Goal: Task Accomplishment & Management: Manage account settings

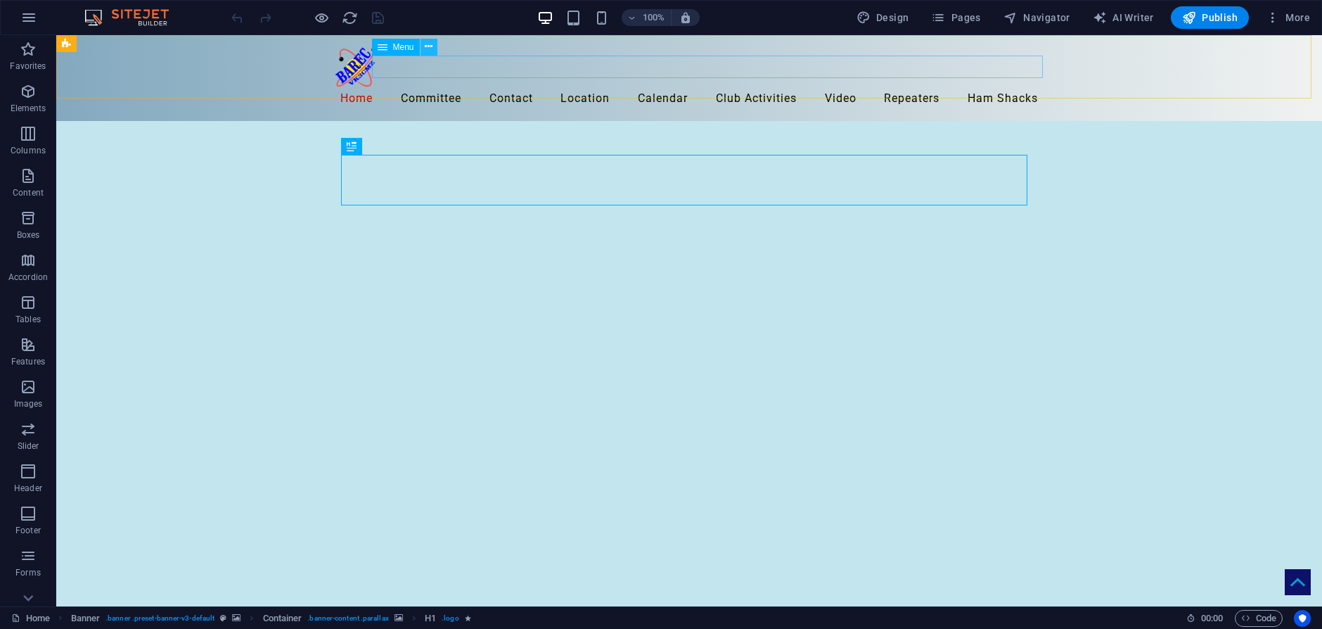
click at [428, 49] on icon at bounding box center [429, 46] width 8 height 15
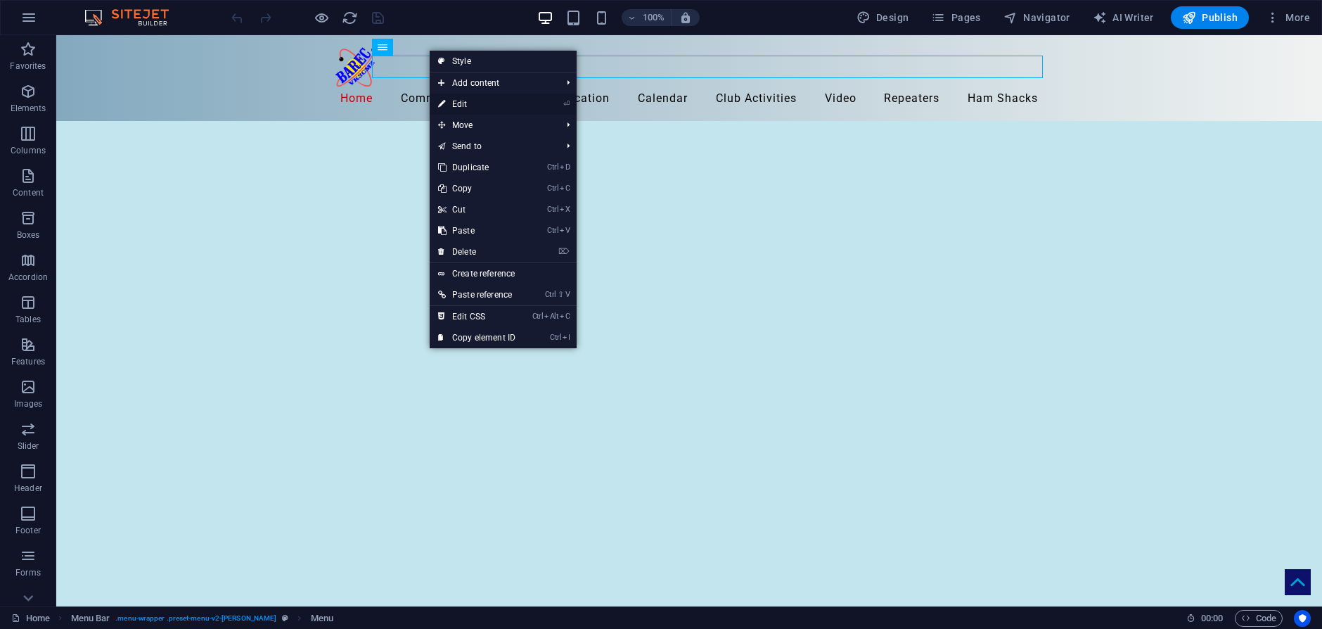
click at [460, 102] on link "⏎ Edit" at bounding box center [477, 104] width 94 height 21
select select
select select "5"
select select
select select "9"
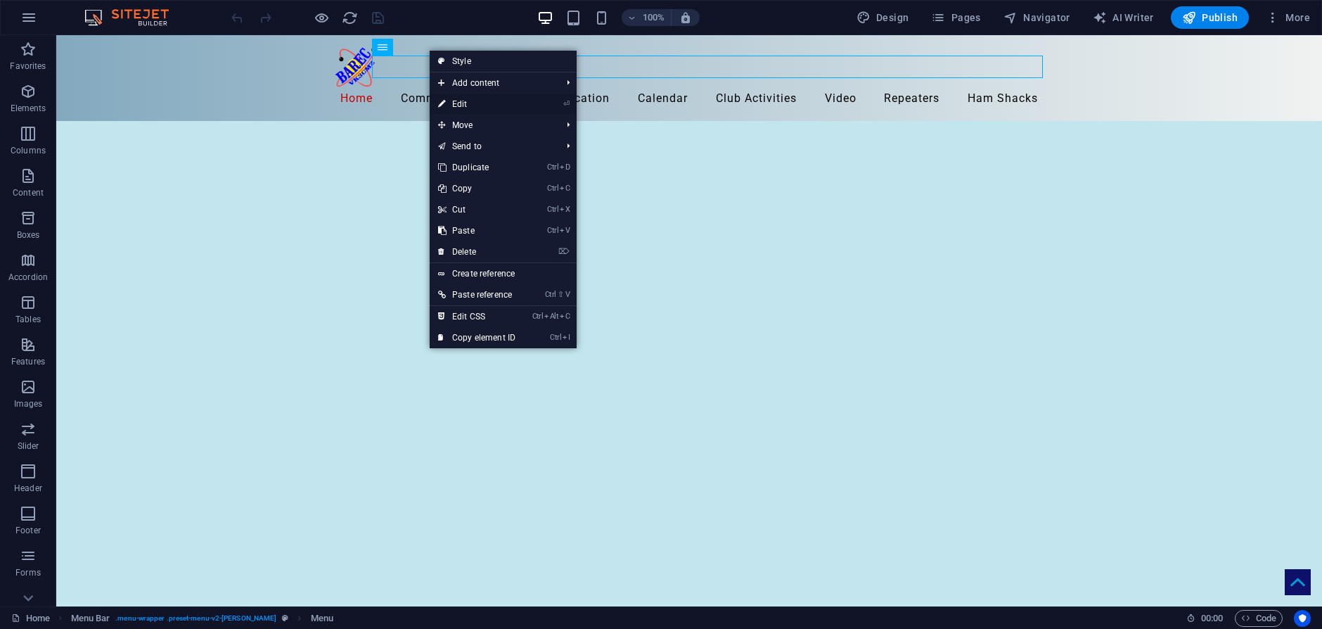
select select
select select "8"
select select
select select "14"
select select
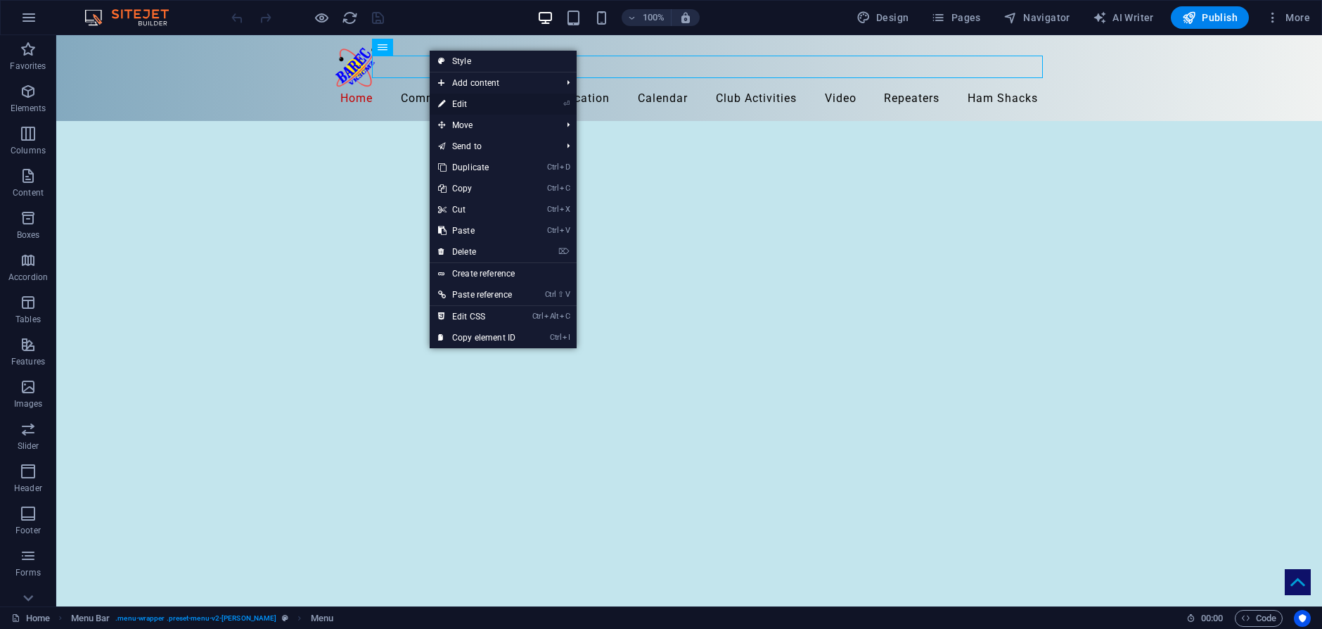
select select "2"
select select
select select "7"
select select
select select "11"
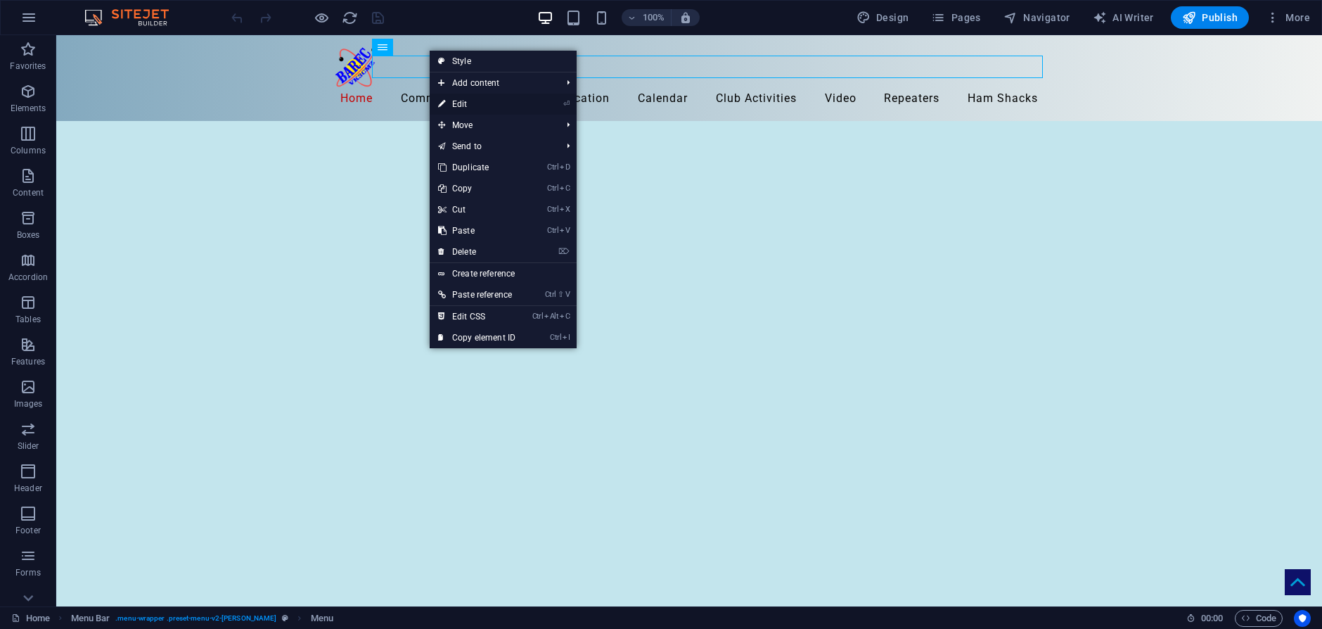
select select
select select "4"
select select
select select "3"
select select
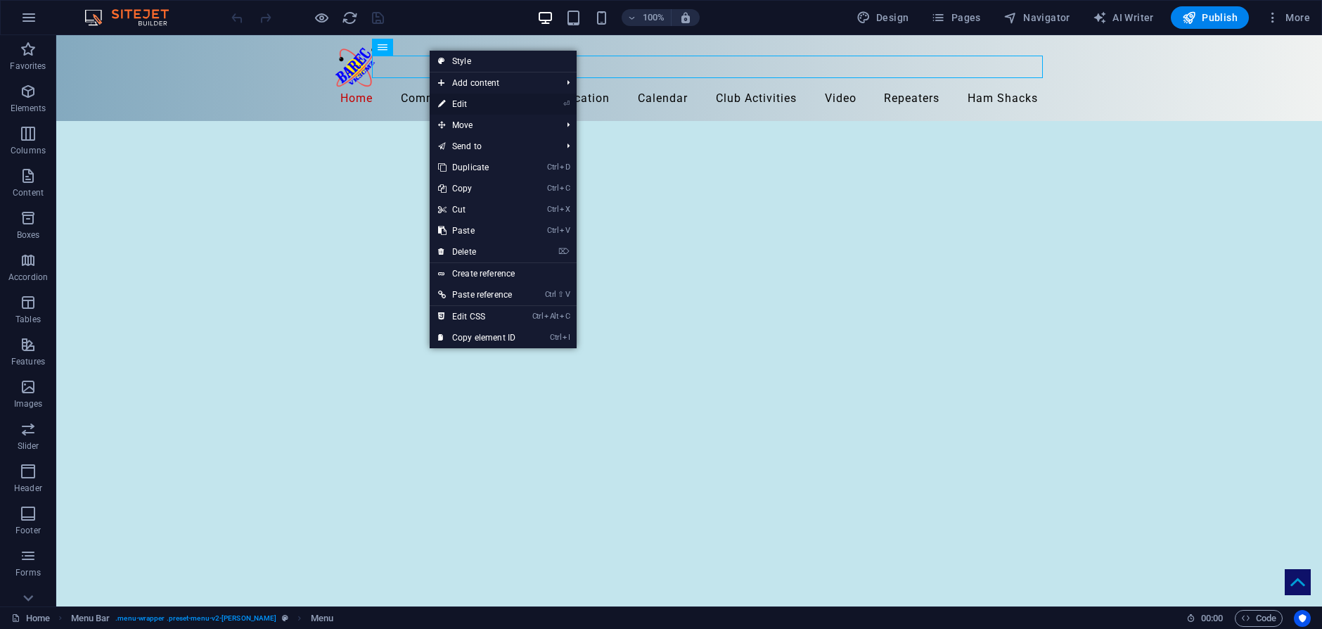
select select "6"
select select
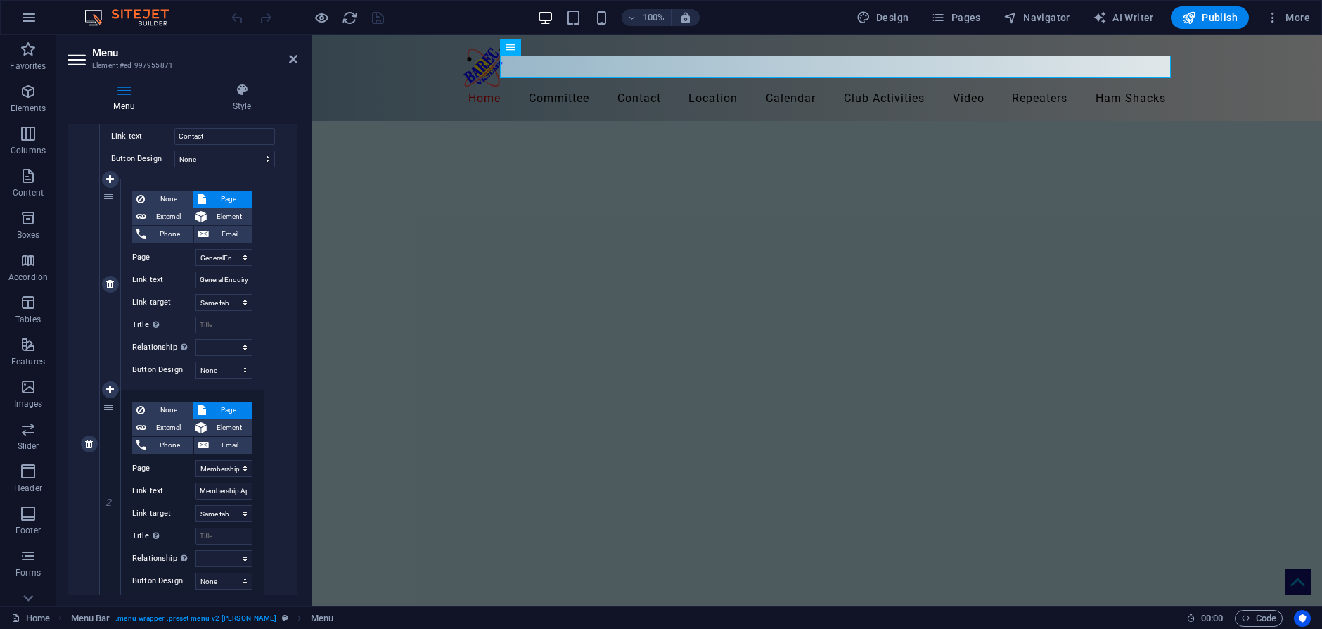
scroll to position [633, 0]
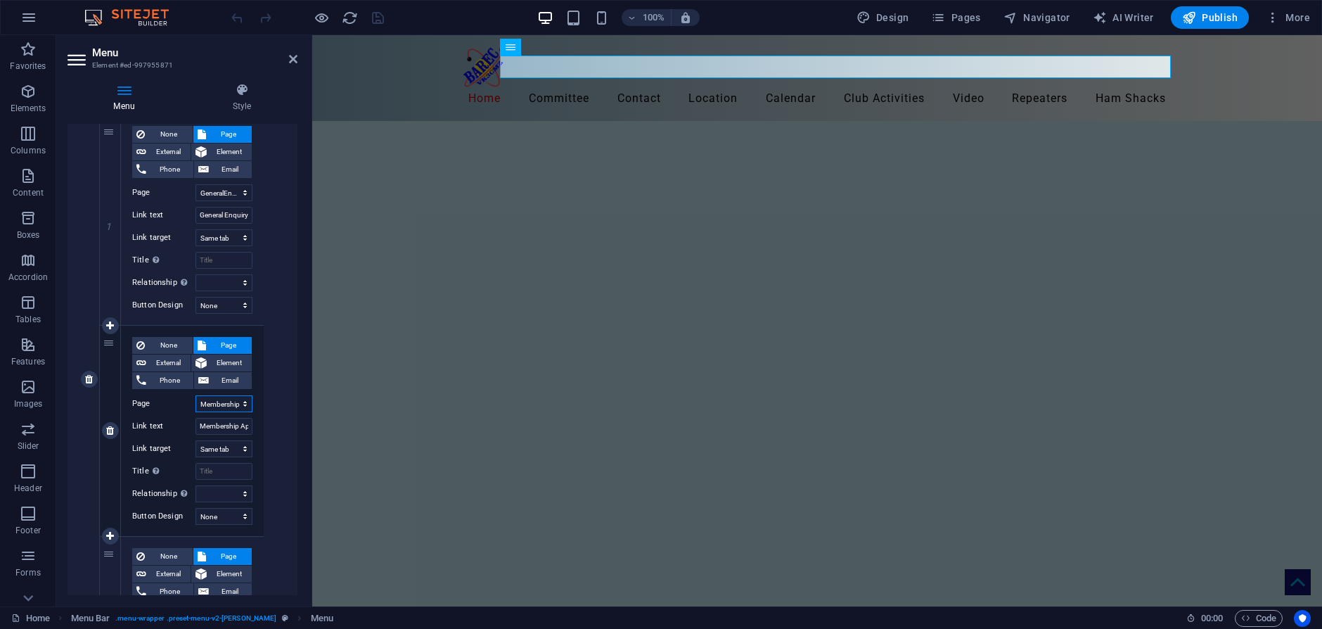
click at [214, 401] on select "Home Legal Notice Location Repeaters Video Committee HamShacks Calendar Members…" at bounding box center [223, 403] width 57 height 17
click at [225, 425] on input "Membership Application" at bounding box center [223, 426] width 57 height 17
click at [217, 425] on input "Membership Application" at bounding box center [223, 426] width 57 height 17
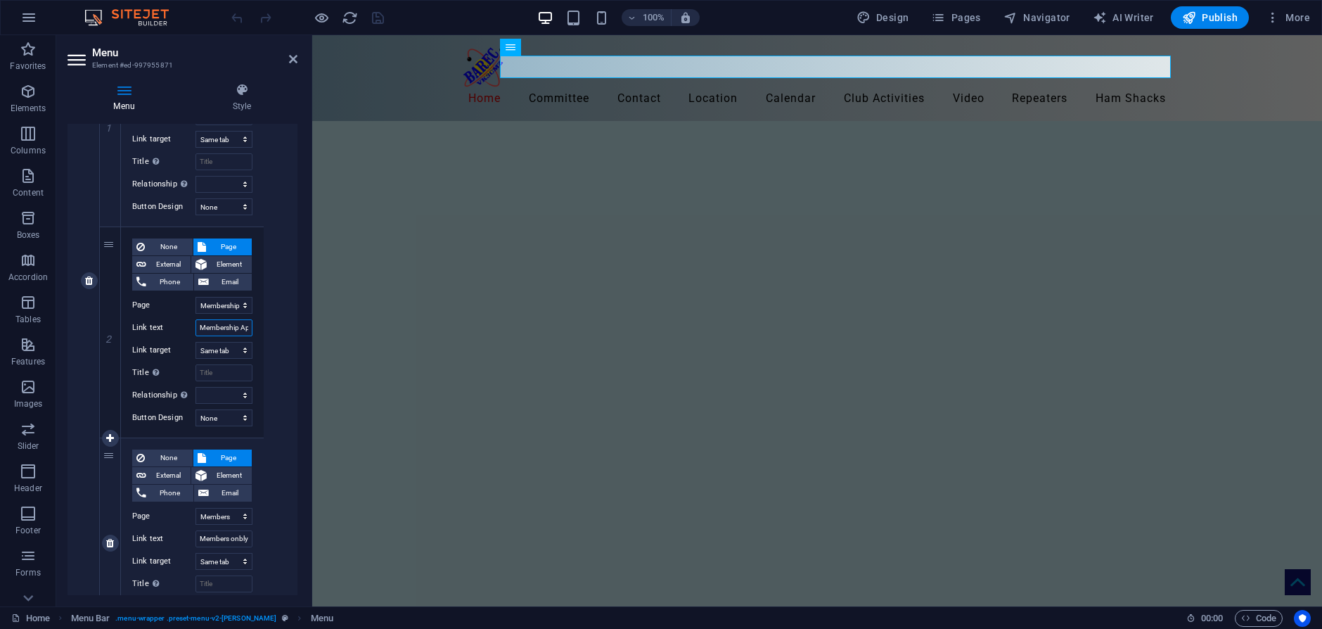
scroll to position [773, 0]
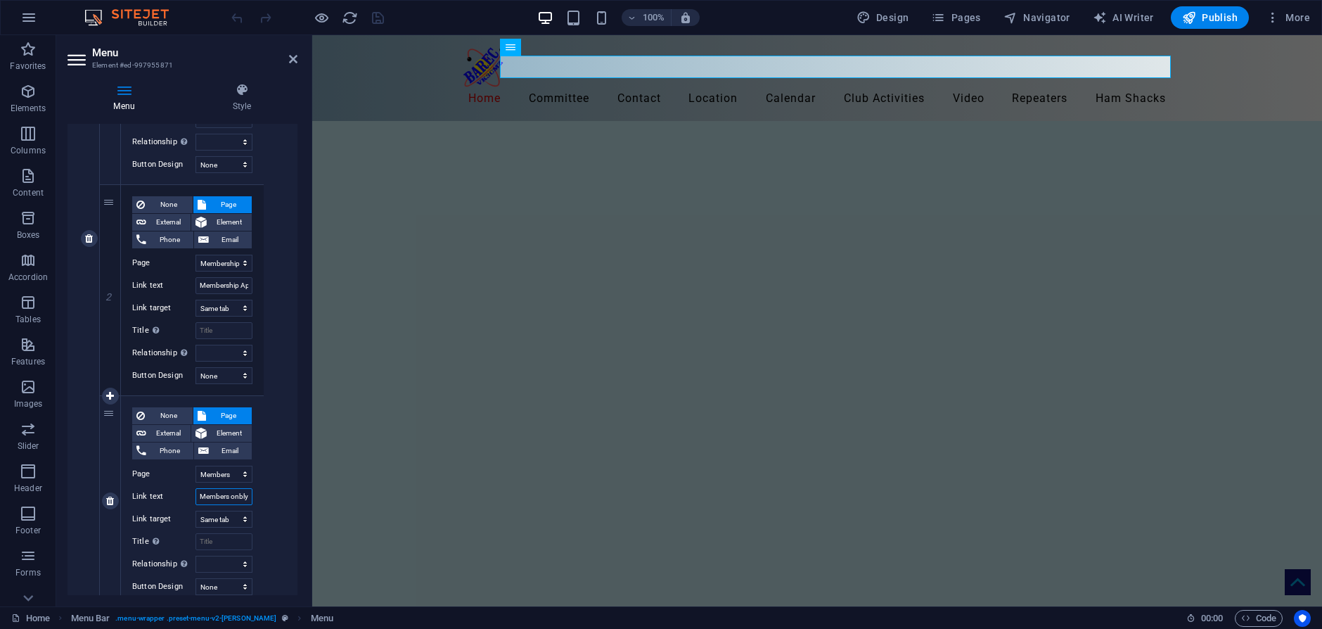
click at [224, 492] on input "Members onbly" at bounding box center [223, 496] width 57 height 17
click at [236, 500] on input "Members onbly" at bounding box center [223, 496] width 57 height 17
type input "Members ononbly"
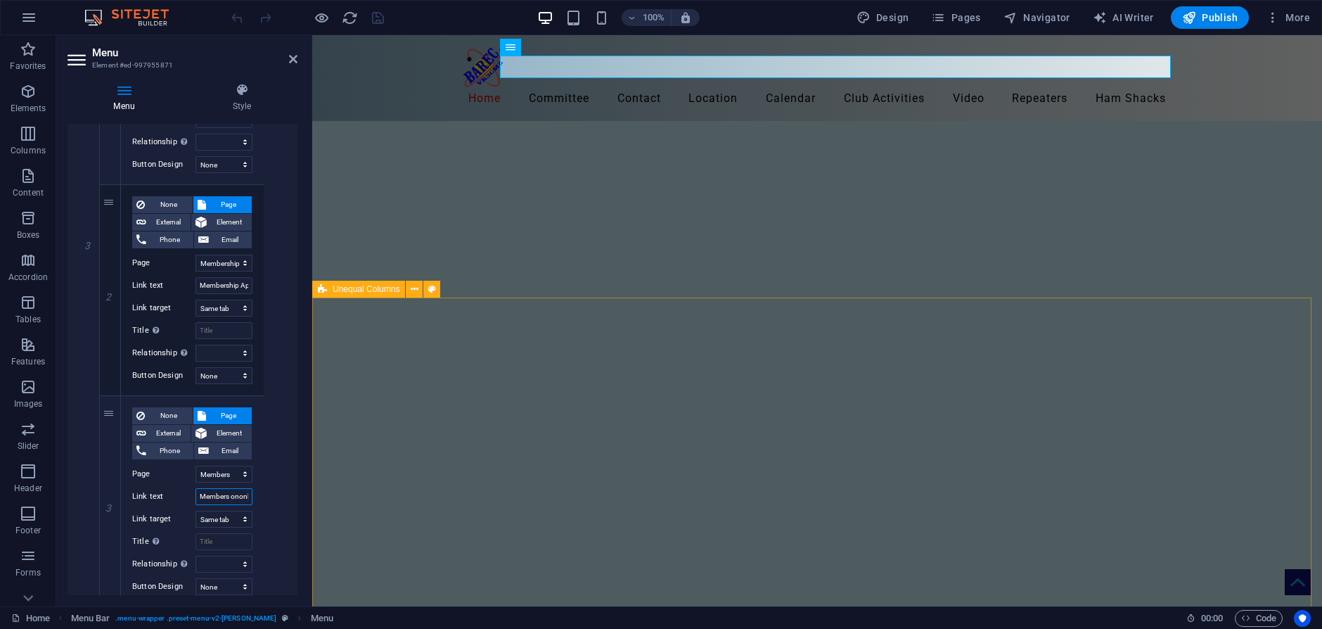
select select
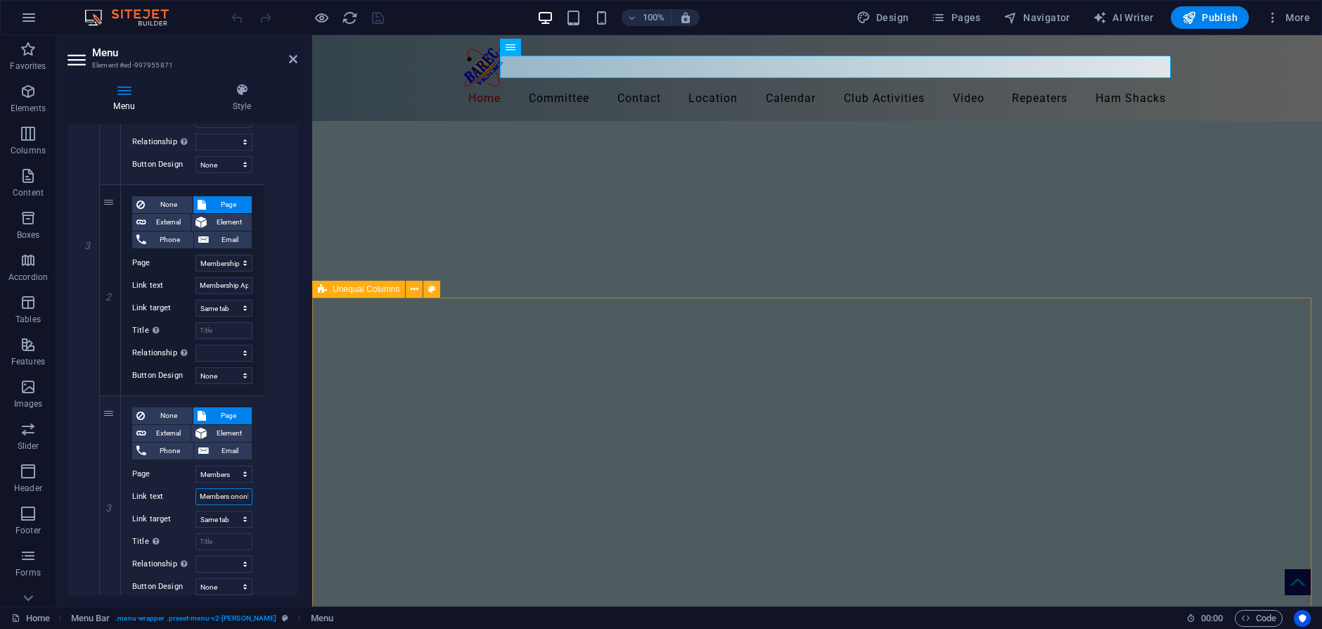
select select
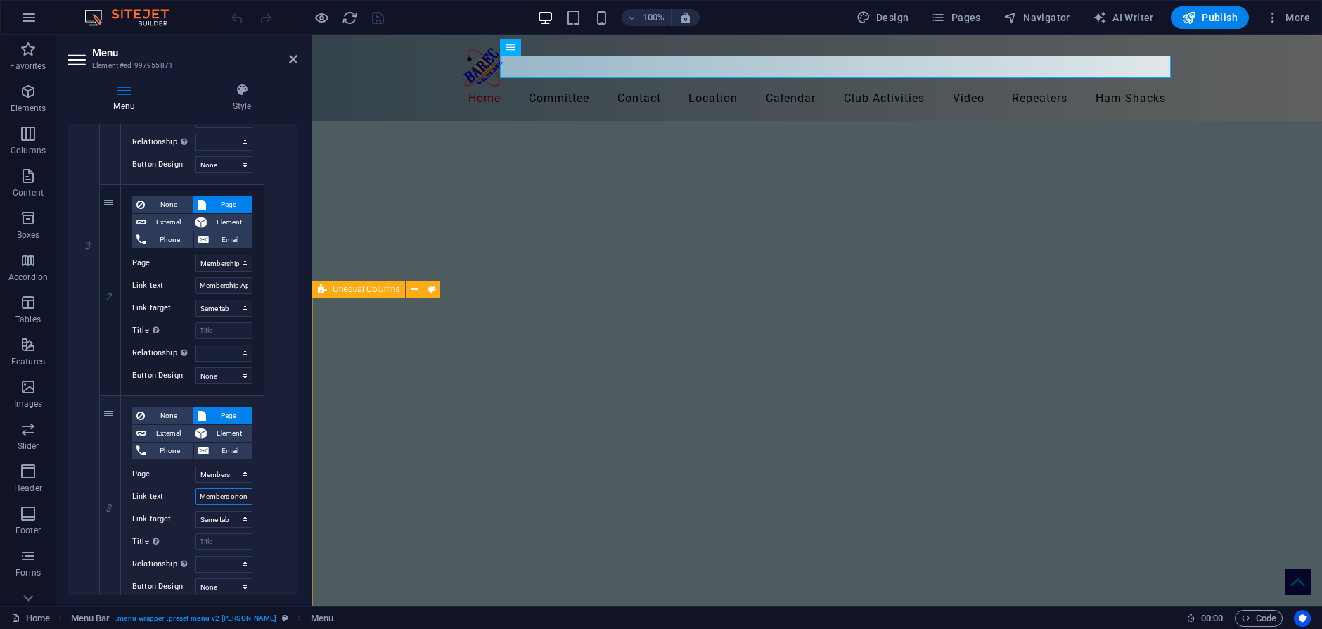
select select
type input "Members onlyonbly"
select select
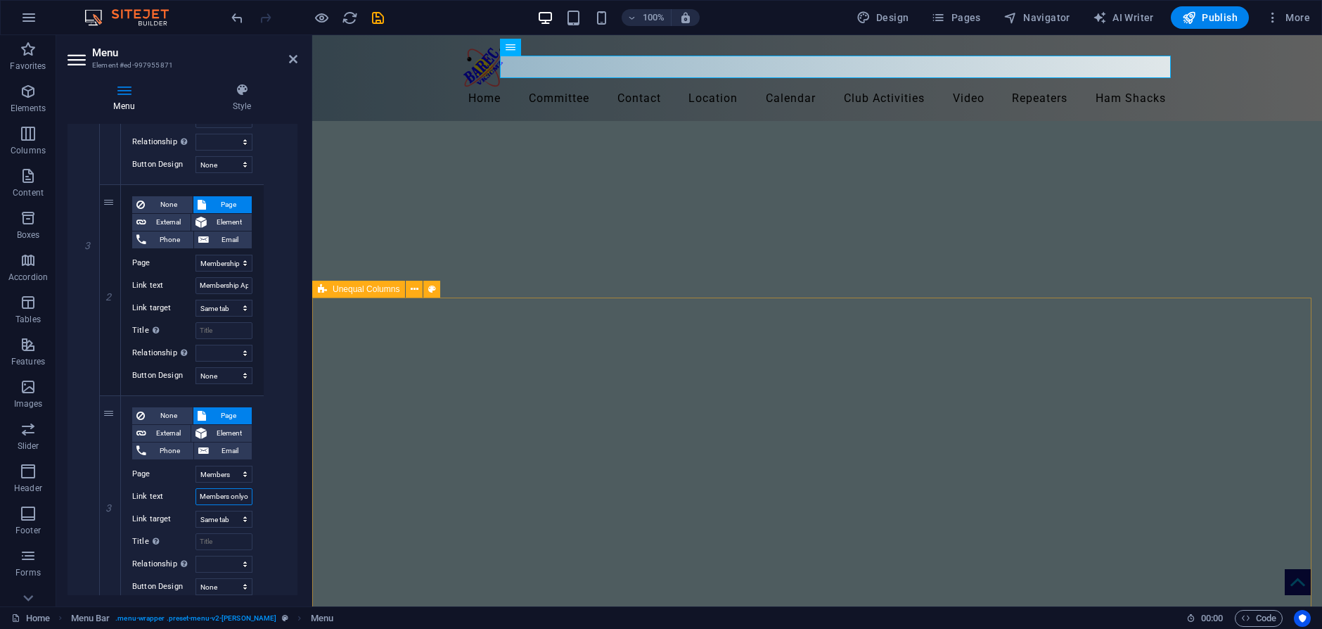
select select
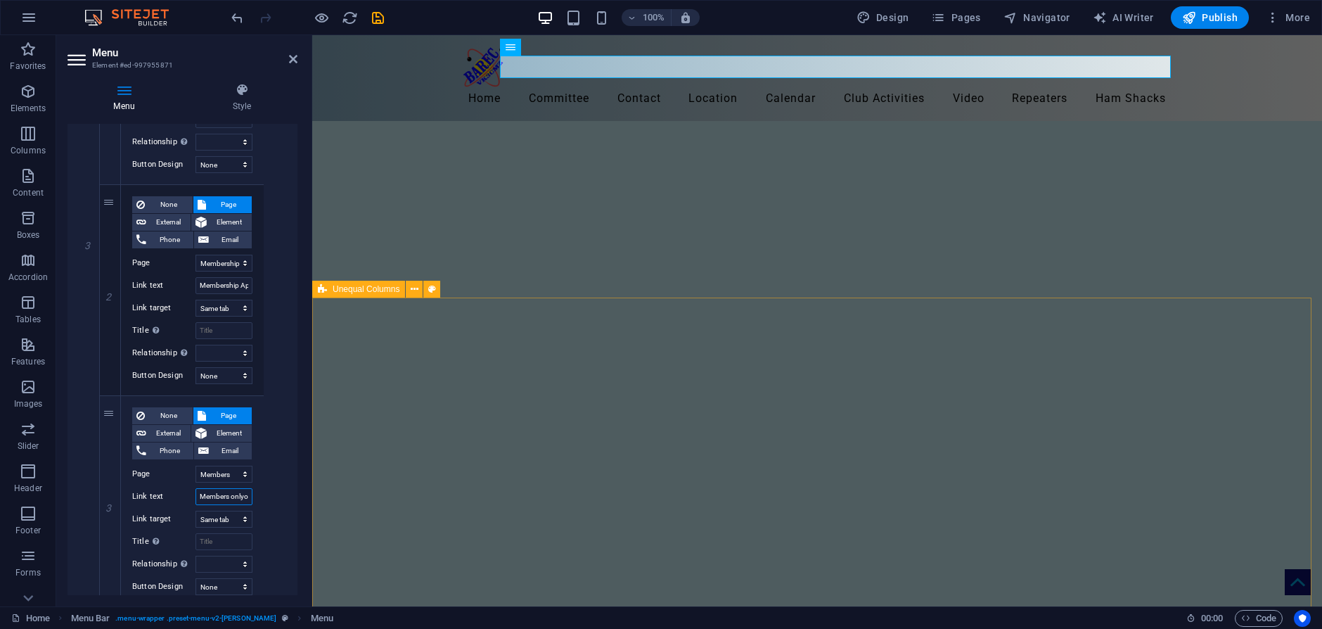
select select
type input "Members onlyy"
select select
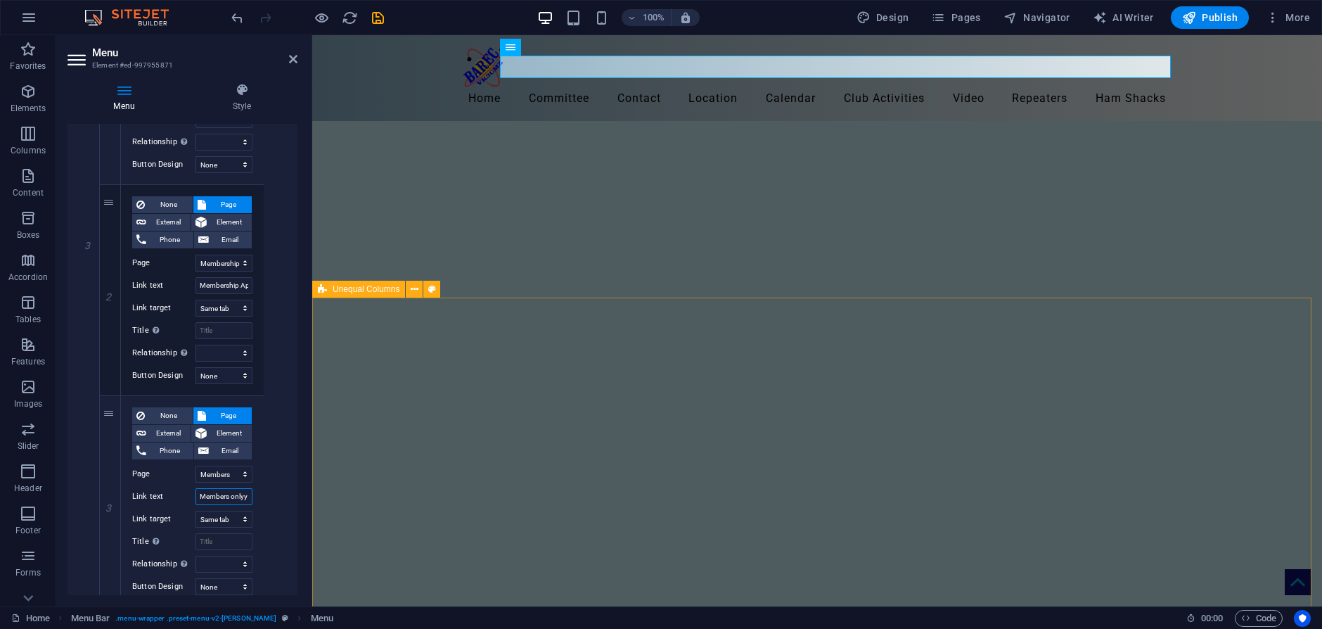
select select
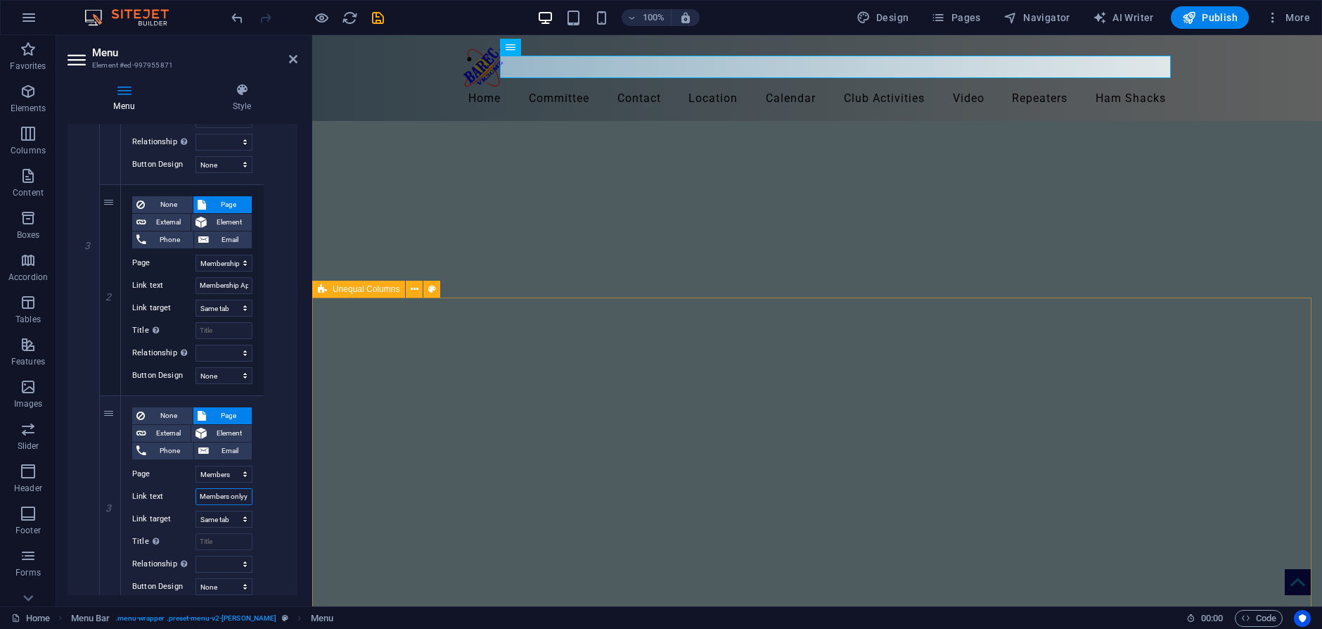
select select
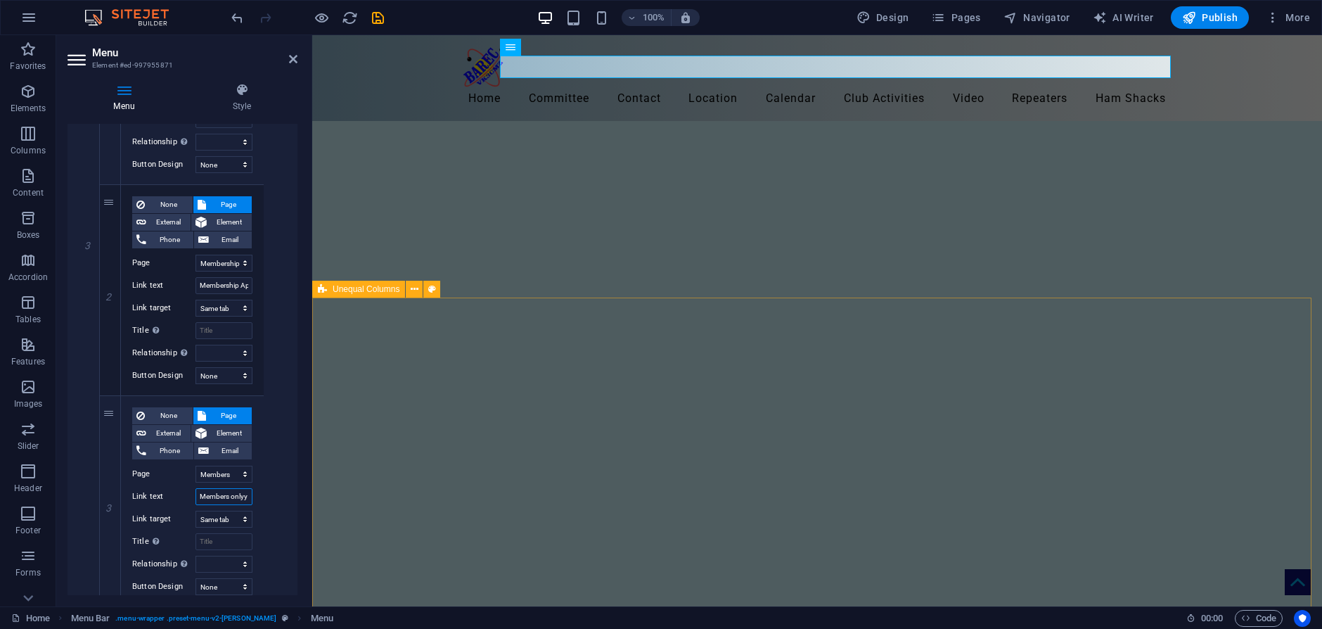
type input "Members onlyy"
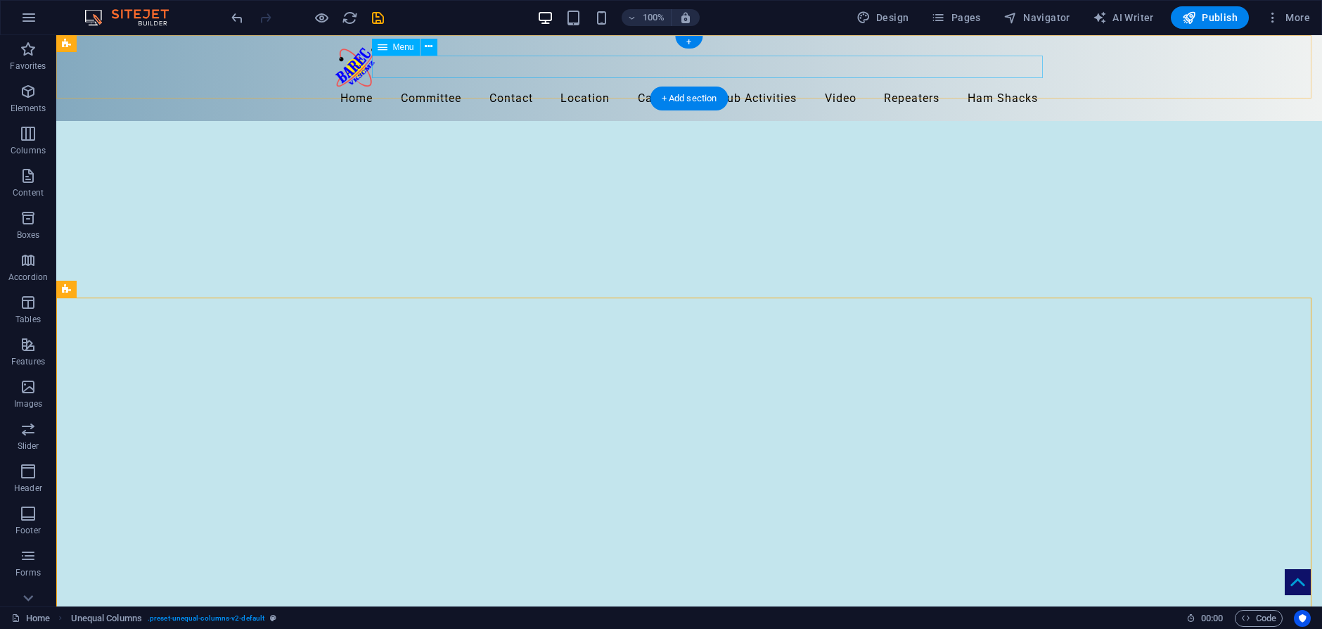
click at [612, 87] on nav "Home Committee Contact General Enquiry Membership Application Members onlyy Loc…" at bounding box center [689, 98] width 709 height 22
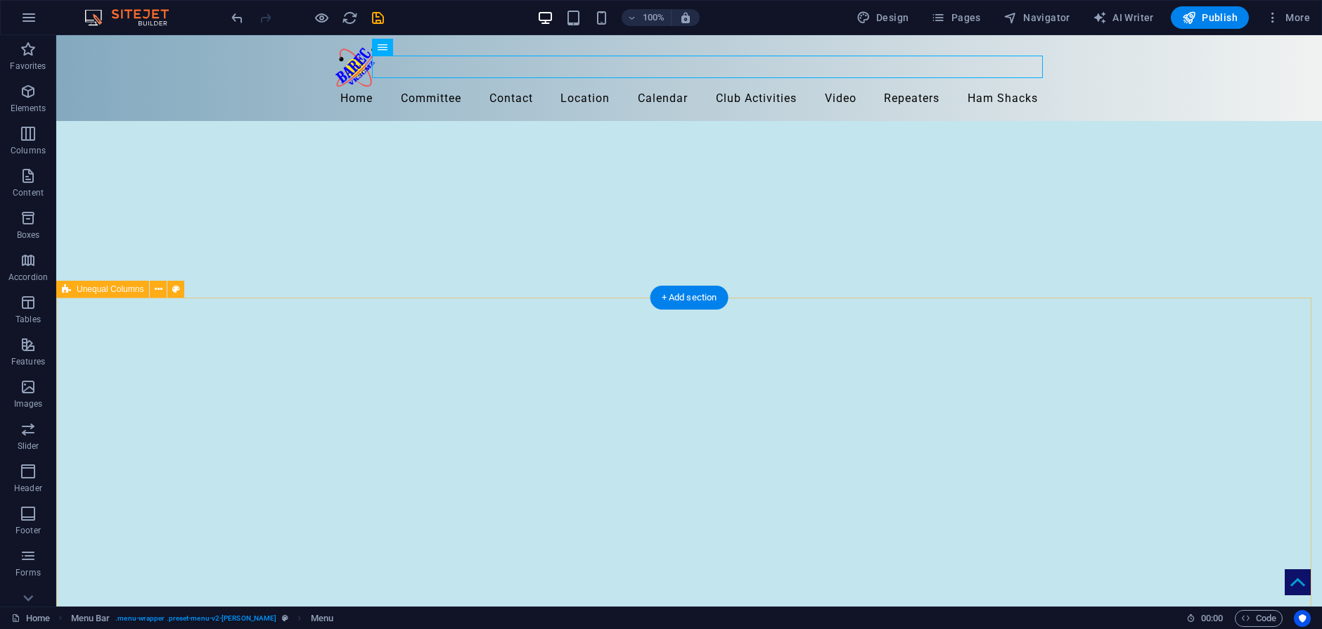
drag, startPoint x: 177, startPoint y: 349, endPoint x: 174, endPoint y: 356, distance: 7.2
click at [429, 49] on icon at bounding box center [429, 46] width 8 height 15
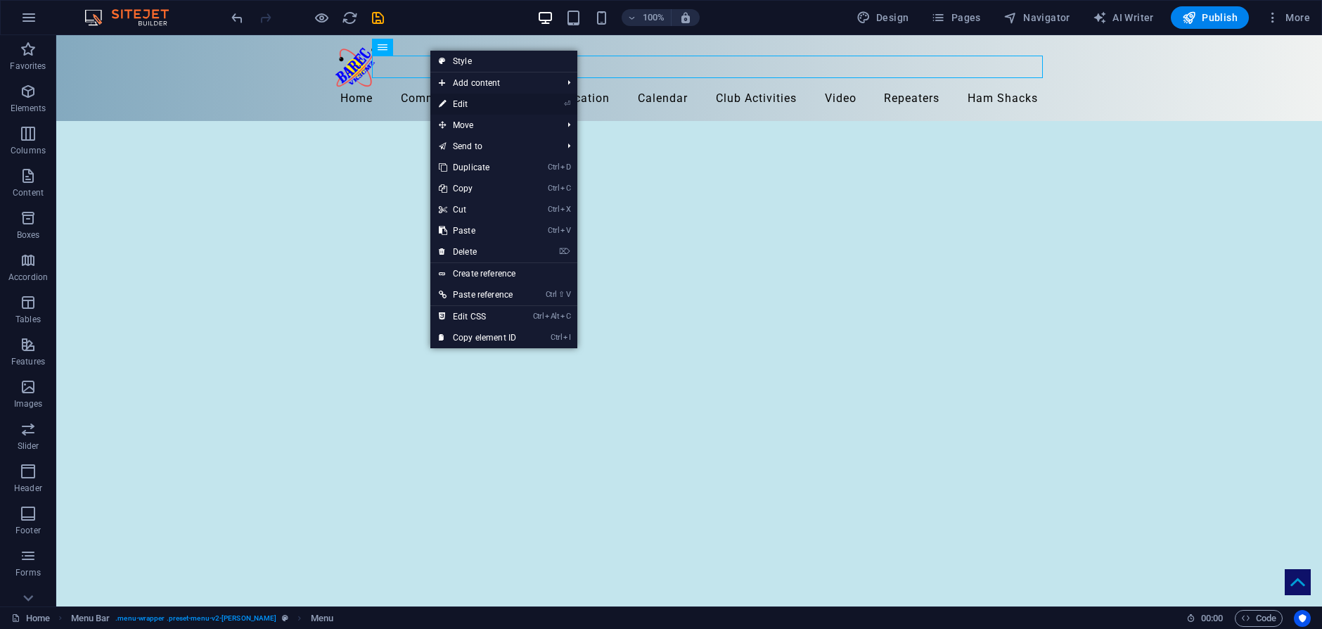
click at [458, 103] on link "⏎ Edit" at bounding box center [477, 104] width 94 height 21
select select
select select "5"
select select
select select "9"
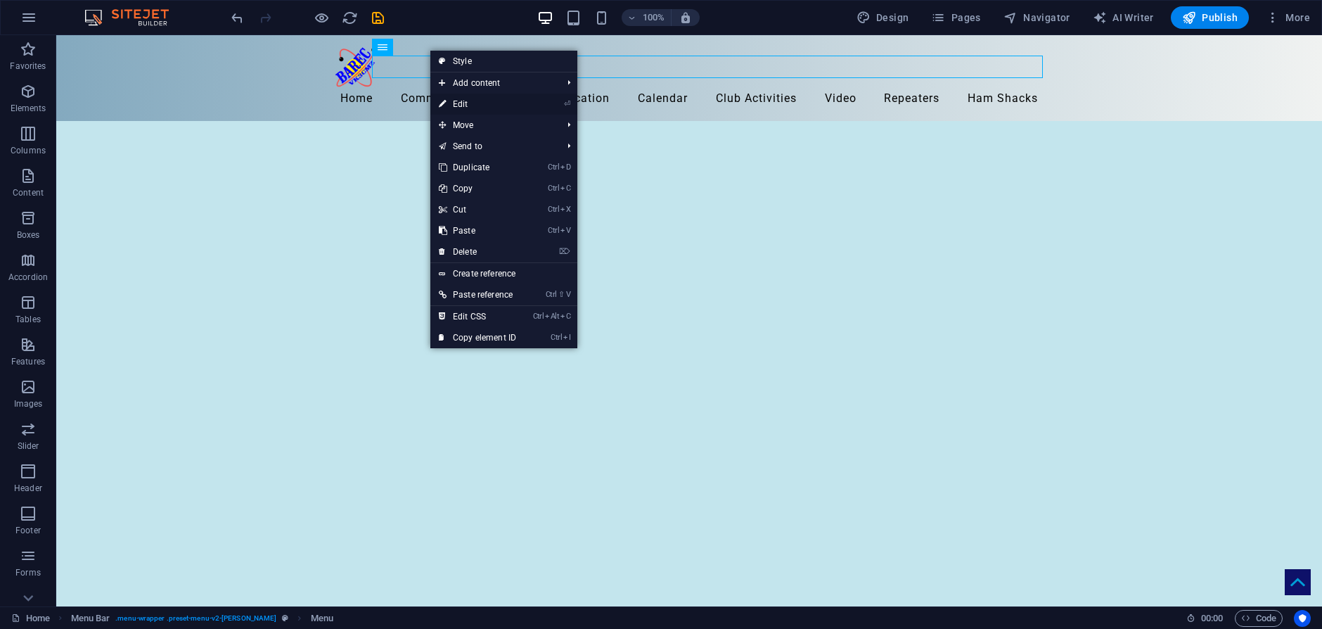
select select
select select "8"
select select
select select "14"
select select
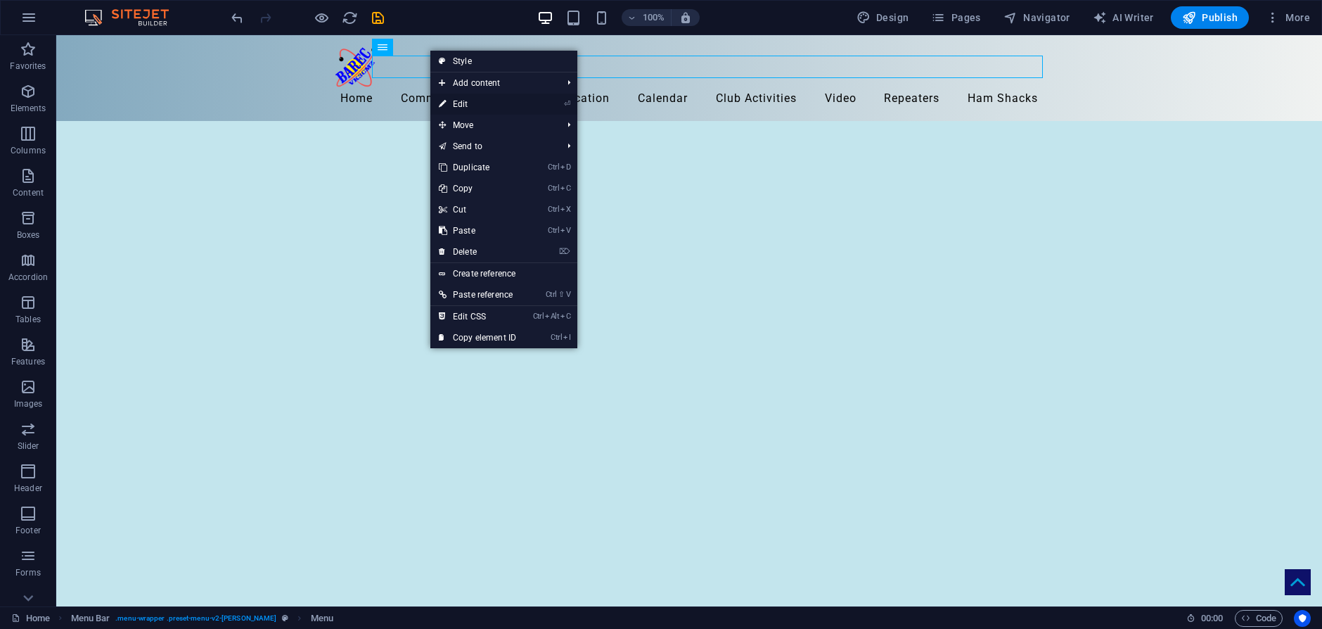
select select "2"
select select
select select "7"
select select
select select "11"
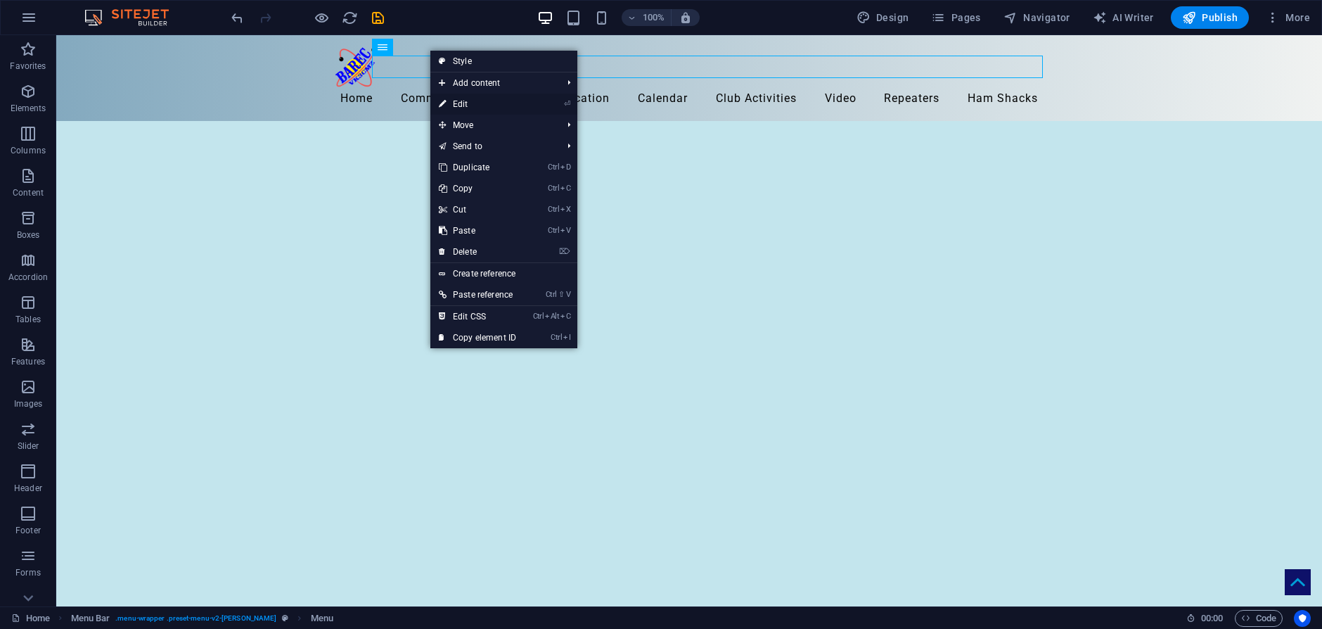
select select
select select "4"
select select
select select "3"
select select
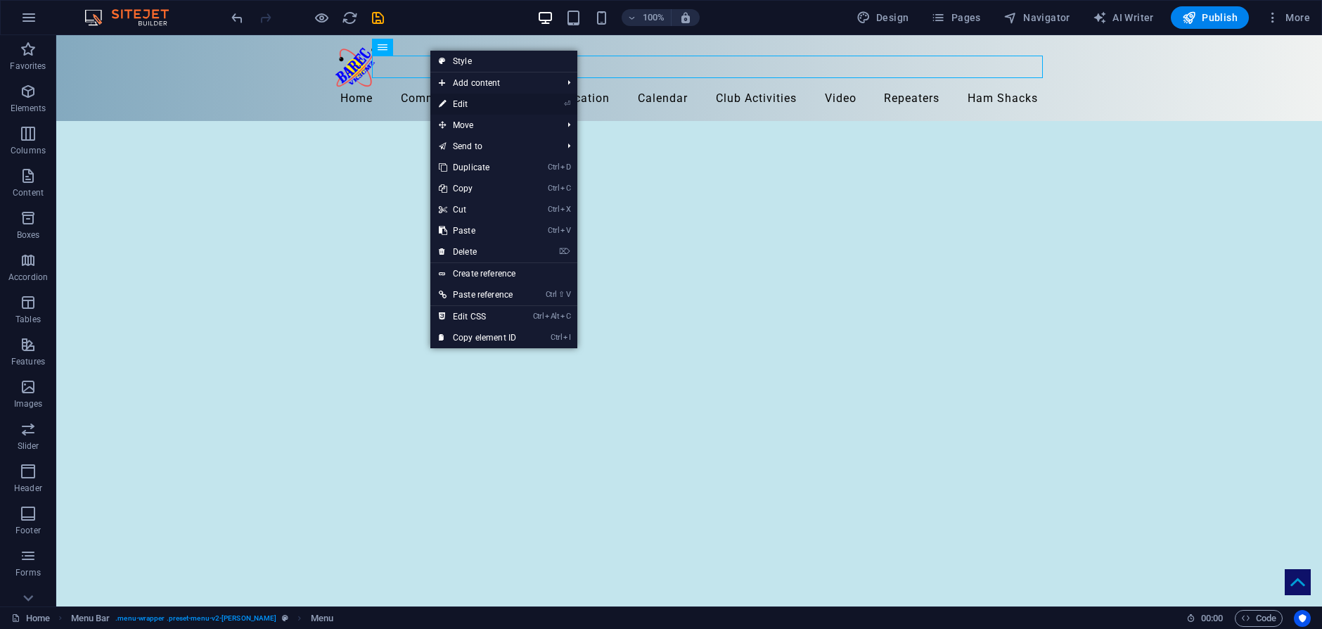
select select "6"
select select
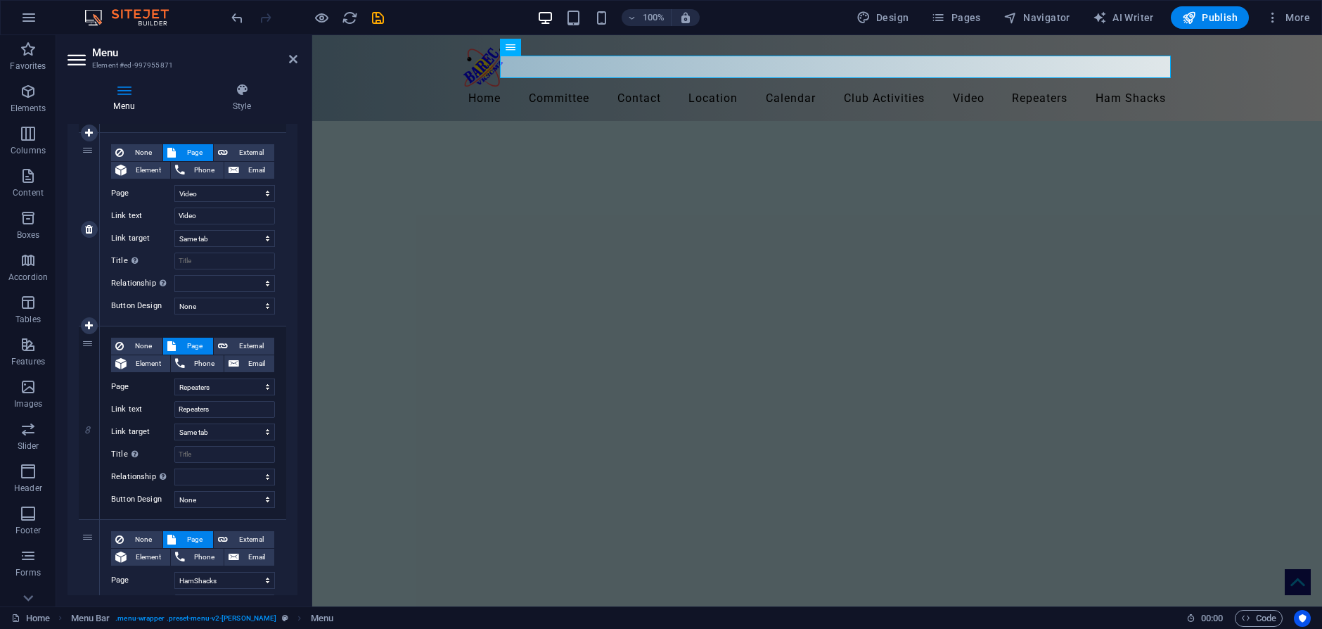
scroll to position [1984, 0]
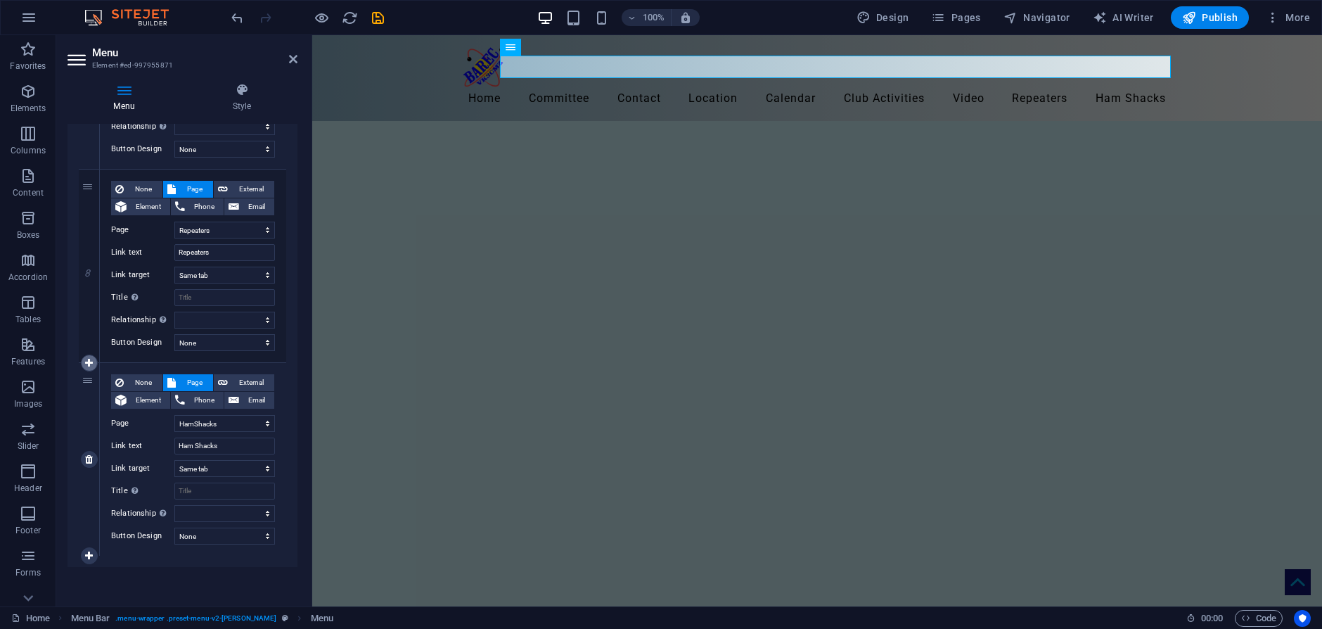
click at [88, 363] on icon at bounding box center [89, 363] width 8 height 10
select select
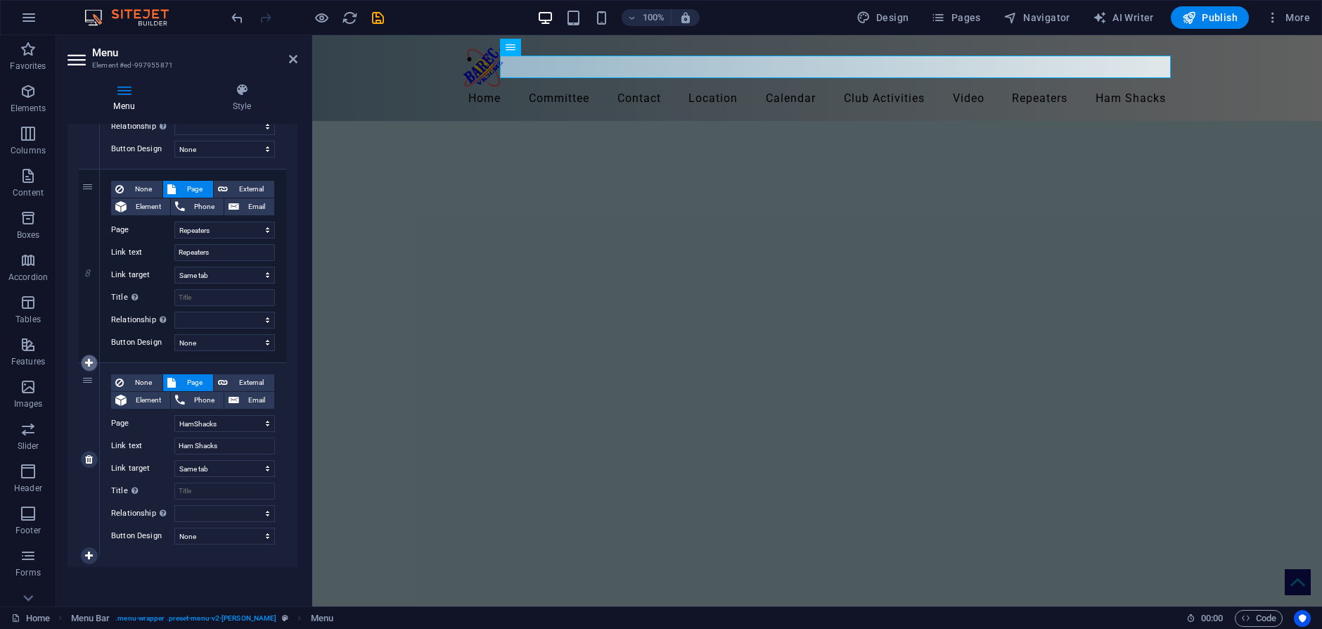
select select
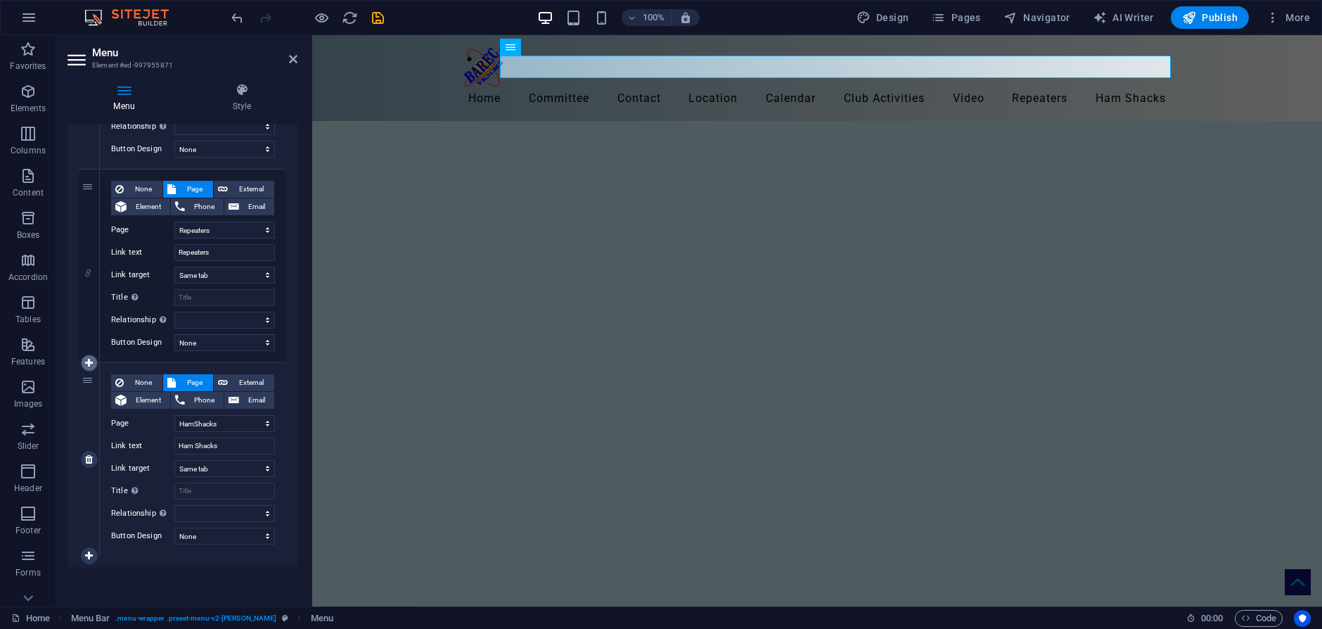
select select
select select "6"
select select
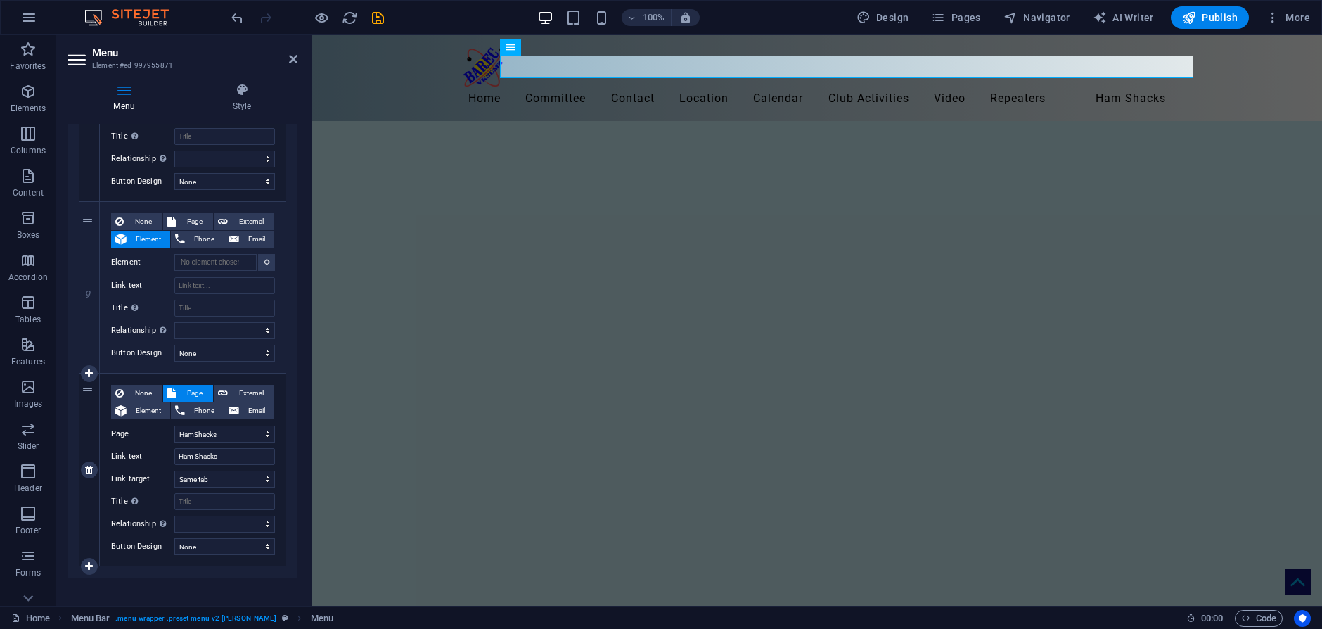
scroll to position [2155, 0]
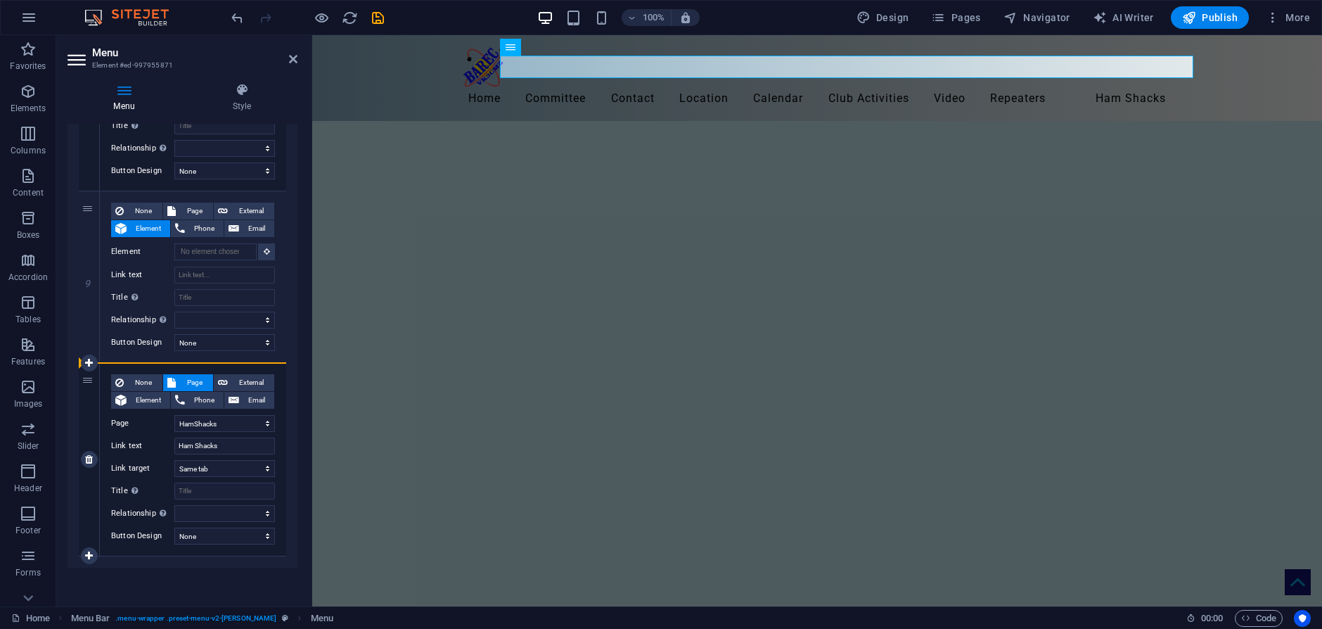
drag, startPoint x: 90, startPoint y: 209, endPoint x: 91, endPoint y: 406, distance: 196.9
select select
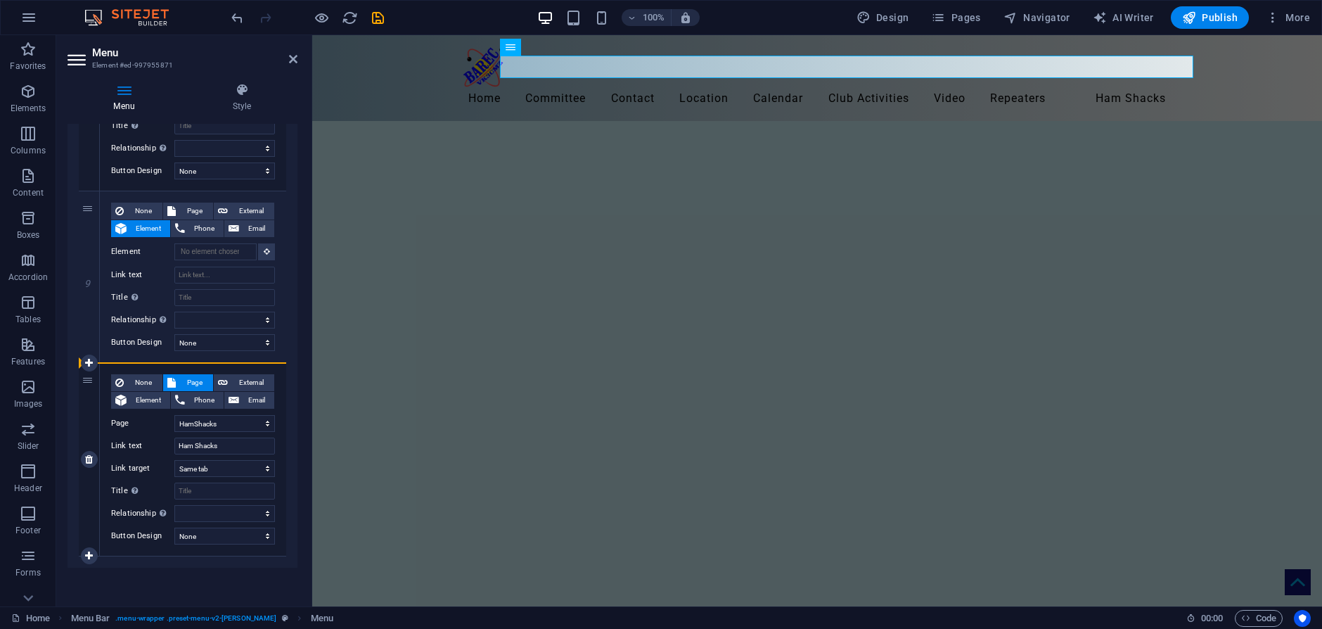
select select
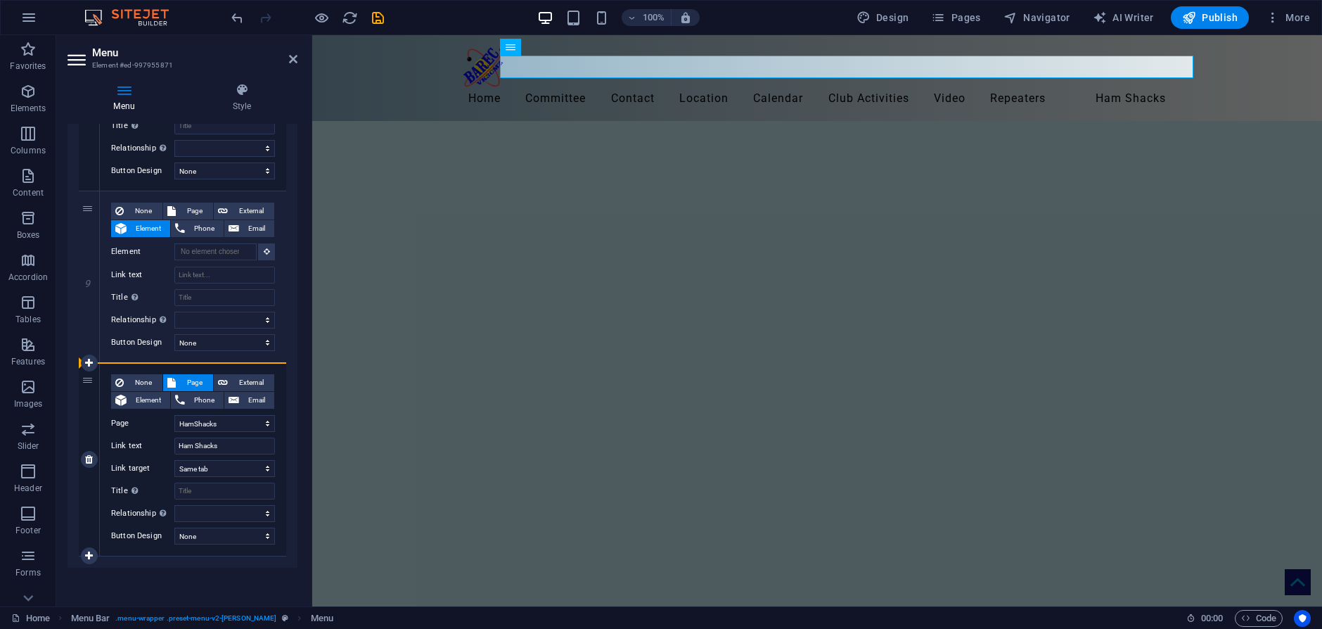
select select
drag, startPoint x: 86, startPoint y: 207, endPoint x: 89, endPoint y: 536, distance: 329.0
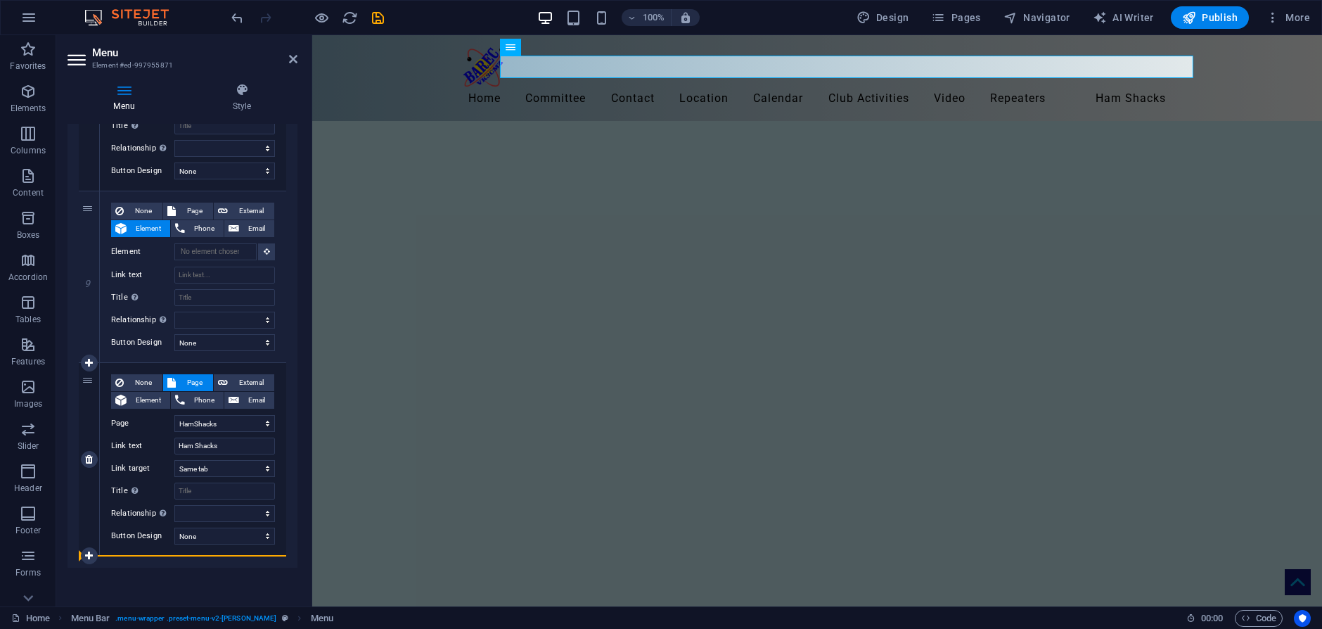
select select
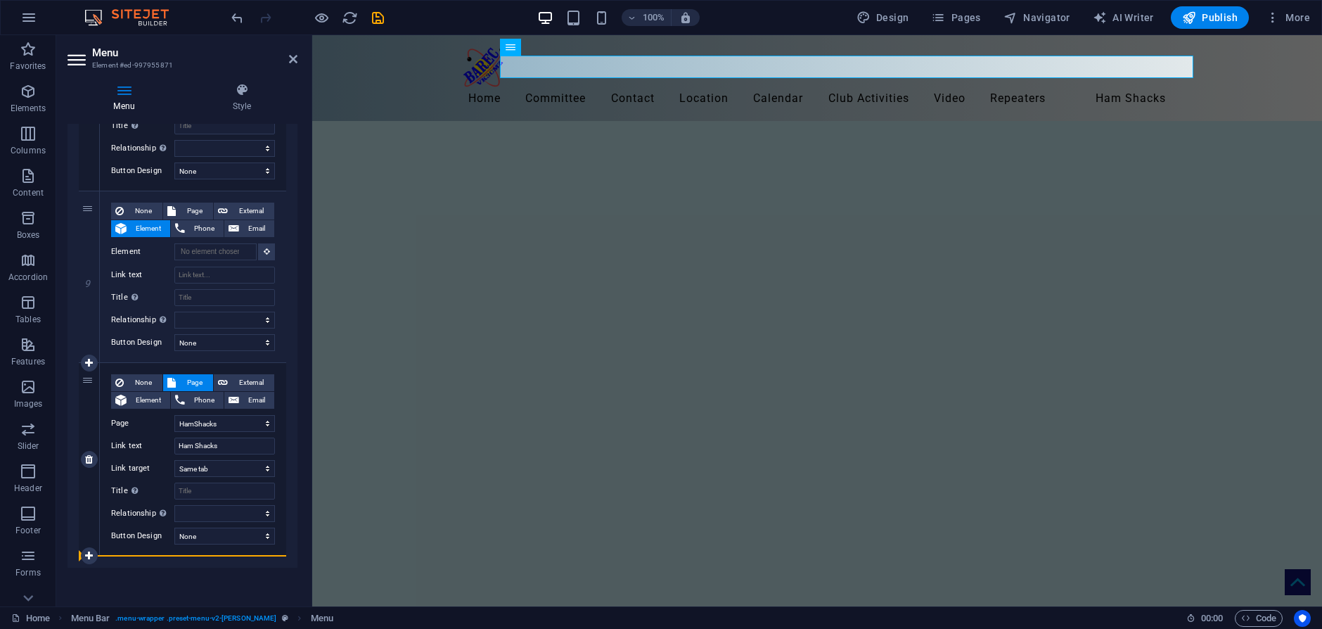
select select
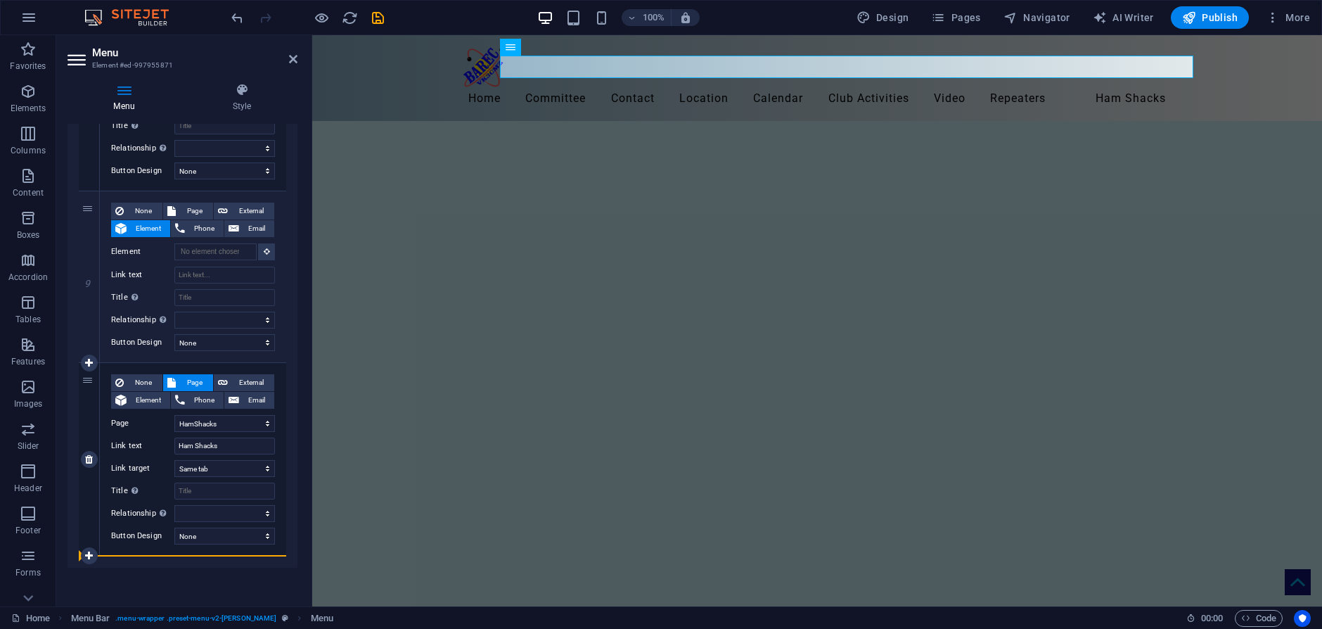
select select
select select "6"
type input "Ham Shacks"
select select
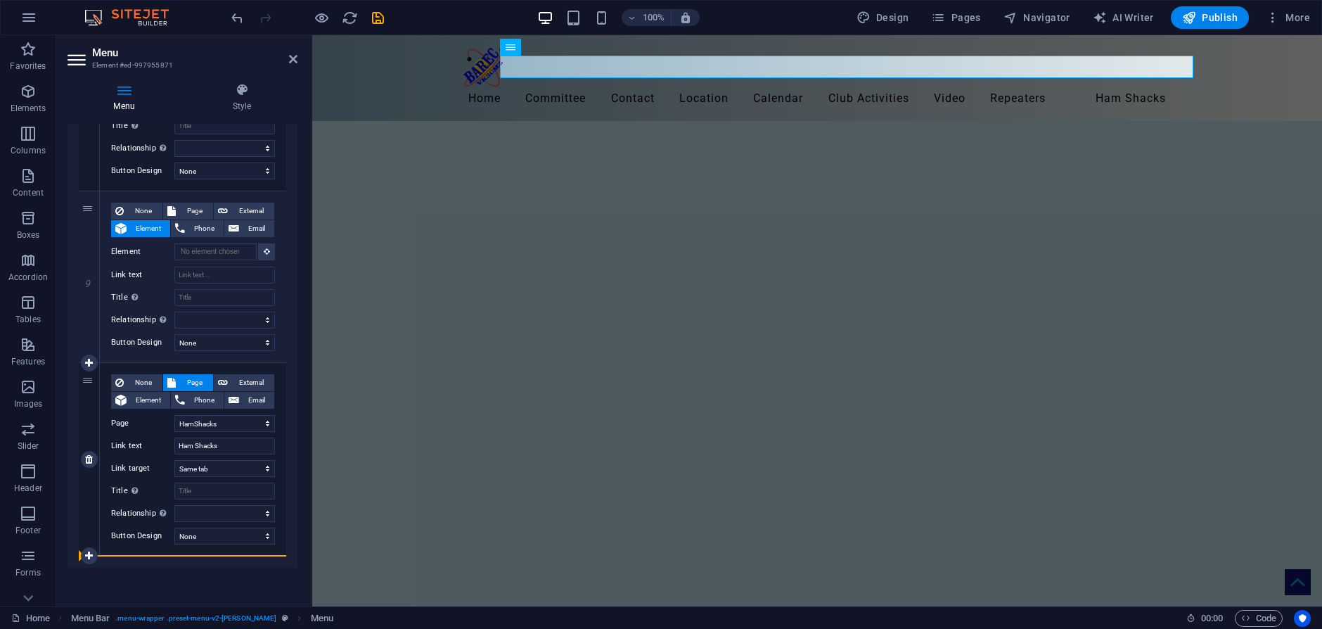
select select
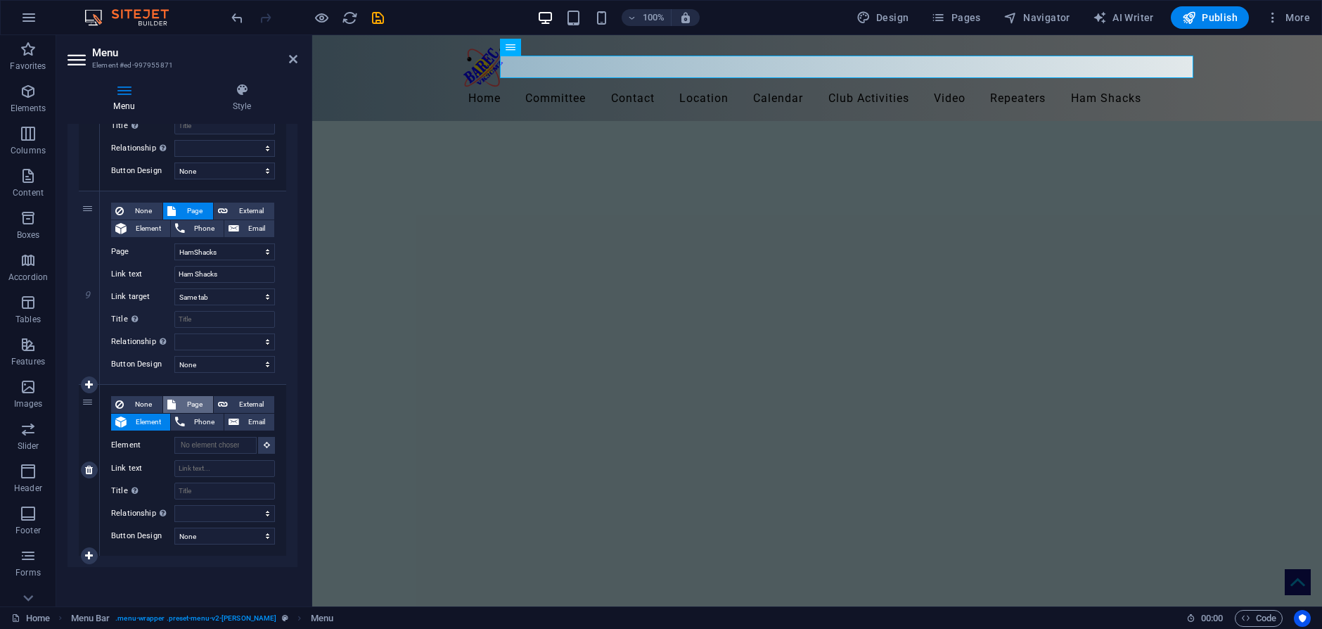
click at [195, 401] on span "Page" at bounding box center [194, 404] width 29 height 17
select select
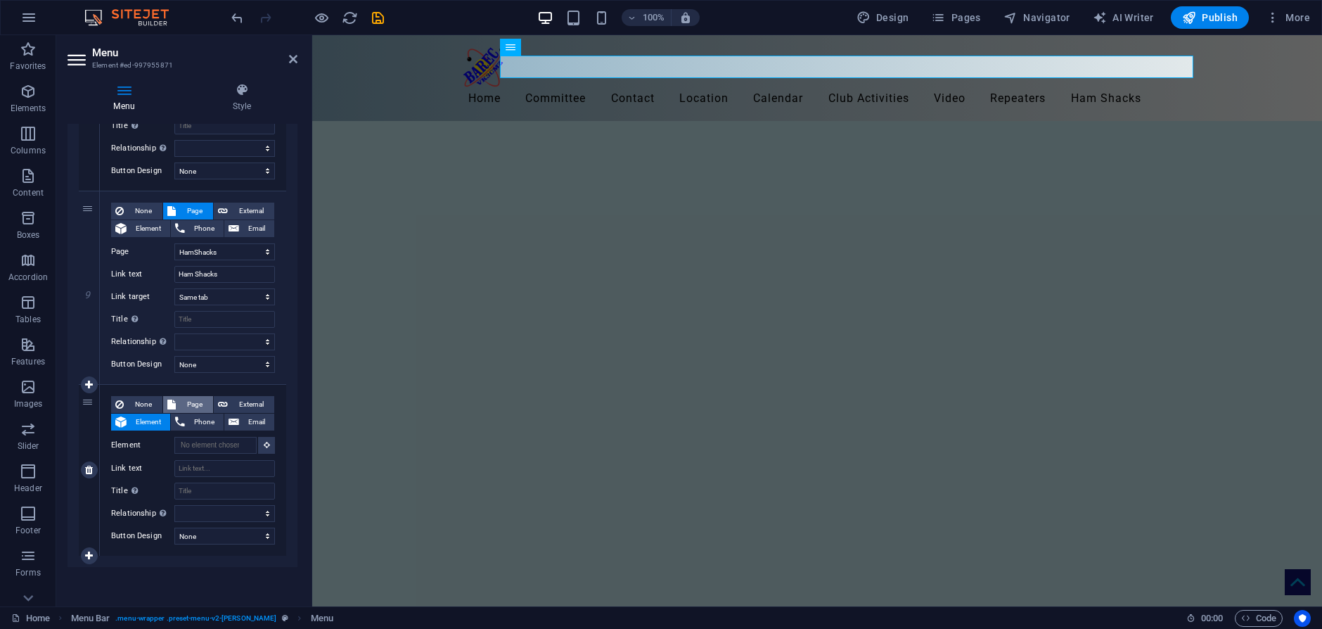
select select
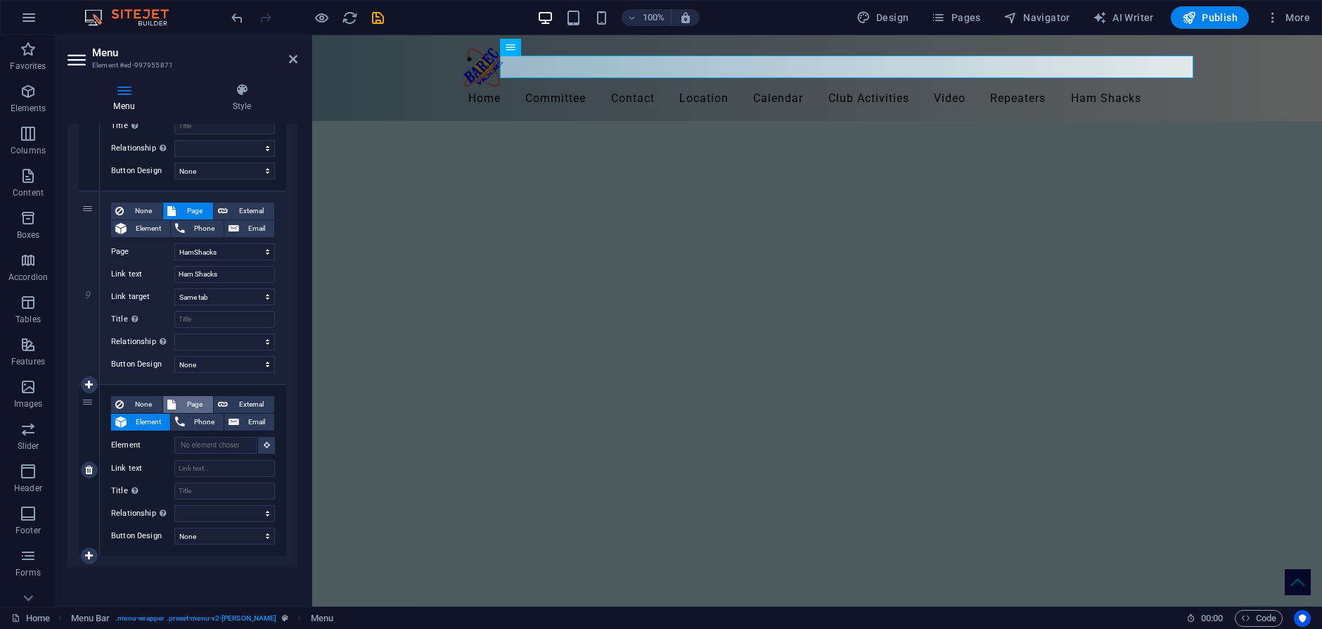
select select
click at [263, 440] on select "Home Legal Notice Location Repeaters Video Committee HamShacks Calendar Members…" at bounding box center [224, 445] width 101 height 17
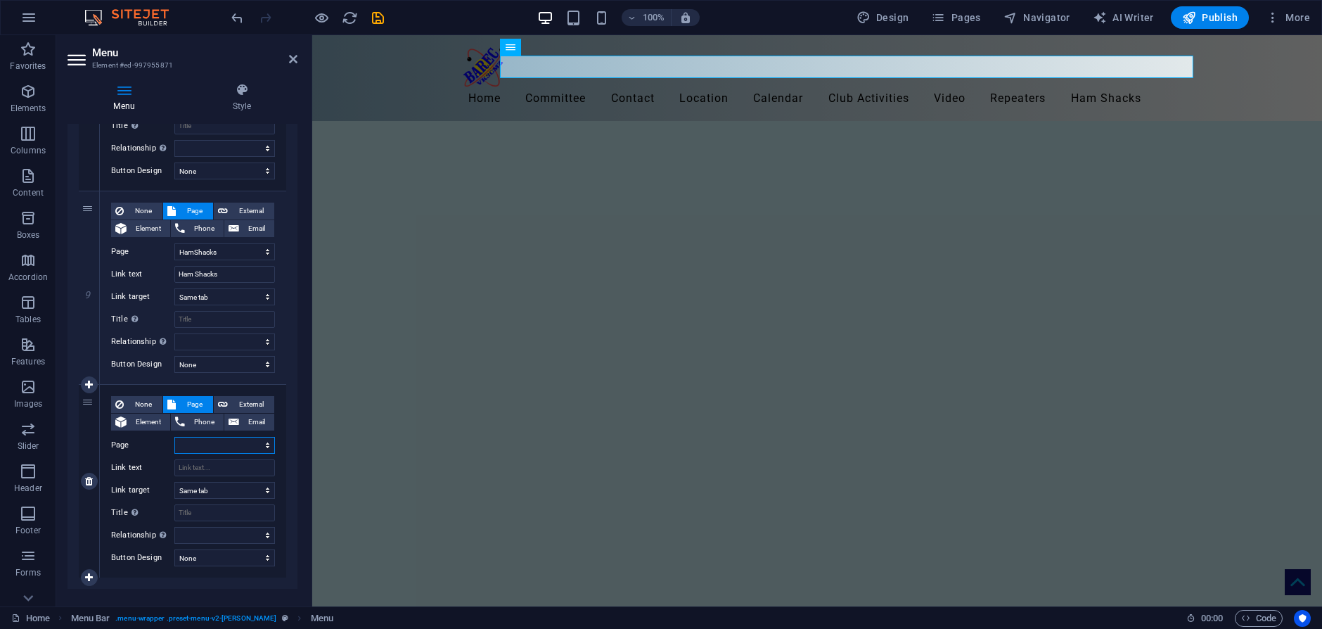
select select "14"
click at [174, 437] on select "Home Legal Notice Location Repeaters Video Committee HamShacks Calendar Members…" at bounding box center [224, 445] width 101 height 17
select select
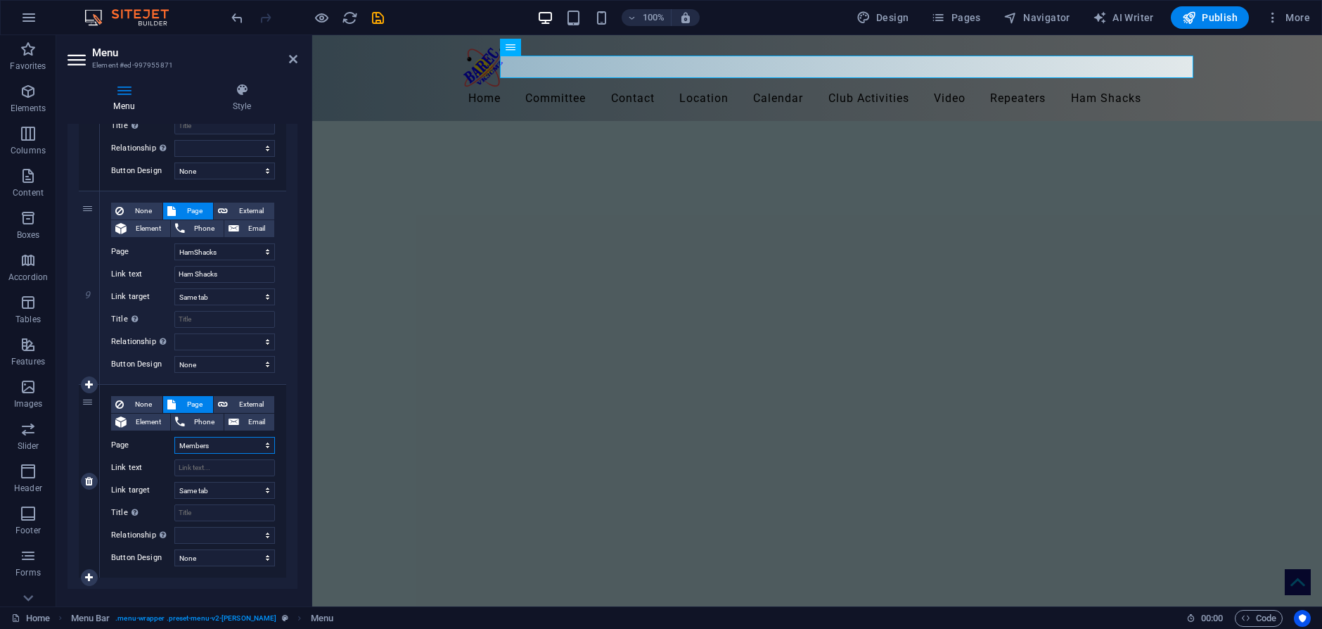
select select
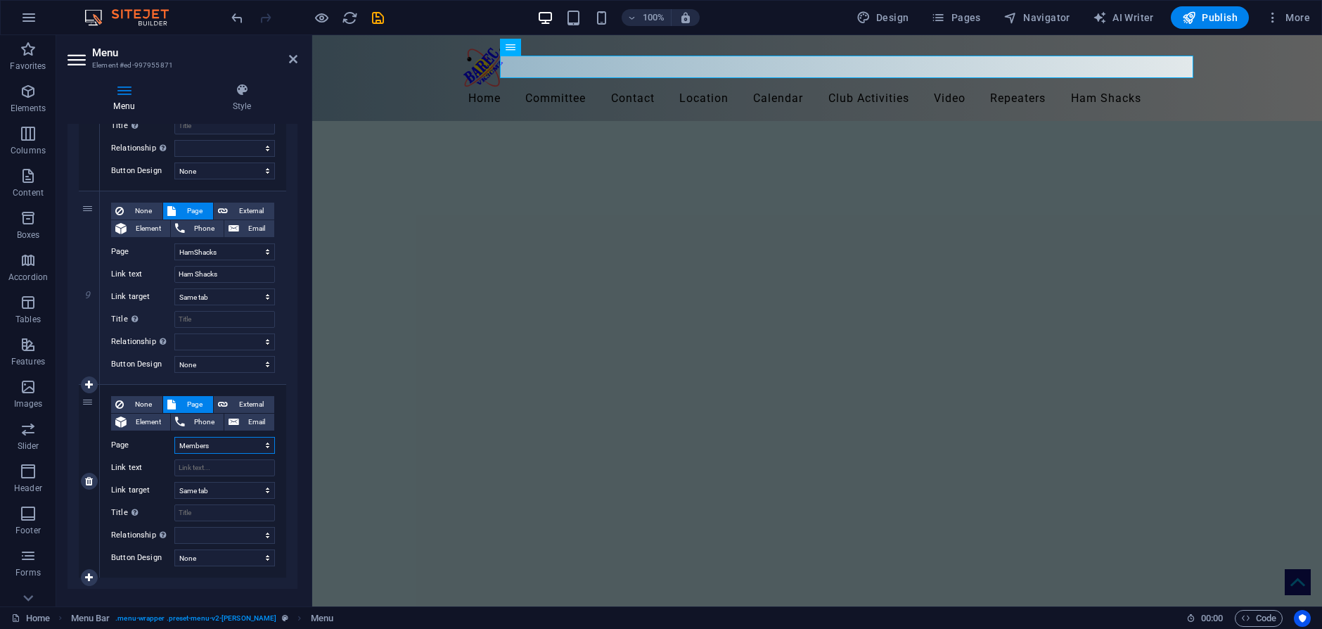
select select
click at [213, 465] on input "Link text" at bounding box center [224, 467] width 101 height 17
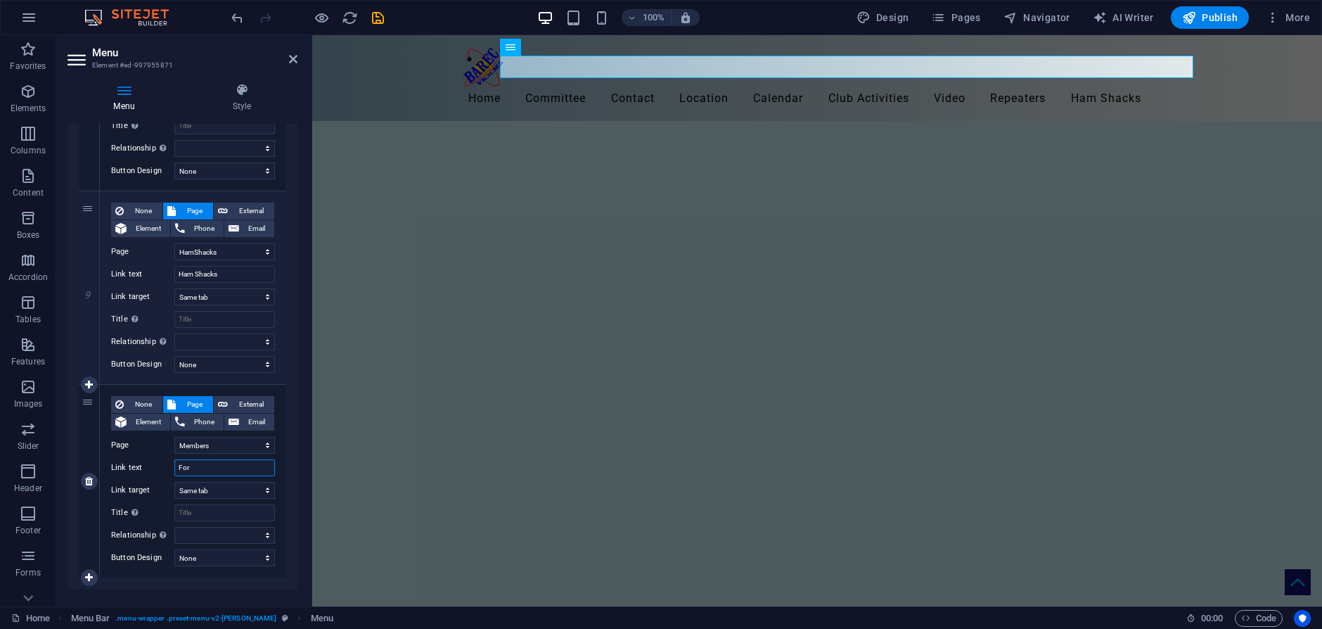
type input "For"
select select
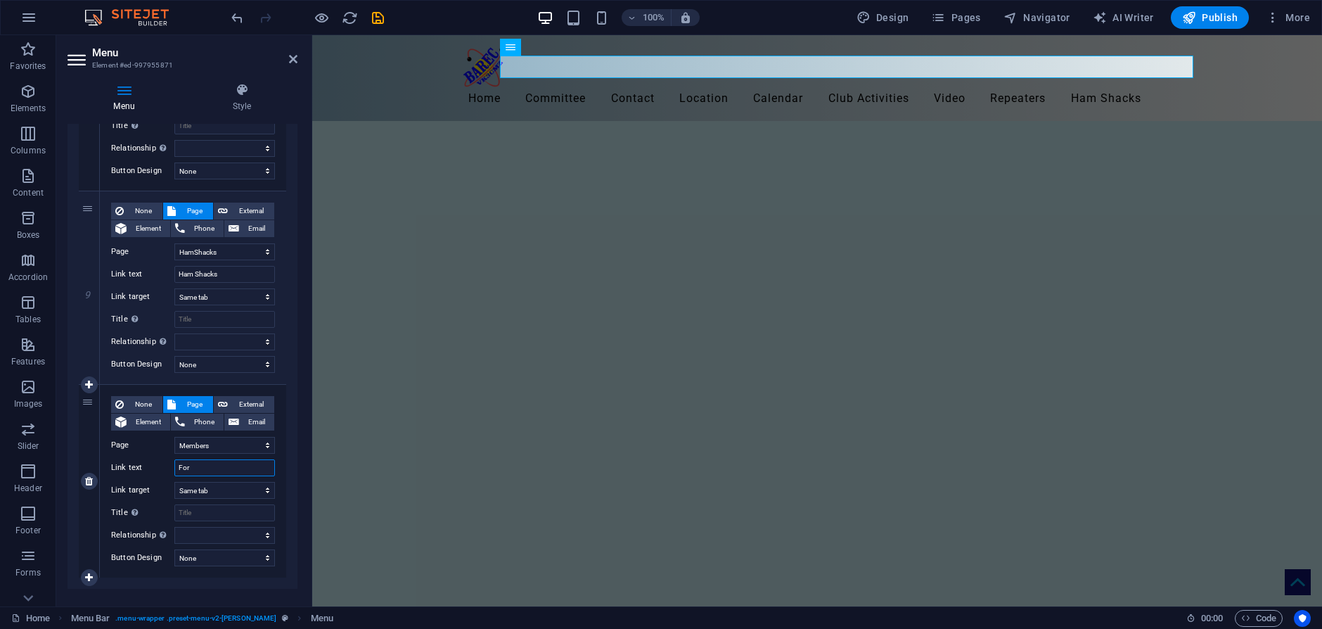
select select
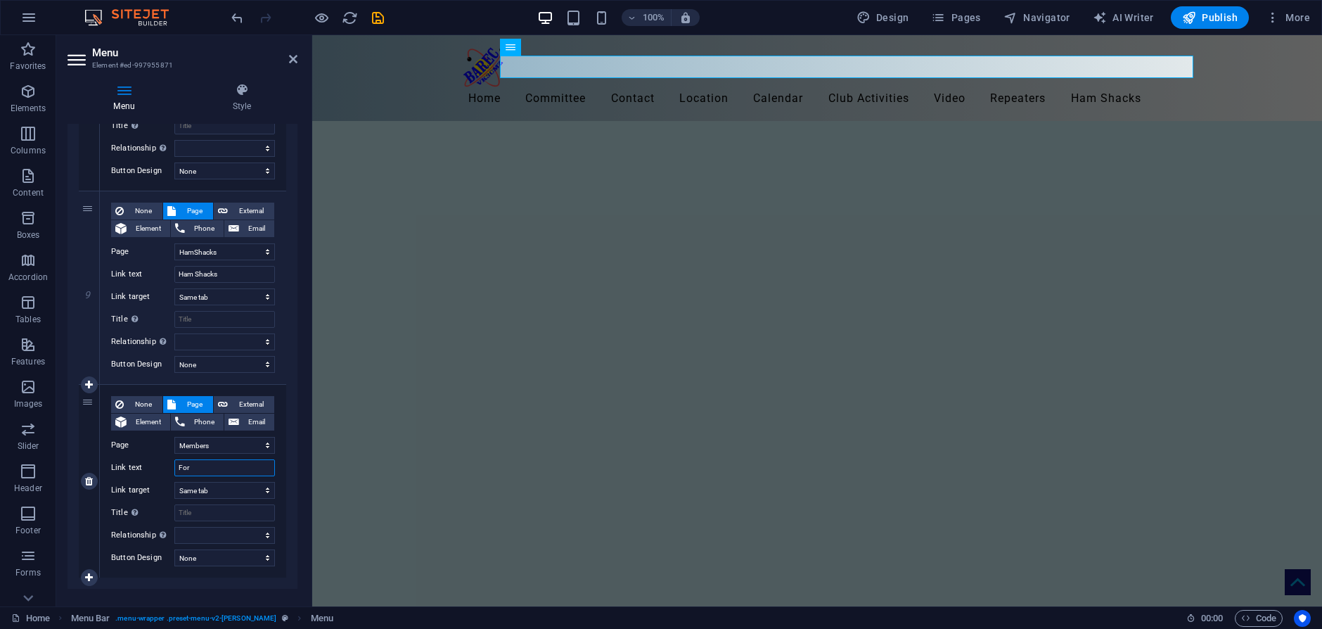
select select
type input "For memb"
select select
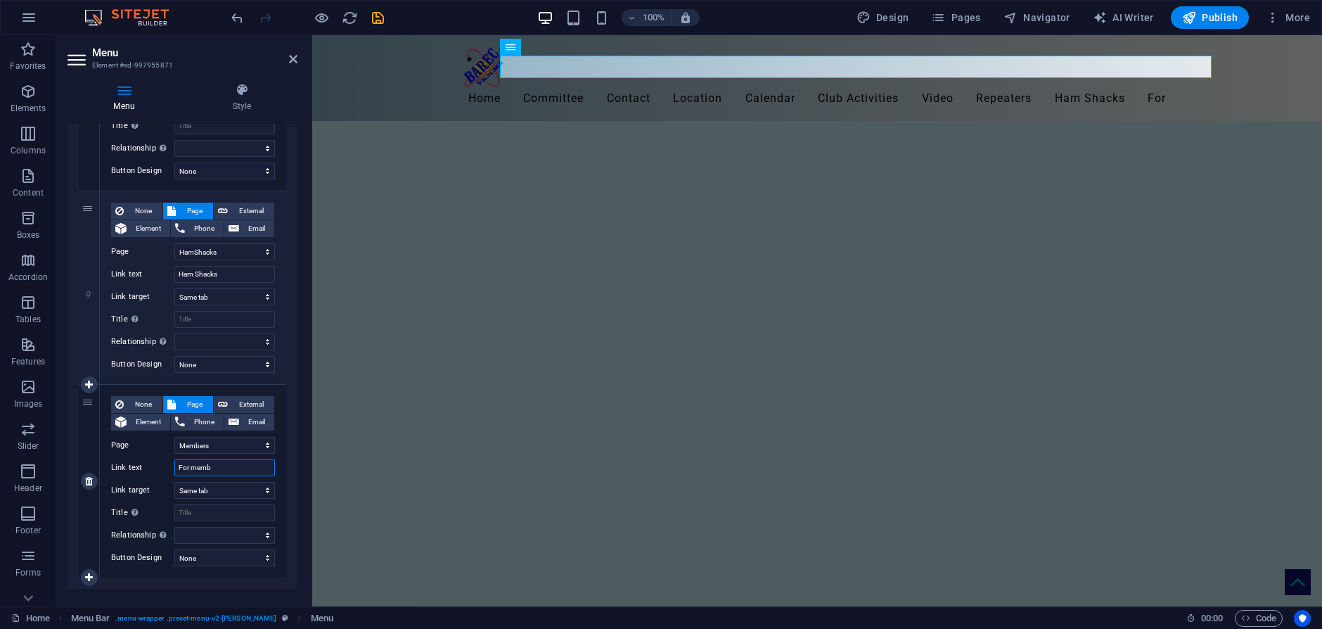
select select
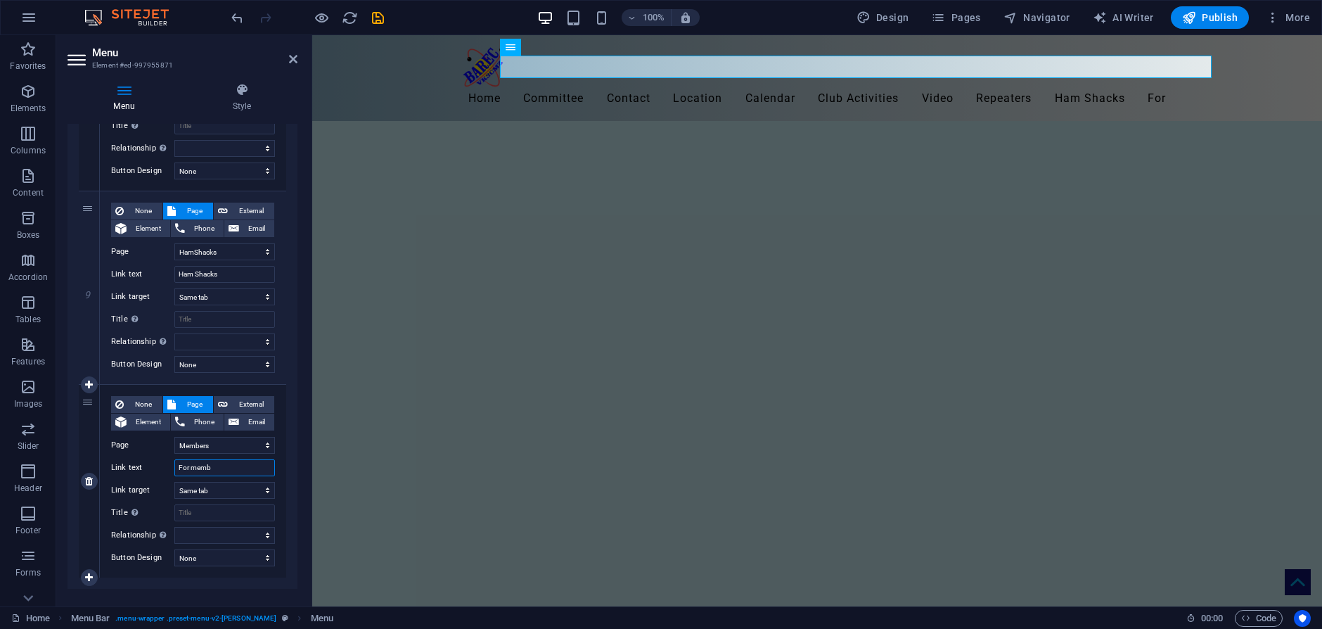
select select
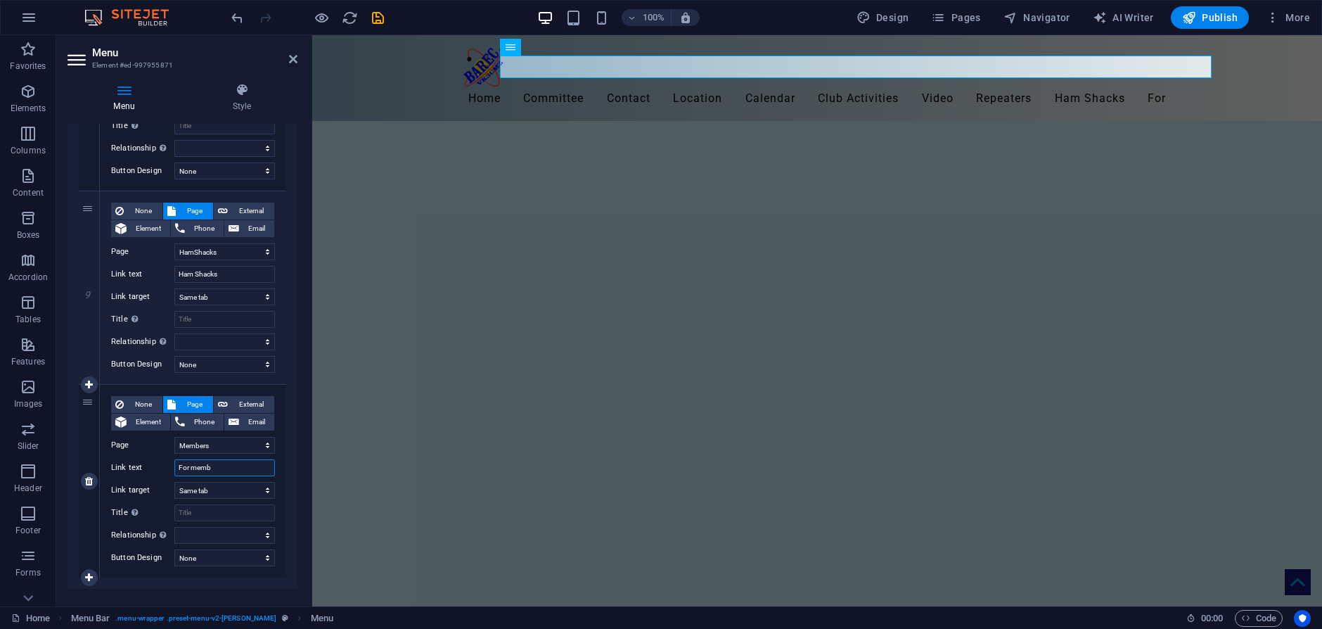
select select
type input "For me"
select select
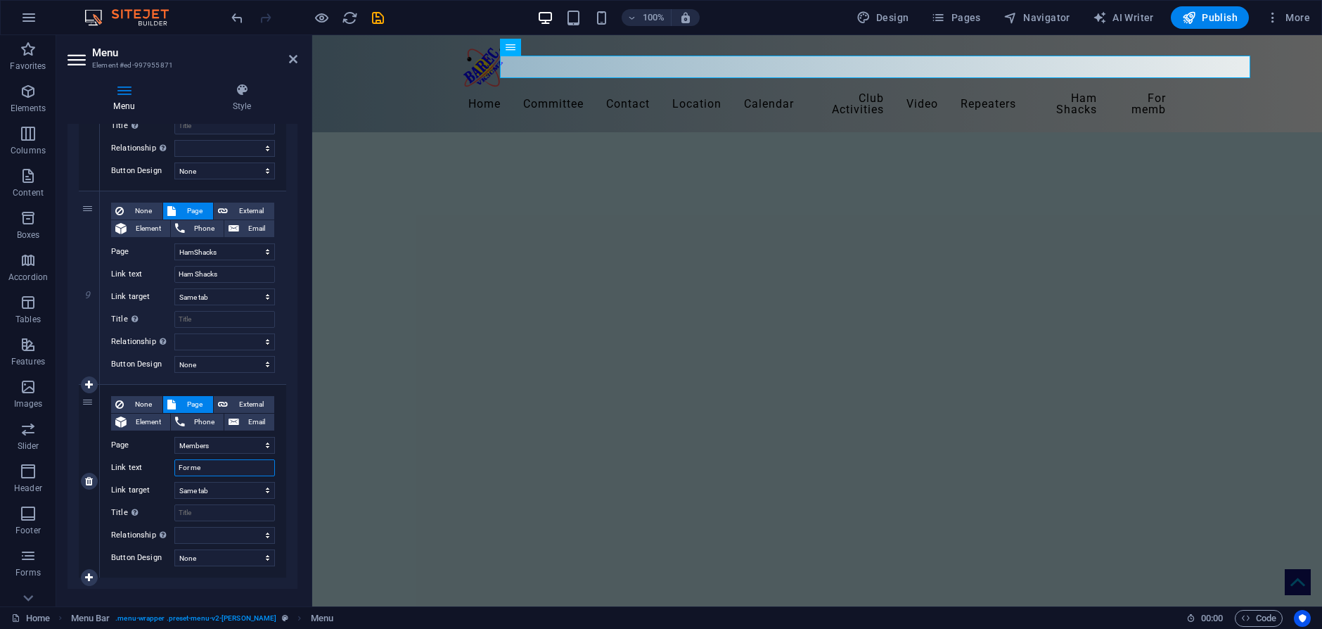
select select
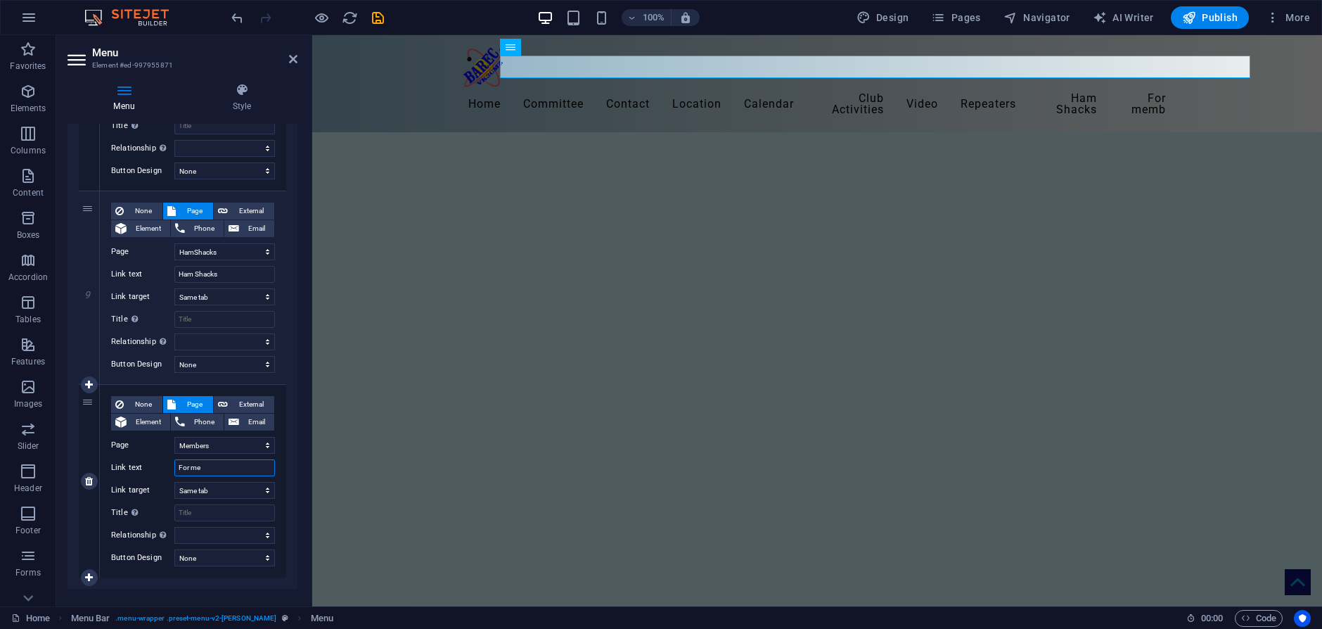
select select
type input "For members"
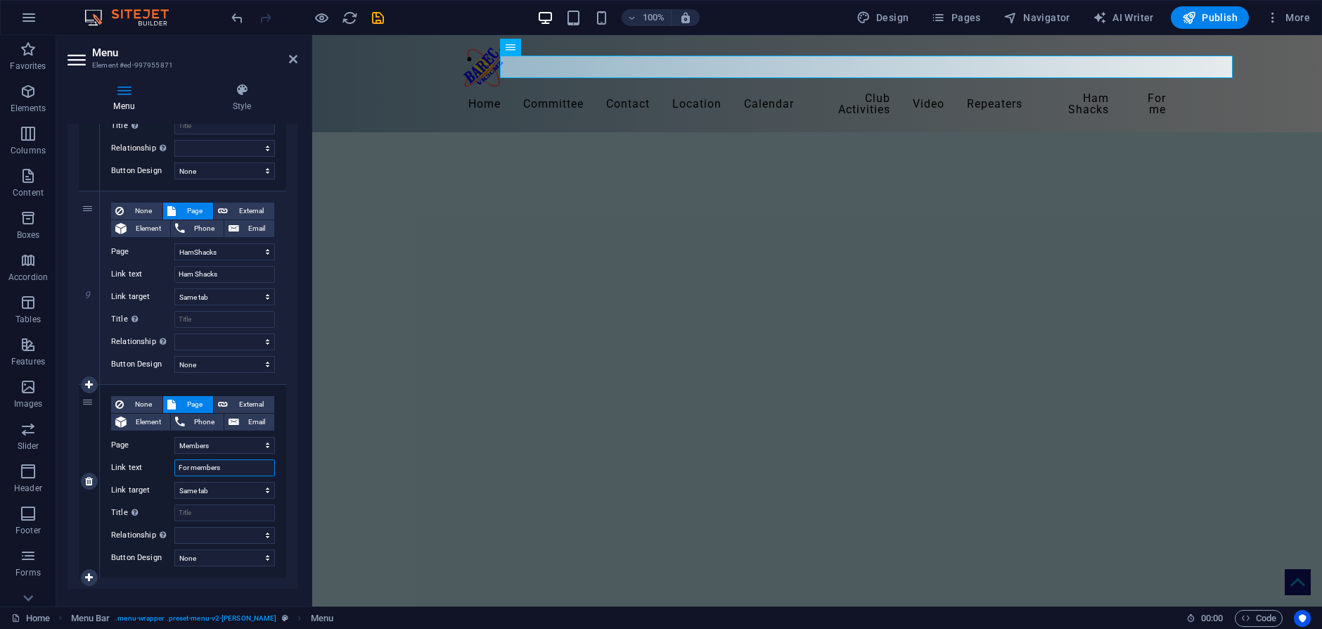
select select
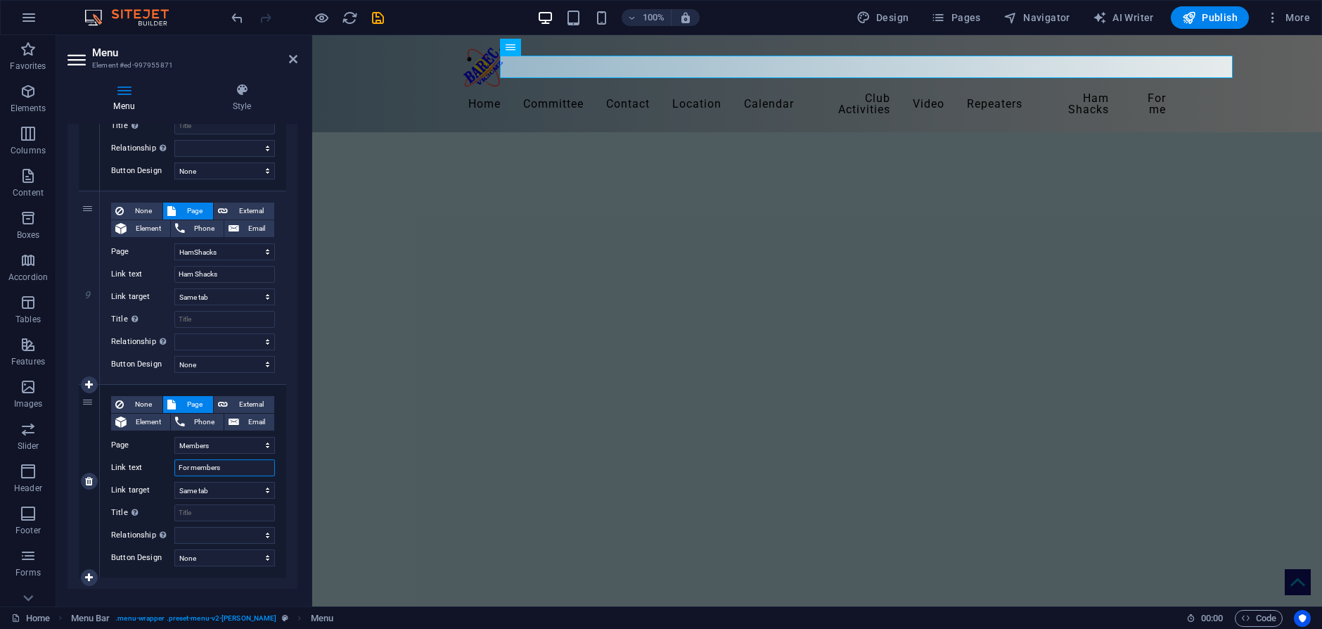
select select
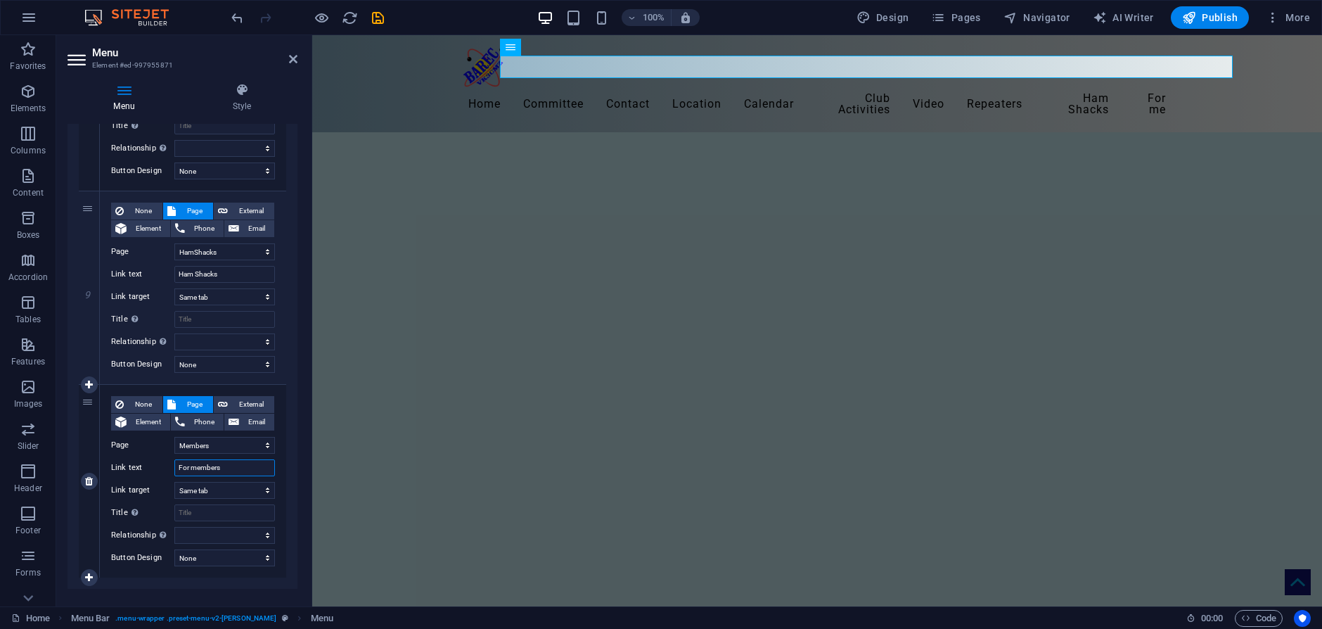
select select
click at [179, 469] on input "For members" at bounding box center [224, 467] width 101 height 17
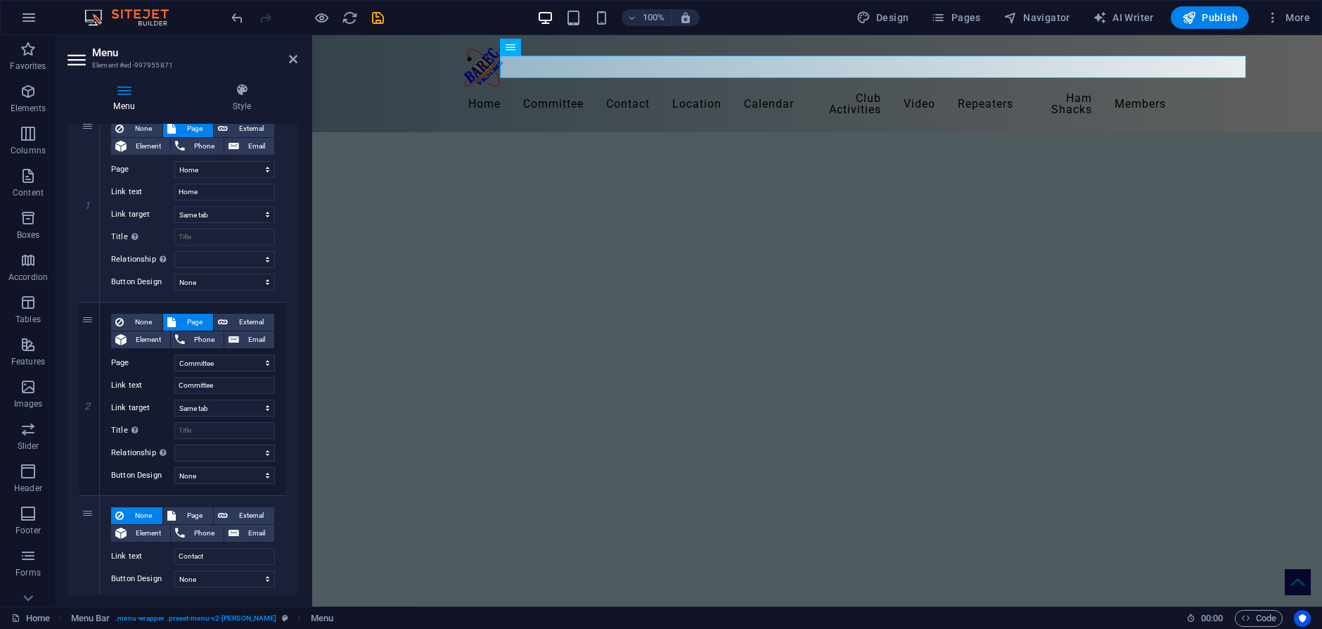
scroll to position [0, 0]
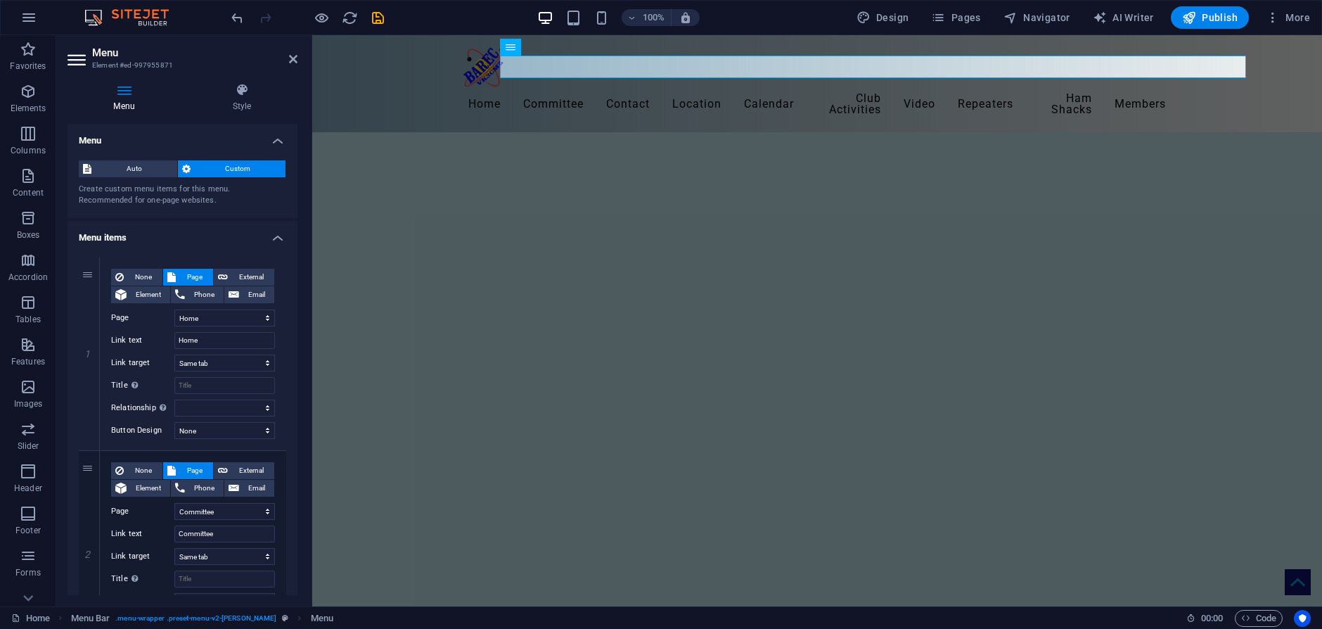
click at [123, 93] on icon at bounding box center [123, 90] width 113 height 14
click at [243, 94] on icon at bounding box center [241, 90] width 111 height 14
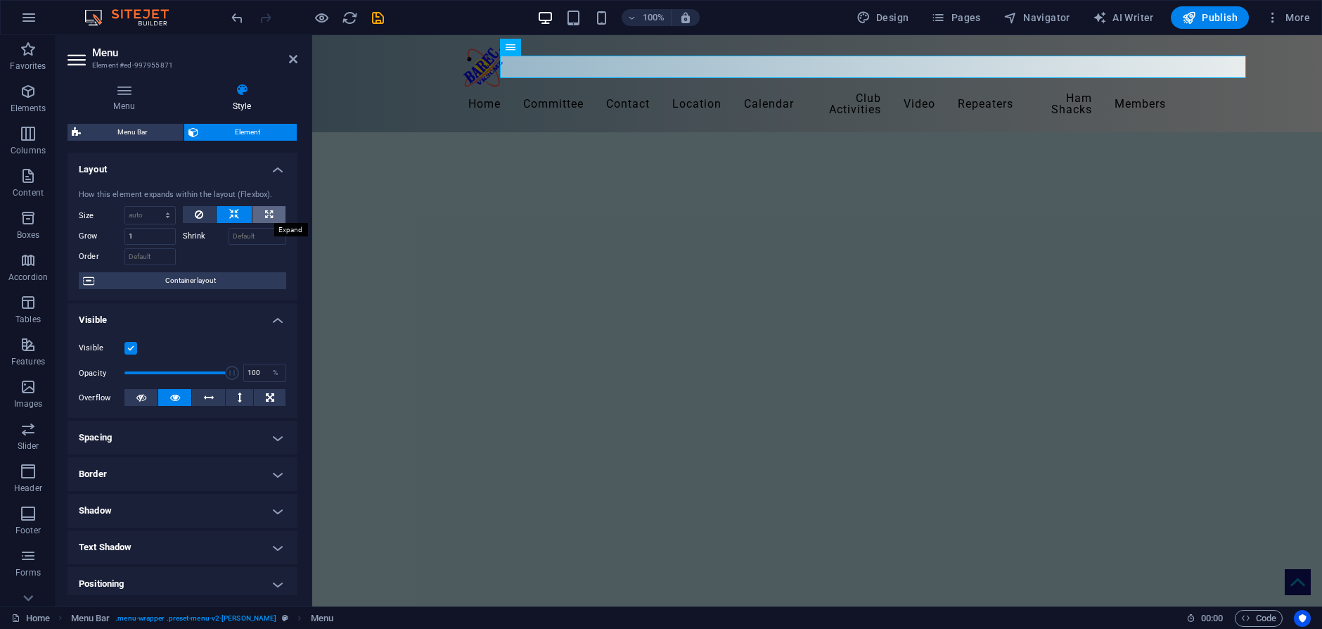
click at [266, 215] on icon at bounding box center [269, 214] width 8 height 17
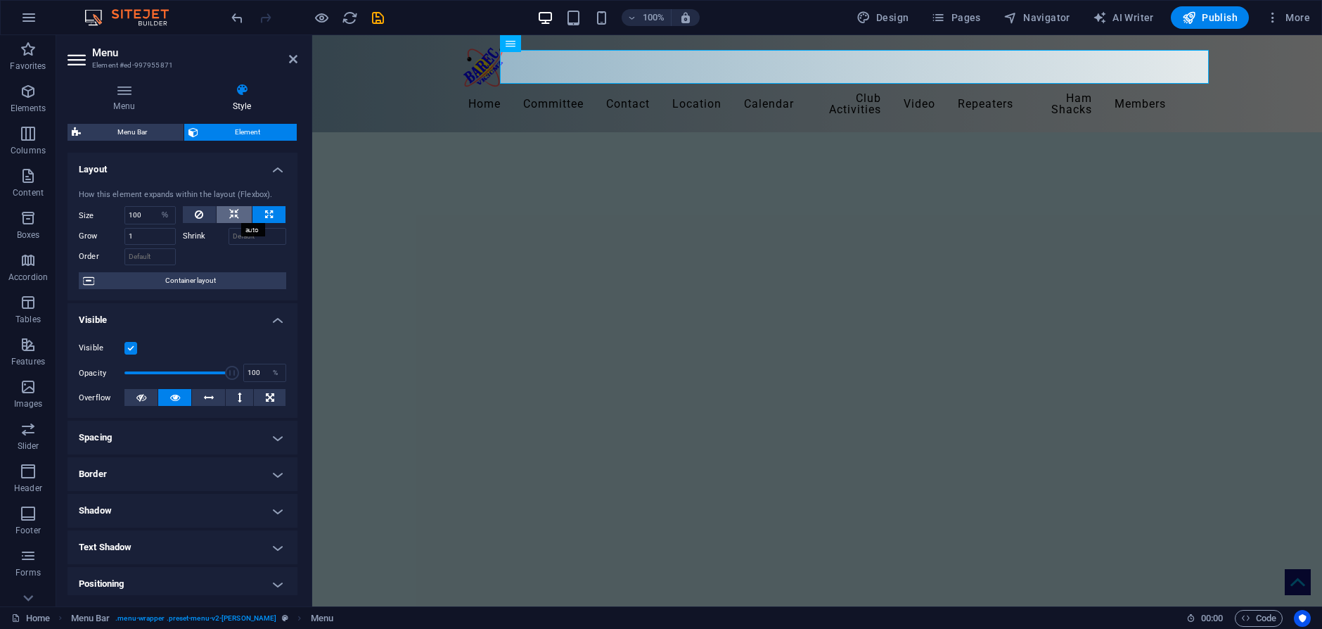
click at [238, 214] on button at bounding box center [234, 214] width 35 height 17
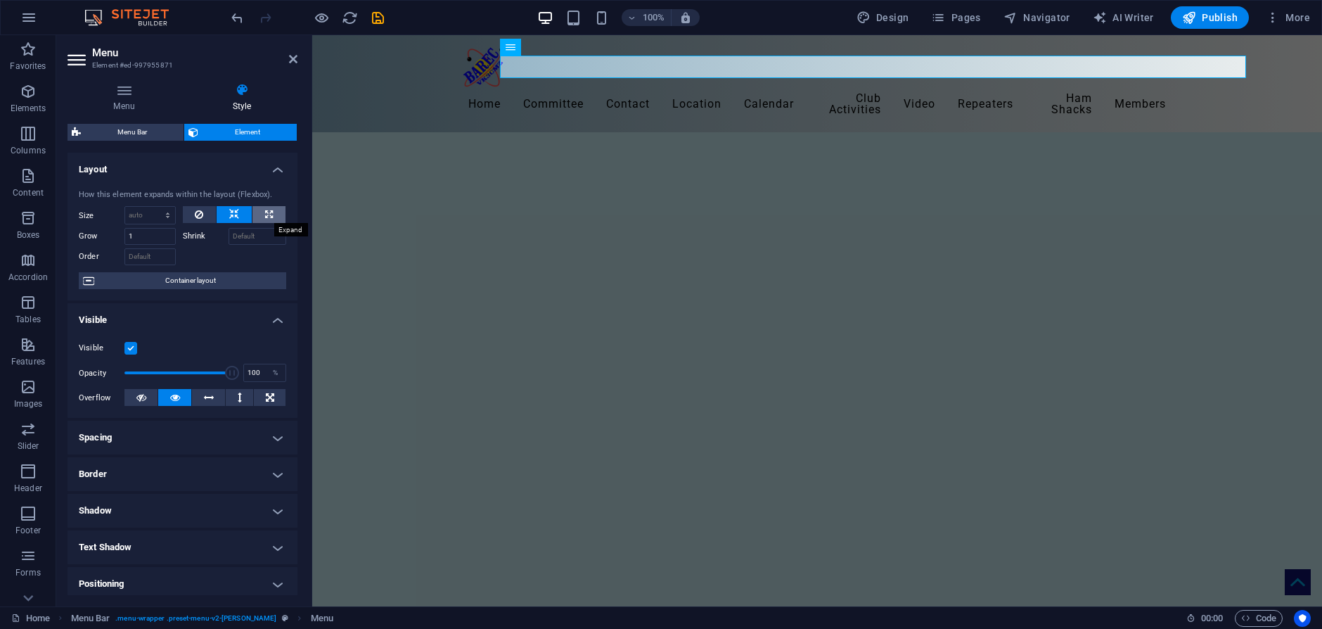
click at [271, 214] on button at bounding box center [268, 214] width 33 height 17
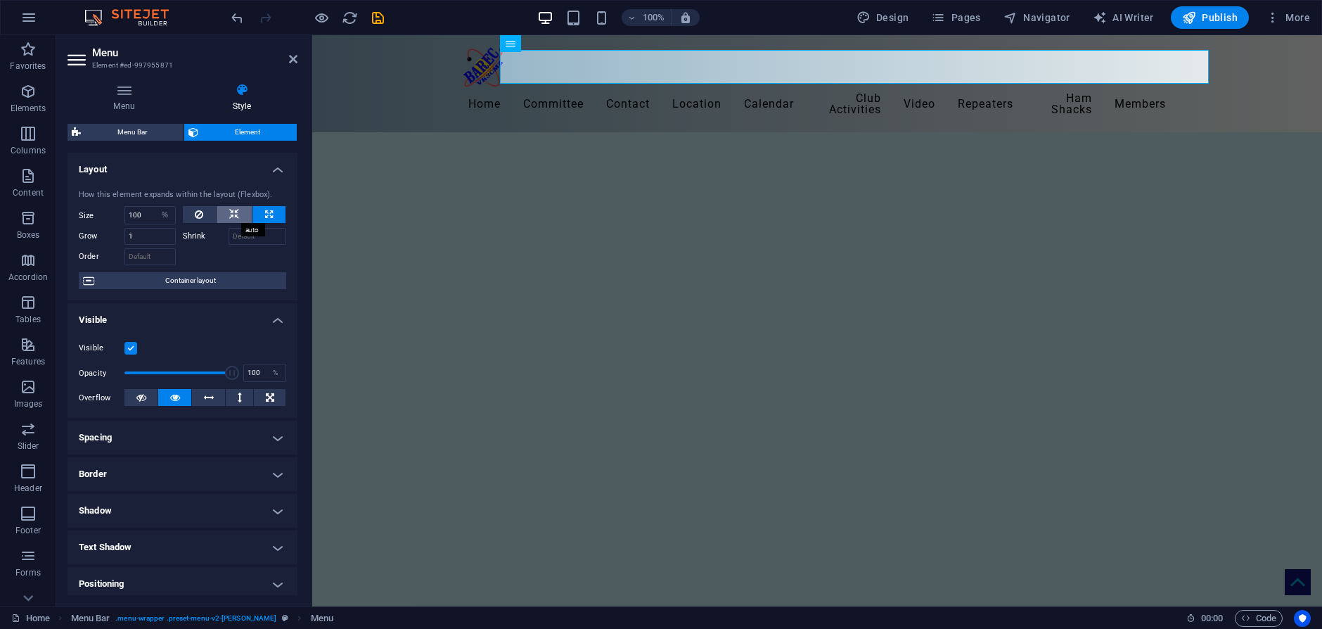
click at [233, 210] on icon at bounding box center [234, 214] width 10 height 17
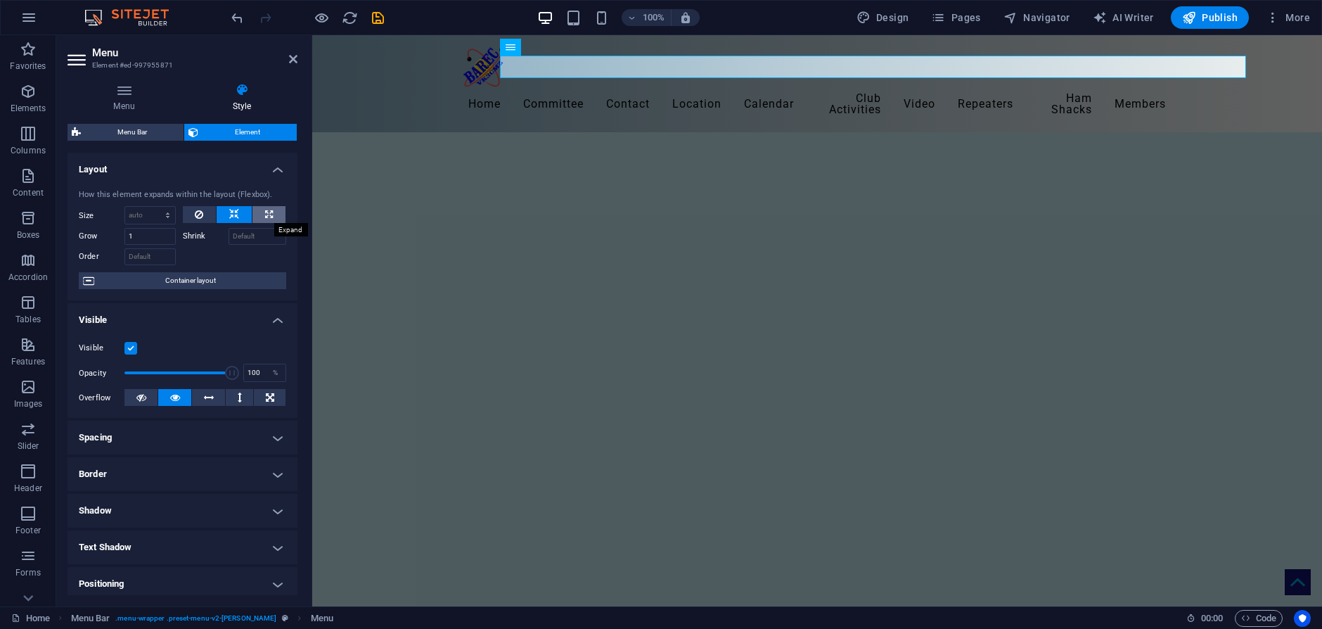
click at [266, 214] on icon at bounding box center [269, 214] width 8 height 17
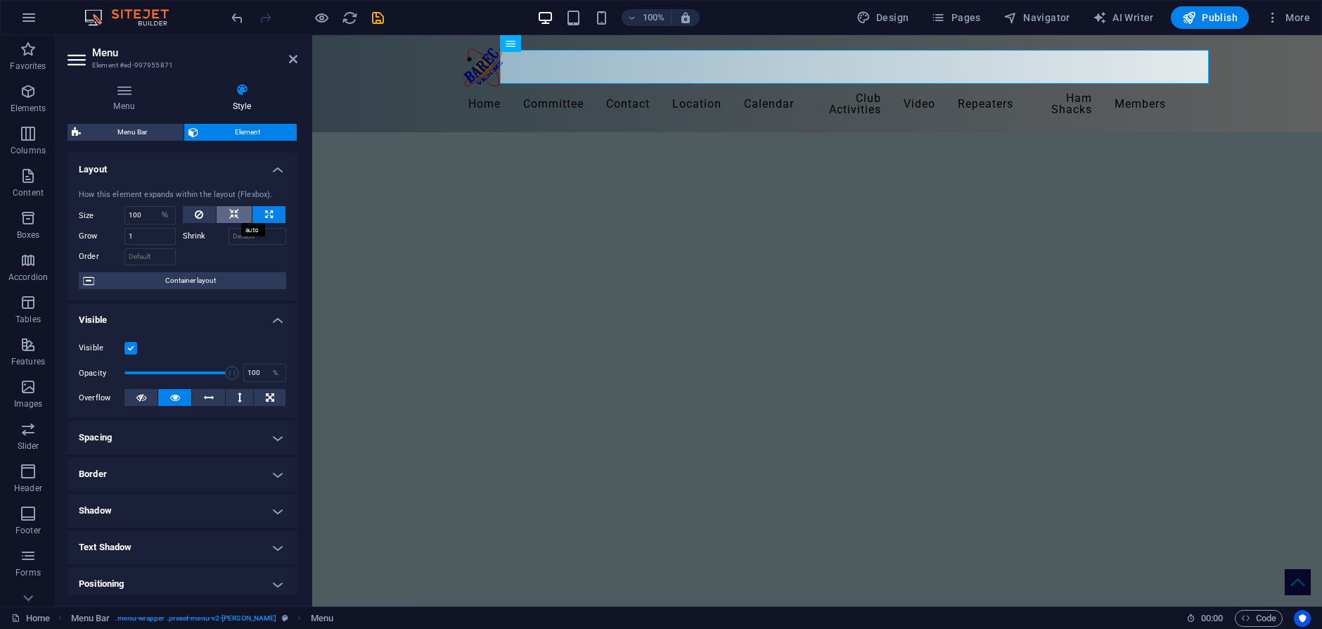
click at [231, 213] on icon at bounding box center [234, 214] width 10 height 17
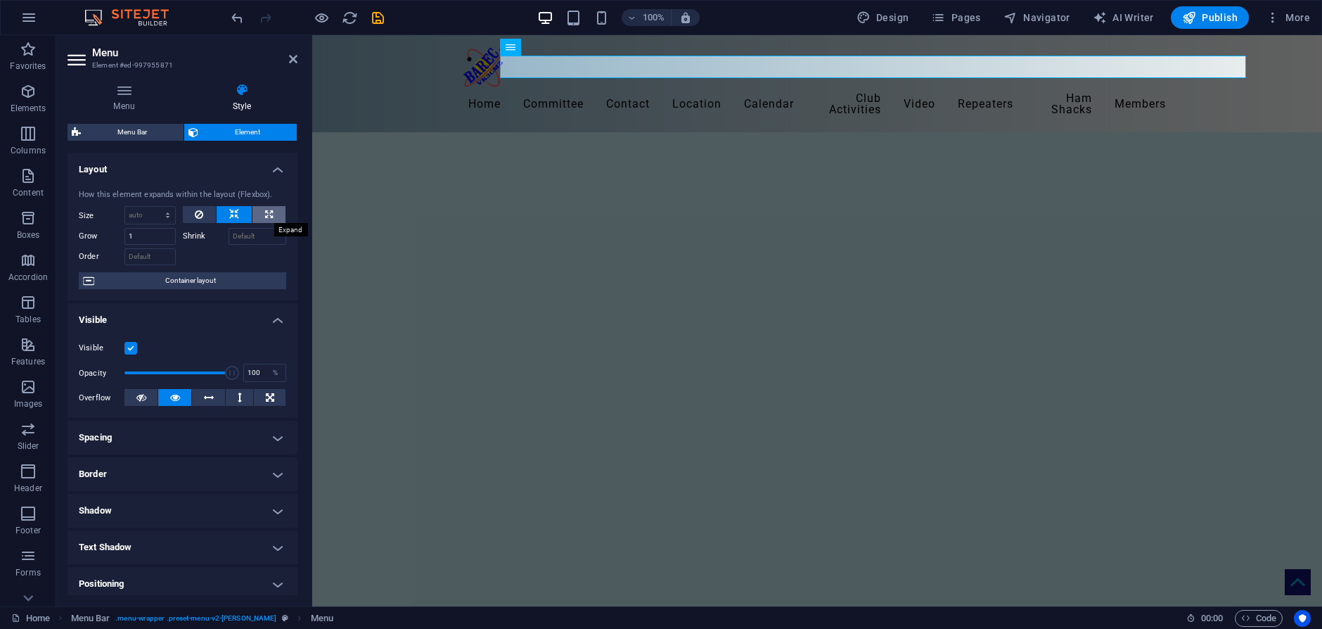
click at [266, 217] on icon at bounding box center [269, 214] width 8 height 17
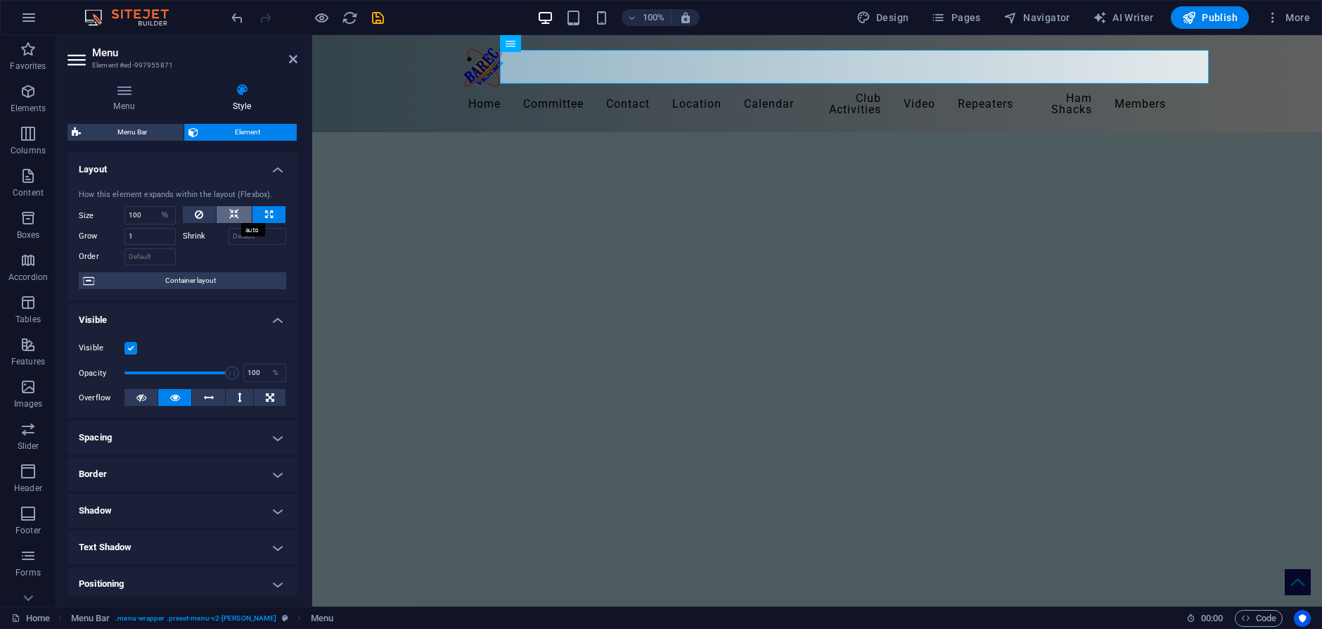
click at [233, 216] on icon at bounding box center [234, 214] width 10 height 17
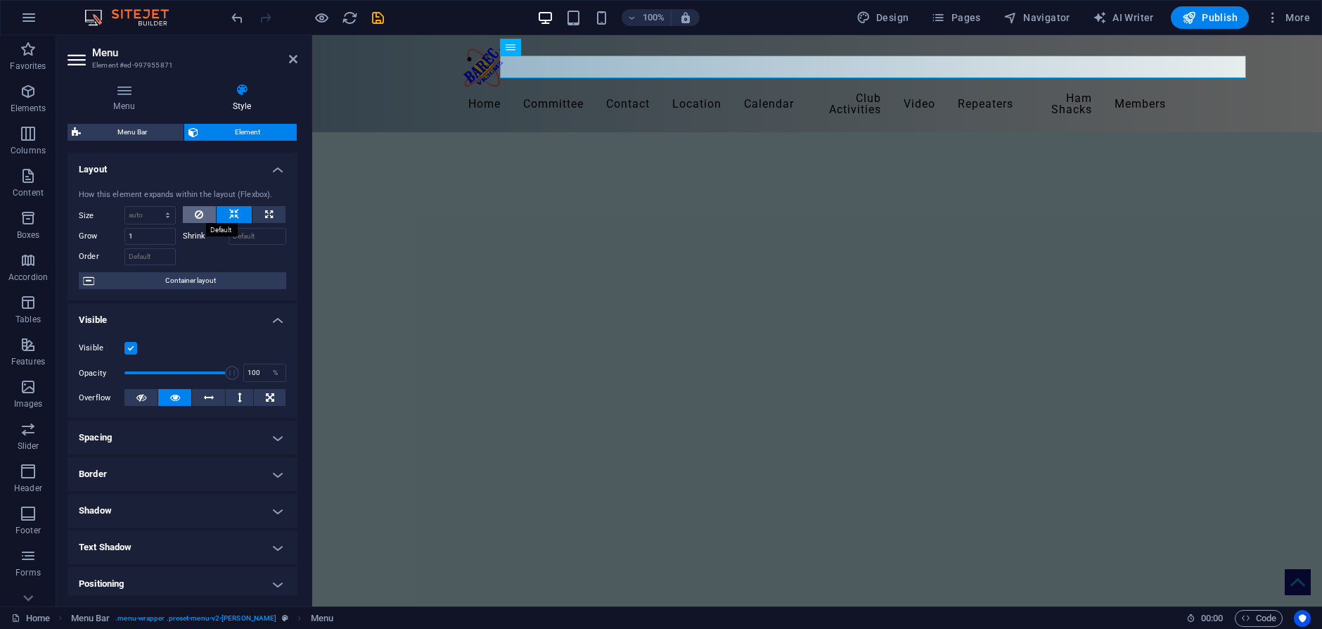
click at [195, 212] on icon at bounding box center [199, 214] width 8 height 17
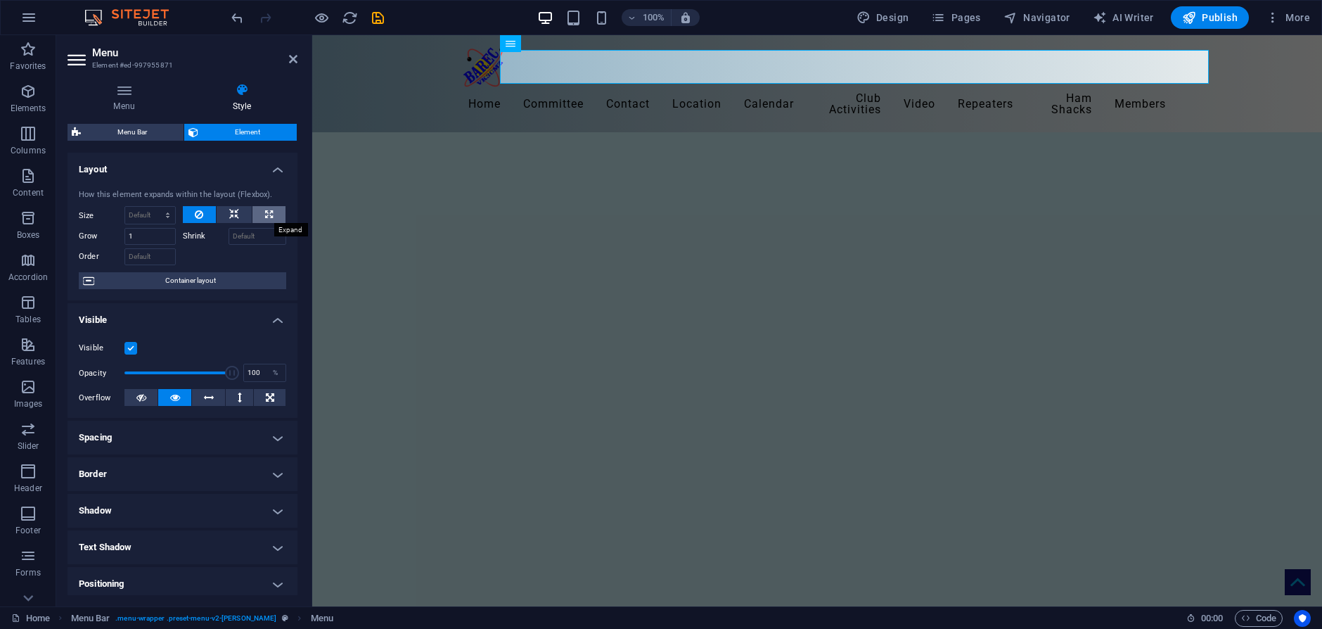
click at [267, 212] on icon at bounding box center [269, 214] width 8 height 17
click at [226, 213] on button at bounding box center [234, 214] width 35 height 17
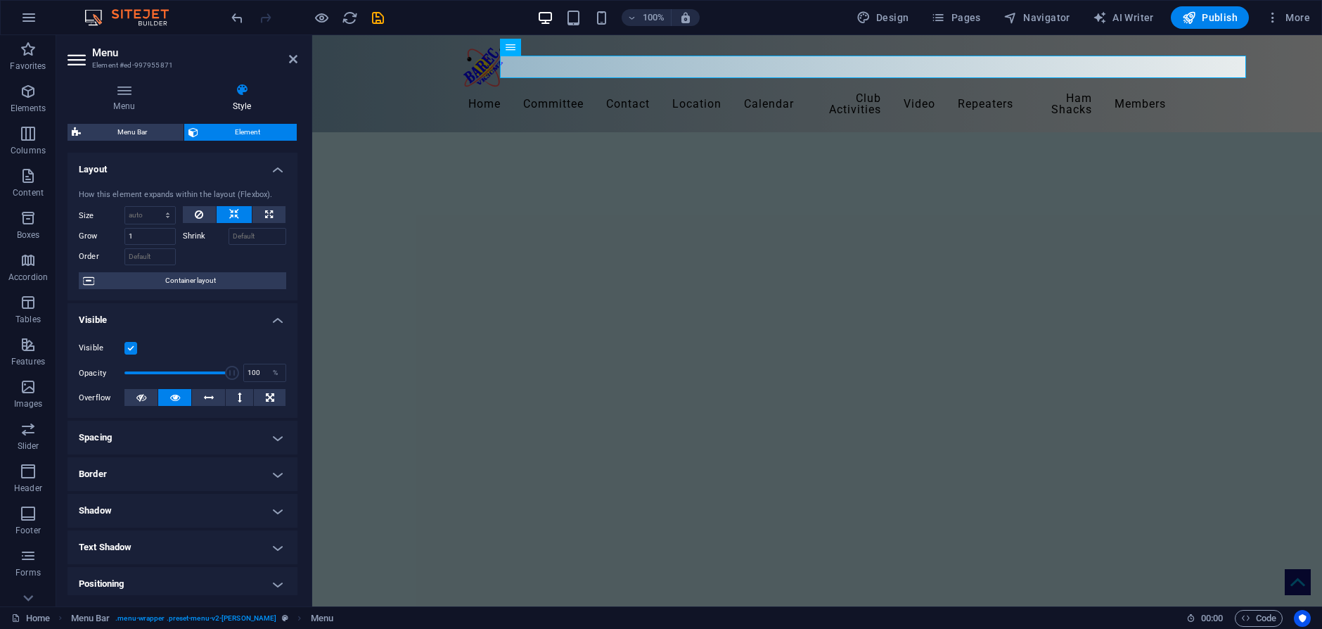
click at [276, 427] on h4 "Spacing" at bounding box center [182, 437] width 230 height 34
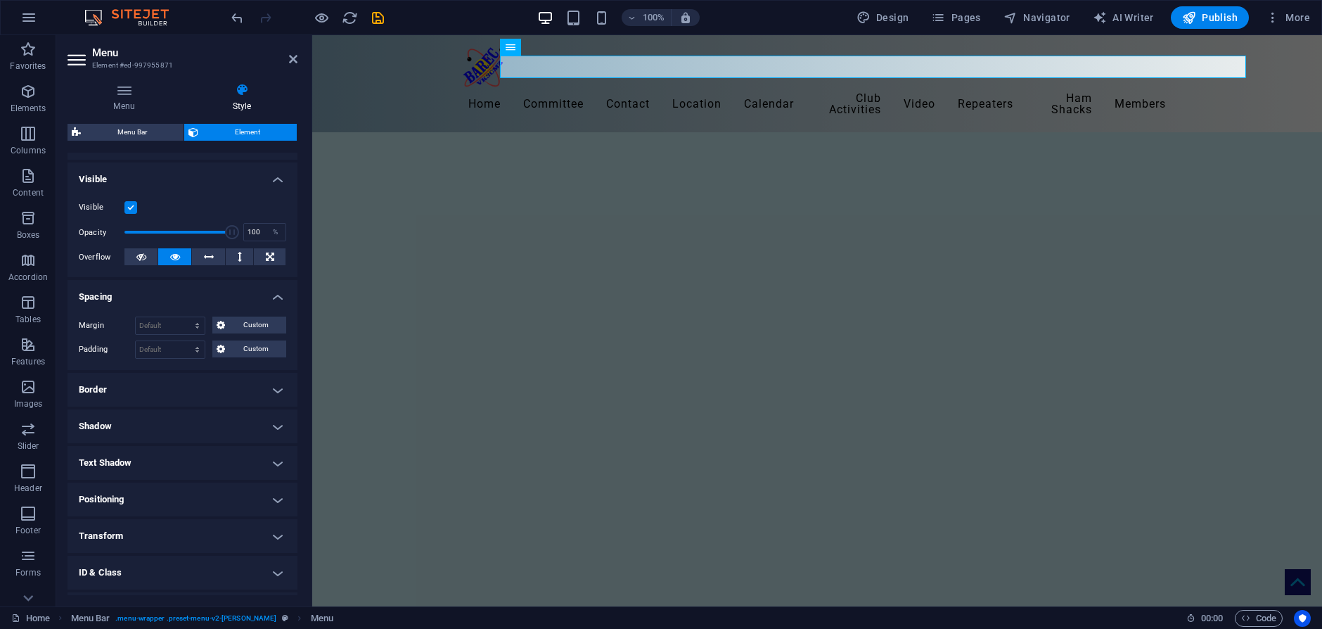
scroll to position [208, 0]
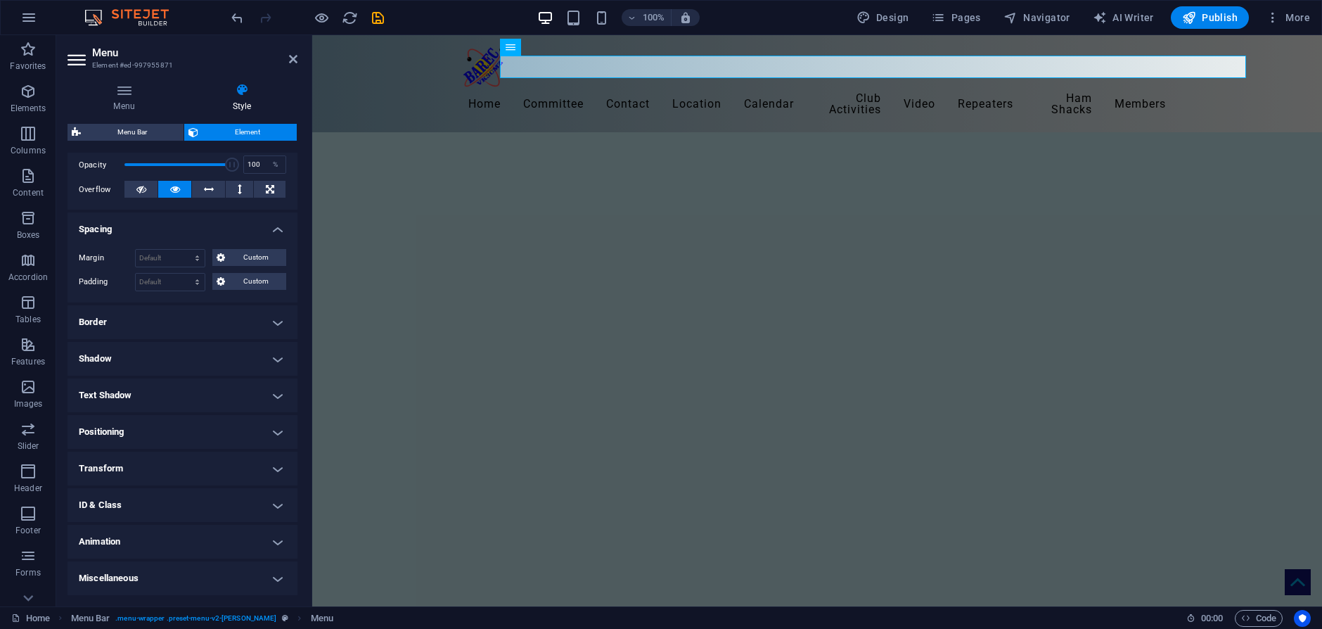
click at [274, 571] on h4 "Miscellaneous" at bounding box center [182, 578] width 230 height 34
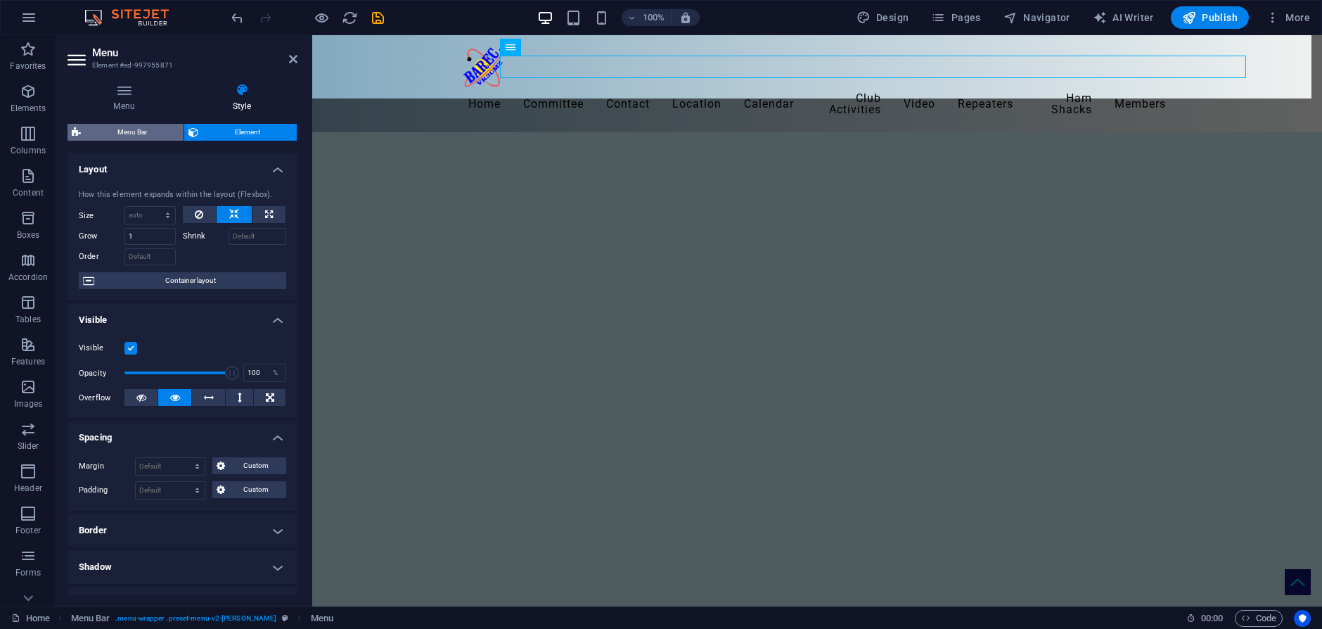
click at [138, 133] on span "Menu Bar" at bounding box center [132, 132] width 94 height 17
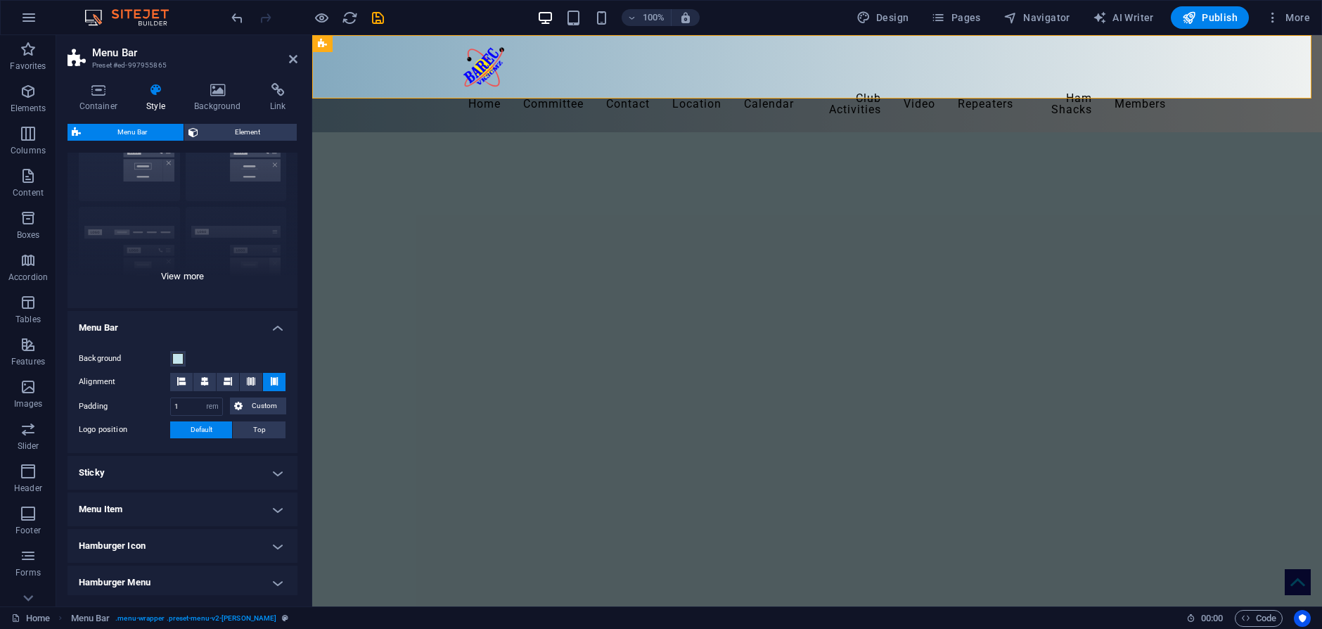
scroll to position [141, 0]
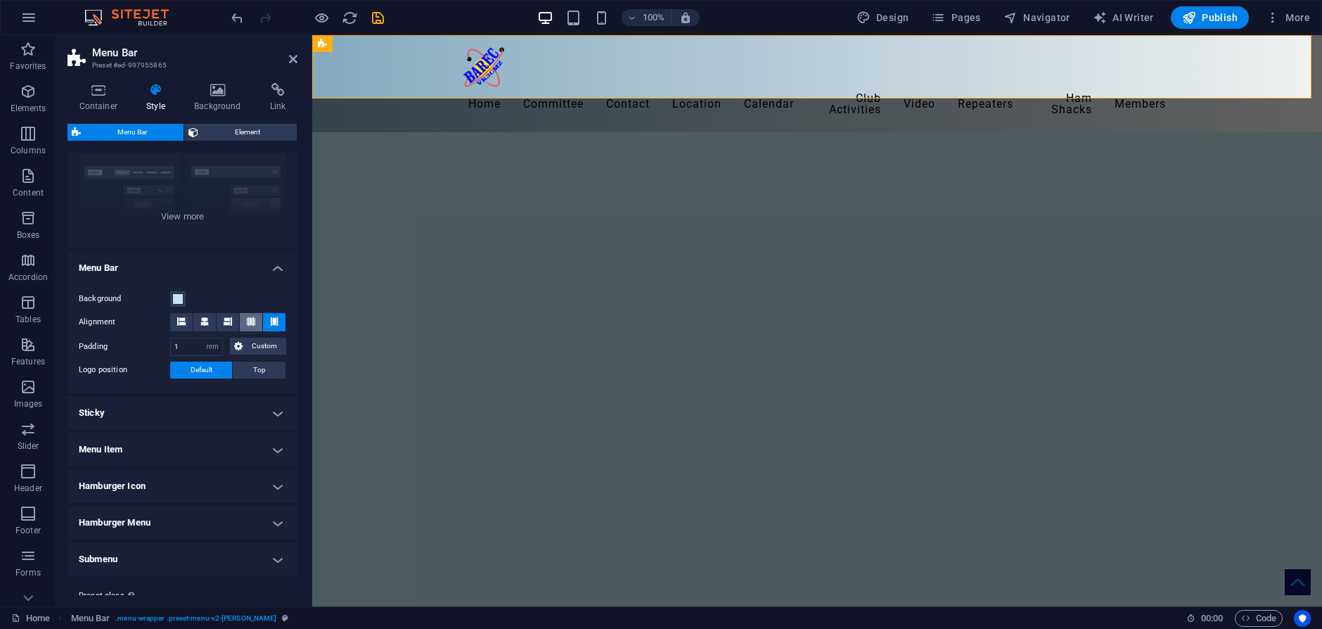
click at [247, 319] on icon at bounding box center [251, 321] width 8 height 8
click at [274, 320] on icon at bounding box center [274, 321] width 8 height 8
drag, startPoint x: 181, startPoint y: 342, endPoint x: 165, endPoint y: 344, distance: 16.3
click at [166, 344] on div "Padding 1 px rem % vh vw Custom Custom" at bounding box center [182, 346] width 207 height 18
click at [217, 280] on div "Background Alignment Padding 1 px rem % vh vw Custom Custom 1 px rem % vh vw 1 …" at bounding box center [183, 334] width 236 height 117
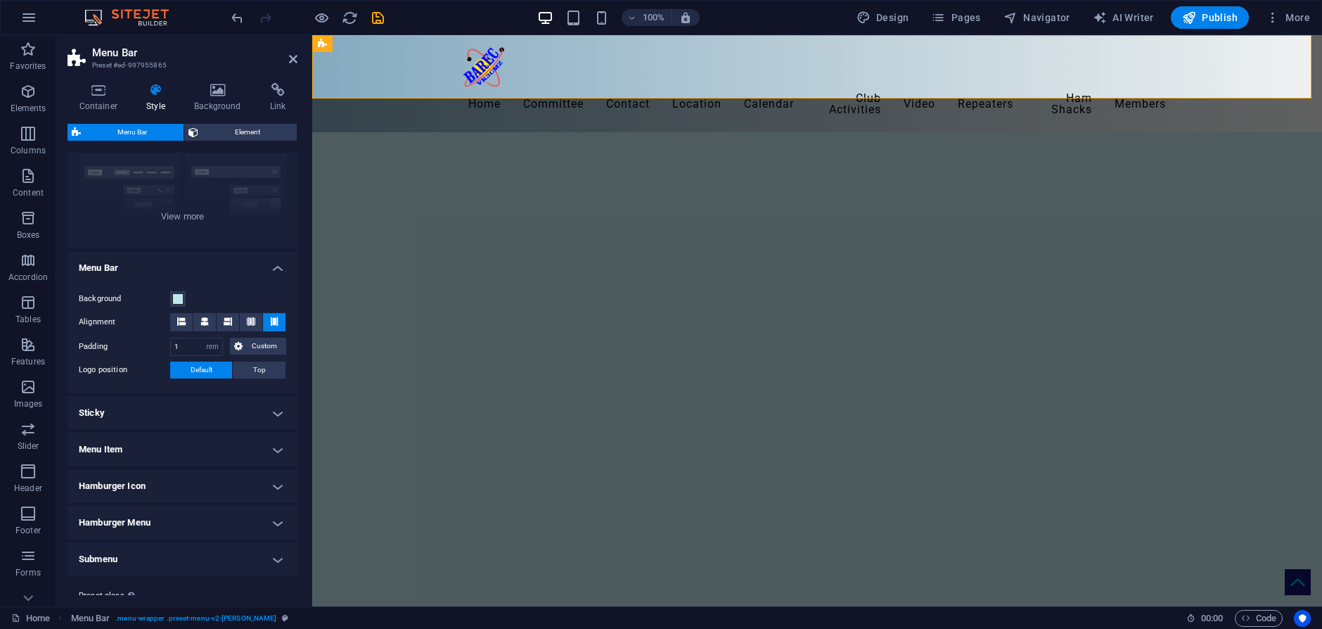
click at [237, 387] on div "Background Alignment Padding 1 px rem % vh vw Custom Custom 1 px rem % vh vw 1 …" at bounding box center [183, 334] width 236 height 117
drag, startPoint x: 188, startPoint y: 344, endPoint x: 156, endPoint y: 343, distance: 31.6
click at [156, 343] on div "Padding 1 px rem % vh vw Custom Custom" at bounding box center [182, 346] width 207 height 18
click at [191, 350] on input "2" at bounding box center [196, 346] width 51 height 17
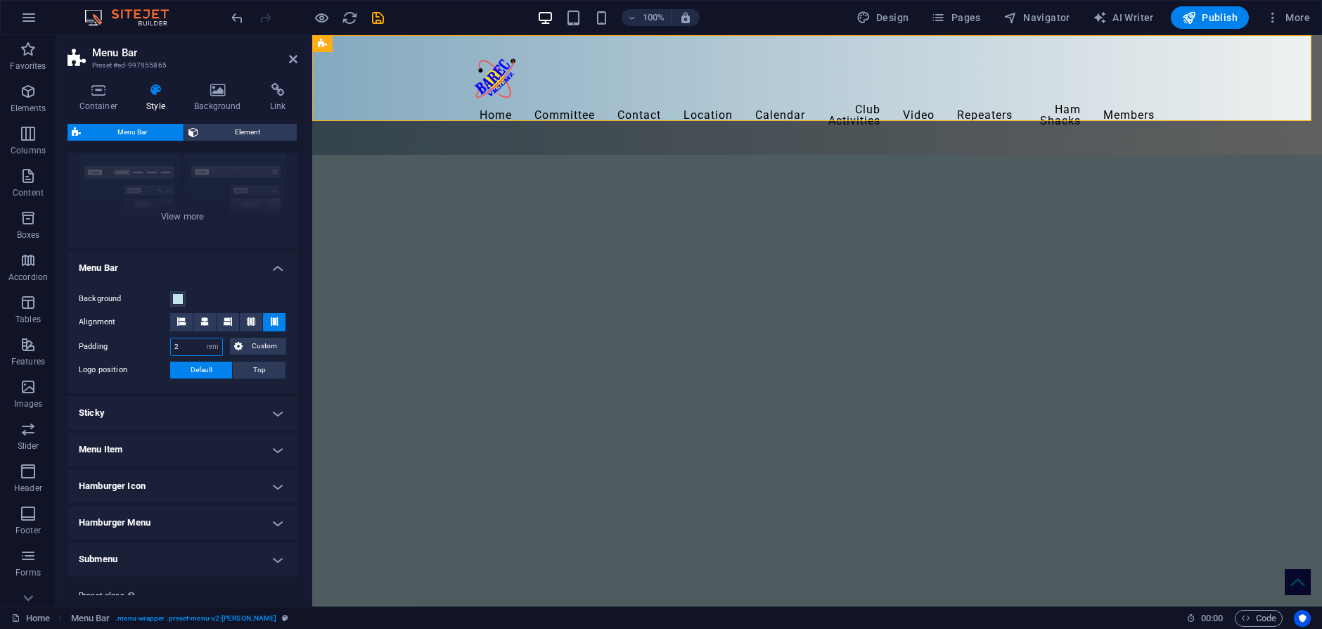
drag, startPoint x: 183, startPoint y: 342, endPoint x: 174, endPoint y: 343, distance: 9.2
click at [174, 343] on input "2" at bounding box center [196, 346] width 51 height 17
click at [209, 297] on div "Background" at bounding box center [182, 298] width 207 height 17
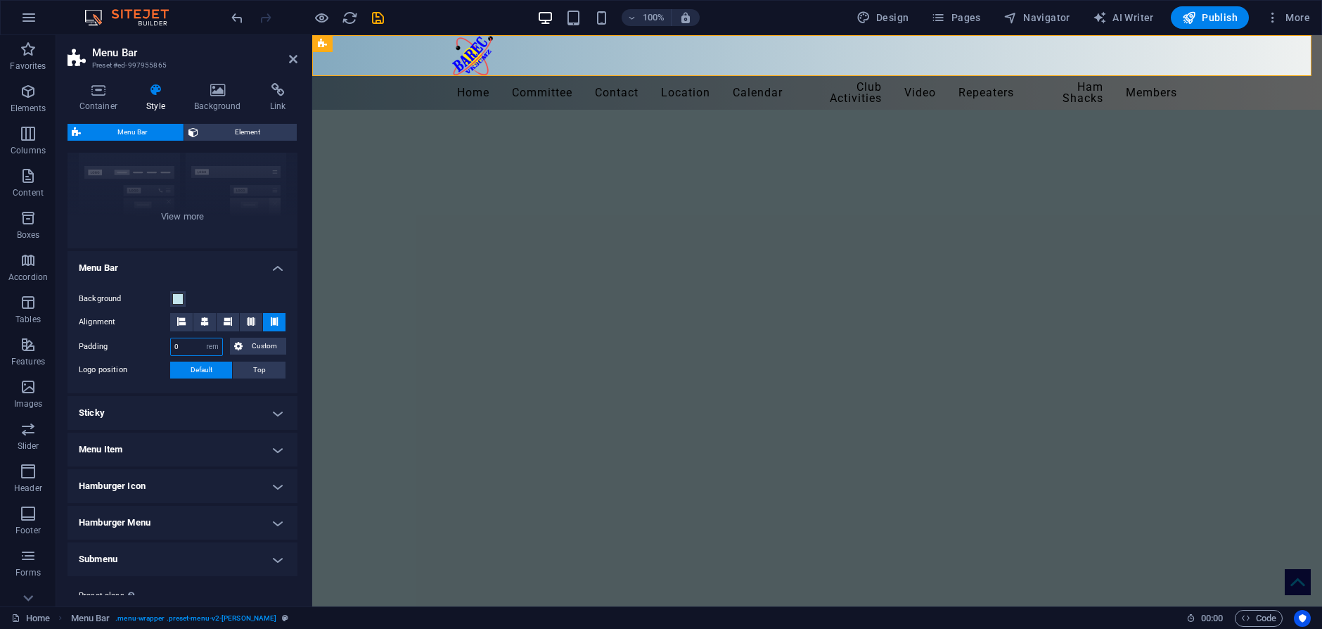
drag, startPoint x: 172, startPoint y: 347, endPoint x: 159, endPoint y: 352, distance: 14.0
click at [160, 352] on div "Padding 0 px rem % vh vw Custom Custom" at bounding box center [182, 346] width 207 height 18
click at [237, 288] on div "Background Alignment Padding 1 px rem % vh vw Custom Custom 1 px rem % vh vw 1 …" at bounding box center [183, 334] width 236 height 117
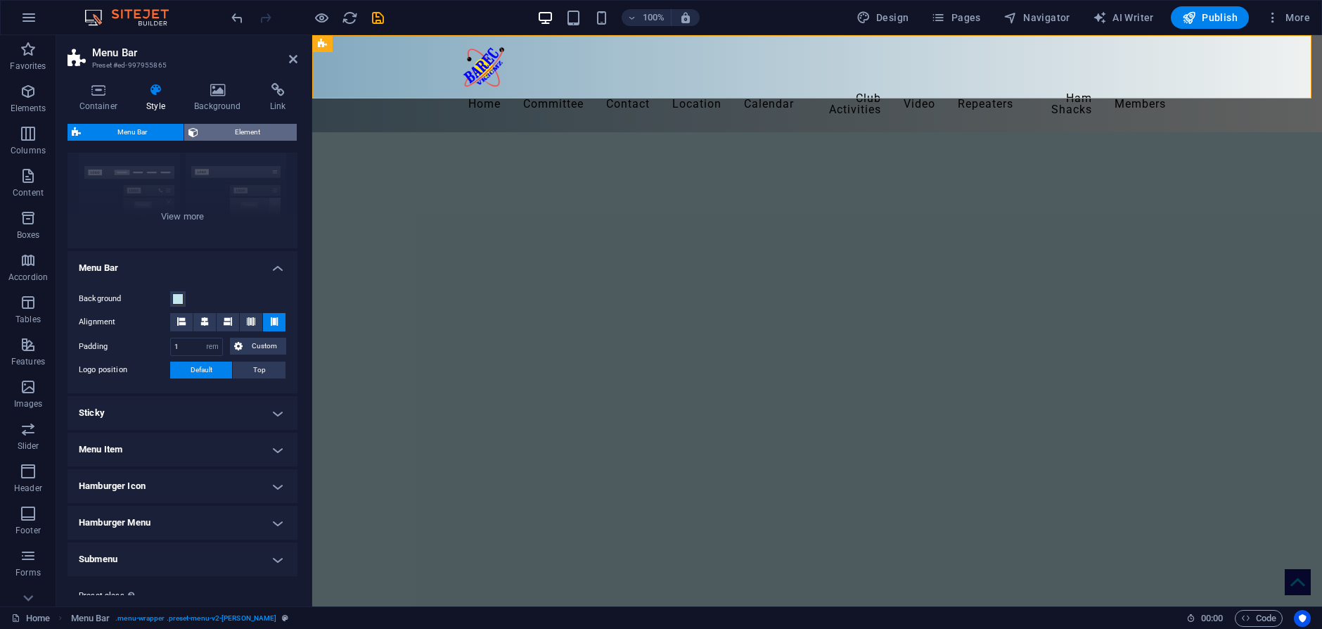
click at [271, 138] on span "Element" at bounding box center [247, 132] width 90 height 17
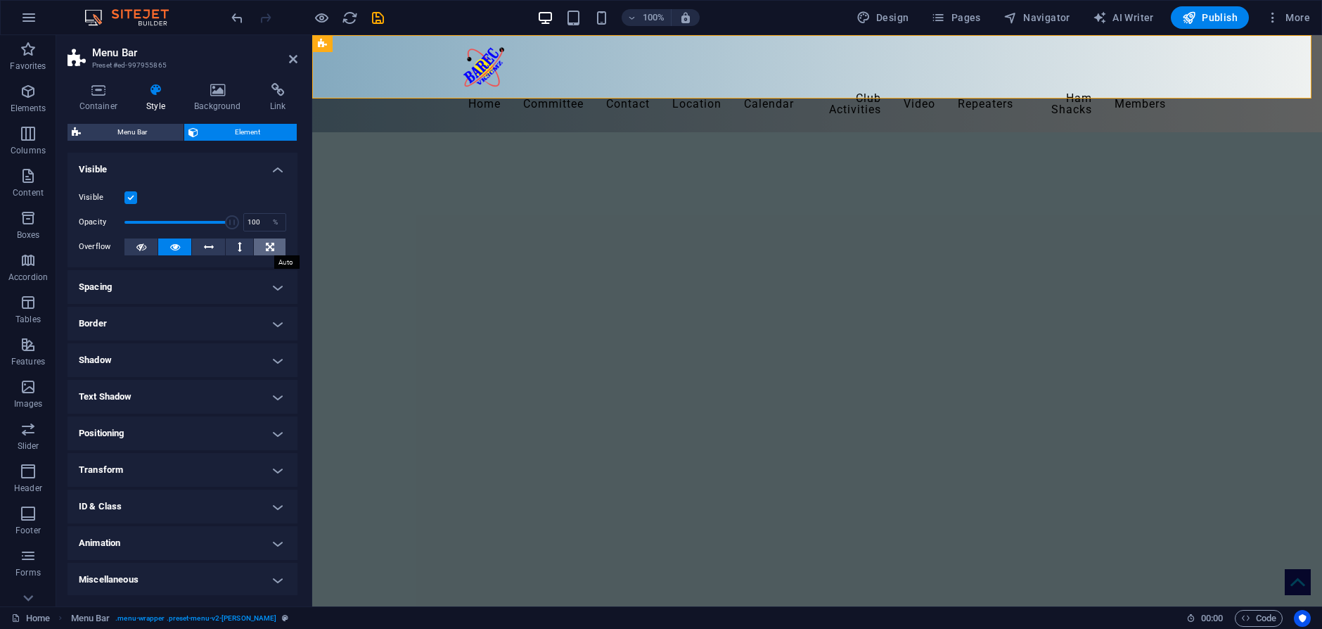
click at [269, 245] on icon at bounding box center [270, 246] width 8 height 17
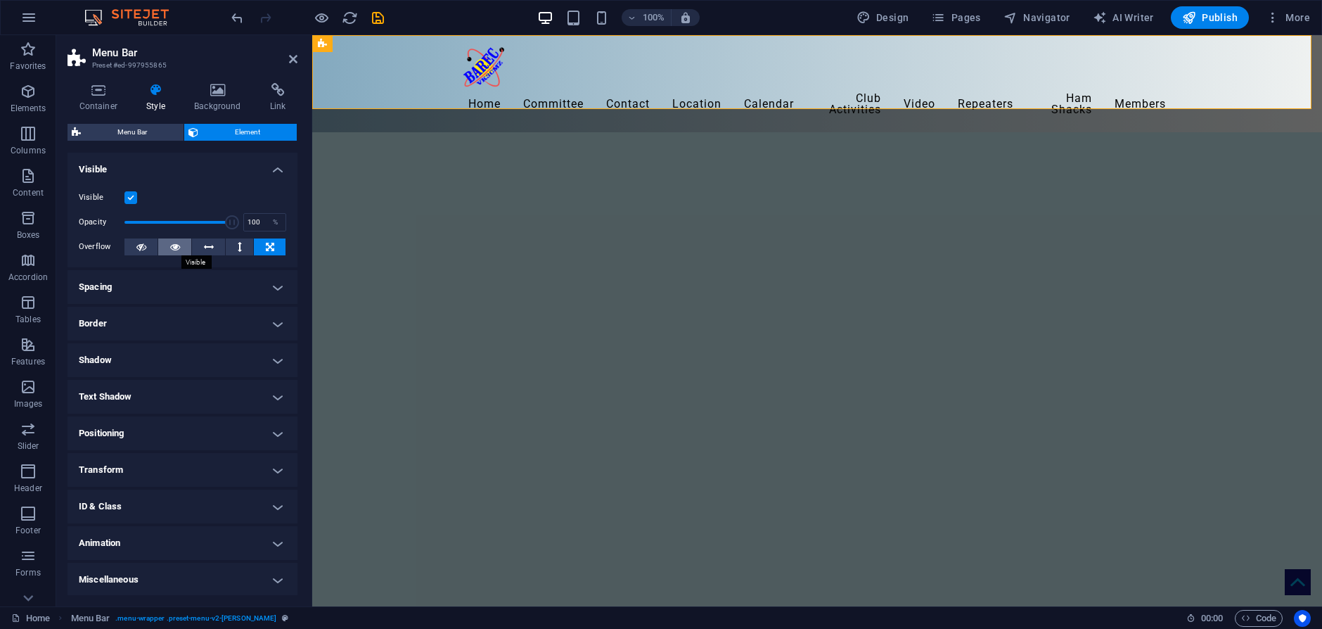
click at [174, 245] on icon at bounding box center [175, 246] width 10 height 17
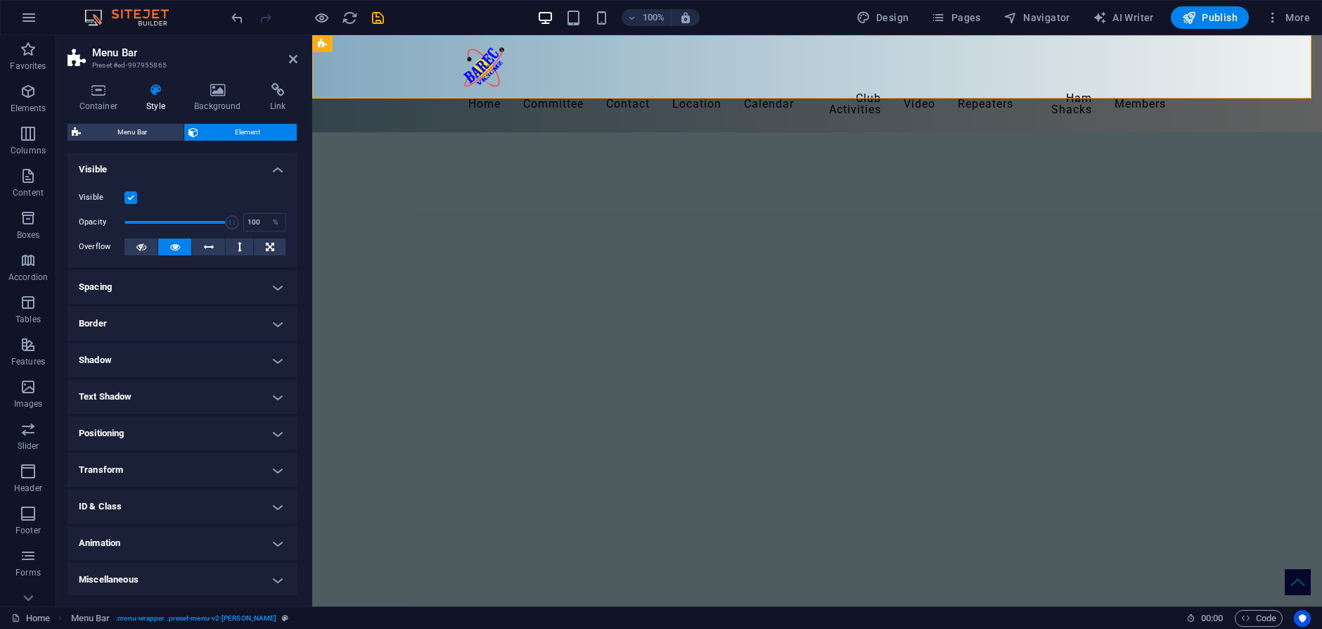
click at [271, 287] on h4 "Spacing" at bounding box center [182, 287] width 230 height 34
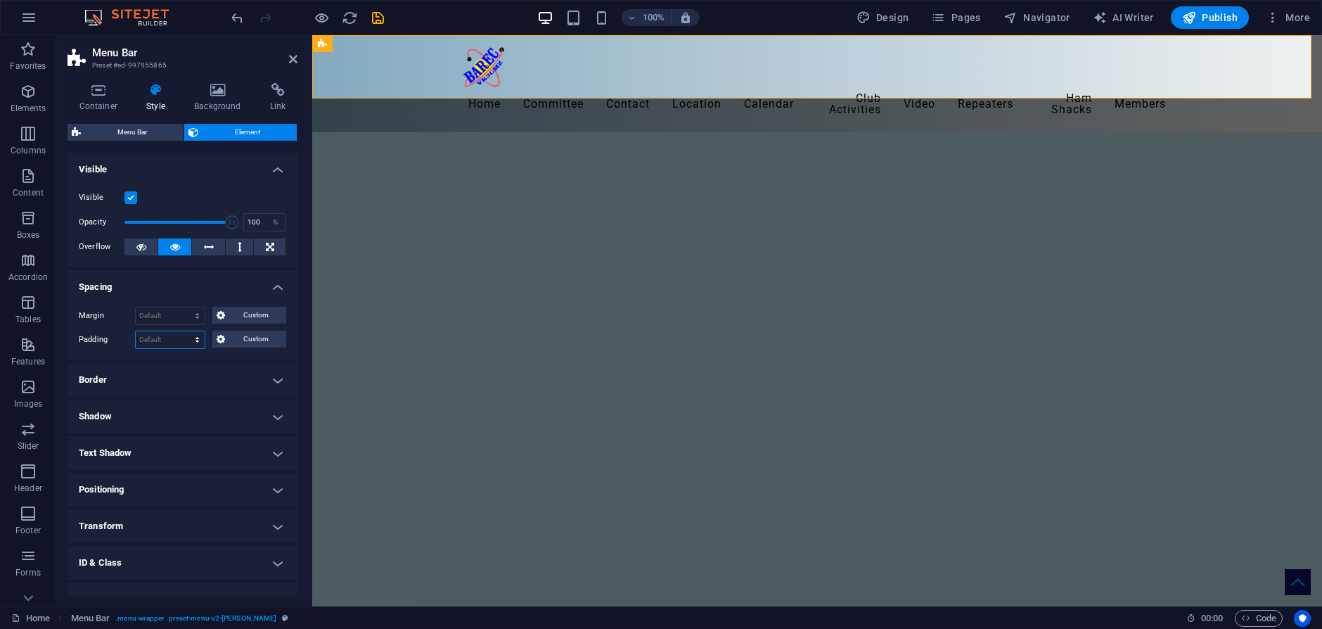
click at [167, 337] on select "Default px rem % vh vw Custom" at bounding box center [170, 339] width 69 height 17
click at [183, 331] on select "Default px rem % vh vw Custom" at bounding box center [170, 339] width 69 height 17
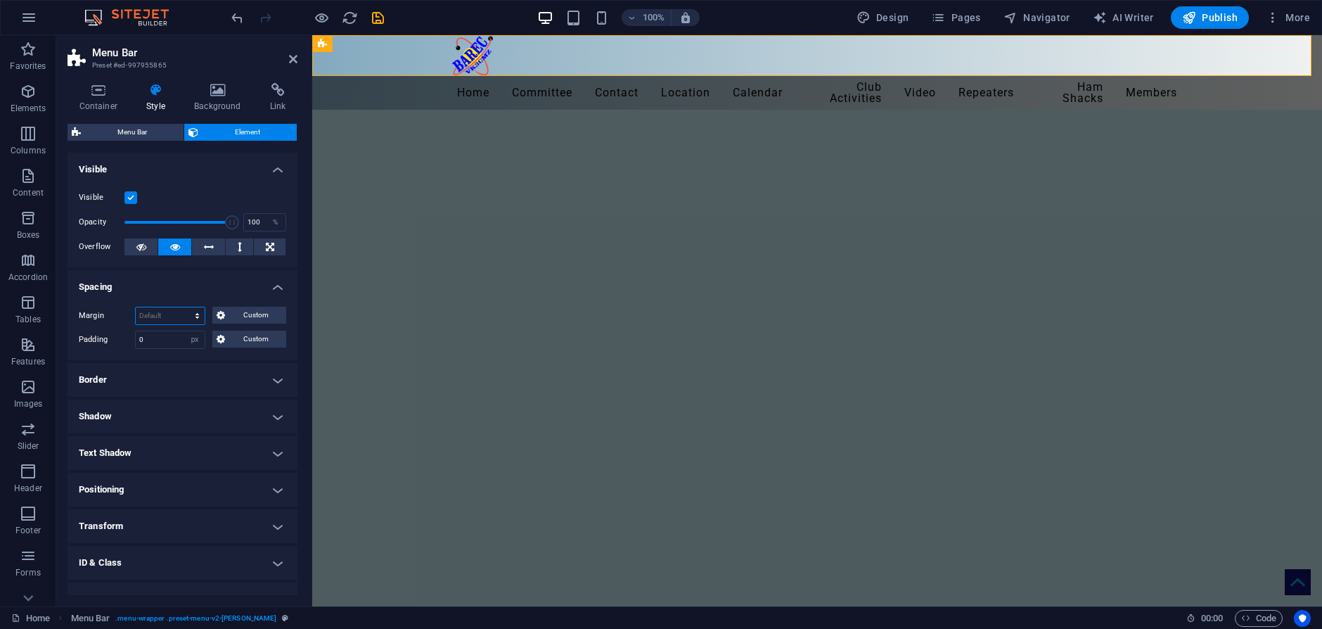
click at [162, 316] on select "Default auto px % rem vw vh Custom" at bounding box center [170, 315] width 69 height 17
click at [183, 307] on select "Default auto px % rem vw vh Custom" at bounding box center [170, 315] width 69 height 17
click at [174, 314] on input "0" at bounding box center [170, 315] width 69 height 17
click at [188, 287] on h4 "Spacing" at bounding box center [182, 282] width 230 height 25
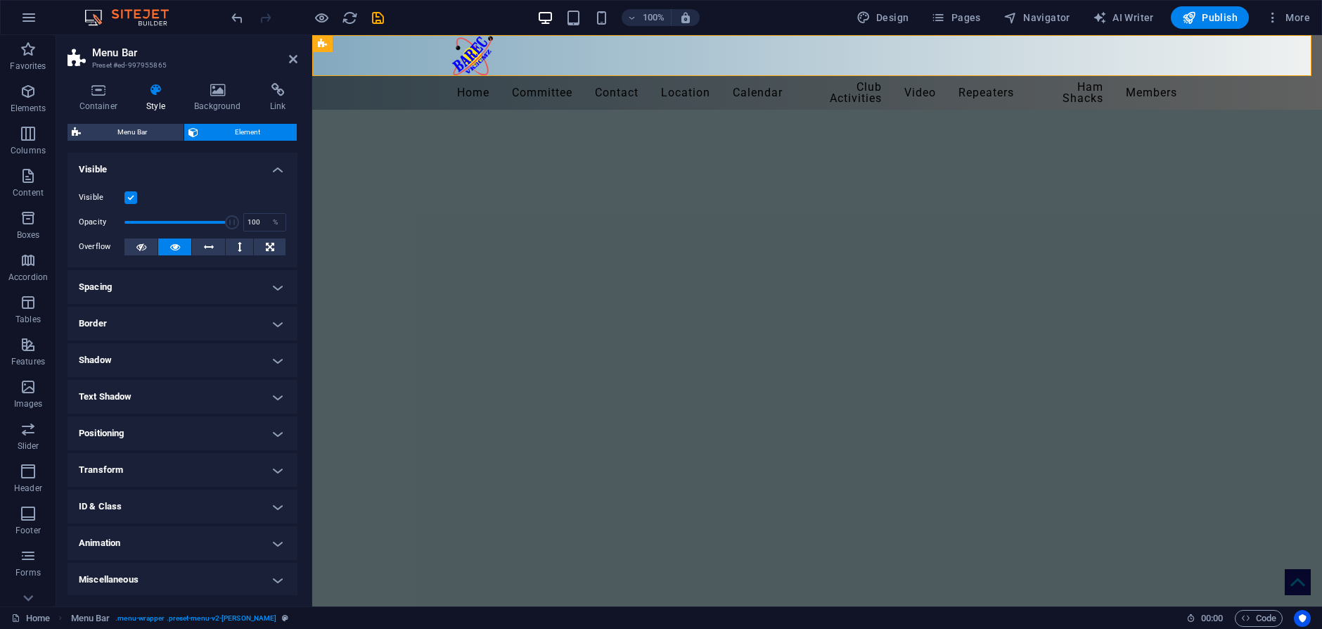
click at [273, 288] on h4 "Spacing" at bounding box center [182, 287] width 230 height 34
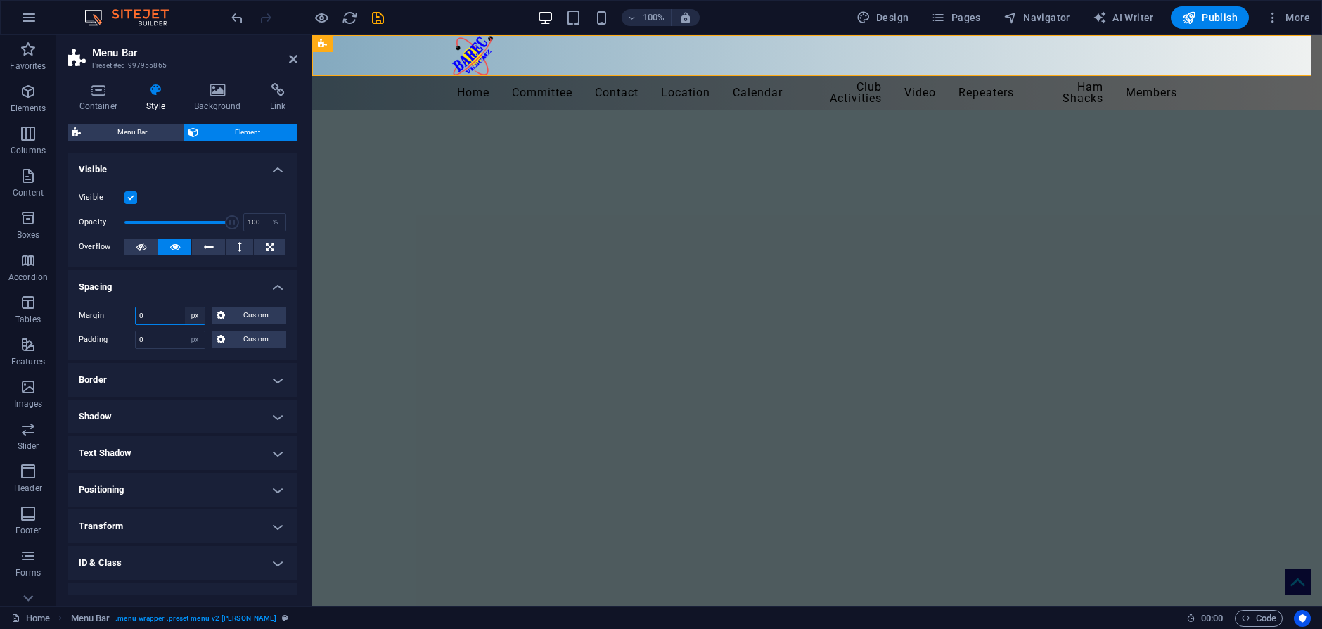
click at [196, 321] on select "Default auto px % rem vw vh Custom" at bounding box center [195, 315] width 20 height 17
click at [185, 307] on select "Default auto px % rem vw vh Custom" at bounding box center [195, 315] width 20 height 17
click at [196, 340] on select "Default px rem % vh vw Custom" at bounding box center [195, 339] width 20 height 17
click at [185, 331] on select "Default px rem % vh vw Custom" at bounding box center [195, 339] width 20 height 17
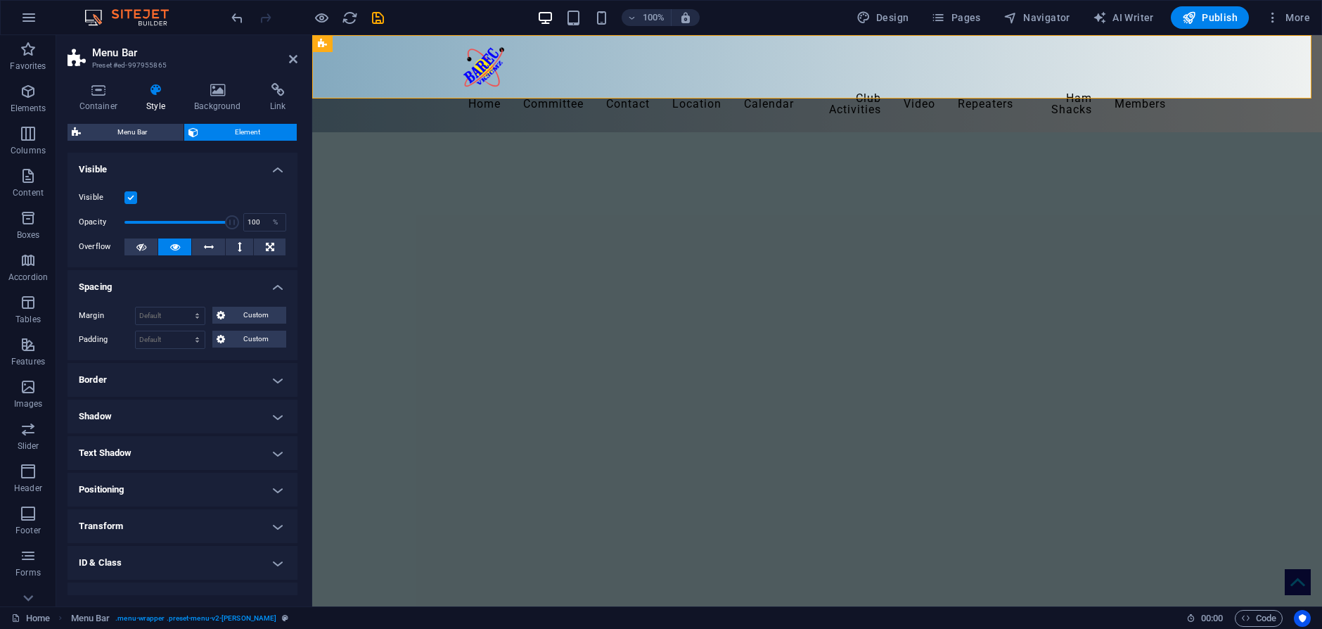
click at [200, 373] on h4 "Border" at bounding box center [182, 380] width 230 height 34
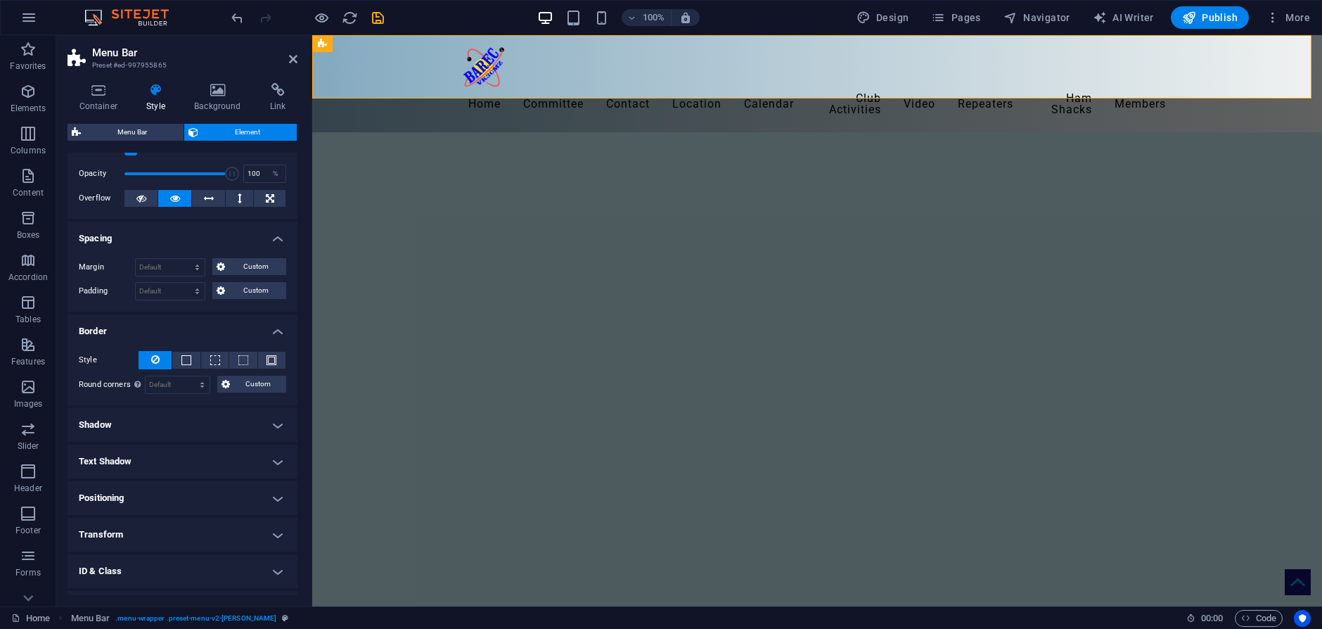
scroll to position [0, 0]
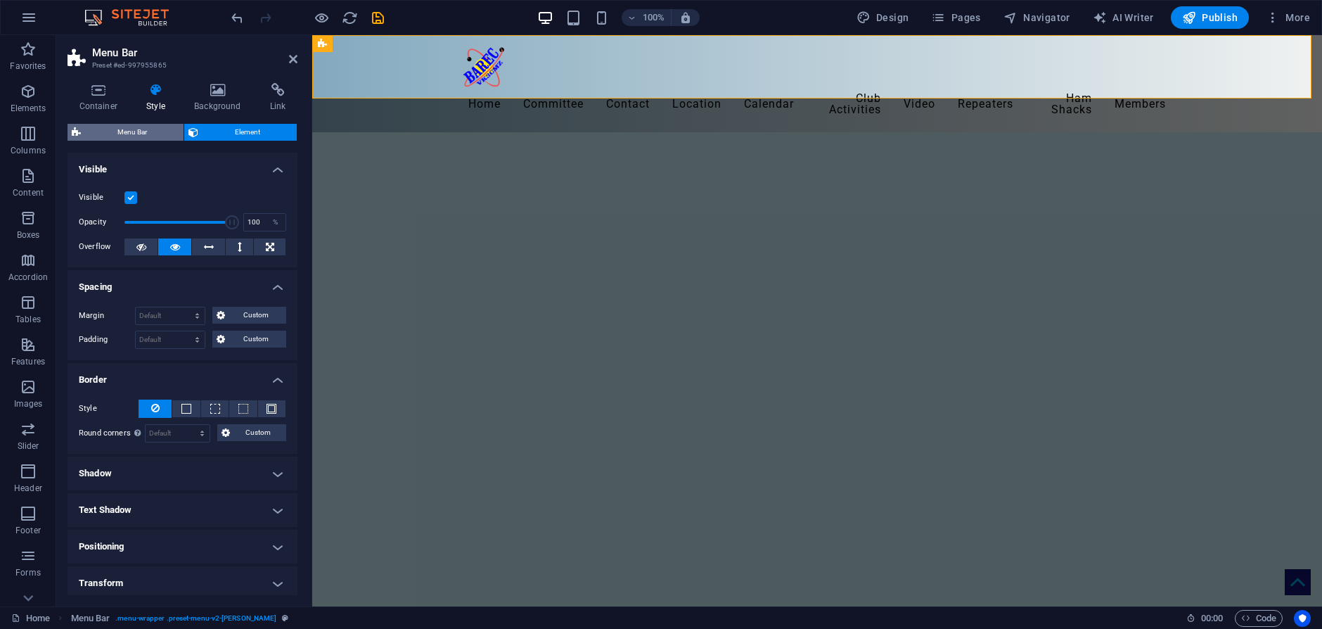
click at [155, 131] on span "Menu Bar" at bounding box center [132, 132] width 94 height 17
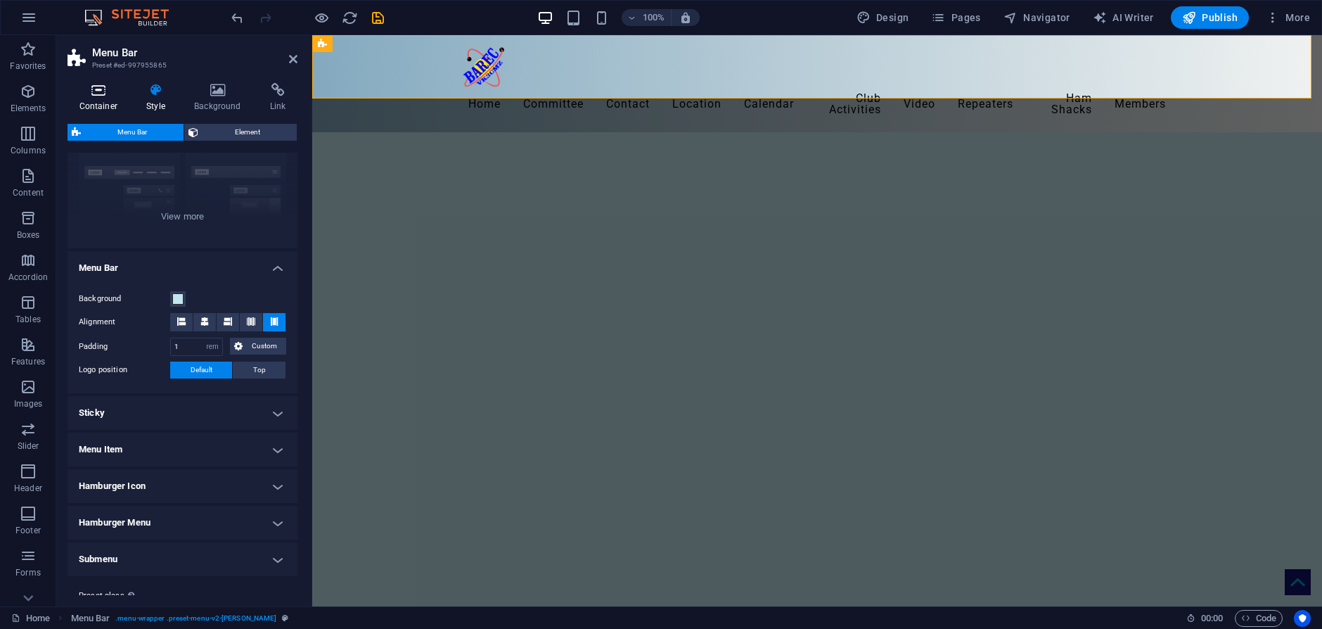
click at [100, 92] on icon at bounding box center [98, 90] width 62 height 14
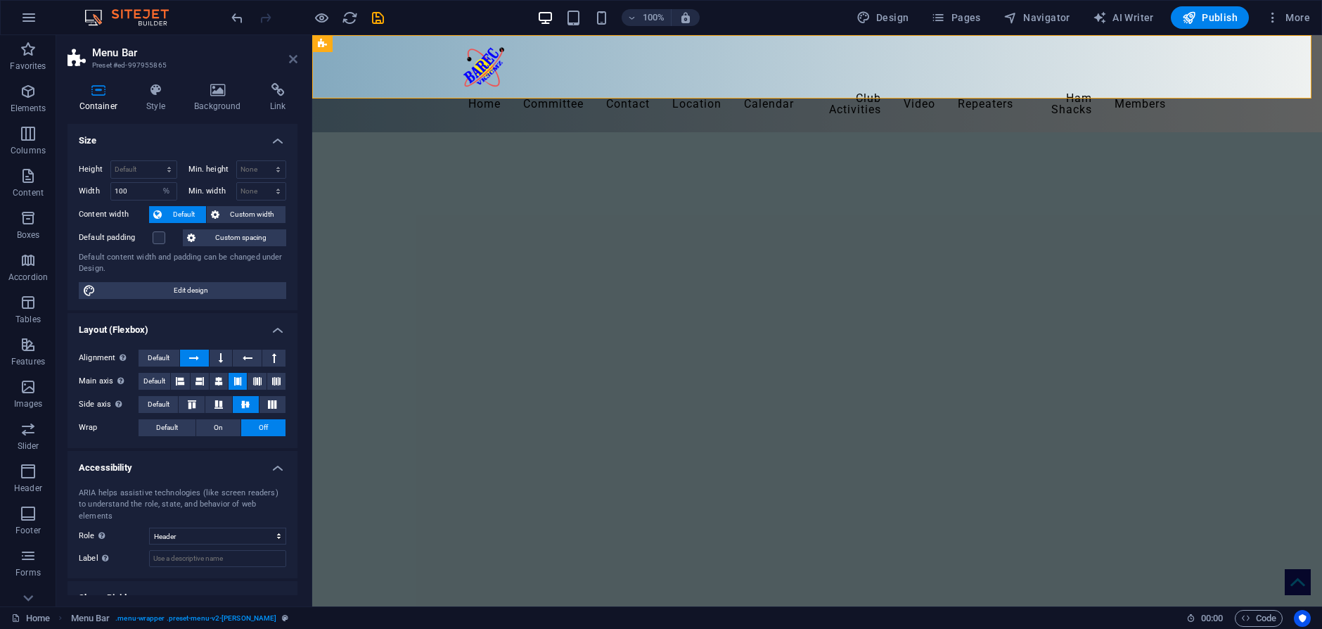
click at [289, 56] on icon at bounding box center [293, 58] width 8 height 11
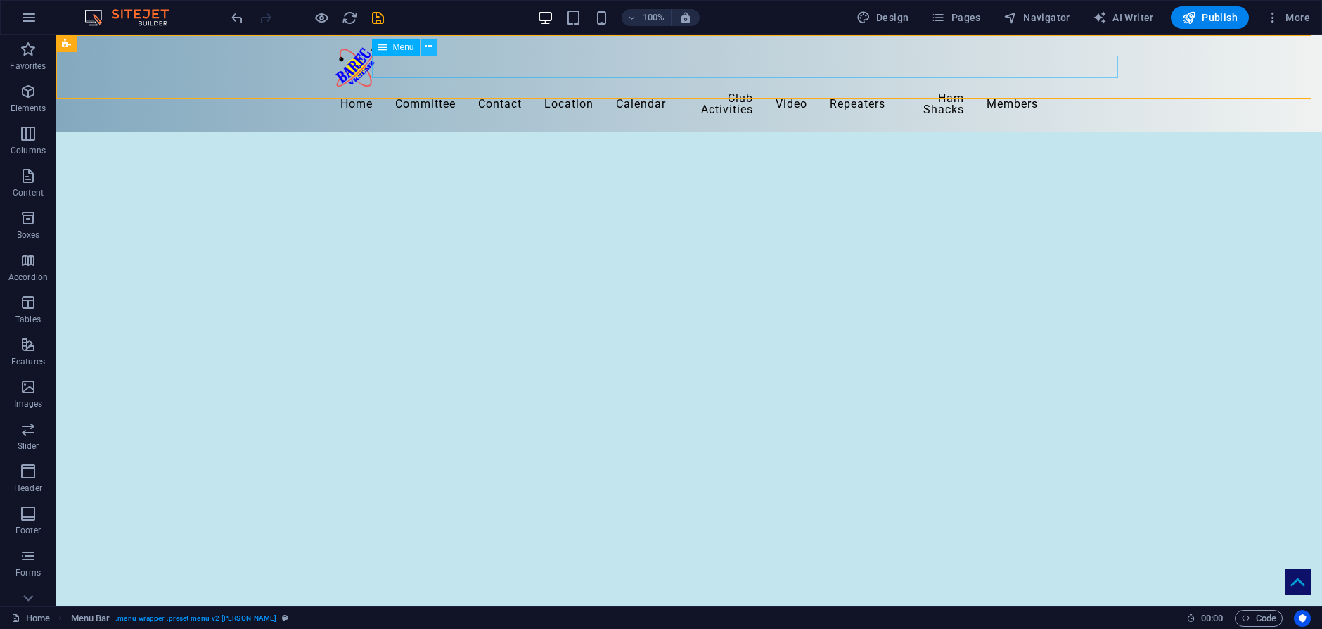
click at [431, 45] on icon at bounding box center [429, 46] width 8 height 15
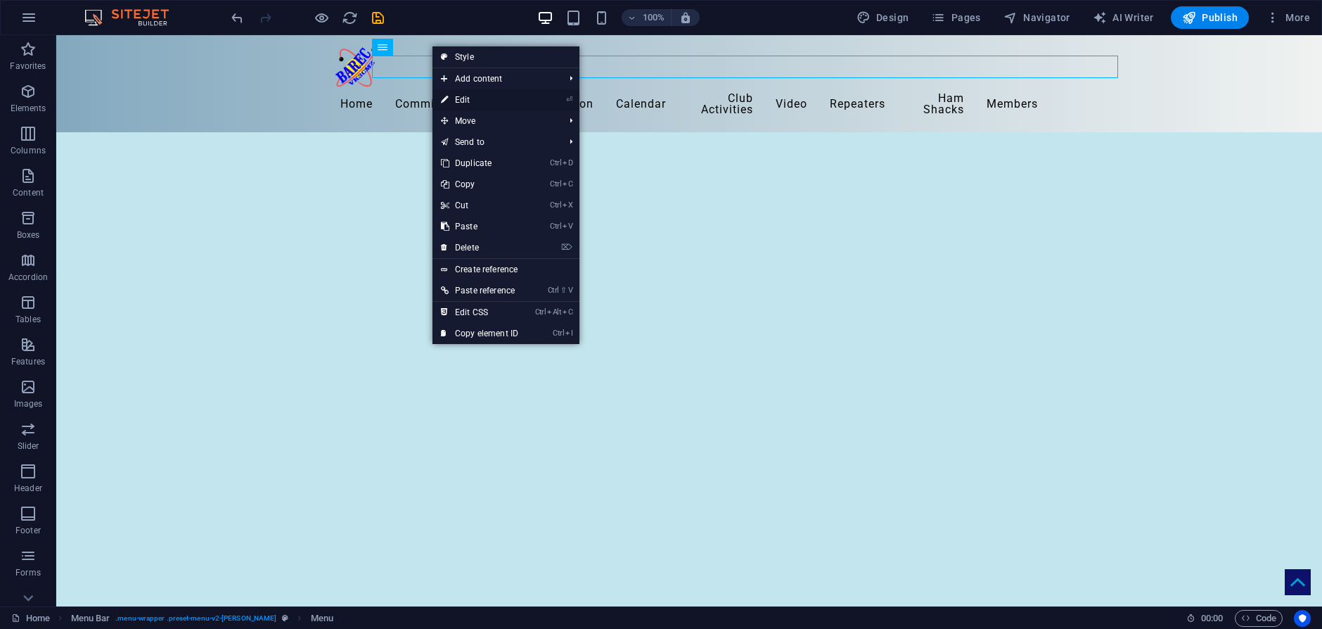
click at [465, 98] on link "⏎ Edit" at bounding box center [479, 99] width 94 height 21
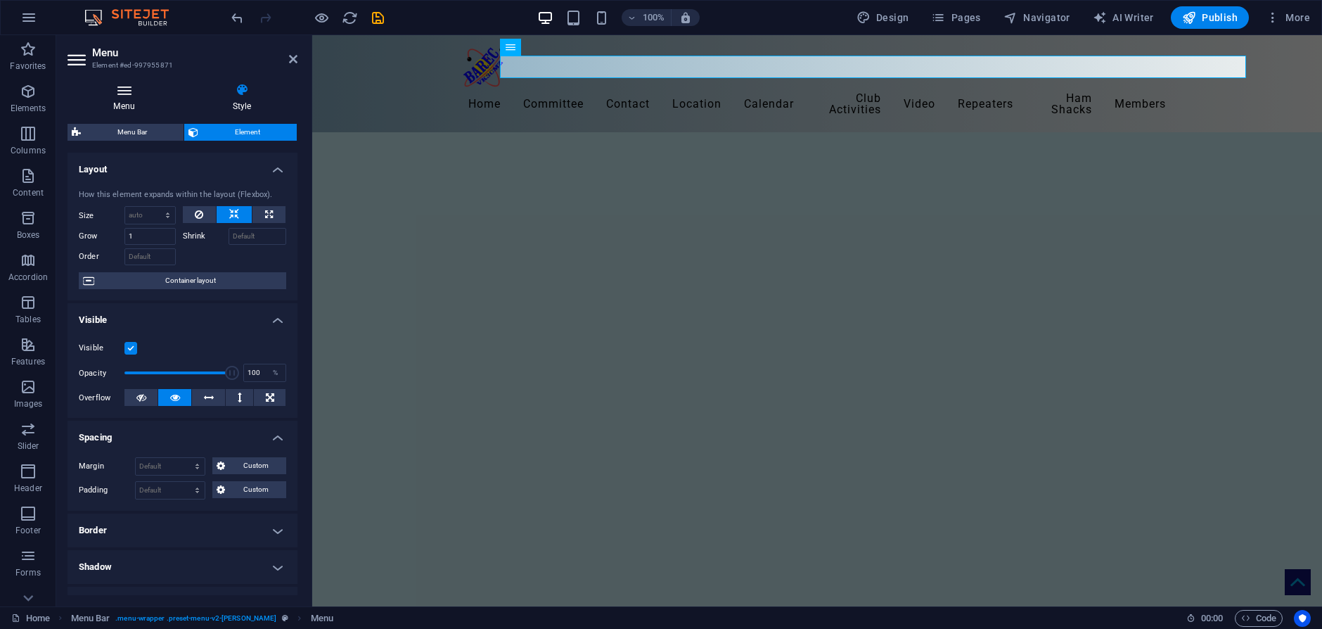
click at [112, 95] on icon at bounding box center [123, 90] width 113 height 14
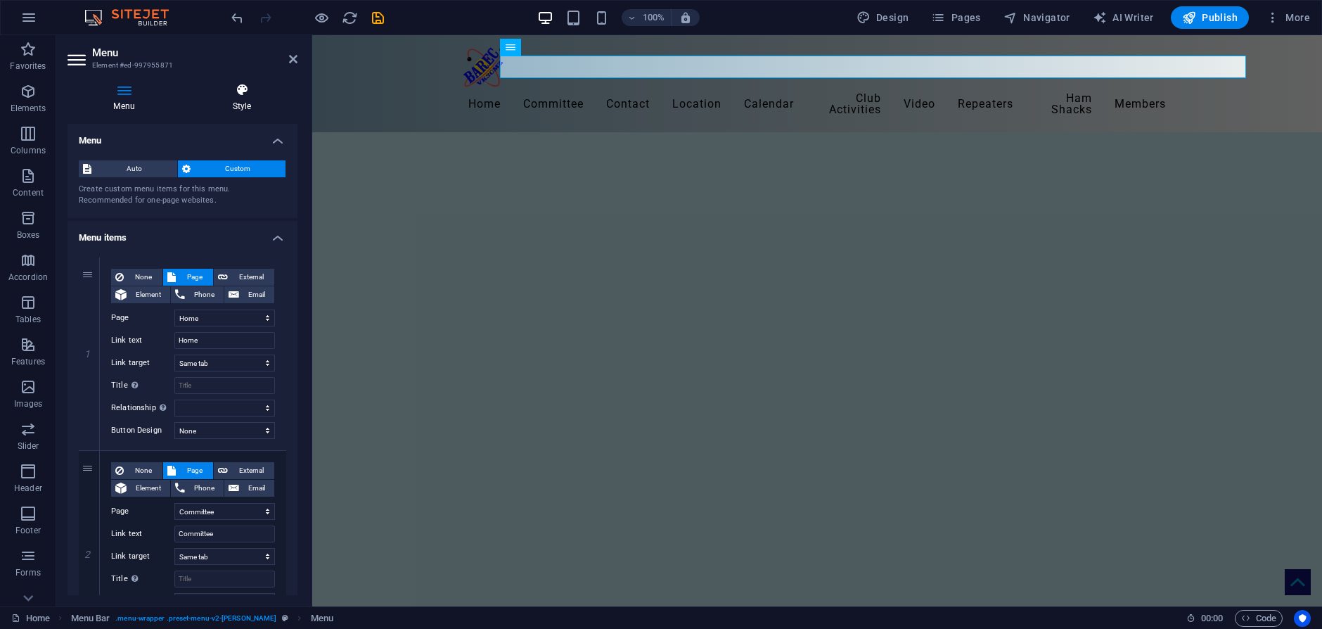
click at [243, 90] on icon at bounding box center [241, 90] width 111 height 14
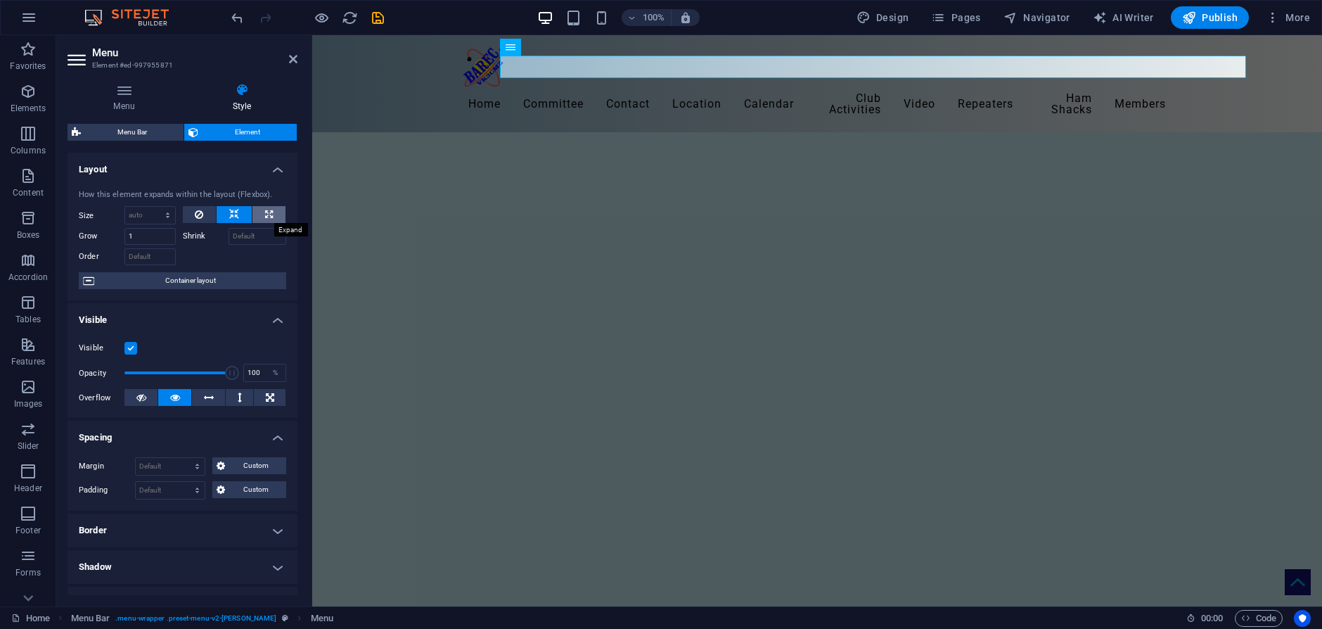
click at [265, 213] on icon at bounding box center [269, 214] width 8 height 17
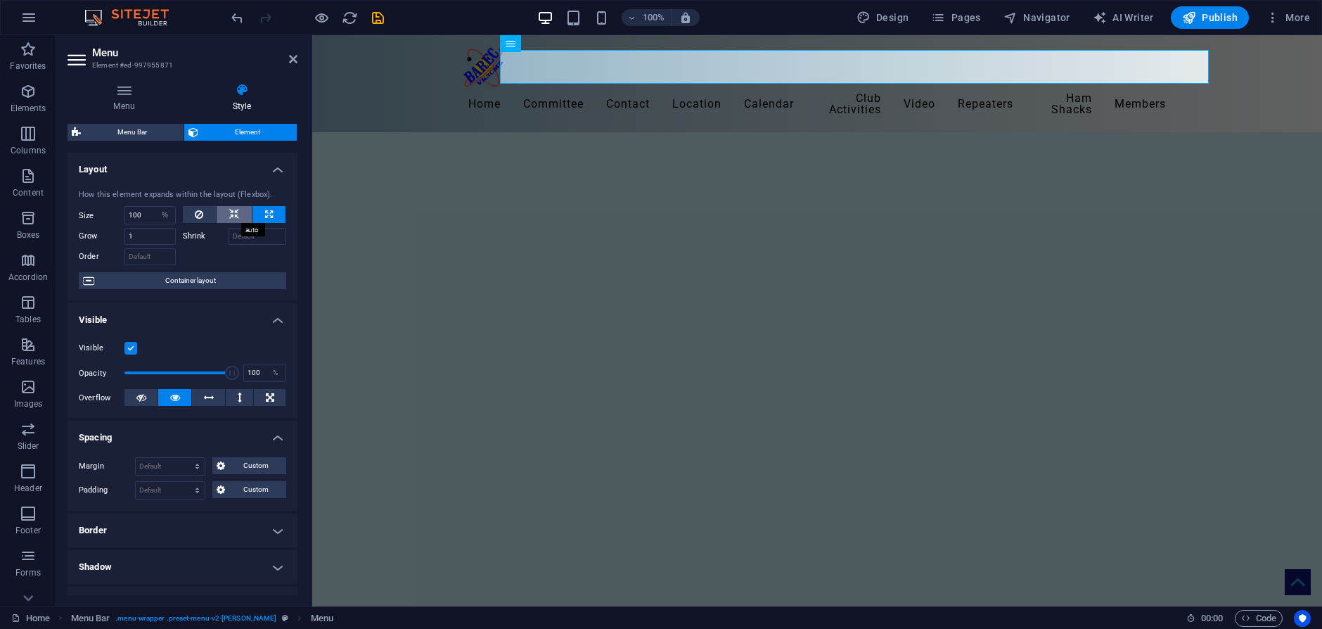
click at [233, 212] on icon at bounding box center [234, 214] width 10 height 17
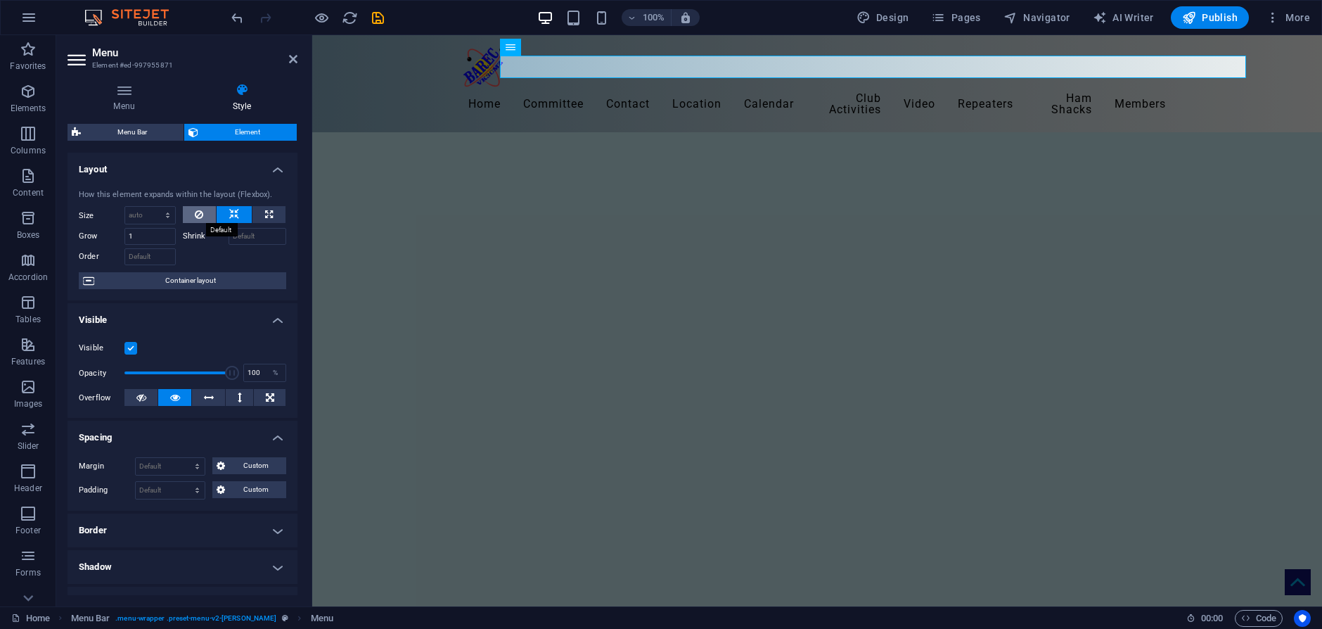
click at [195, 217] on icon at bounding box center [199, 214] width 8 height 17
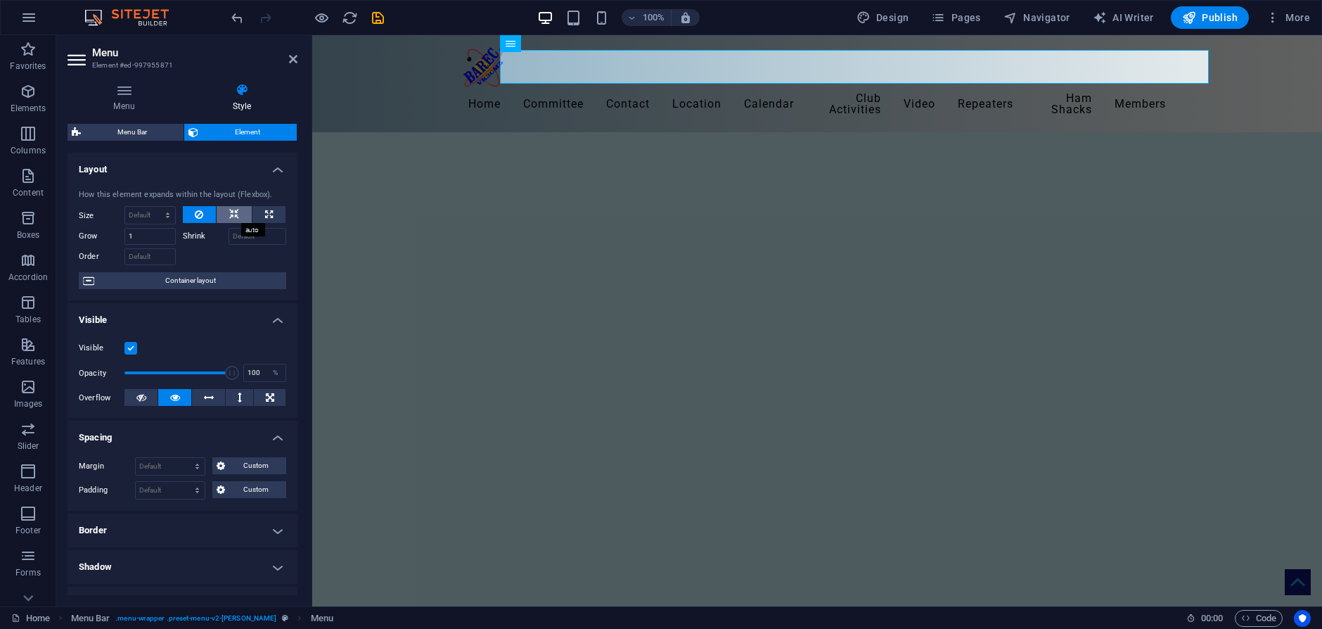
click at [232, 211] on icon at bounding box center [234, 214] width 10 height 17
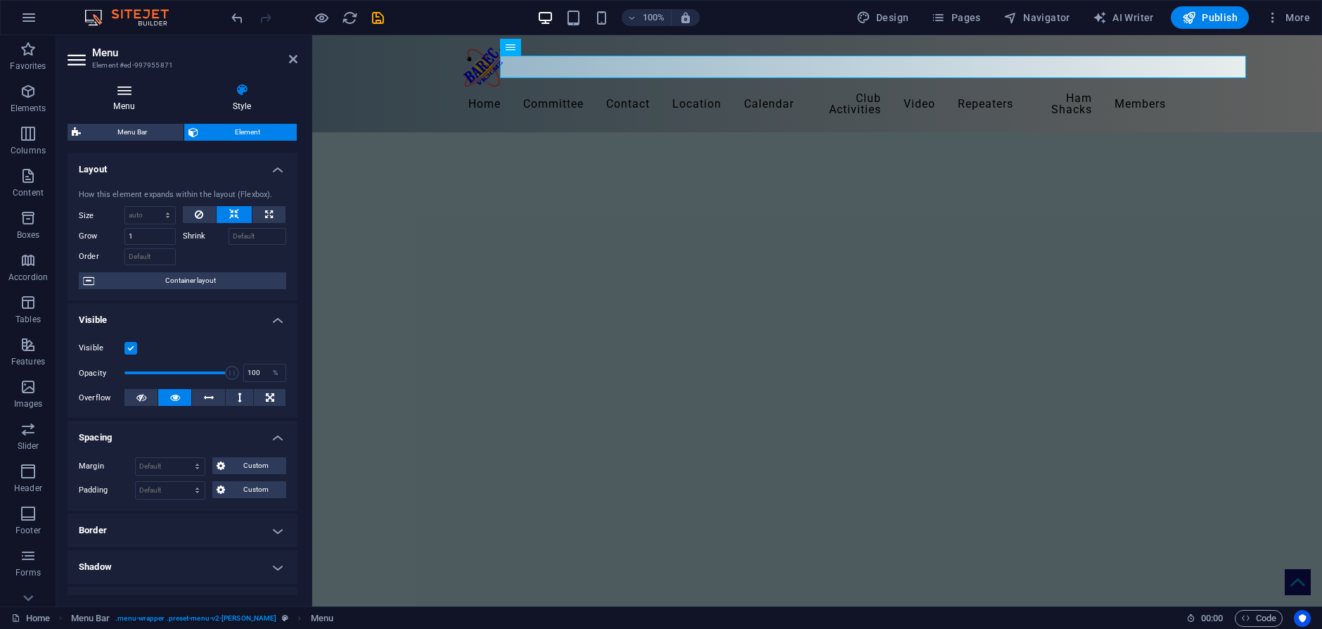
click at [127, 95] on icon at bounding box center [123, 90] width 113 height 14
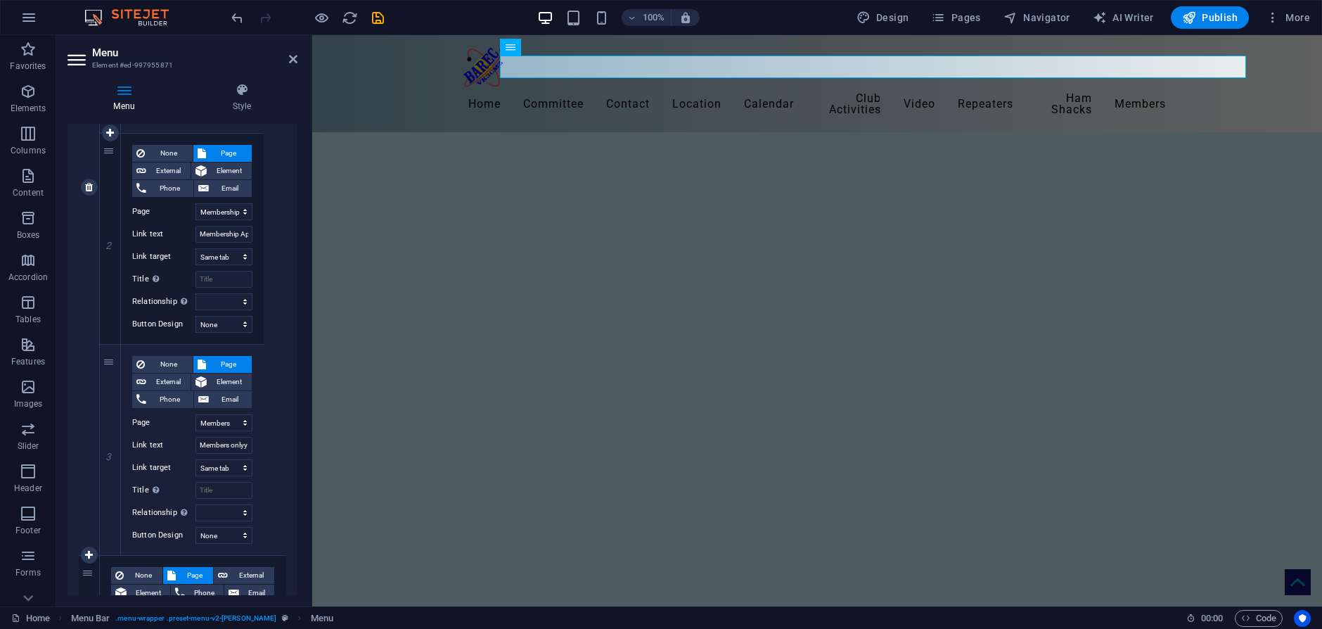
scroll to position [914, 0]
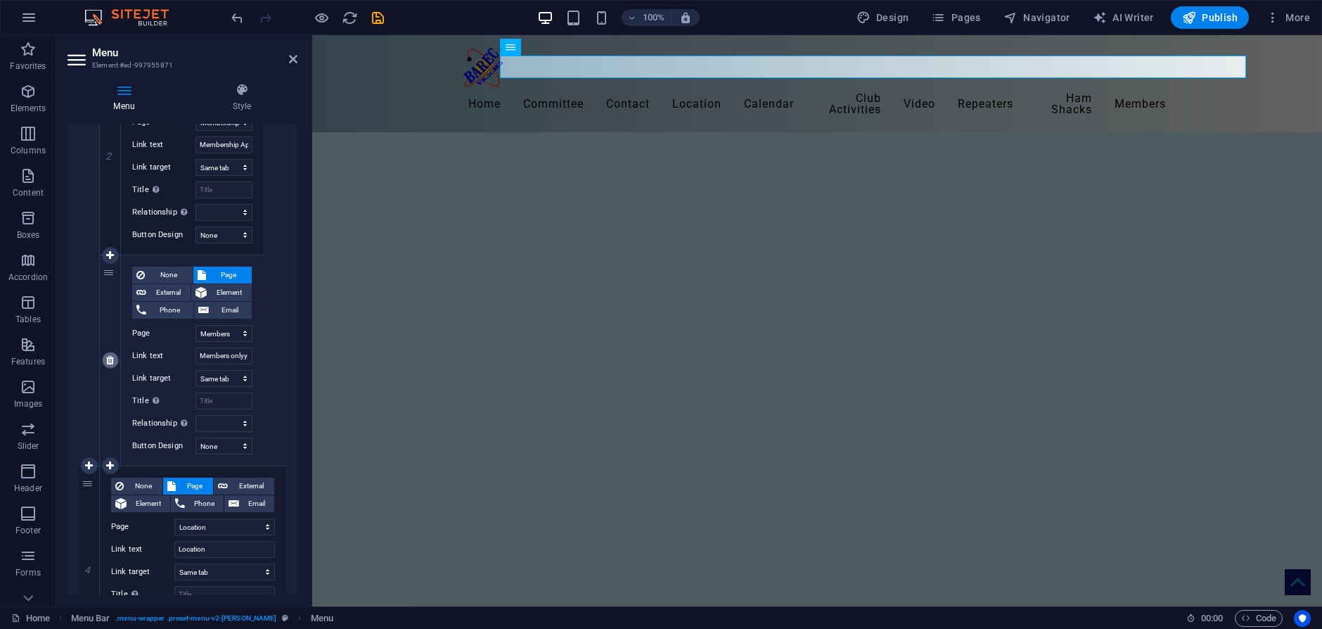
click at [110, 360] on icon at bounding box center [110, 360] width 8 height 10
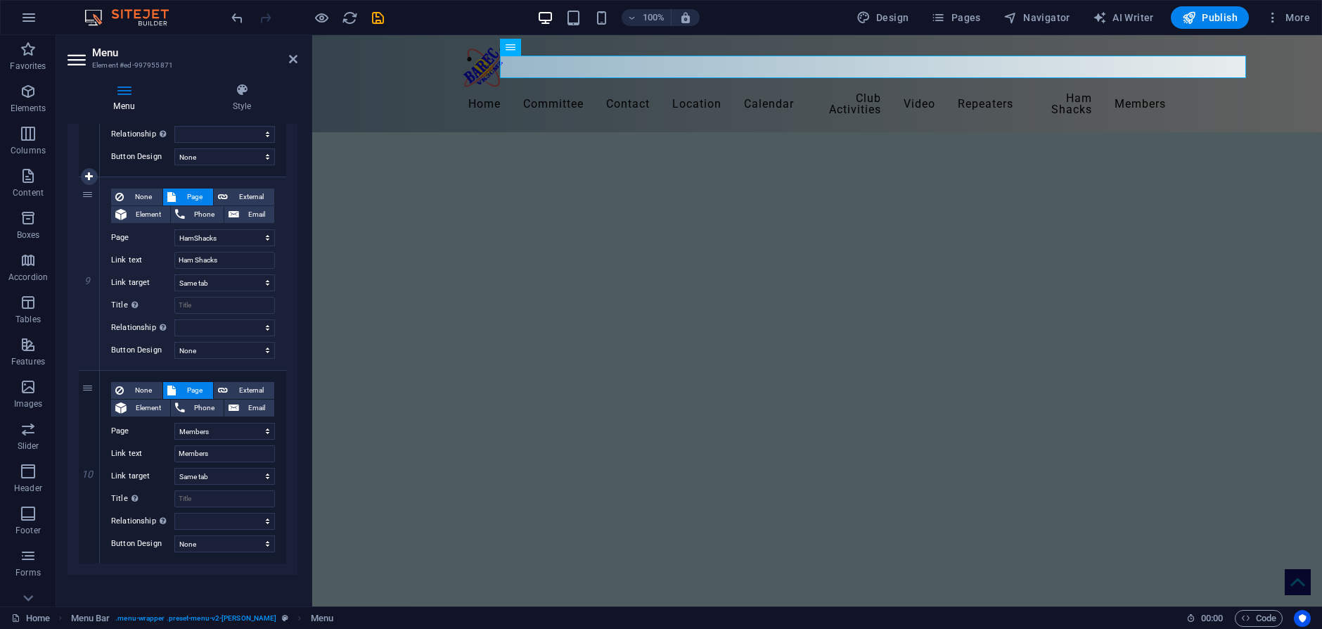
scroll to position [1966, 0]
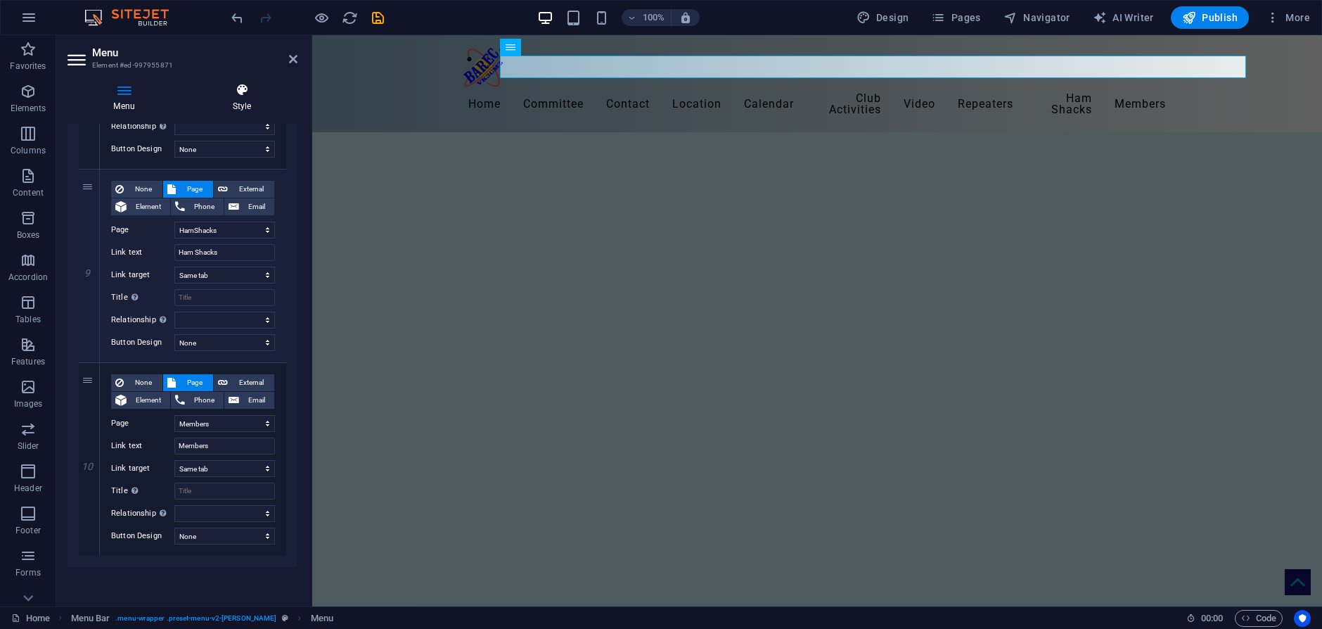
click at [243, 93] on icon at bounding box center [241, 90] width 111 height 14
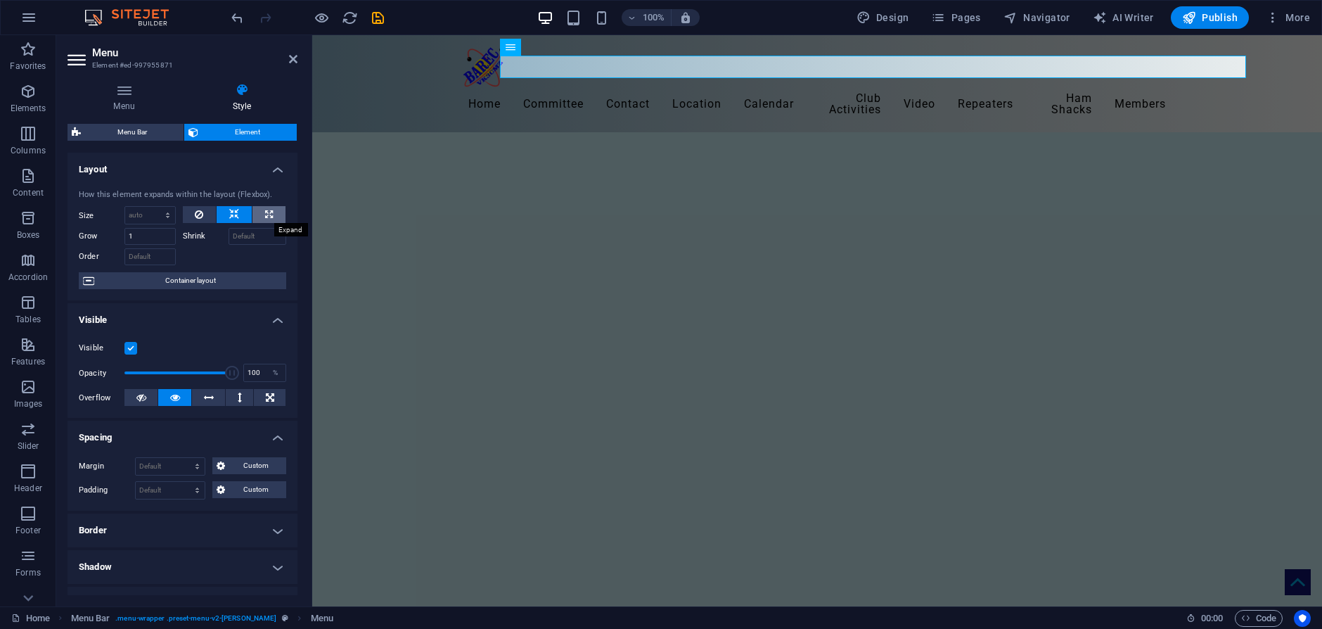
click at [270, 214] on icon at bounding box center [269, 214] width 8 height 17
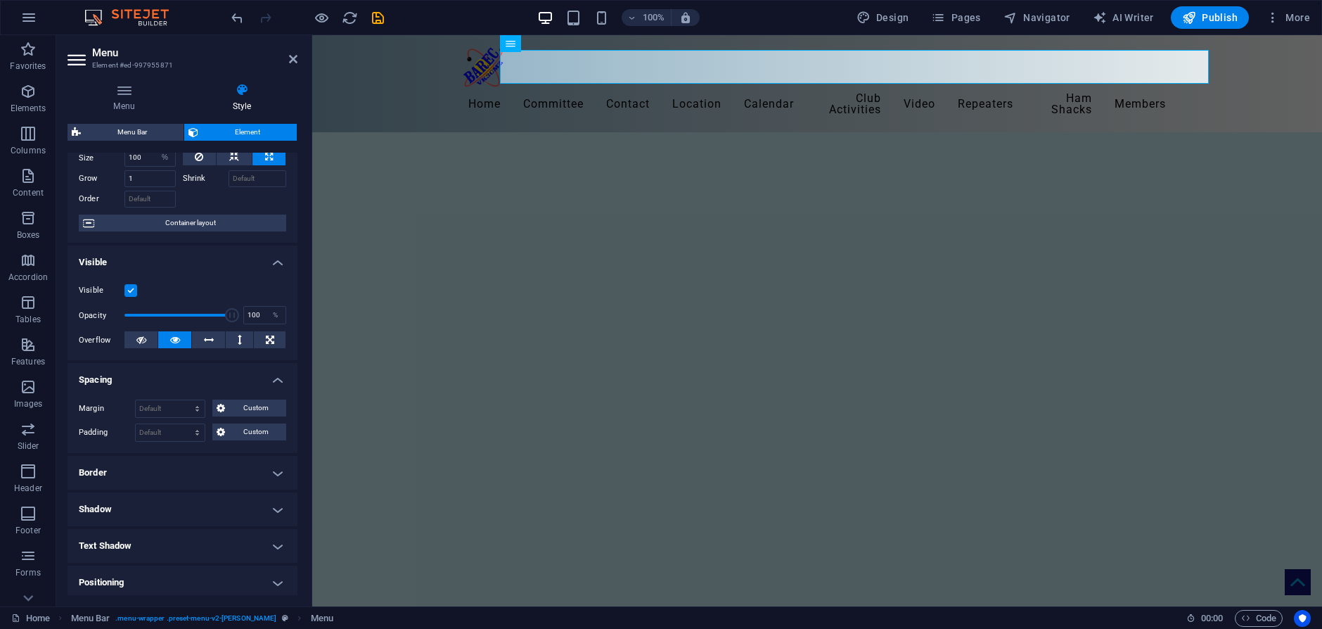
scroll to position [0, 0]
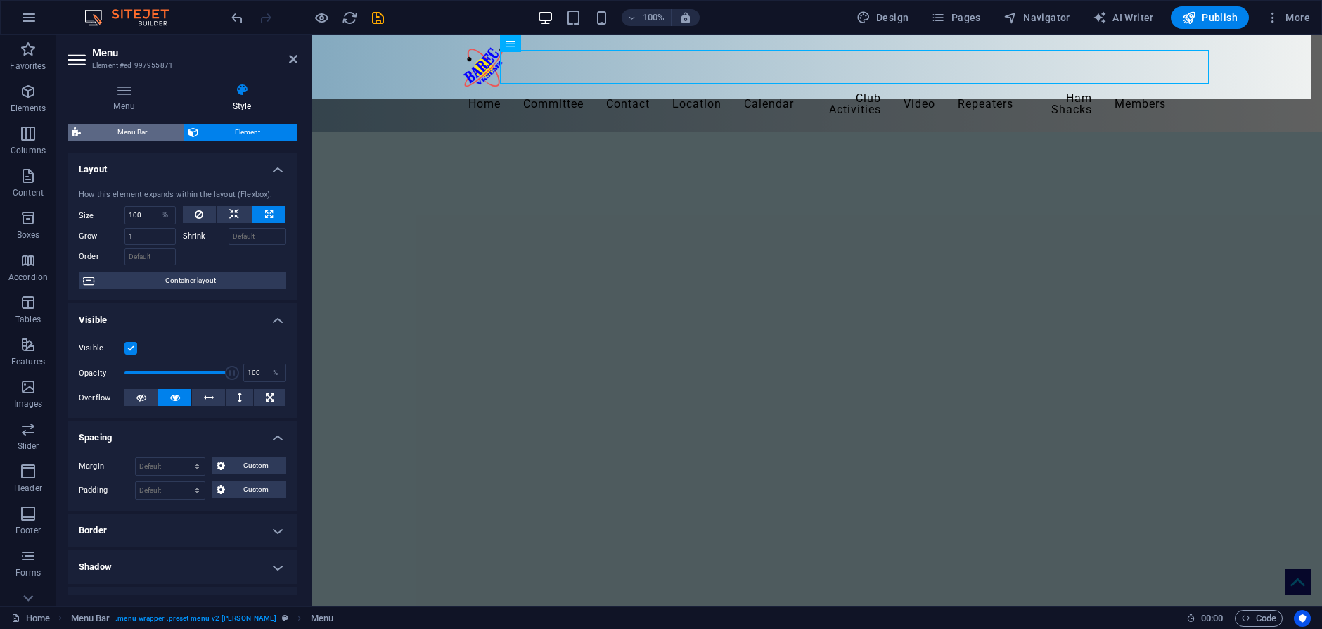
click at [129, 129] on span "Menu Bar" at bounding box center [132, 132] width 94 height 17
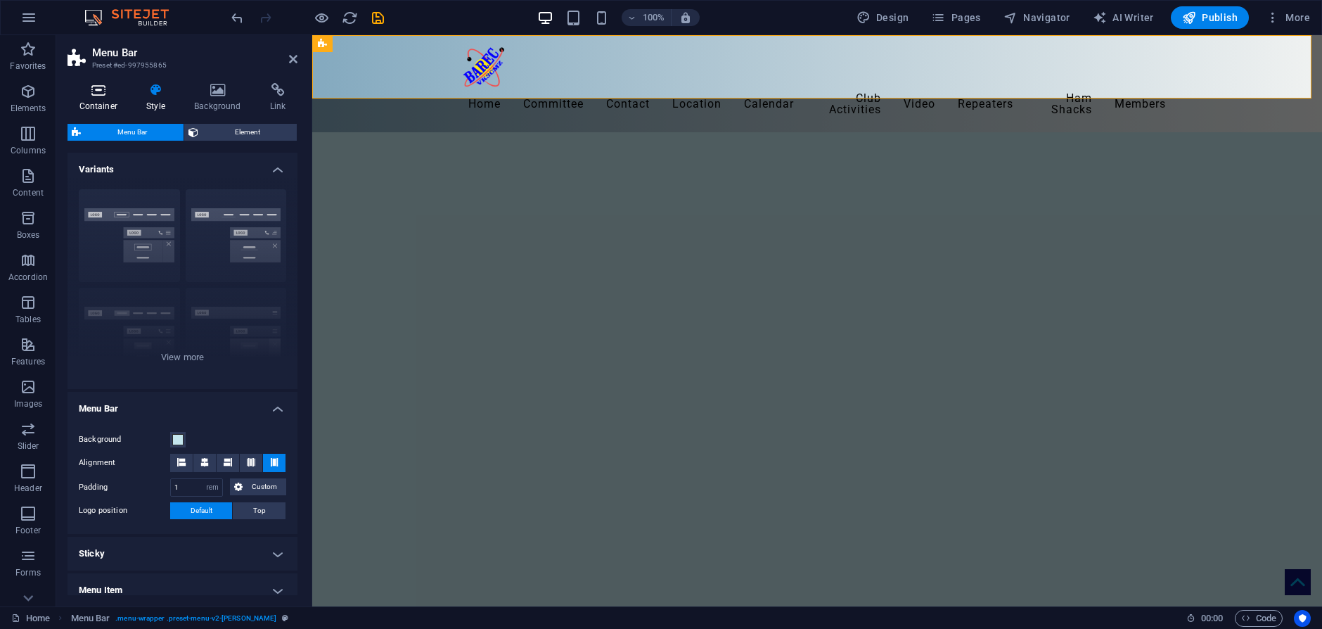
click at [98, 96] on icon at bounding box center [98, 90] width 62 height 14
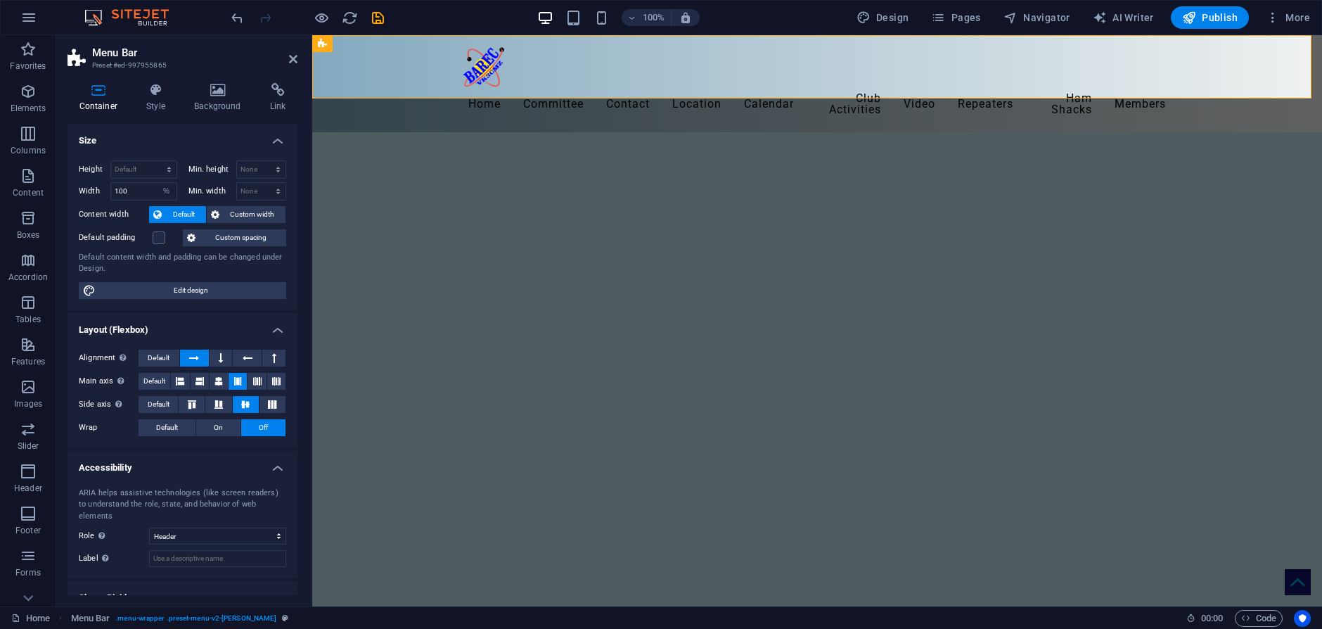
click at [95, 91] on icon at bounding box center [98, 90] width 62 height 14
click at [290, 58] on icon at bounding box center [293, 58] width 8 height 11
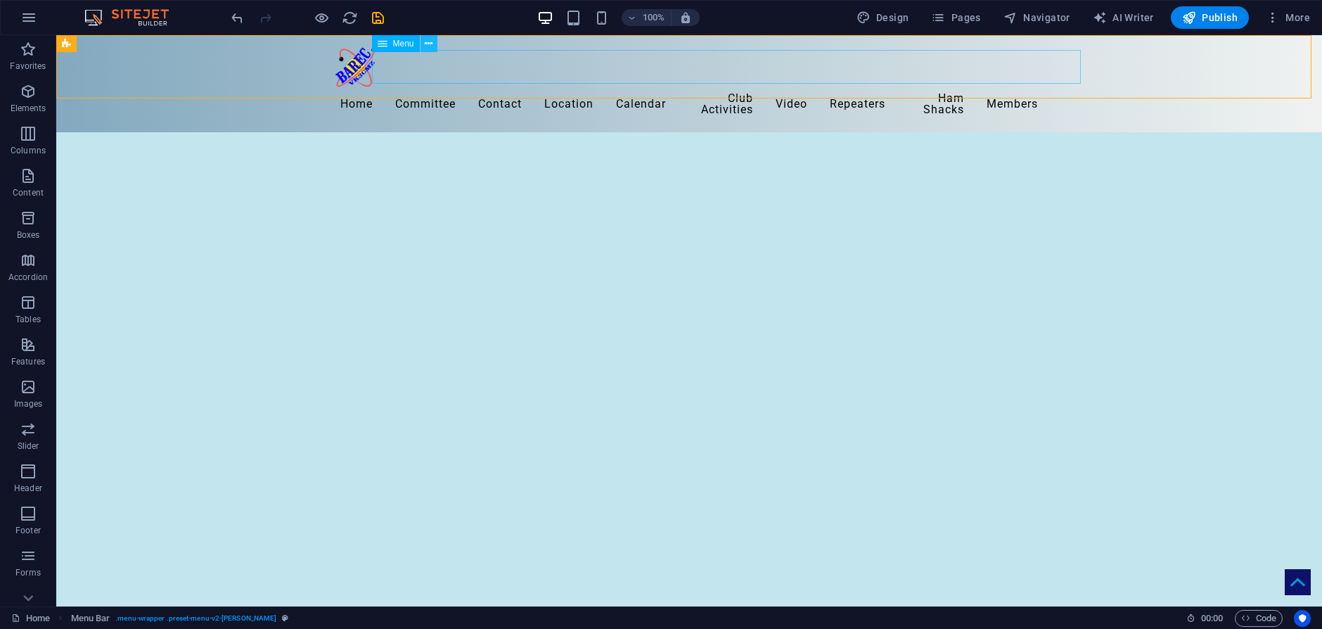
click at [428, 44] on icon at bounding box center [429, 44] width 8 height 15
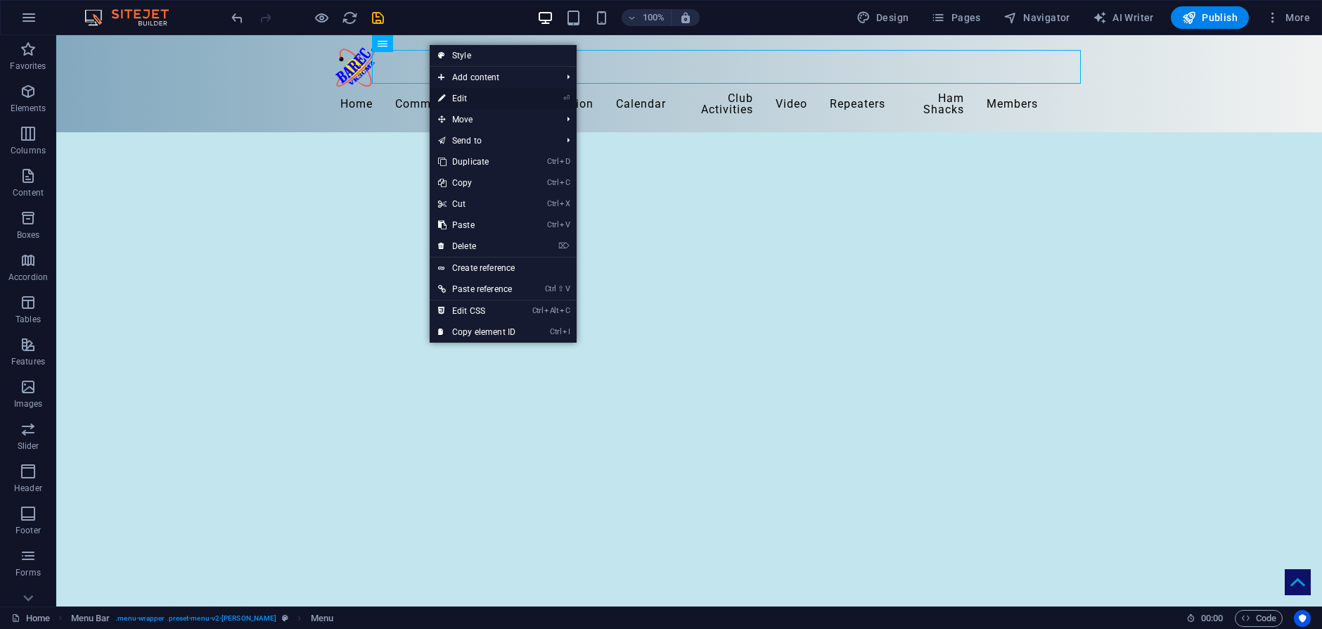
click at [454, 101] on link "⏎ Edit" at bounding box center [477, 98] width 94 height 21
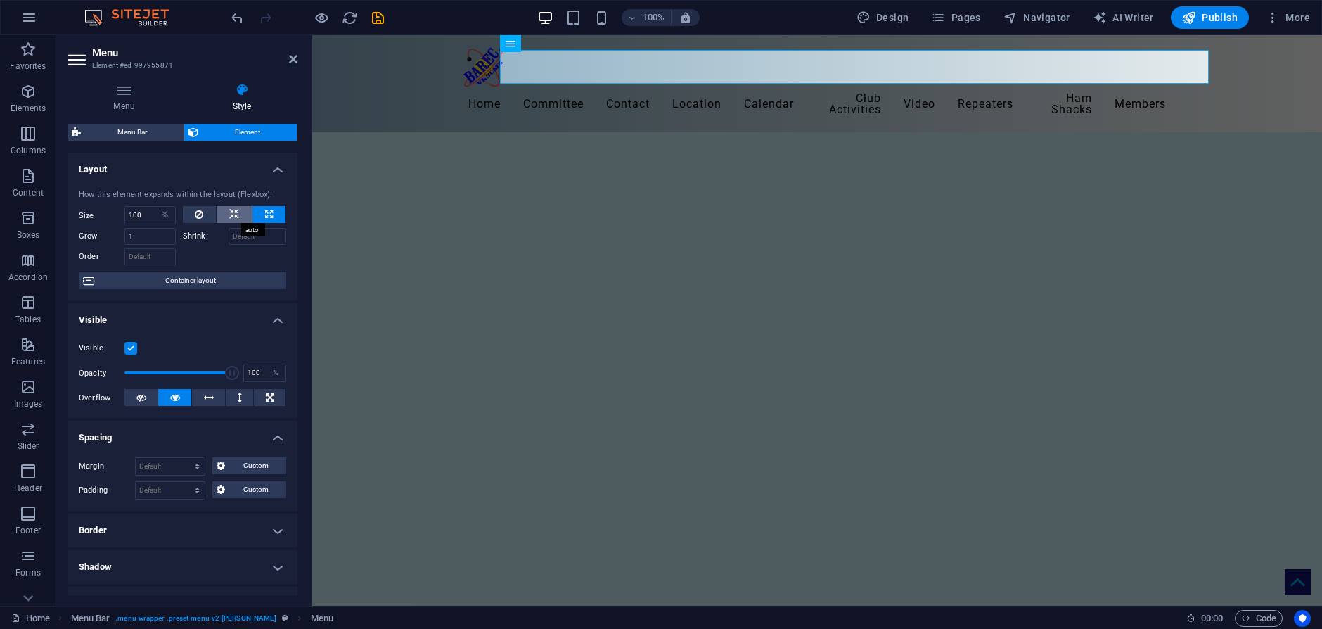
click at [229, 214] on icon at bounding box center [234, 214] width 10 height 17
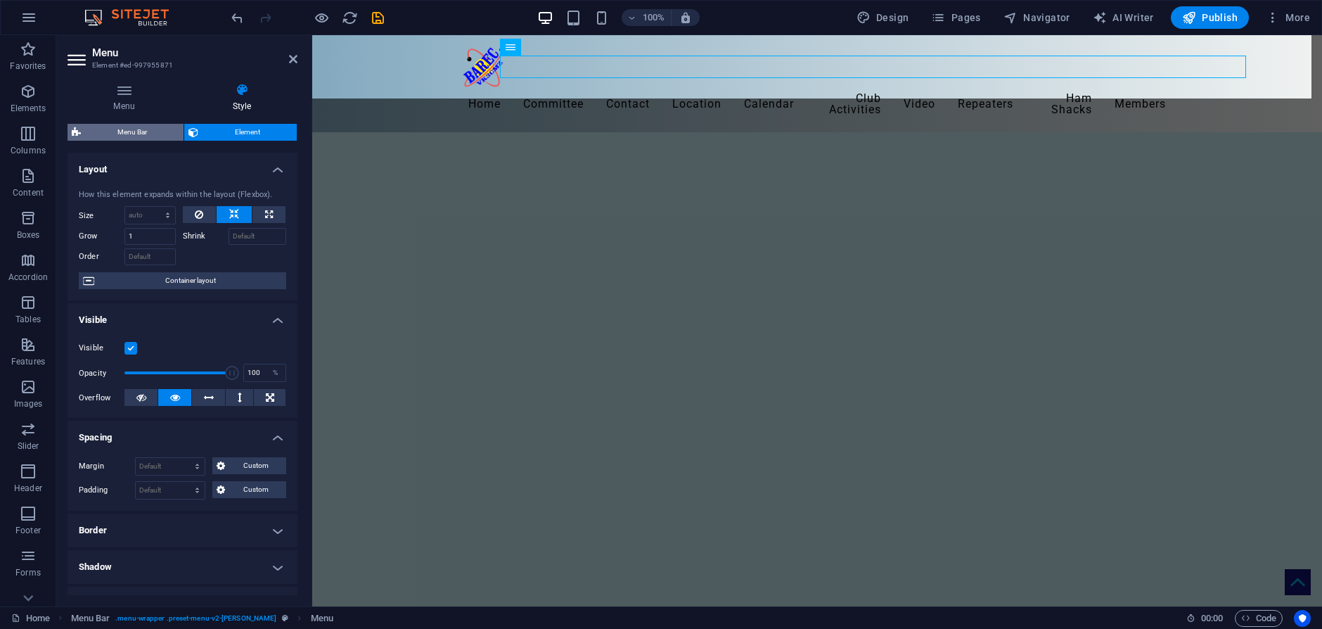
click at [143, 128] on span "Menu Bar" at bounding box center [132, 132] width 94 height 17
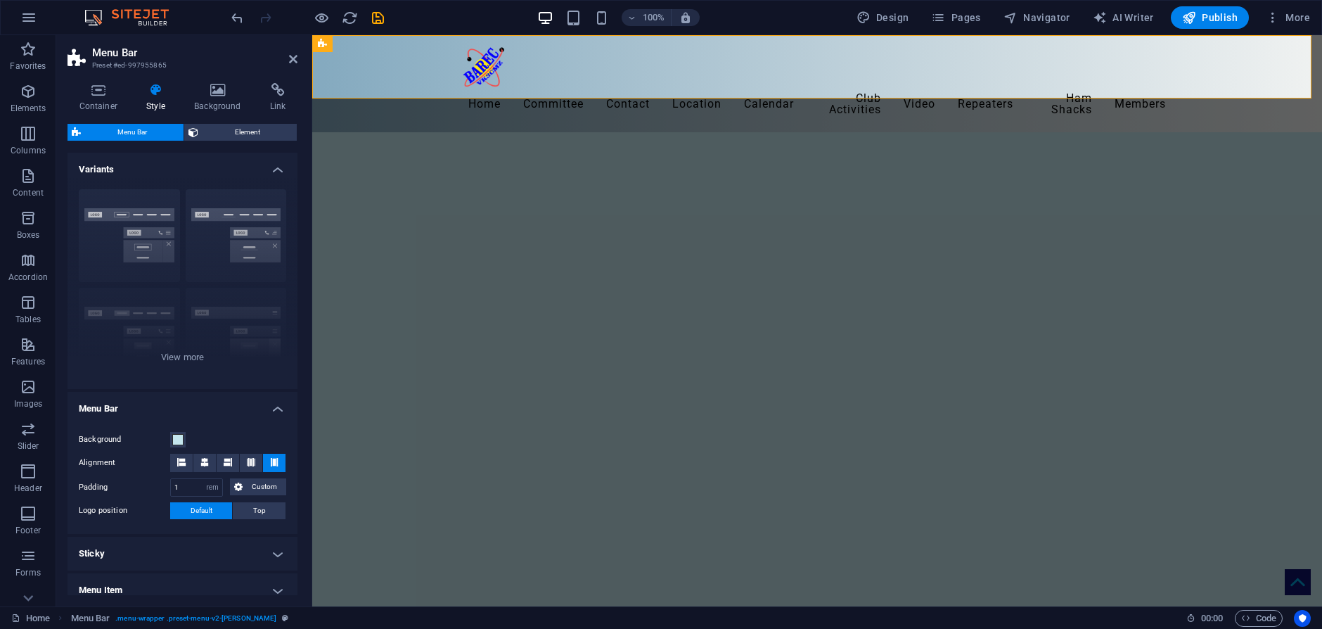
scroll to position [141, 0]
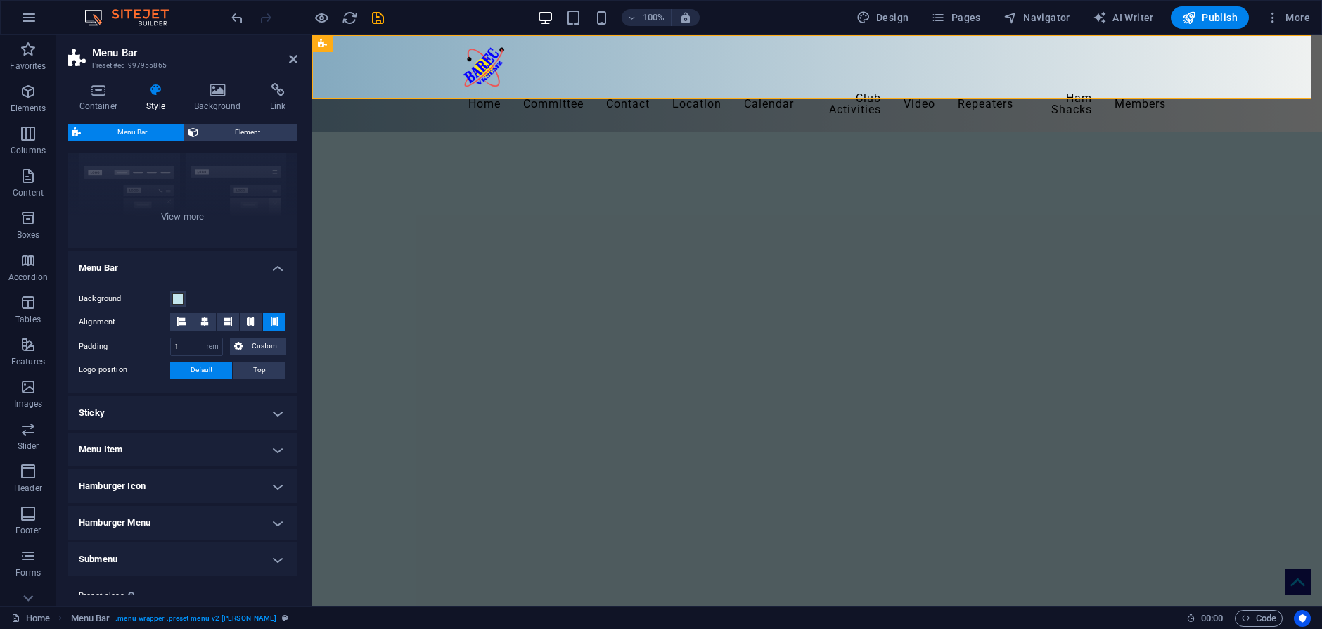
click at [275, 448] on h4 "Menu Item" at bounding box center [182, 449] width 230 height 34
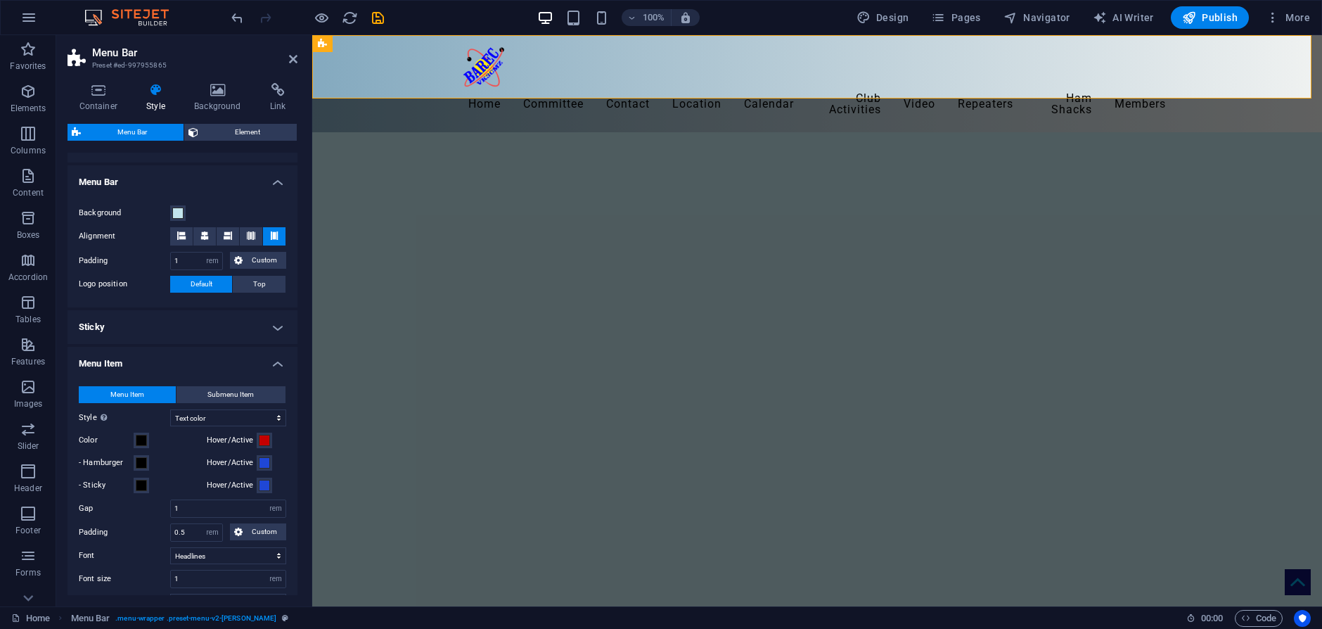
scroll to position [281, 0]
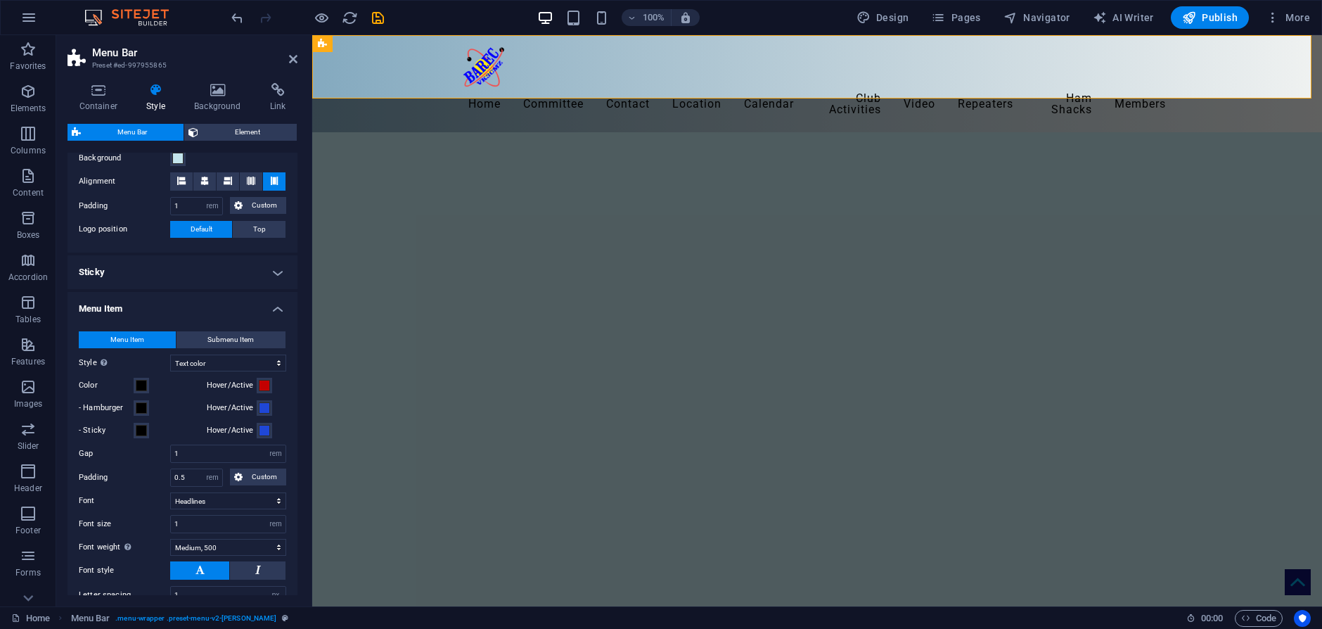
click at [274, 278] on h4 "Sticky" at bounding box center [182, 272] width 230 height 34
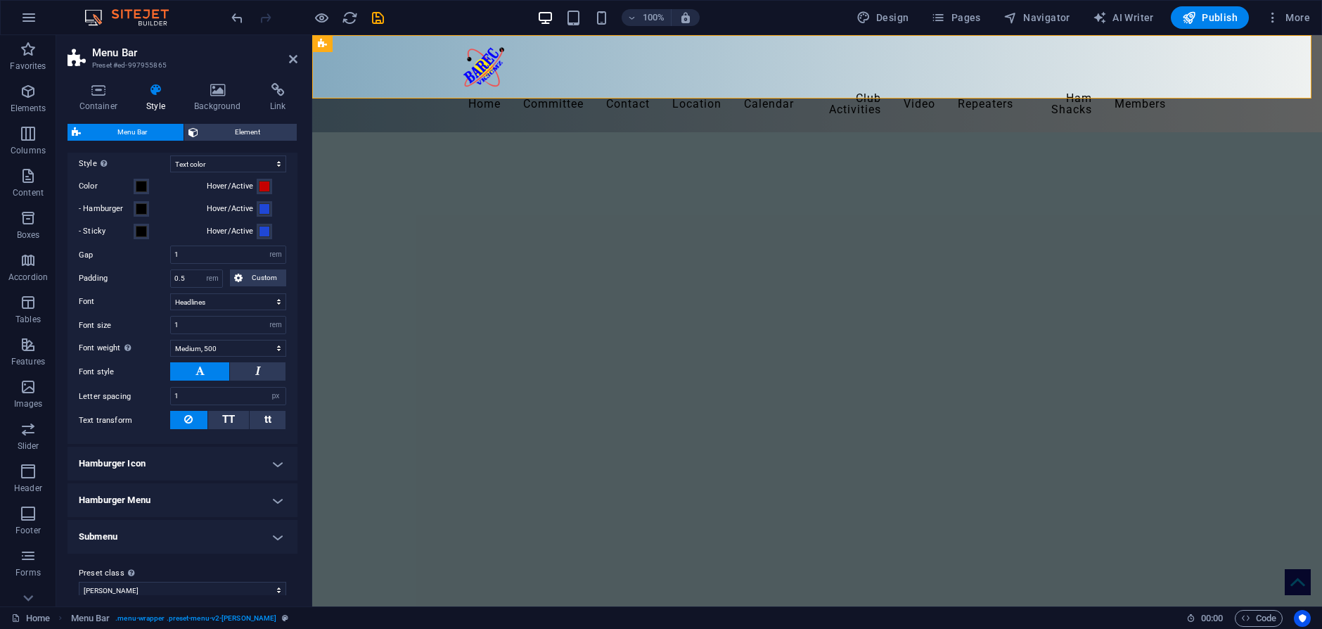
scroll to position [736, 0]
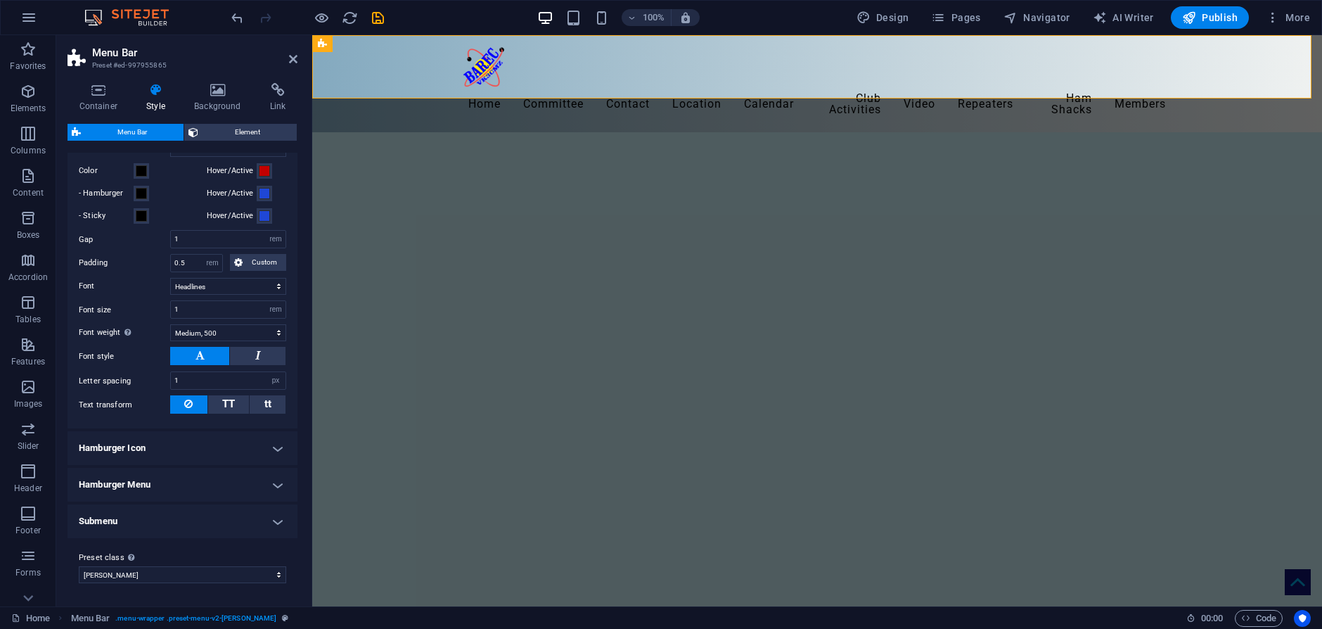
click at [275, 446] on h4 "Hamburger Icon" at bounding box center [182, 448] width 230 height 34
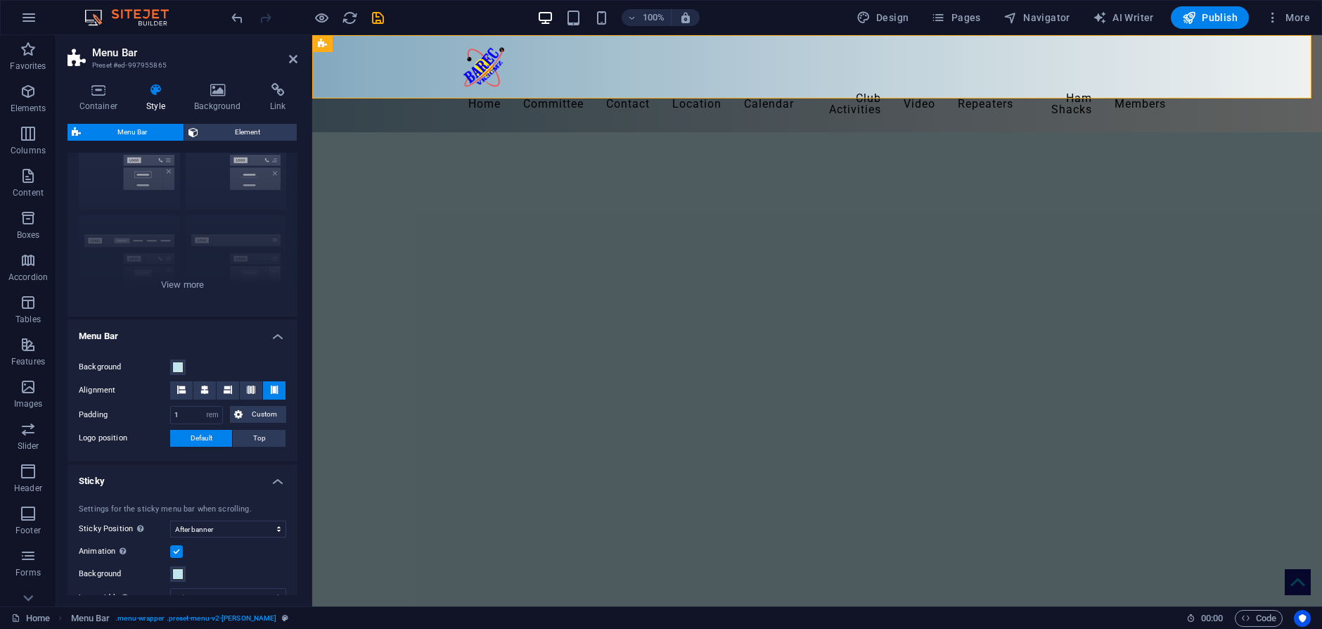
scroll to position [0, 0]
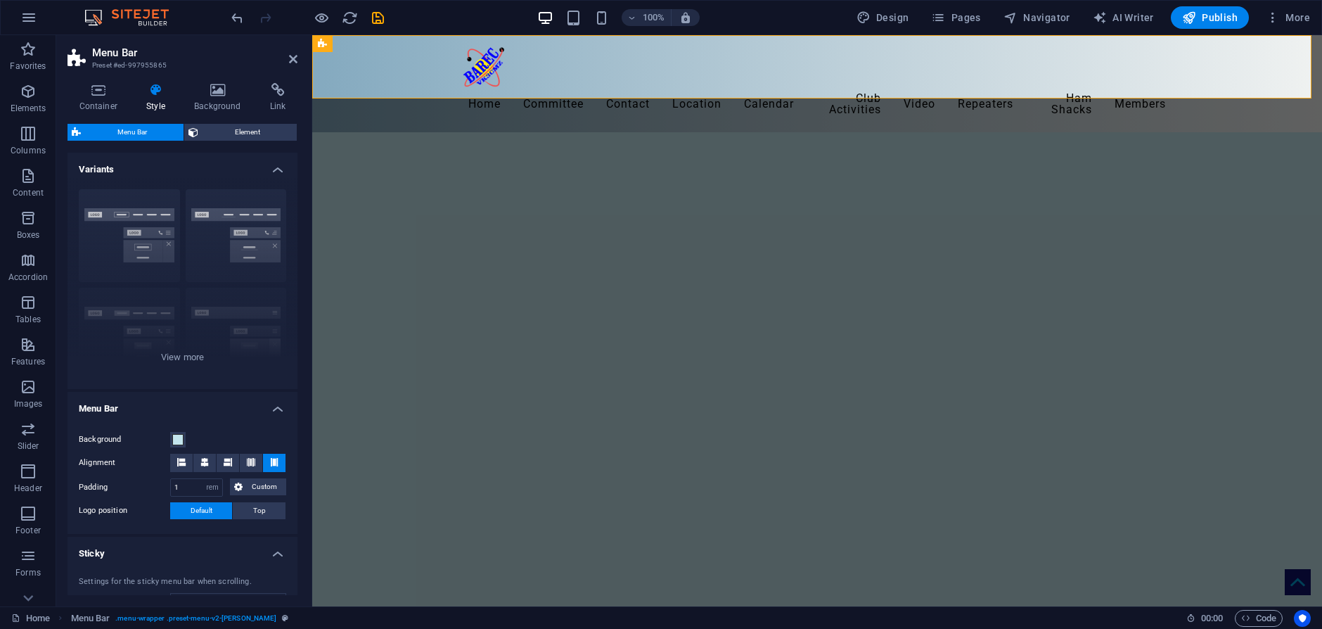
click at [259, 141] on div "Menu Bar Element Layout How this element expands within the layout (Flexbox). S…" at bounding box center [182, 359] width 230 height 471
click at [254, 136] on span "Element" at bounding box center [247, 132] width 90 height 17
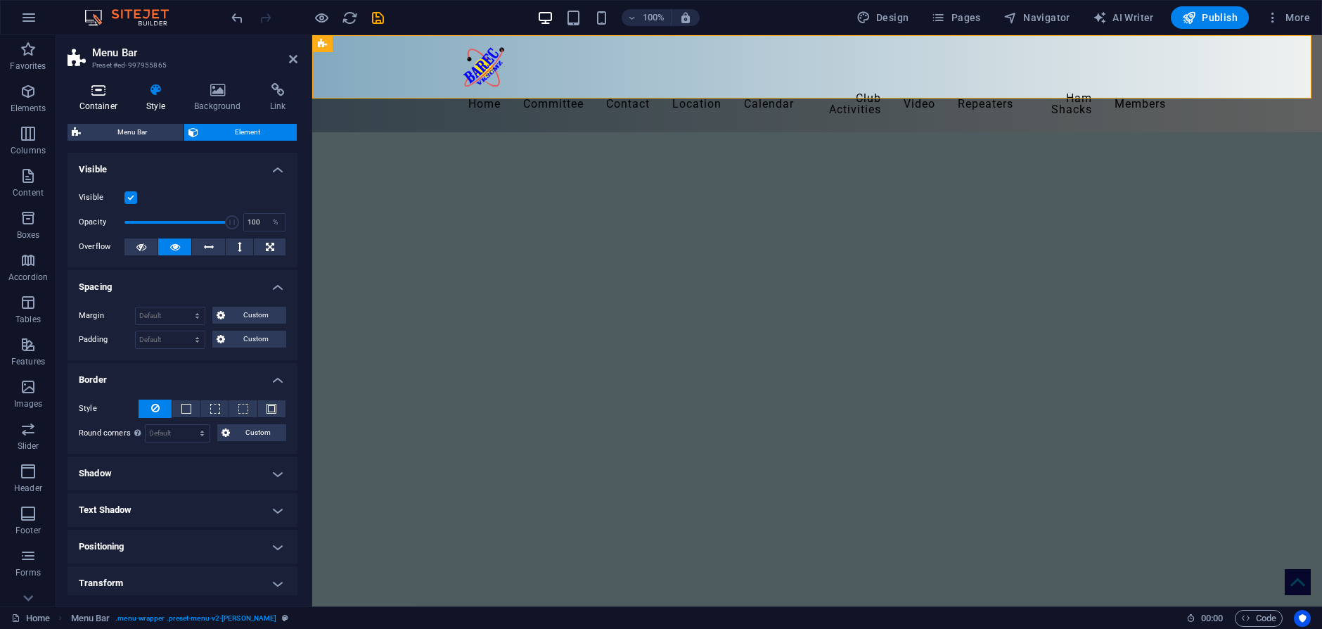
click at [95, 94] on icon at bounding box center [98, 90] width 62 height 14
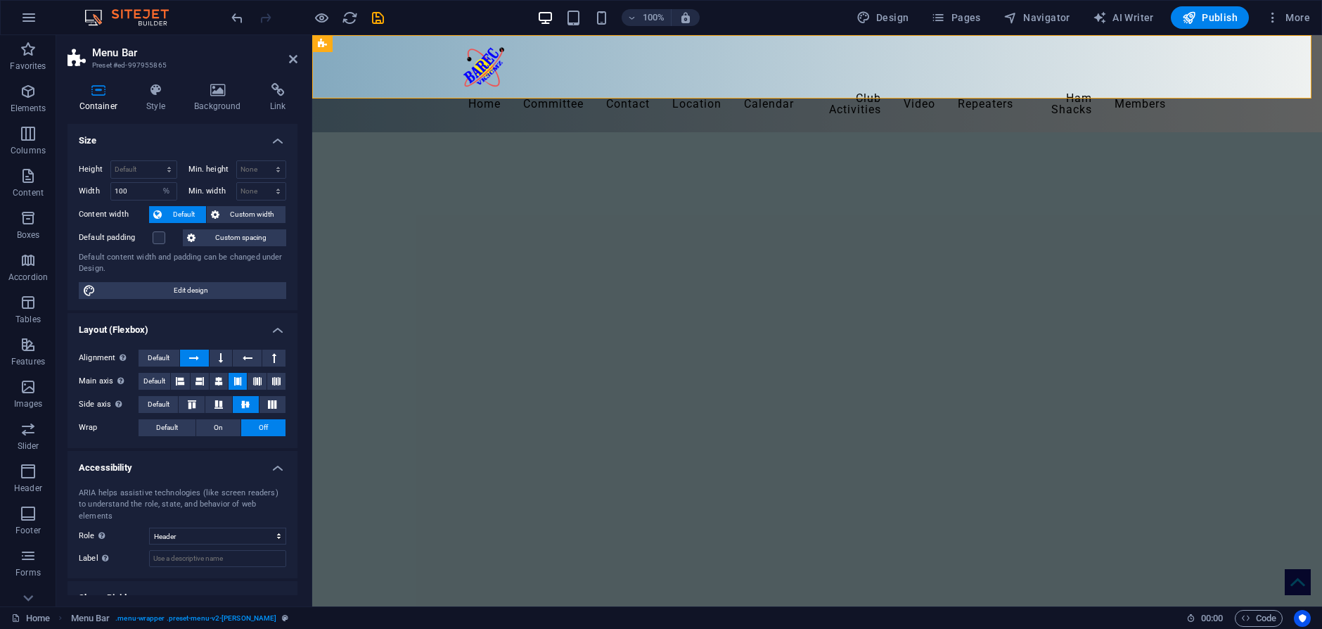
click at [113, 56] on h2 "Menu Bar" at bounding box center [194, 52] width 205 height 13
click at [289, 60] on icon at bounding box center [293, 58] width 8 height 11
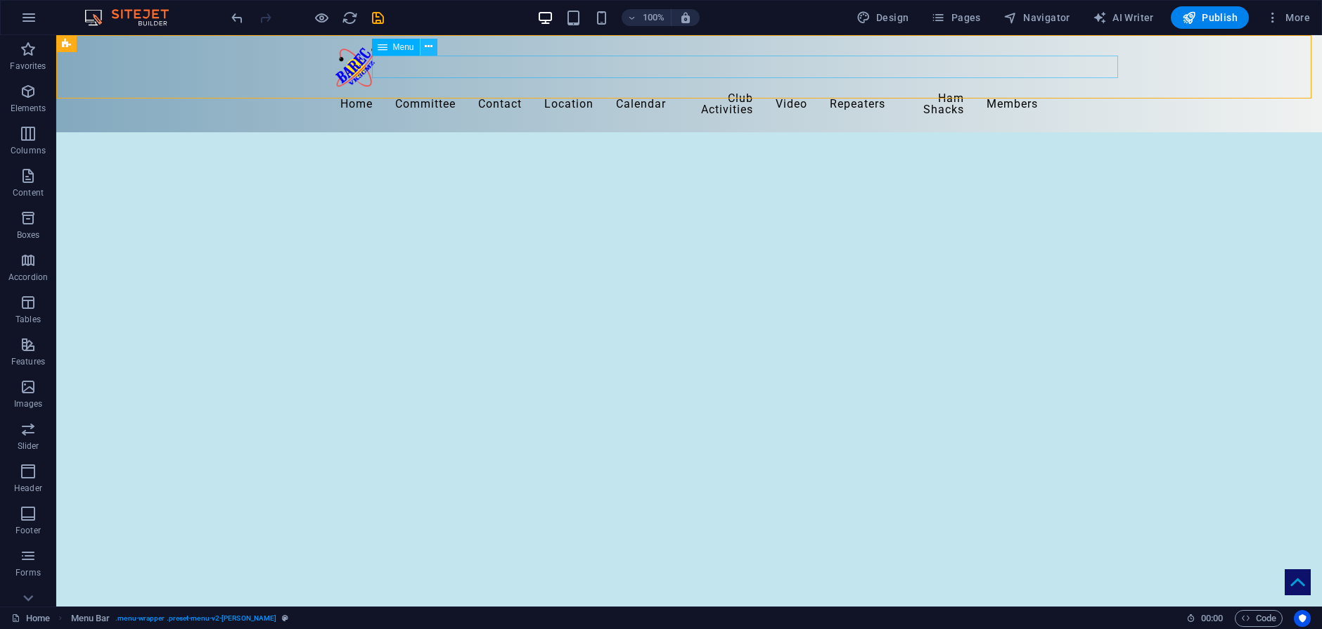
click at [427, 46] on icon at bounding box center [429, 46] width 8 height 15
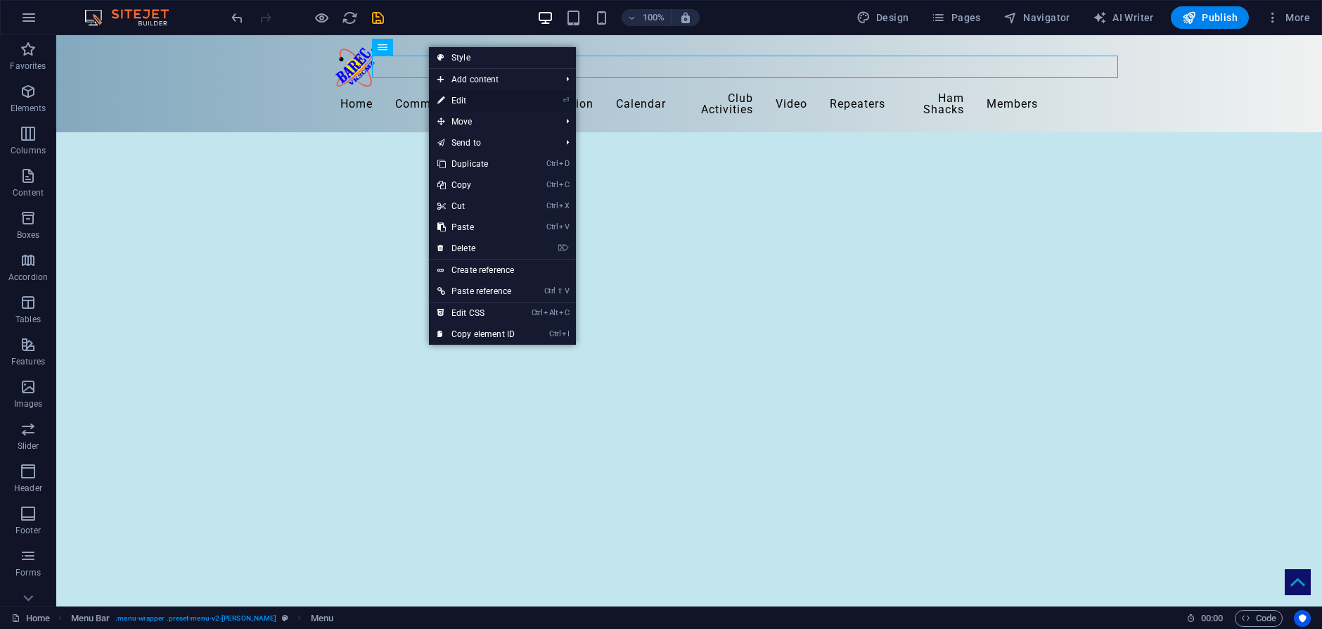
click at [460, 100] on link "⏎ Edit" at bounding box center [476, 100] width 94 height 21
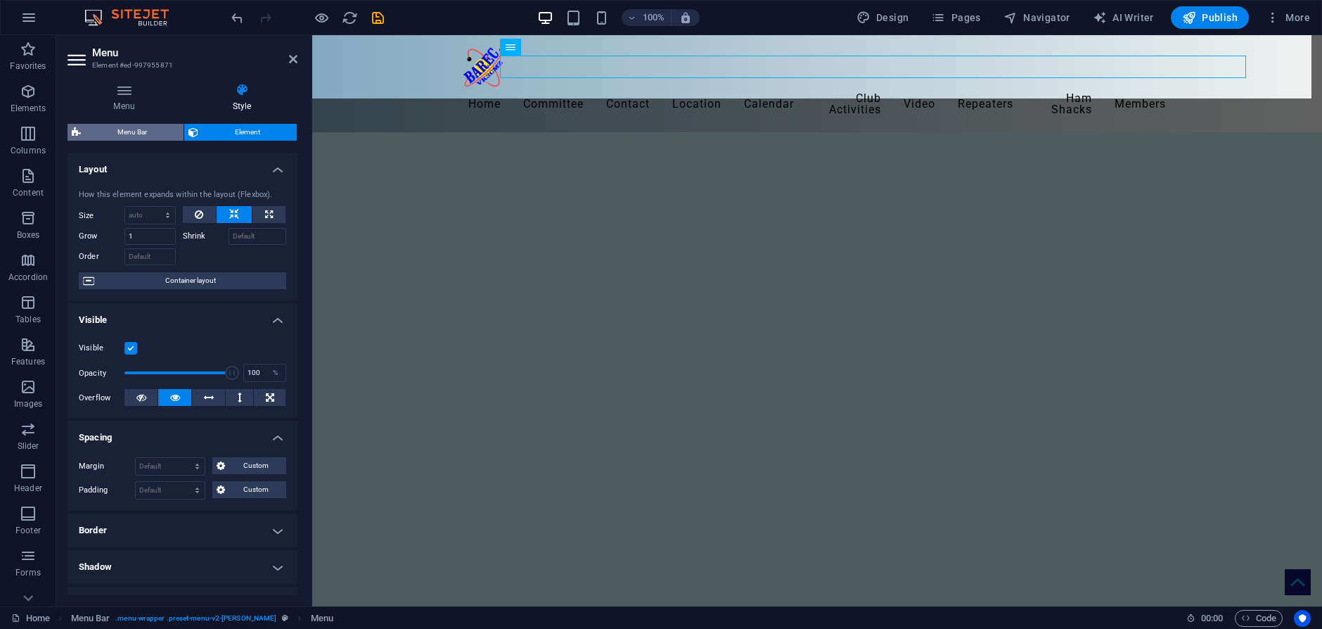
click at [119, 134] on span "Menu Bar" at bounding box center [132, 132] width 94 height 17
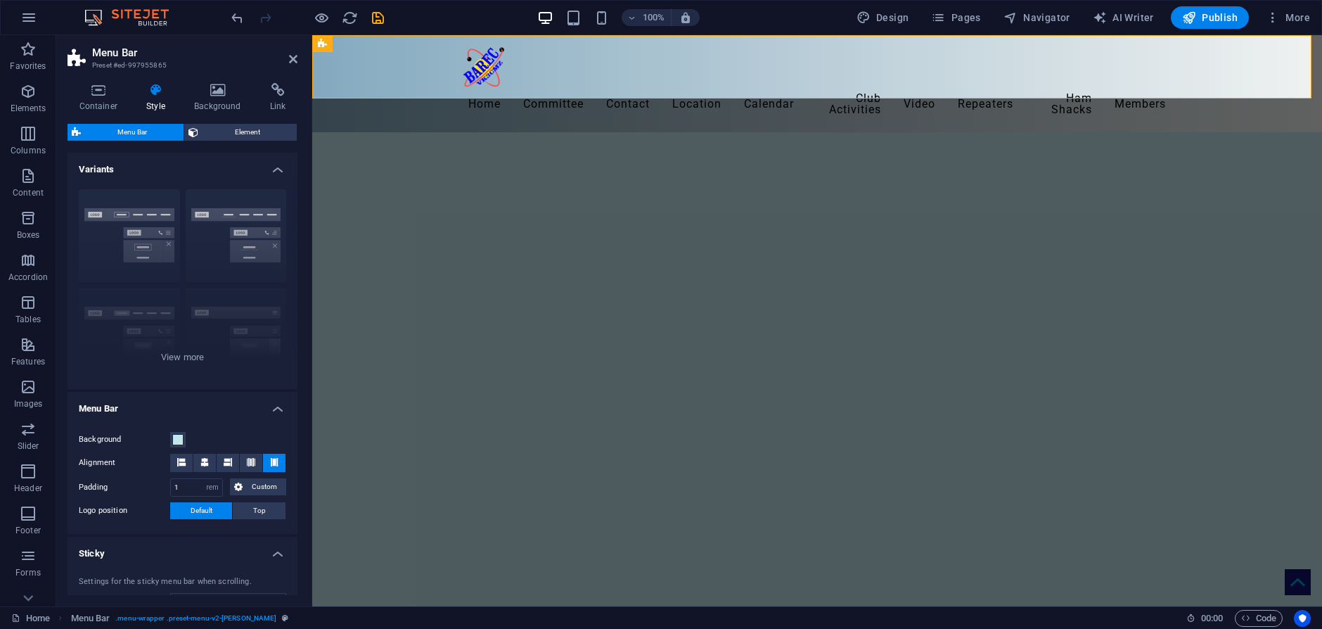
click at [275, 170] on h4 "Variants" at bounding box center [182, 165] width 230 height 25
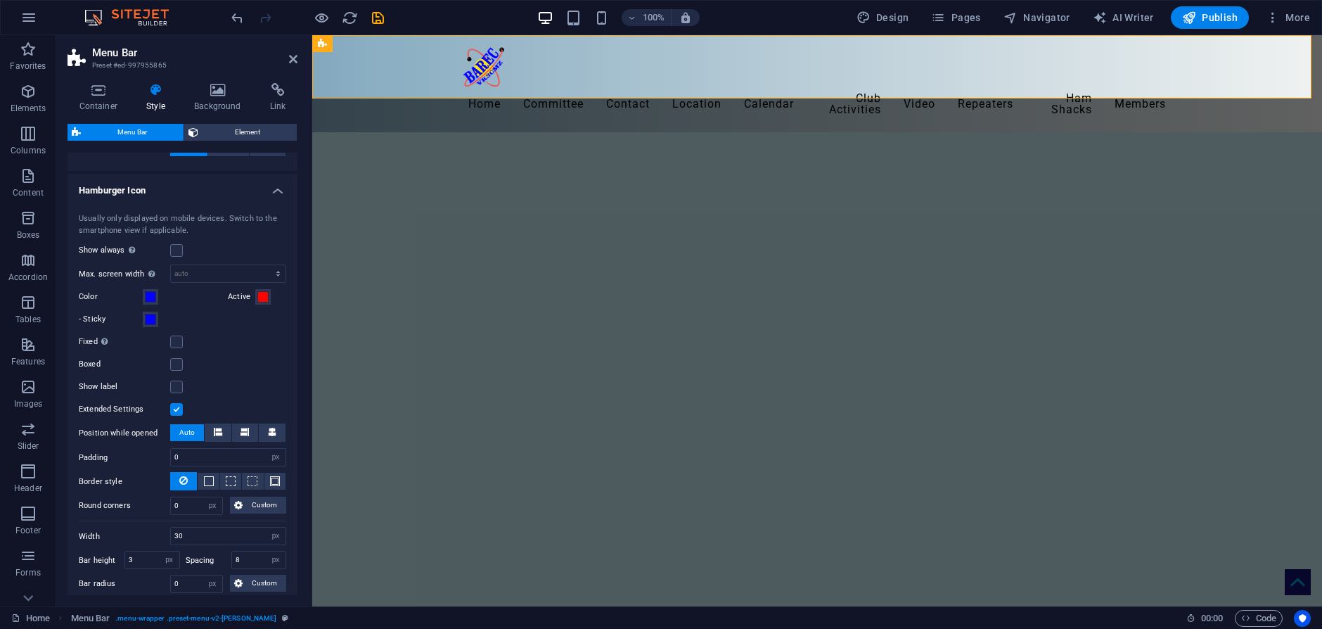
scroll to position [979, 0]
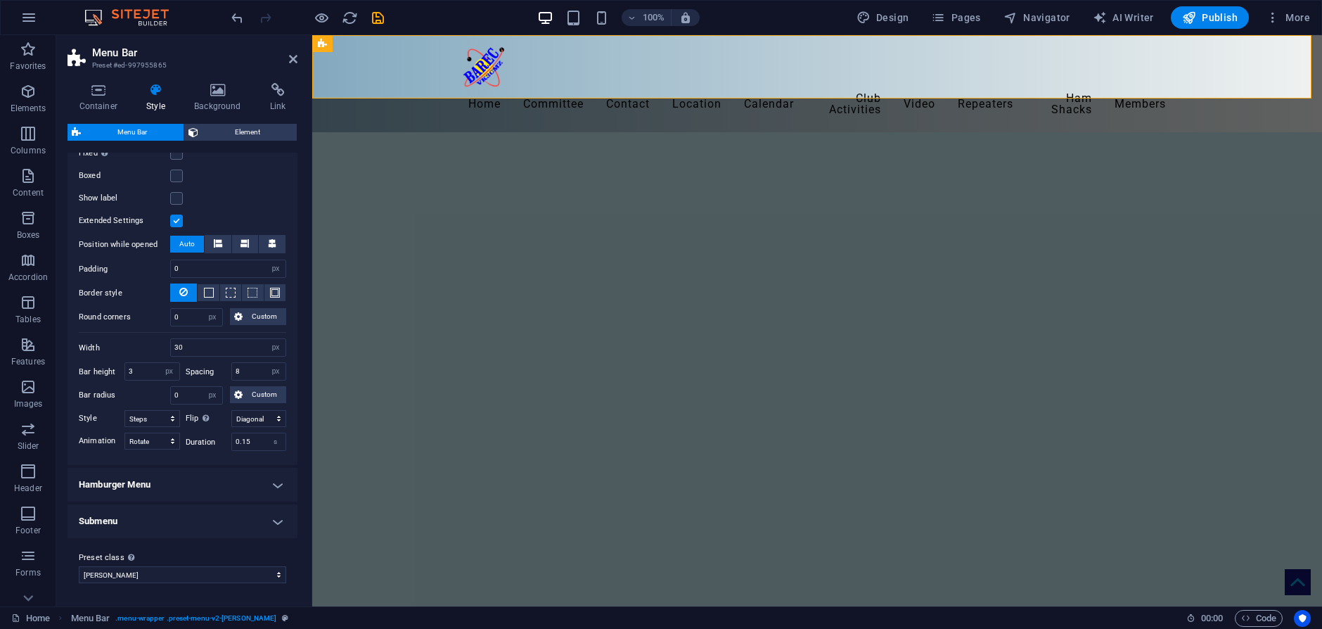
click at [273, 523] on h4 "Submenu" at bounding box center [182, 521] width 230 height 34
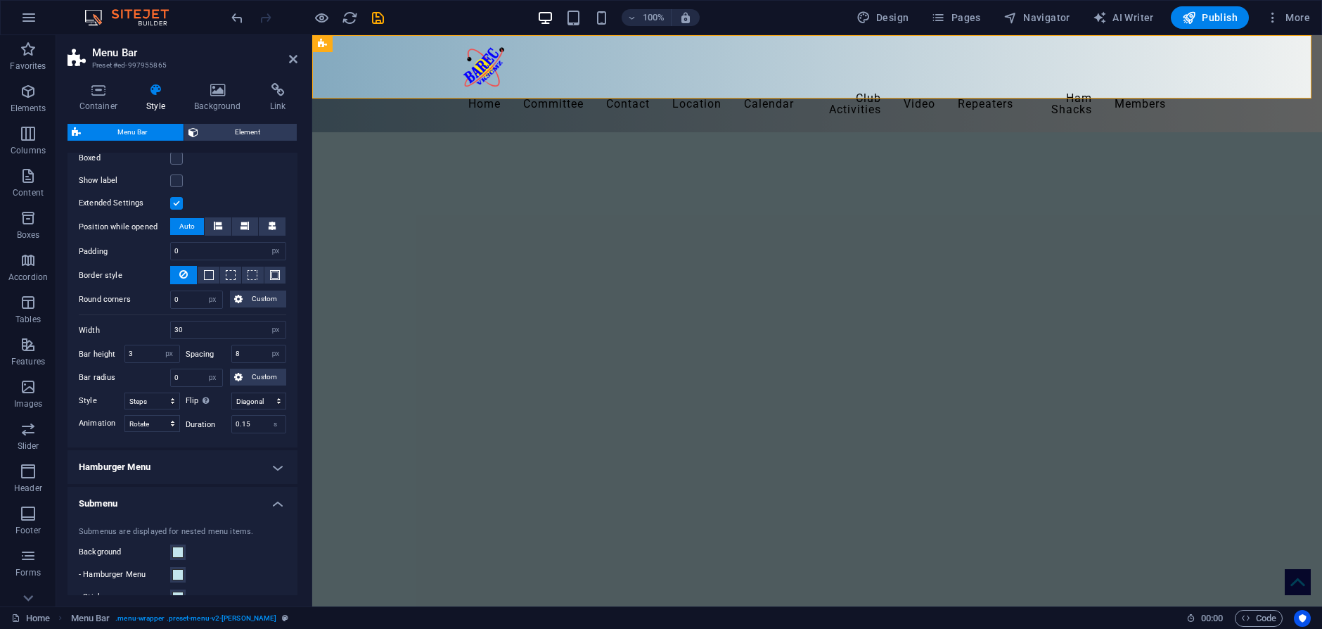
click at [274, 484] on h4 "Hamburger Menu" at bounding box center [182, 467] width 230 height 34
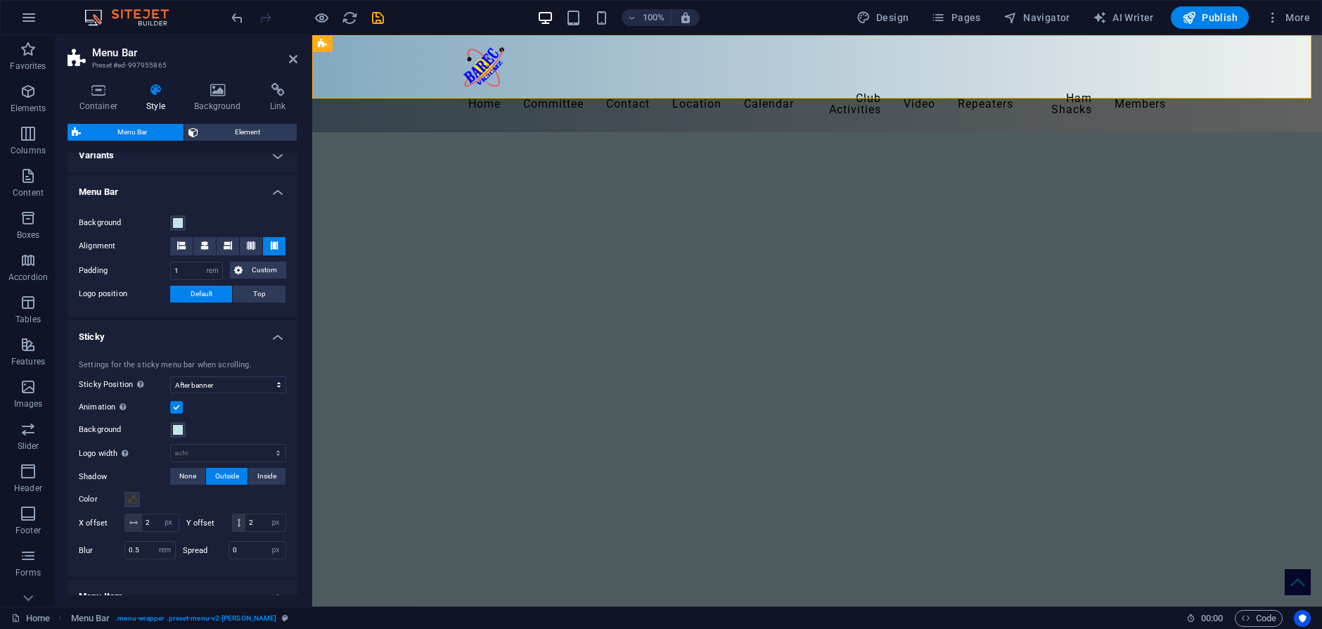
scroll to position [0, 0]
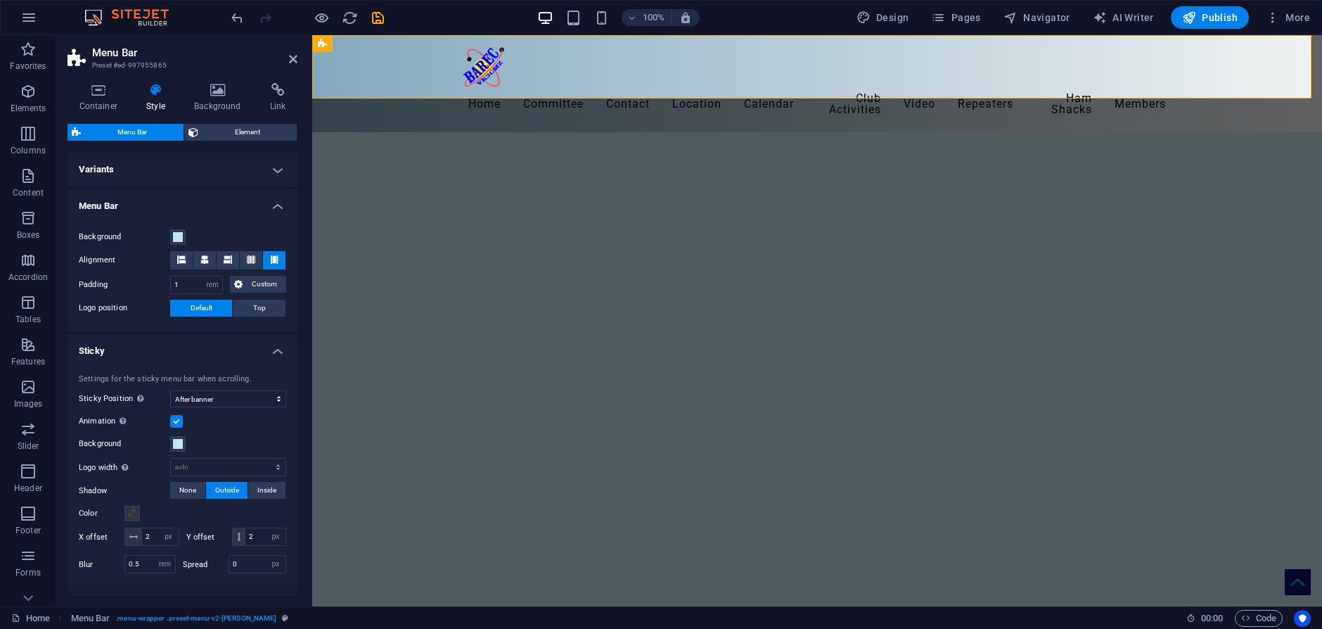
click at [274, 172] on h4 "Variants" at bounding box center [182, 170] width 230 height 34
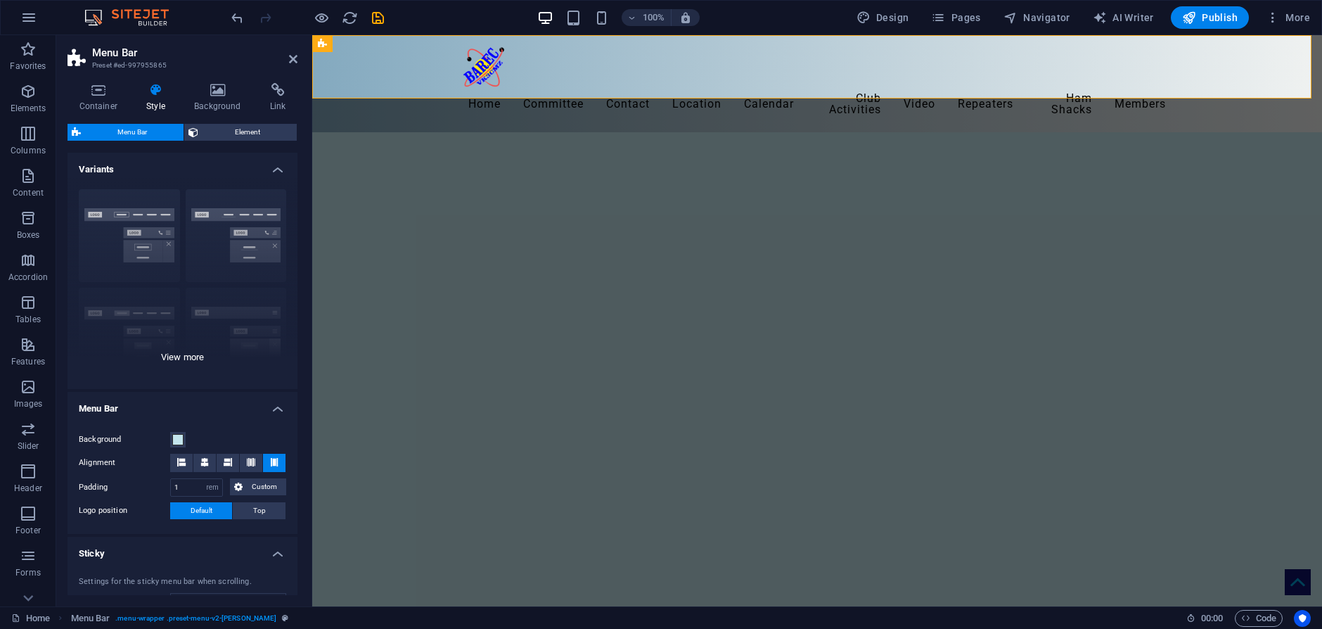
click at [185, 356] on div "Border Centered Default Fixed Loki Trigger Wide XXL" at bounding box center [182, 283] width 230 height 211
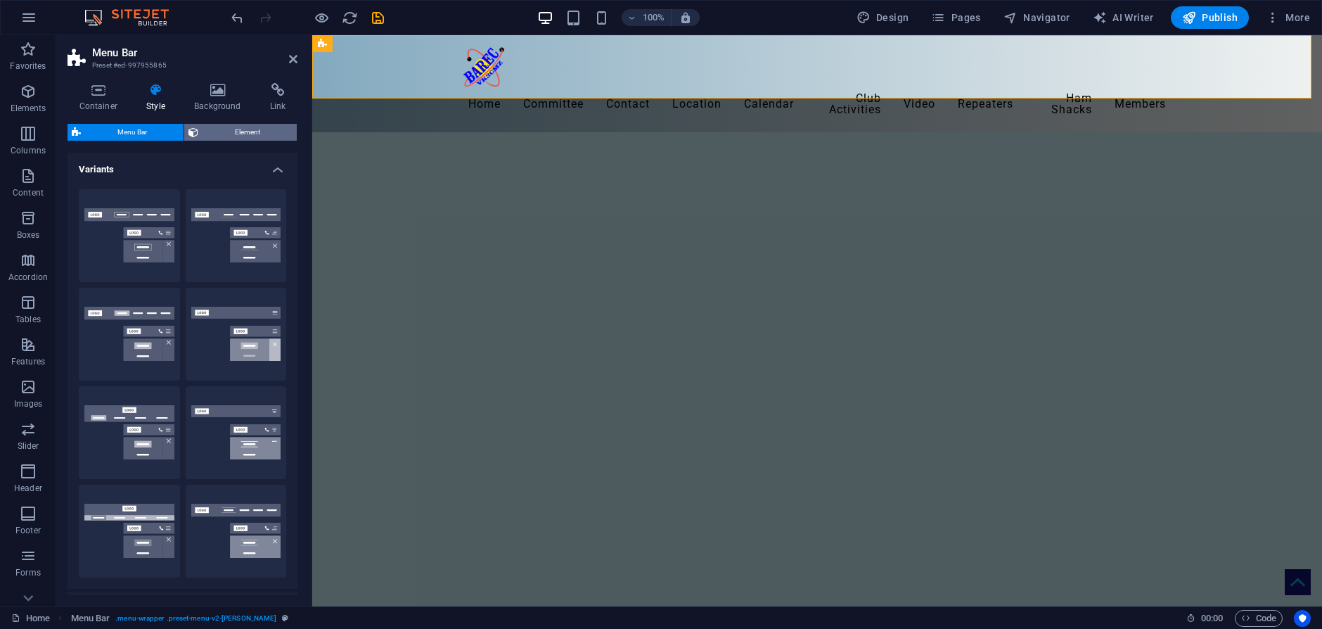
click at [244, 134] on span "Element" at bounding box center [247, 132] width 90 height 17
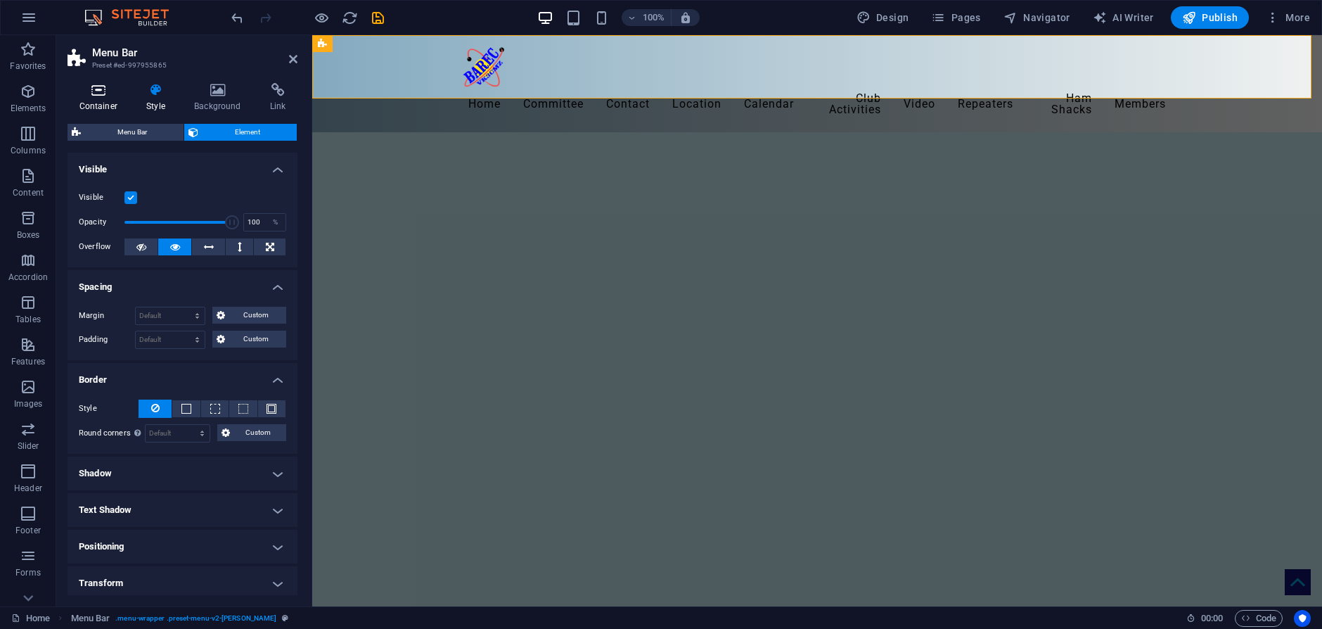
click at [96, 91] on icon at bounding box center [98, 90] width 62 height 14
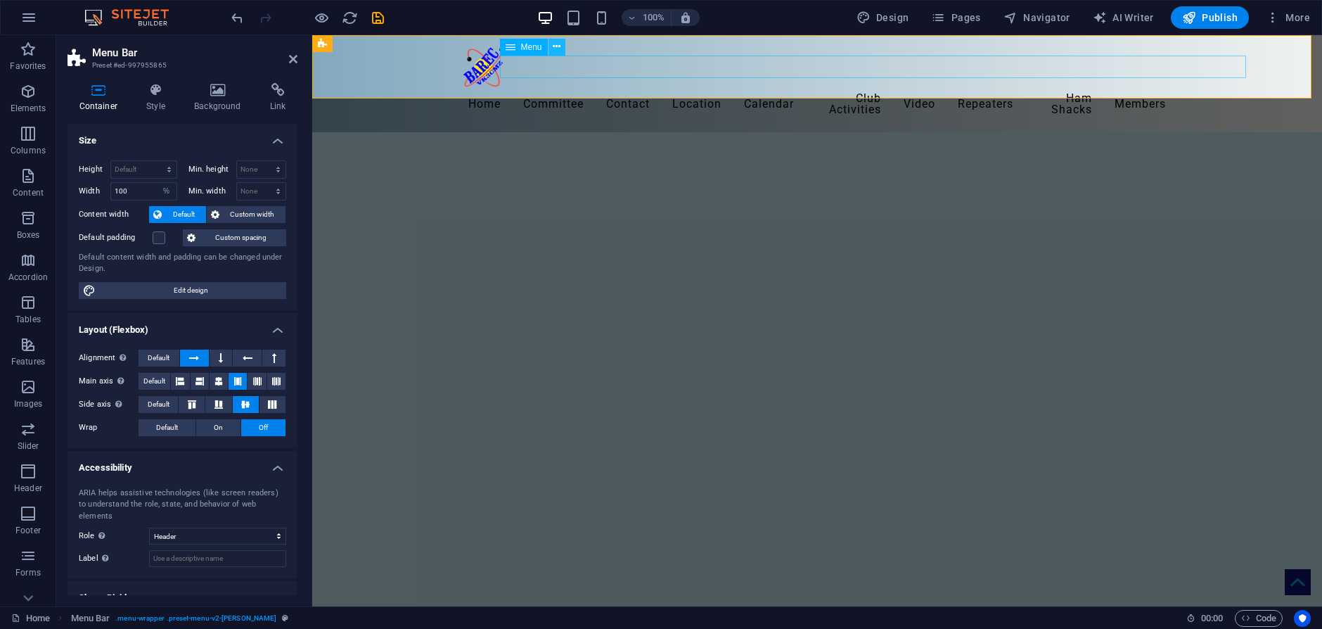
click at [556, 47] on icon at bounding box center [557, 46] width 8 height 15
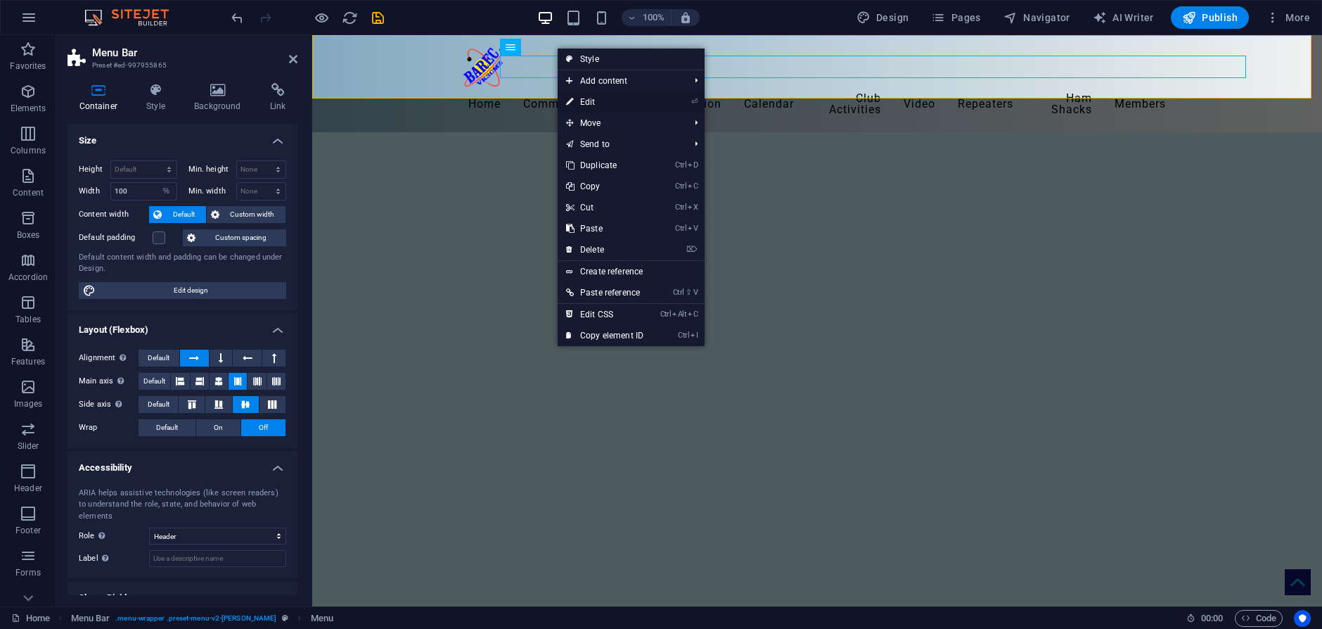
click at [589, 98] on link "⏎ Edit" at bounding box center [605, 101] width 94 height 21
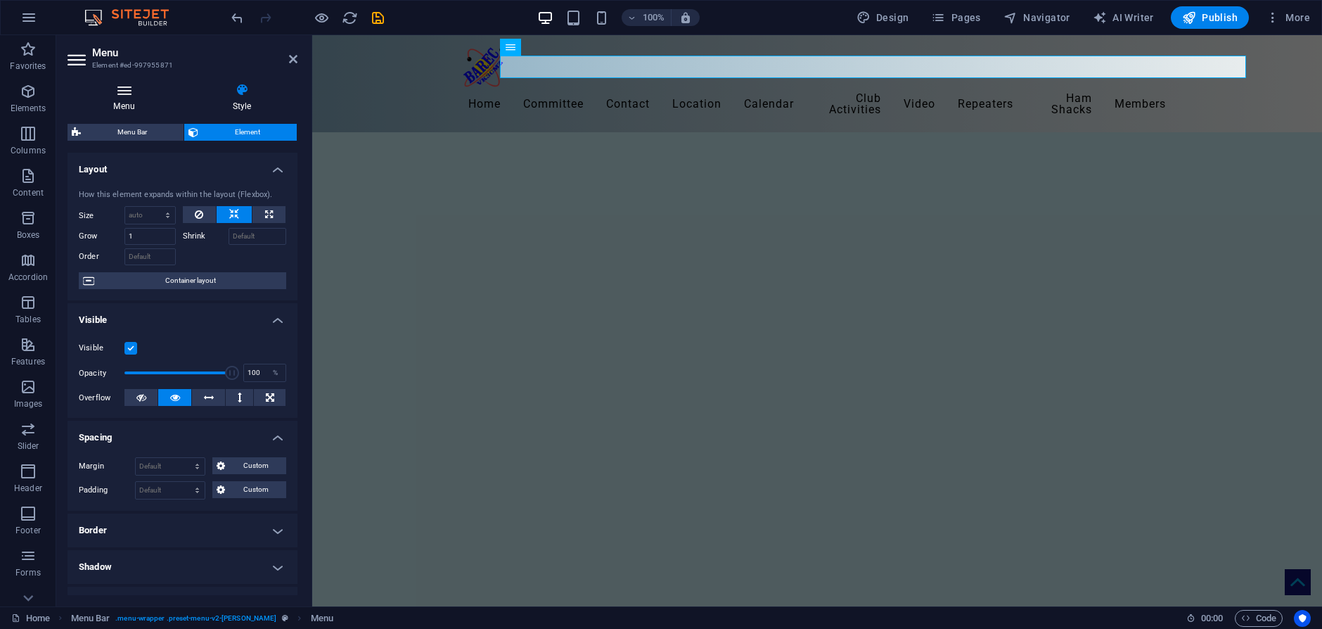
click at [127, 91] on icon at bounding box center [123, 90] width 113 height 14
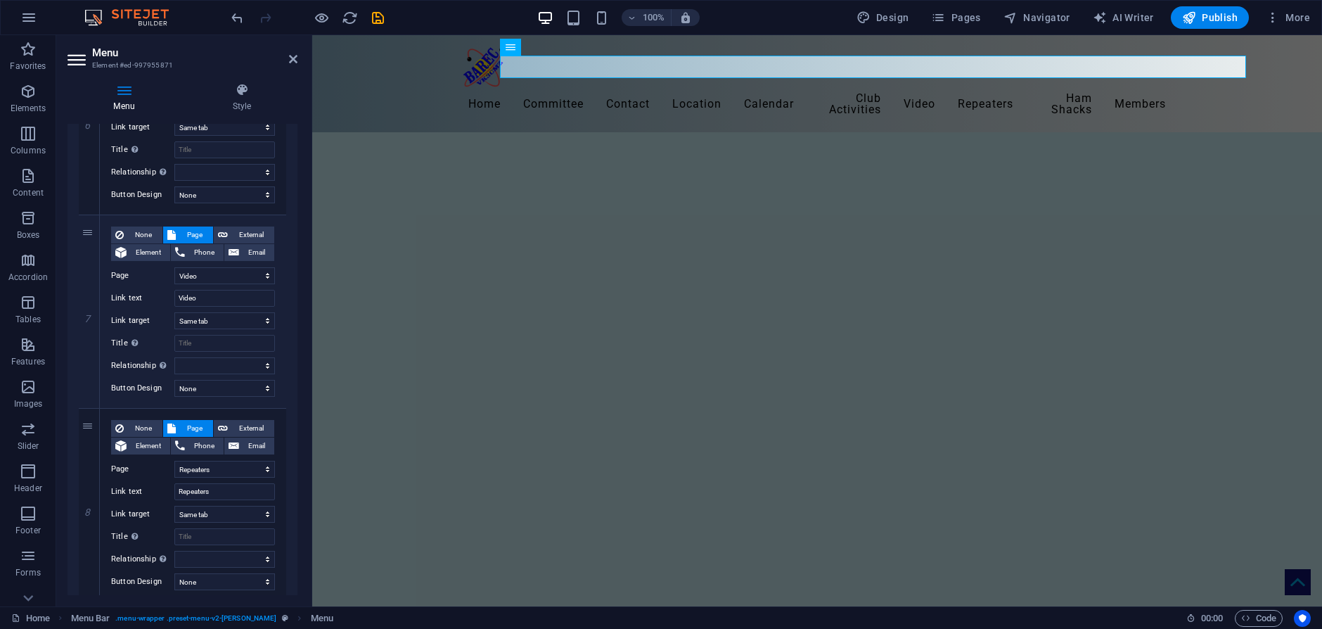
scroll to position [1547, 0]
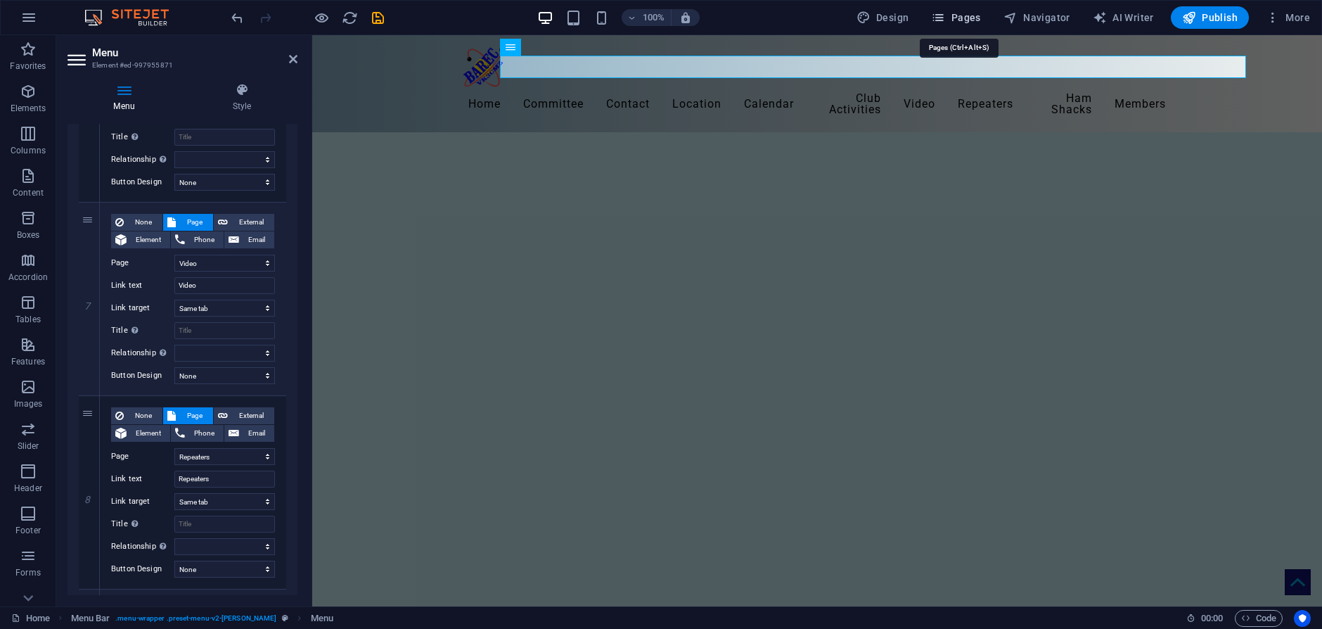
click at [953, 20] on span "Pages" at bounding box center [955, 18] width 49 height 14
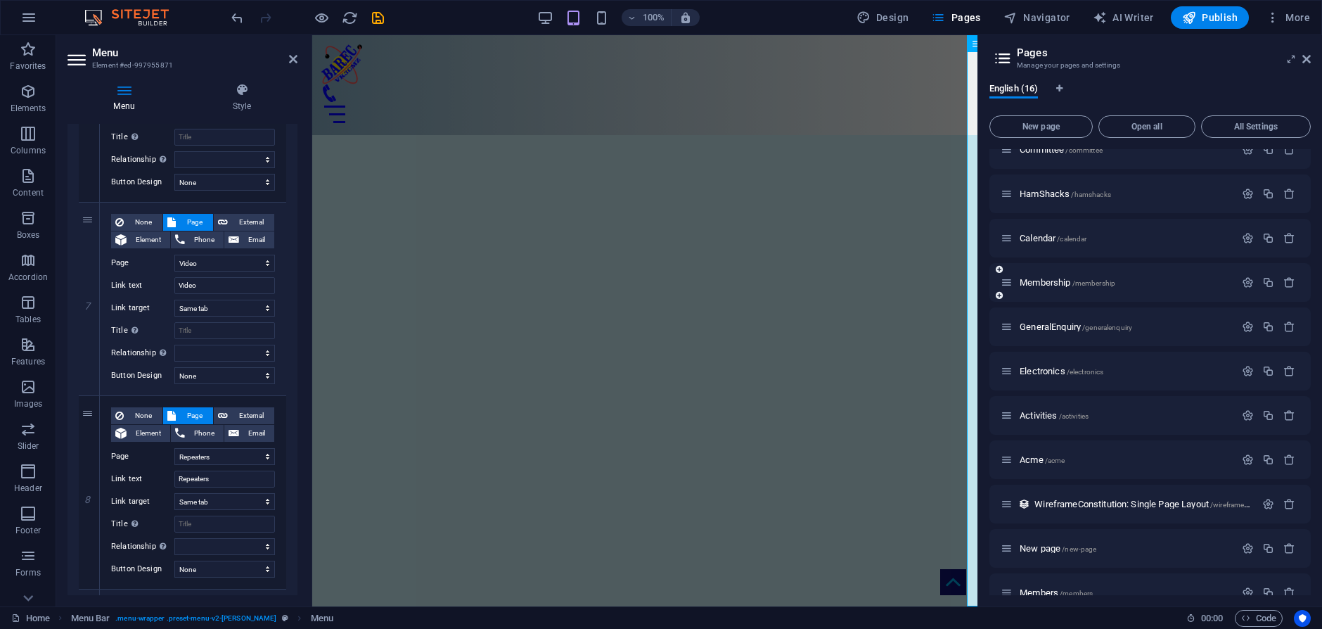
scroll to position [263, 0]
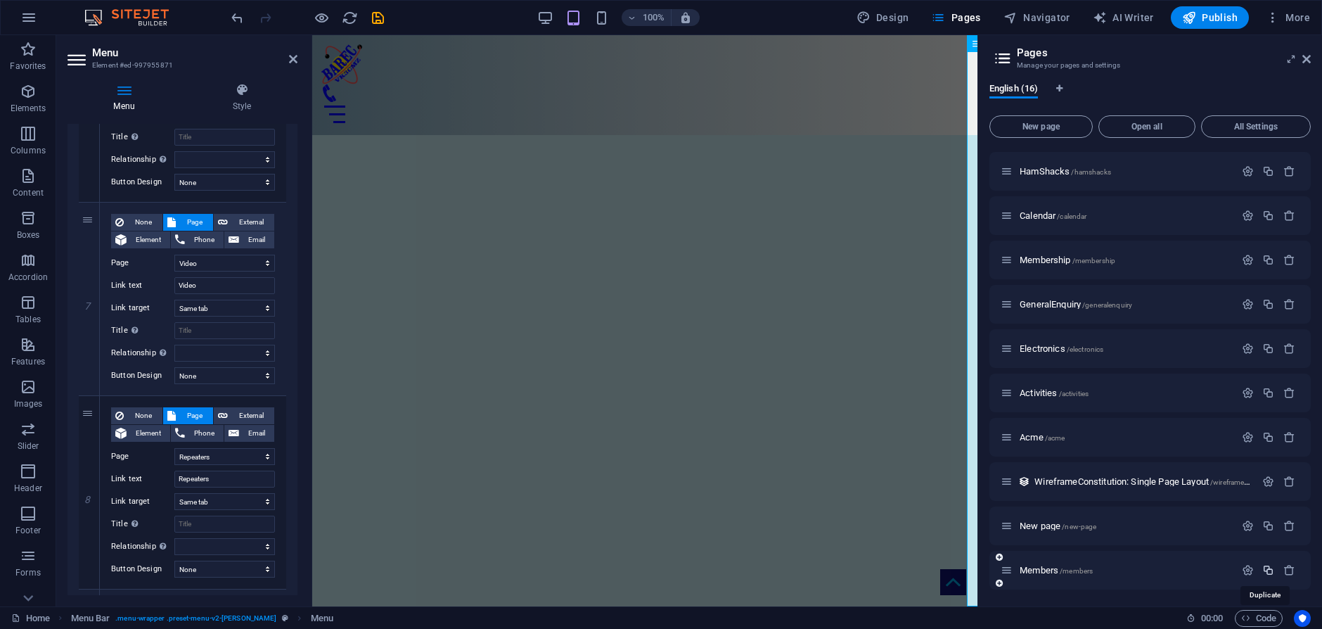
click at [1268, 567] on icon "button" at bounding box center [1268, 570] width 12 height 12
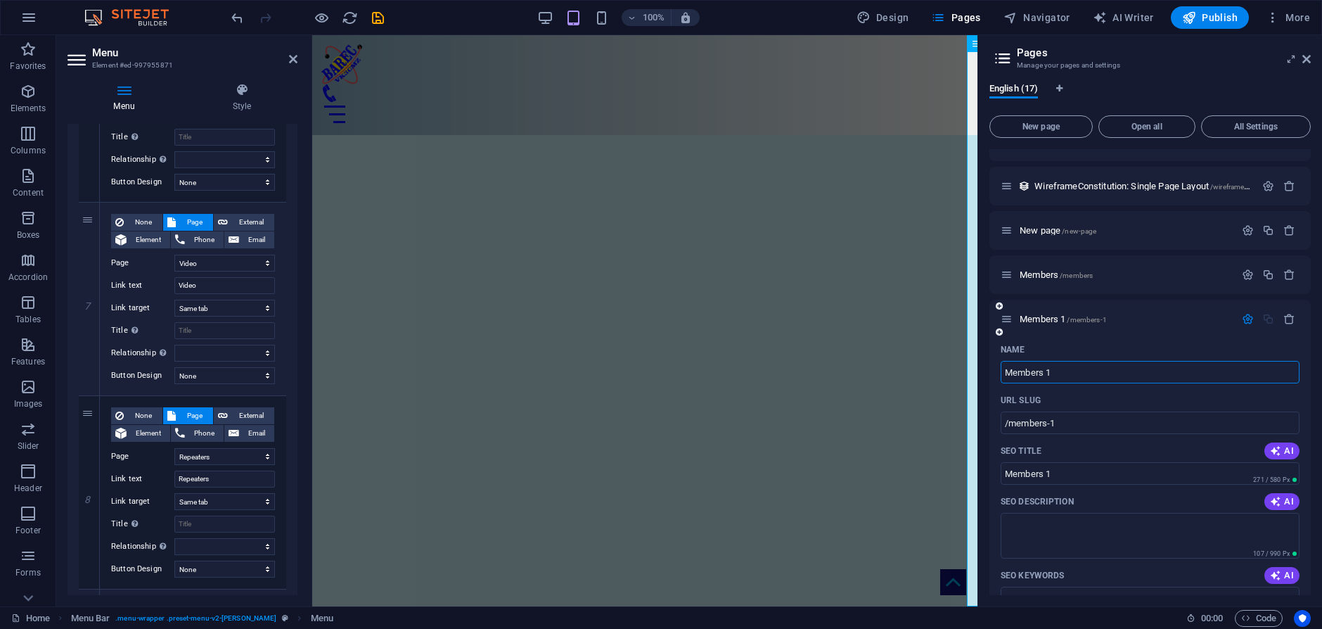
click at [1073, 379] on input "Members 1" at bounding box center [1149, 372] width 299 height 22
click at [1059, 317] on span "MembersB /members-17" at bounding box center [1064, 319] width 90 height 11
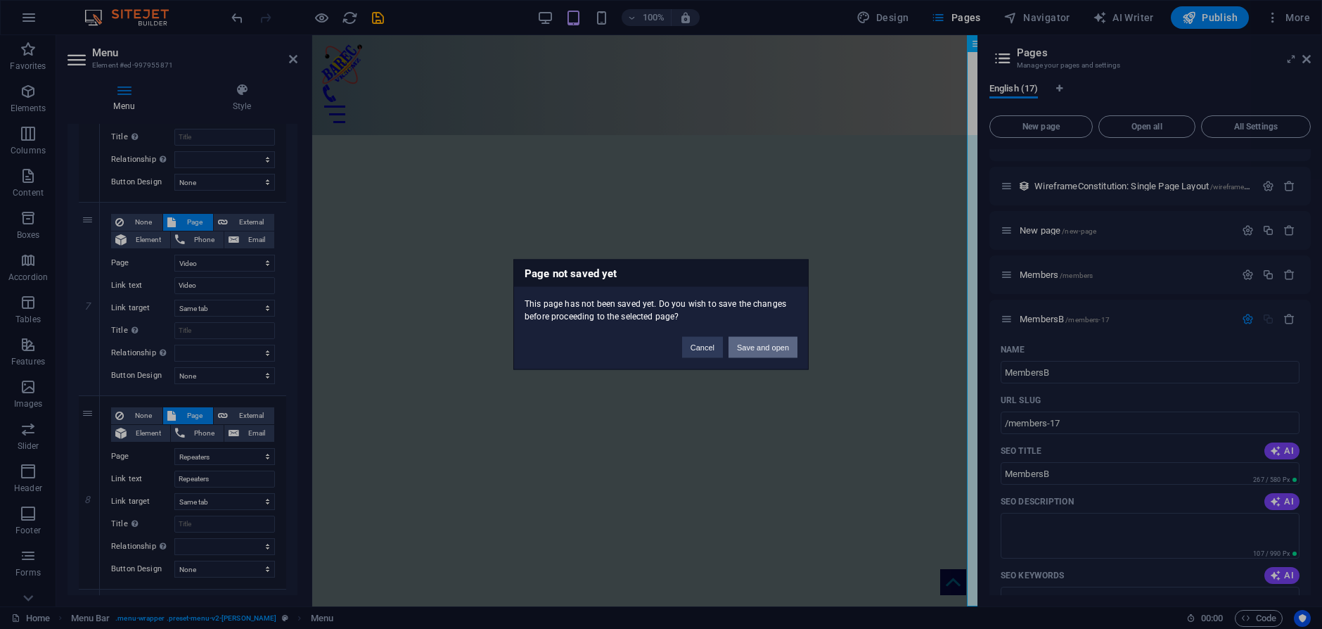
click at [769, 343] on button "Save and open" at bounding box center [762, 347] width 69 height 21
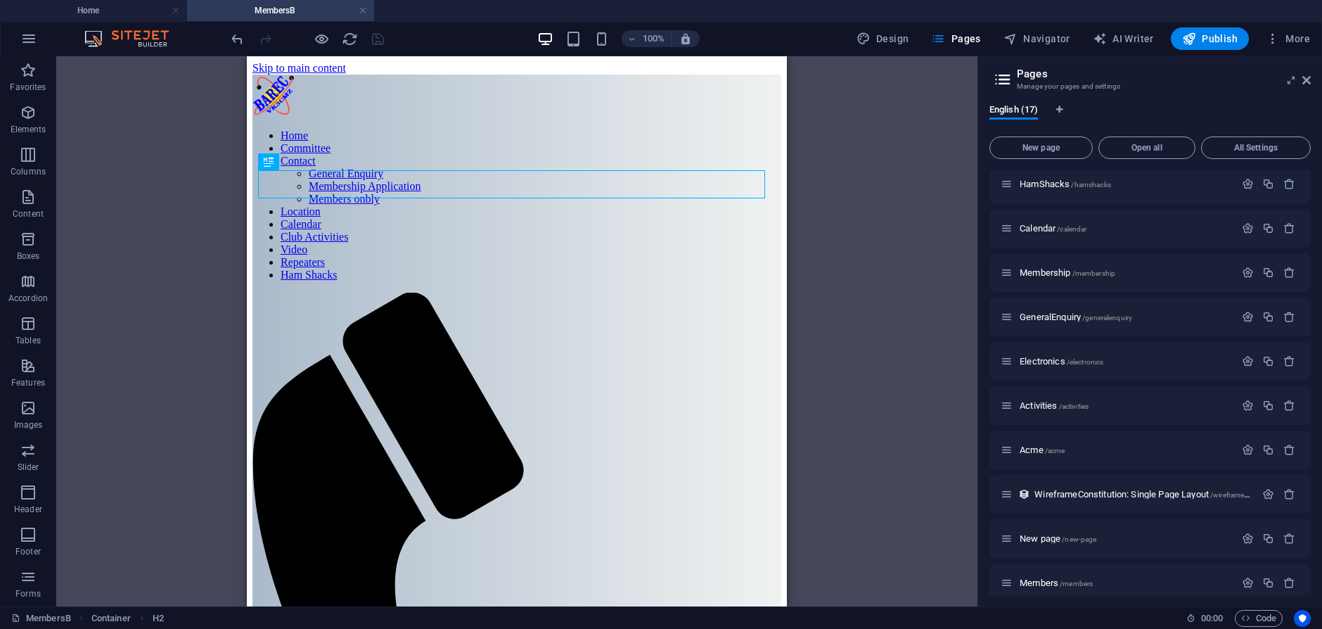
scroll to position [0, 0]
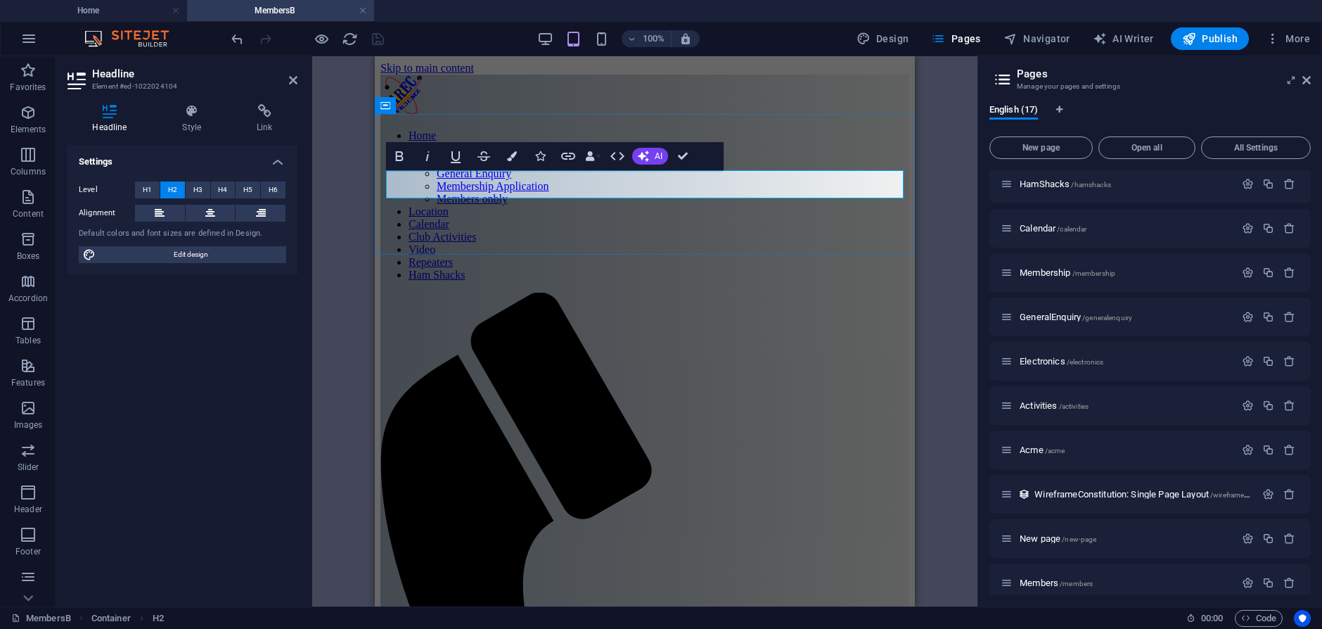
click at [285, 10] on h4 "MembersB" at bounding box center [280, 10] width 187 height 15
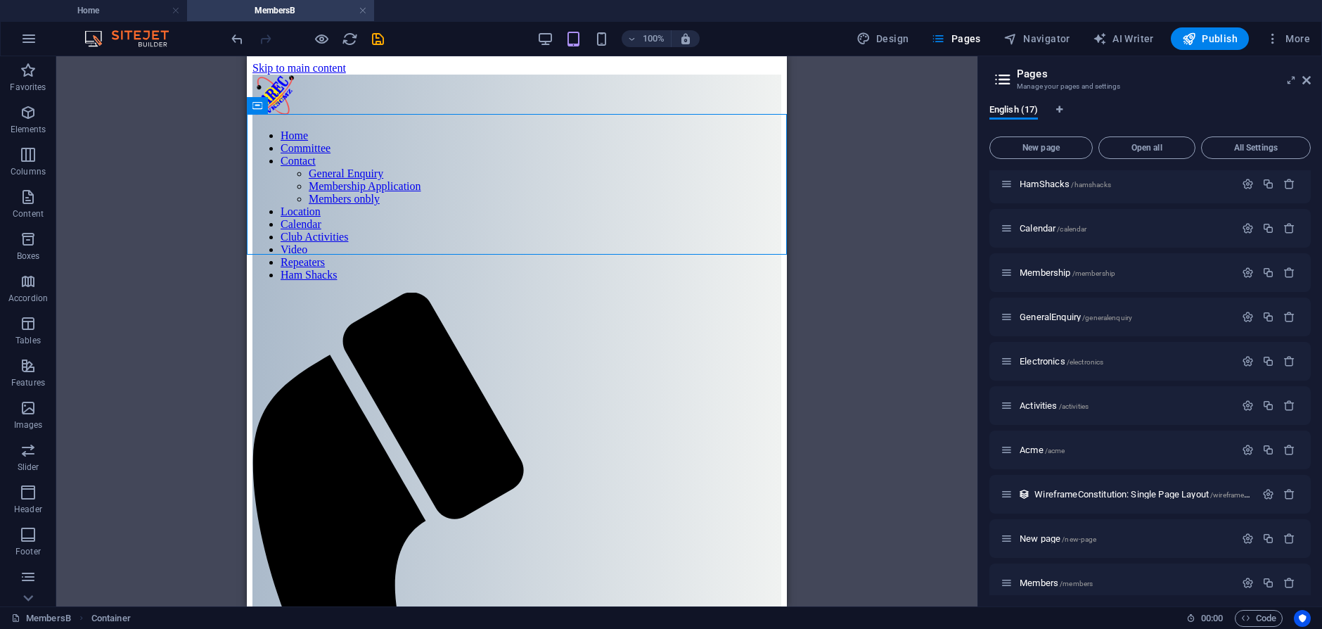
click at [815, 141] on div "H2 Container Reference Reference" at bounding box center [516, 331] width 921 height 550
click at [972, 37] on span "Pages" at bounding box center [955, 39] width 49 height 14
click at [1054, 578] on span "Members /members" at bounding box center [1055, 582] width 73 height 11
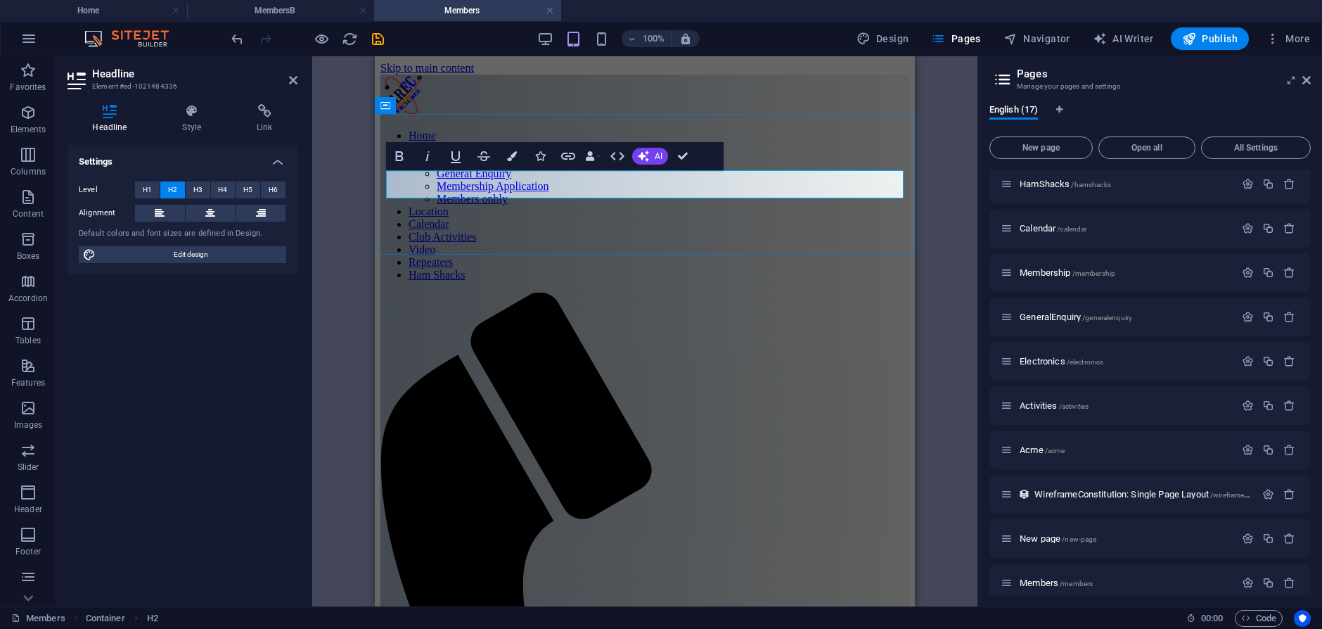
drag, startPoint x: 681, startPoint y: 175, endPoint x: 685, endPoint y: 181, distance: 7.5
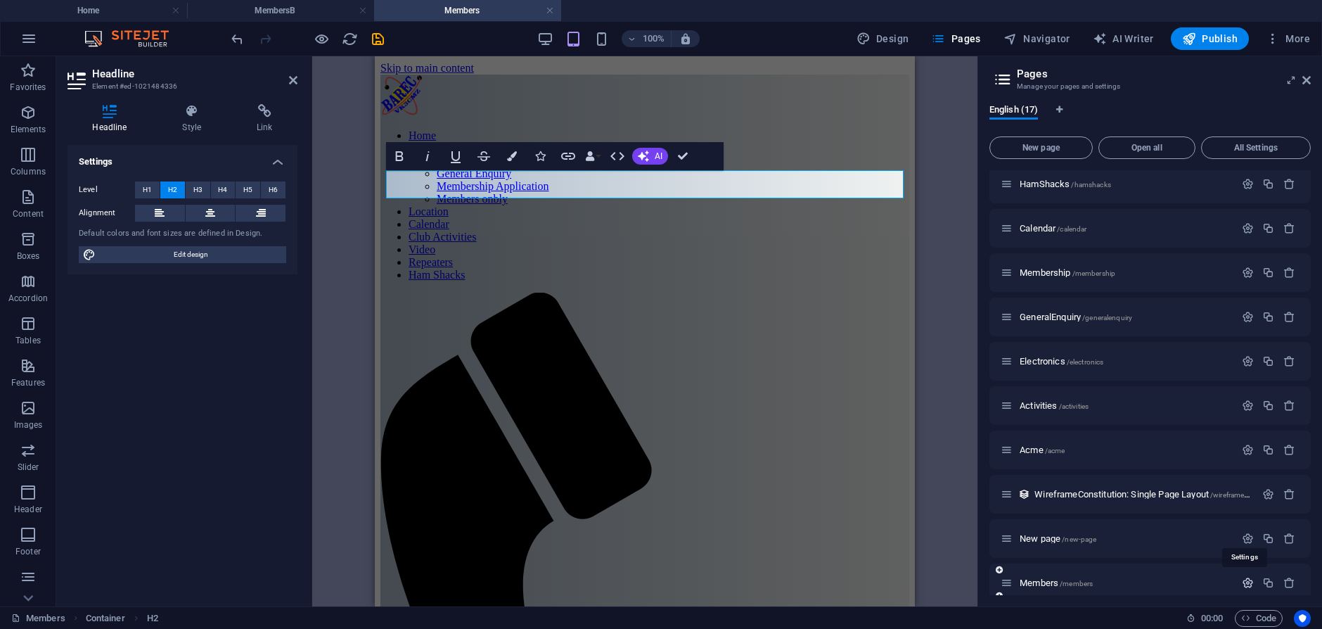
click at [1244, 582] on icon "button" at bounding box center [1248, 582] width 12 height 12
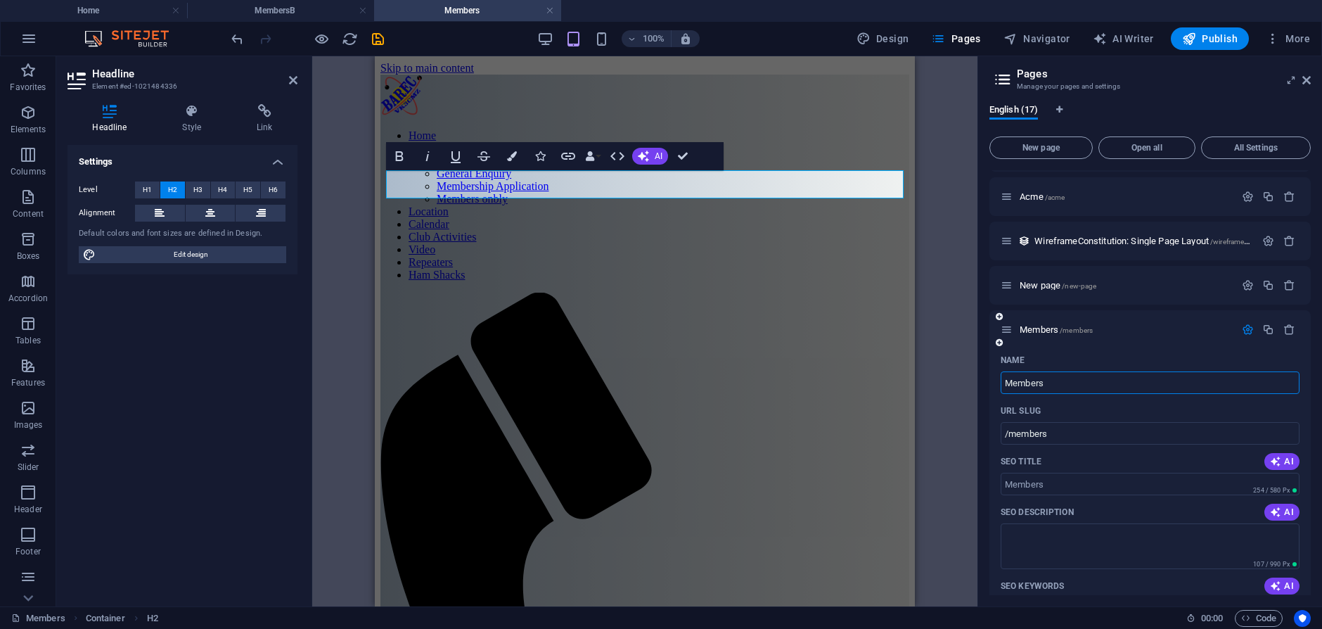
click at [1052, 380] on input "Members" at bounding box center [1149, 382] width 299 height 22
click at [942, 352] on div "H2 Container Reference Bold Italic Underline Strikethrough Colors Icons Link Da…" at bounding box center [644, 331] width 665 height 550
click at [1055, 326] on span "MemberList /memberlist" at bounding box center [1063, 329] width 89 height 11
click at [1047, 330] on span "MemberList /memberlist" at bounding box center [1063, 329] width 89 height 11
click at [1059, 328] on span "MemberList /memberlist" at bounding box center [1063, 329] width 89 height 11
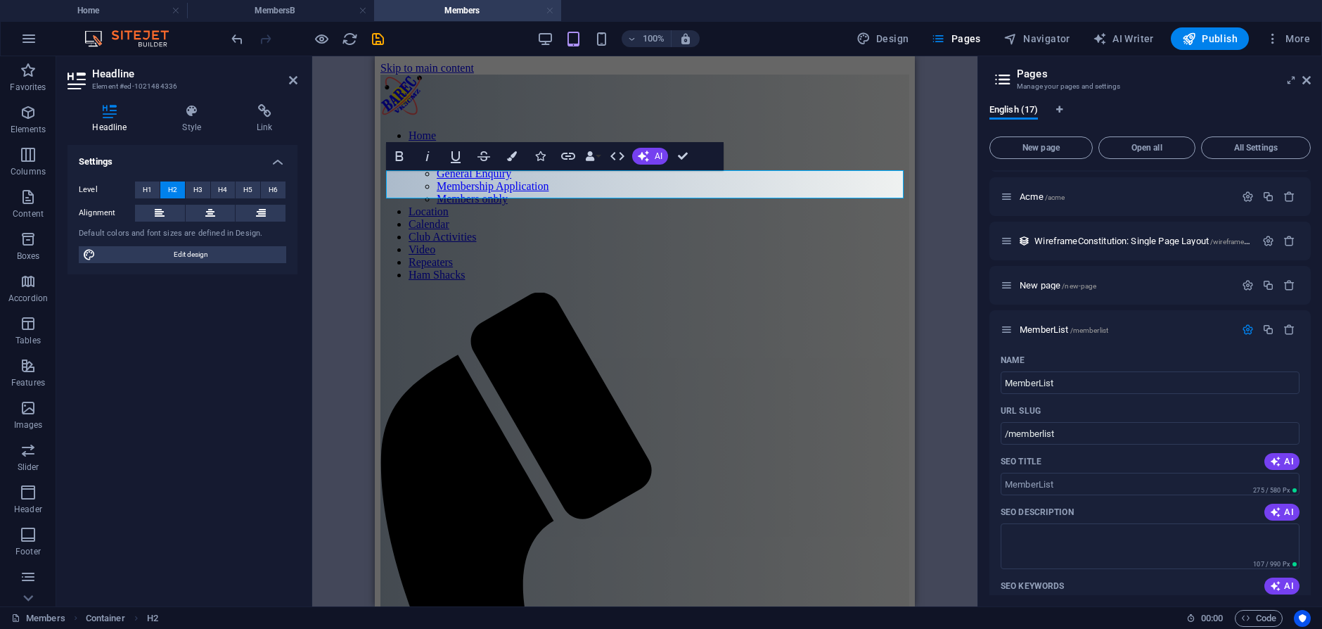
click at [549, 11] on link at bounding box center [550, 10] width 8 height 13
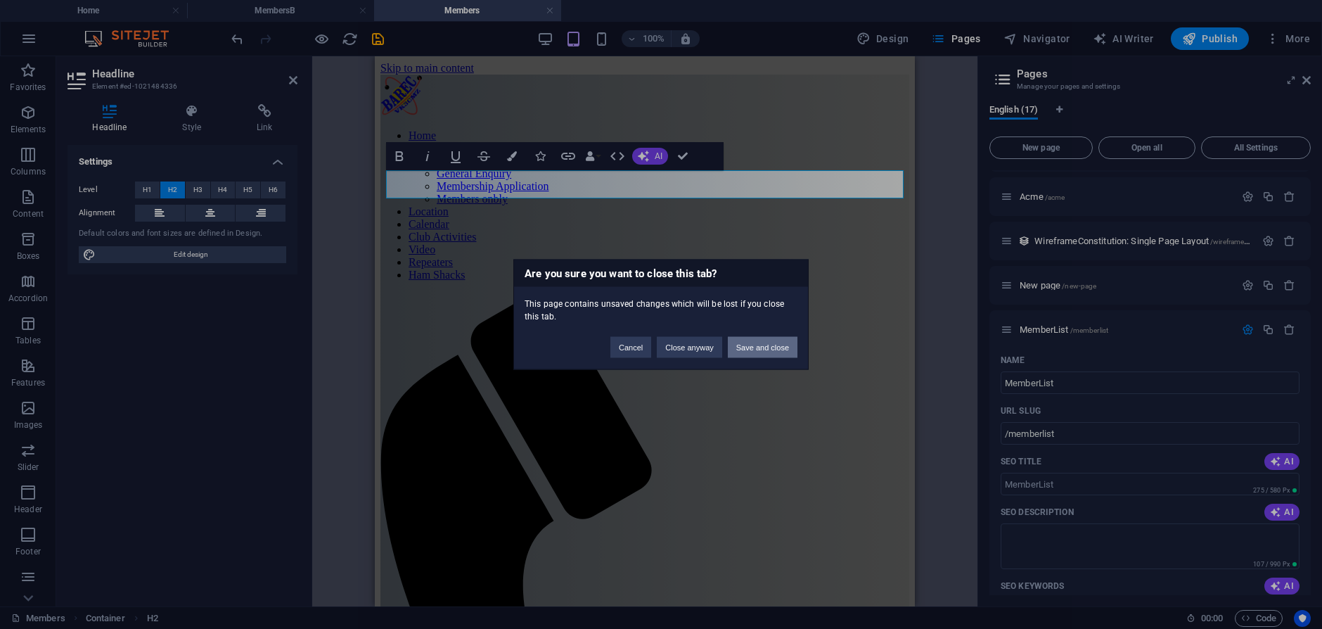
click at [764, 344] on button "Save and close" at bounding box center [763, 347] width 70 height 21
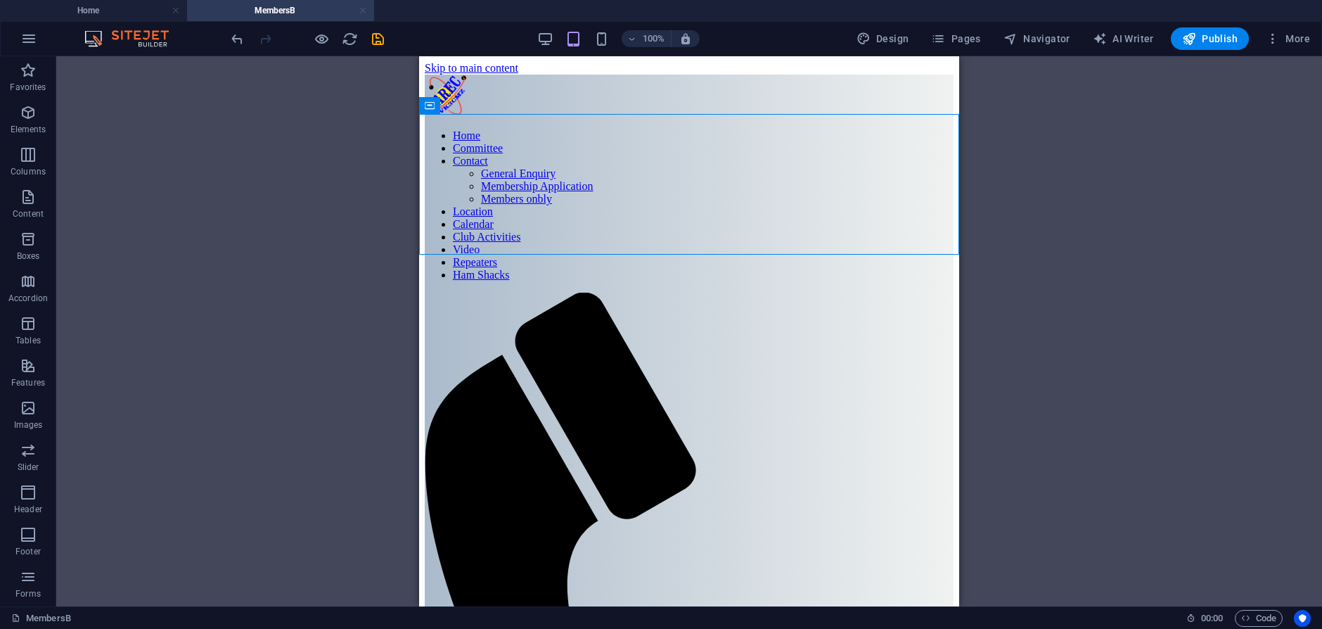
click at [365, 9] on link at bounding box center [363, 10] width 8 height 13
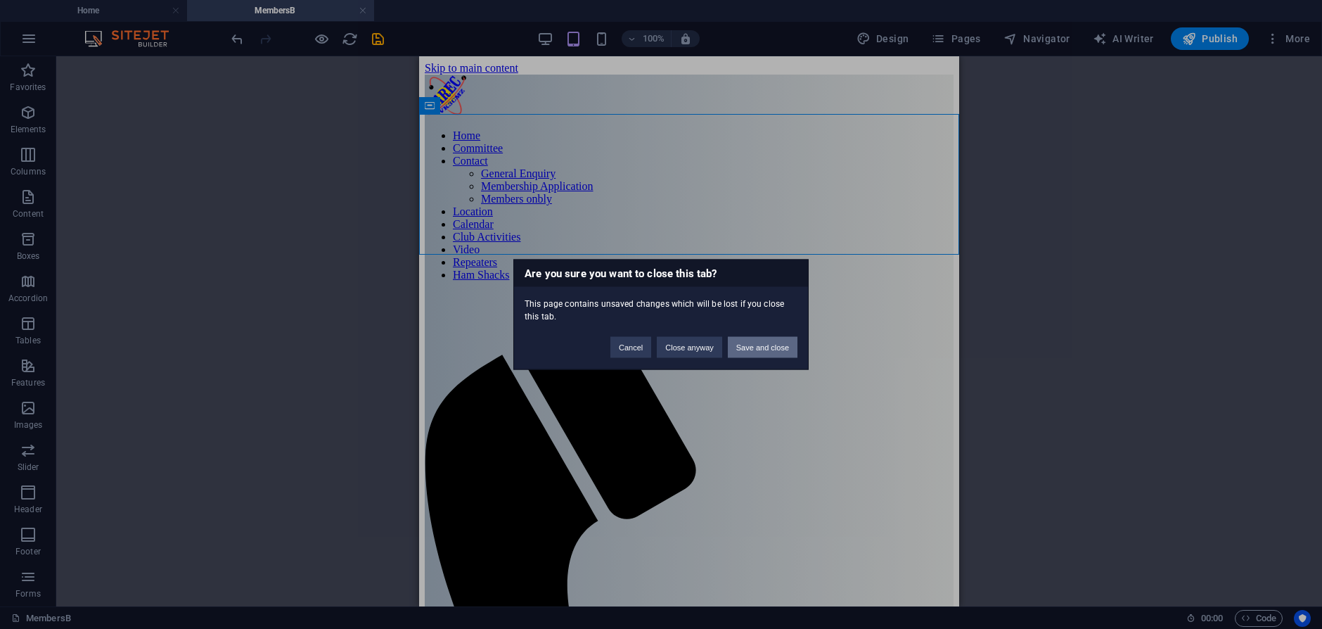
click at [778, 347] on button "Save and close" at bounding box center [763, 347] width 70 height 21
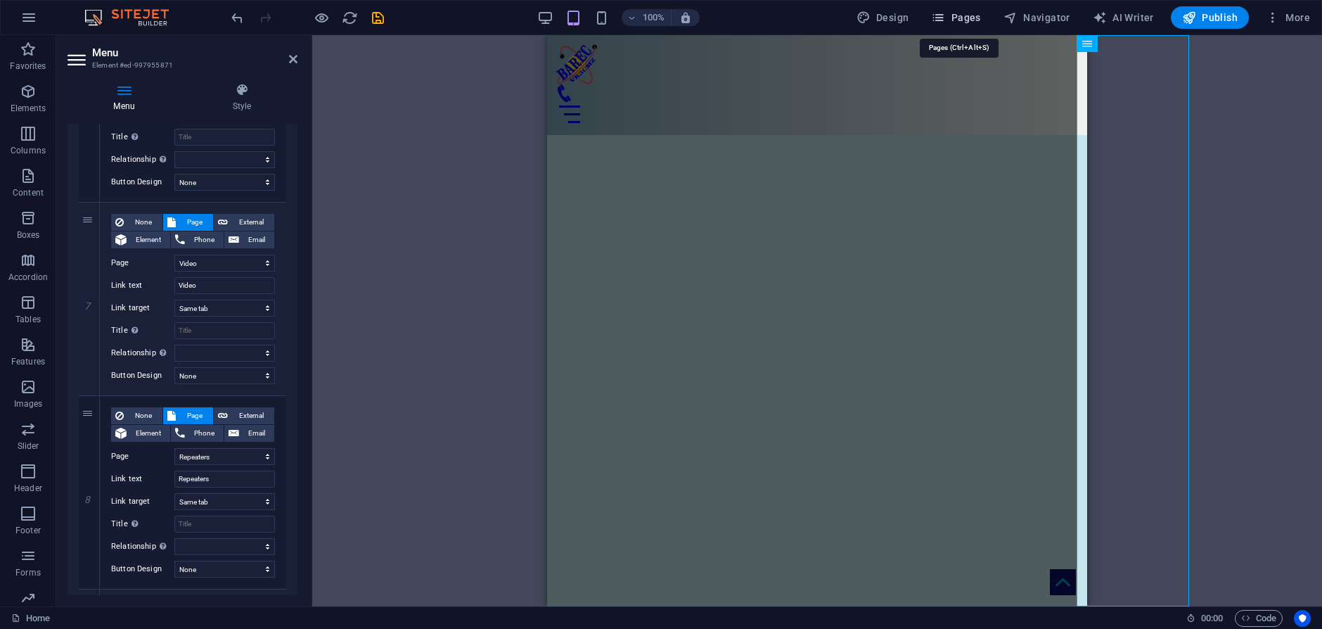
click at [958, 17] on span "Pages" at bounding box center [955, 18] width 49 height 14
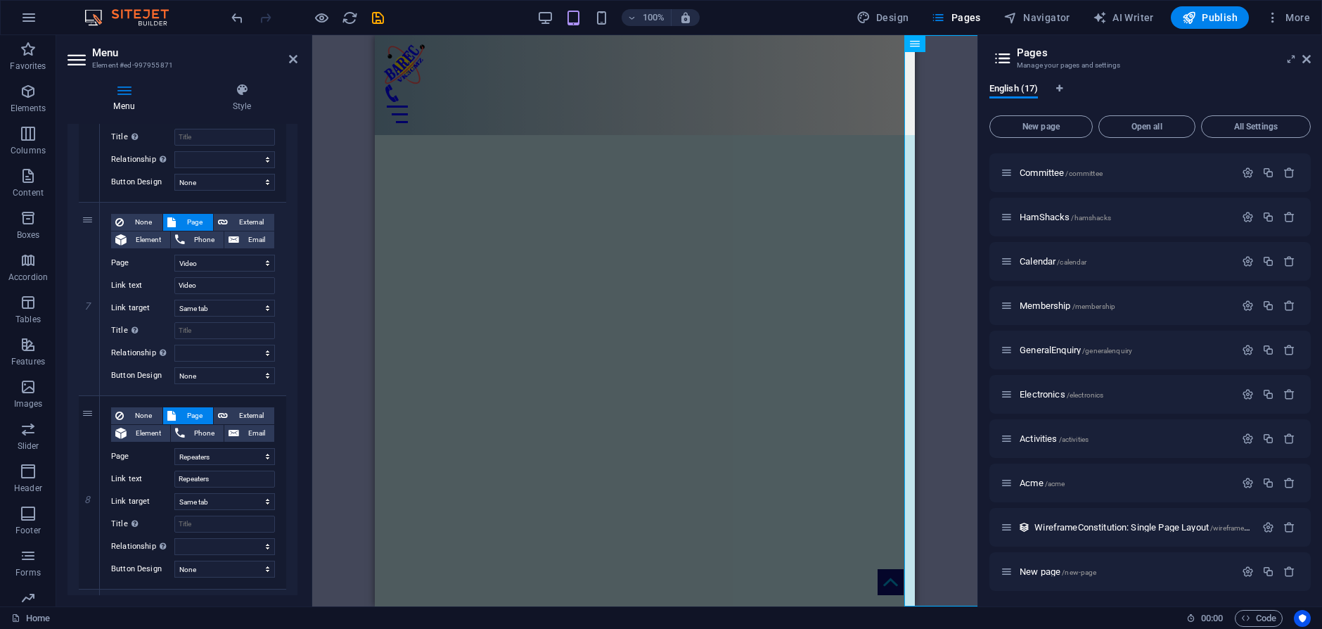
scroll to position [307, 0]
click at [1045, 523] on span "MemberList /memberlist" at bounding box center [1063, 525] width 89 height 11
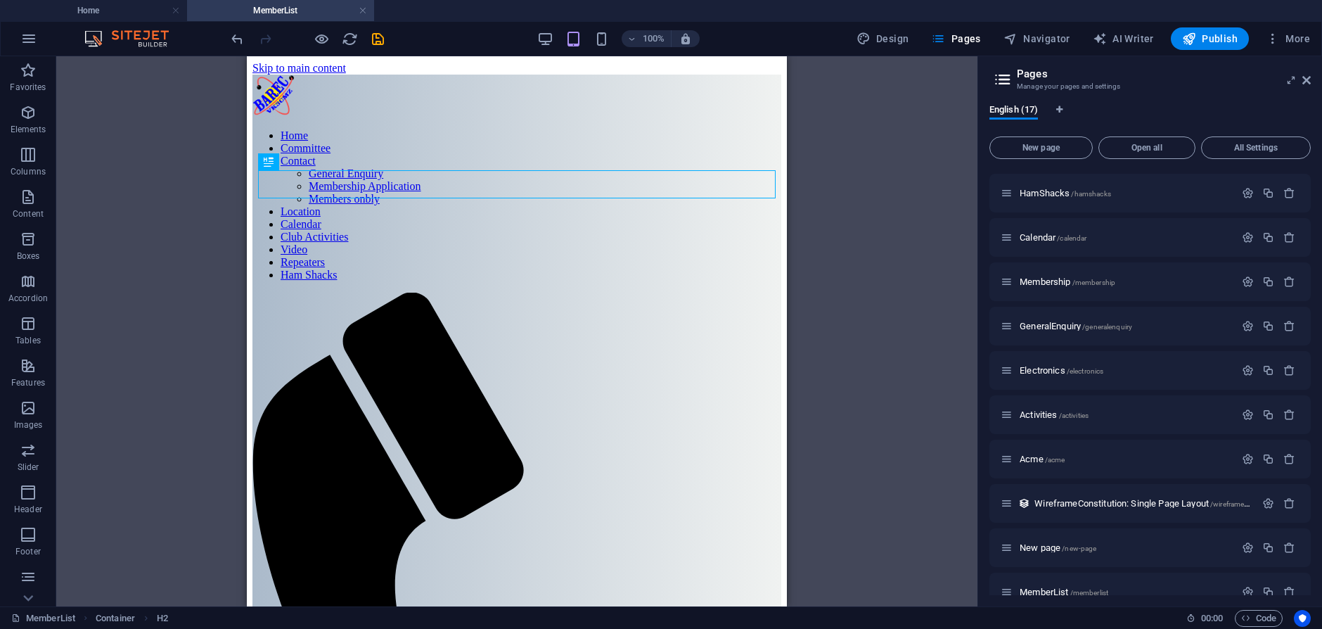
scroll to position [328, 0]
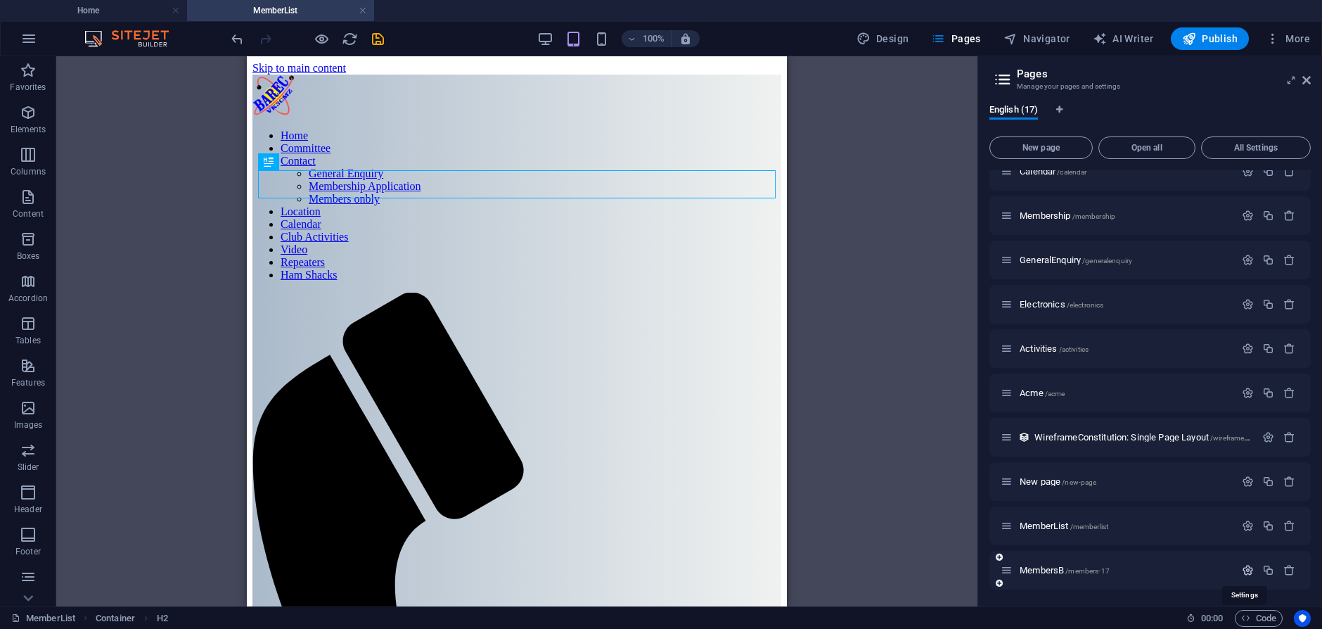
click at [1246, 569] on icon "button" at bounding box center [1248, 570] width 12 height 12
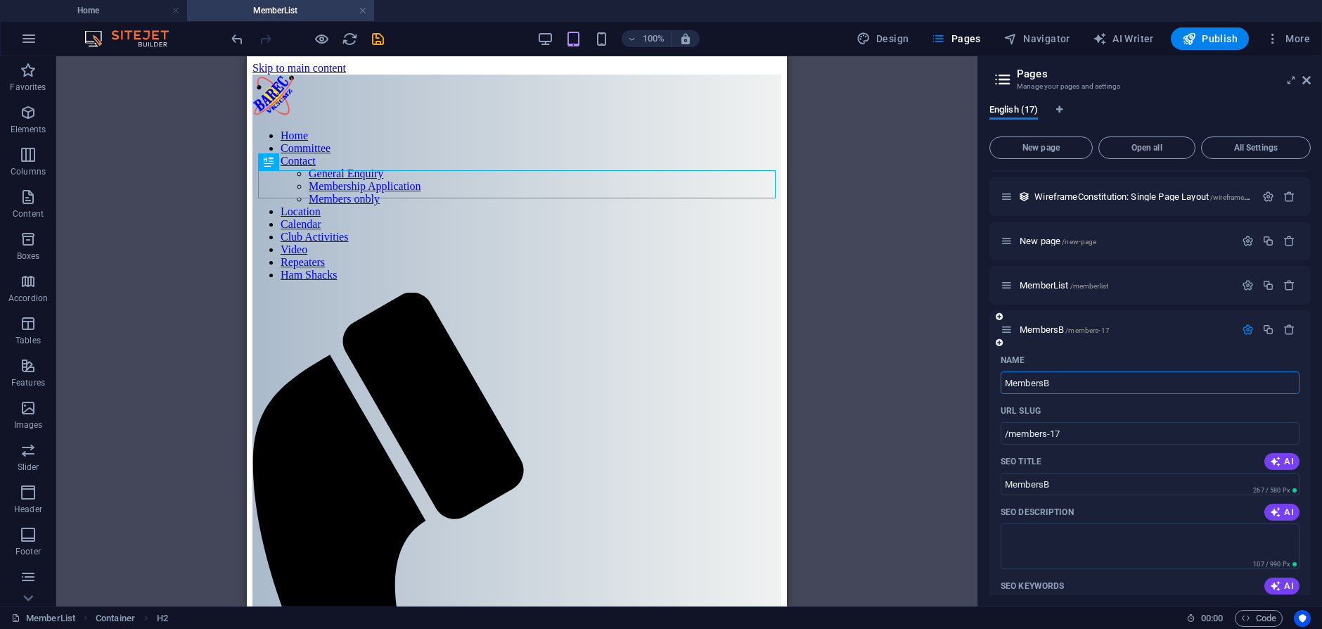
click at [1071, 381] on input "MembersB" at bounding box center [1149, 382] width 299 height 22
click at [1141, 343] on div "Bookings /members-17" at bounding box center [1149, 329] width 321 height 39
click at [1043, 328] on span "Bookings /members-17" at bounding box center [1061, 329] width 84 height 11
click at [915, 399] on div "Drag here to replace the existing content. Press “Ctrl” if you want to create a…" at bounding box center [516, 331] width 921 height 550
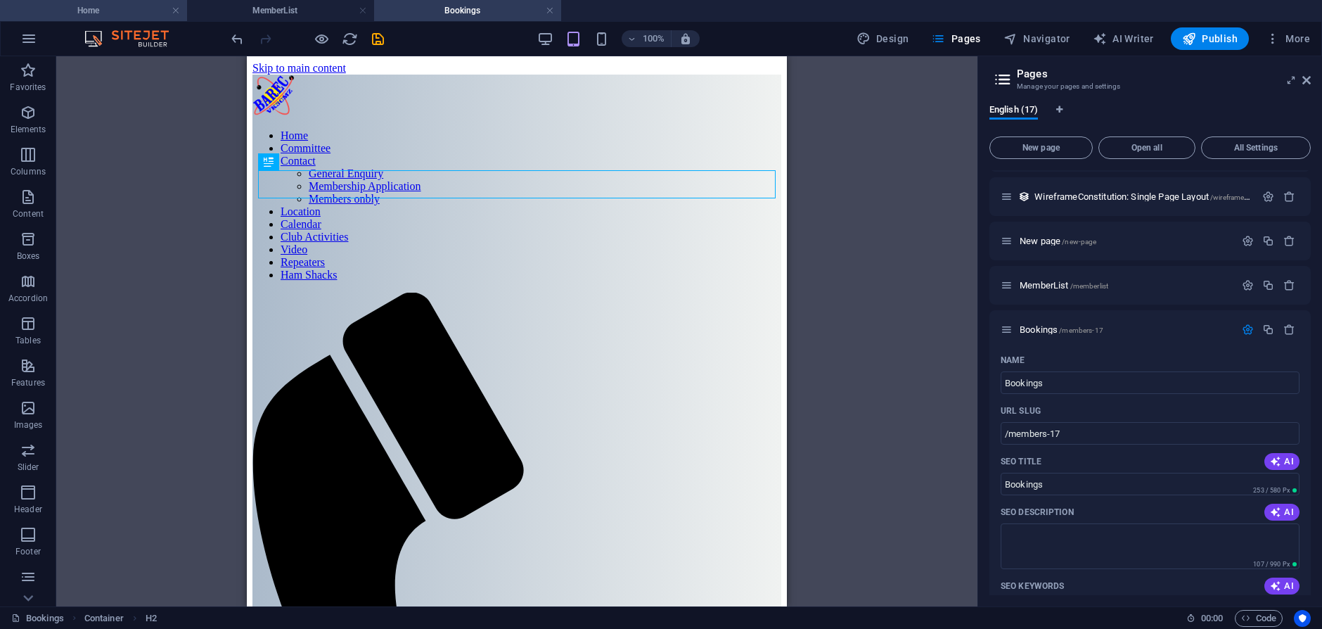
click at [120, 15] on h4 "Home" at bounding box center [93, 10] width 187 height 15
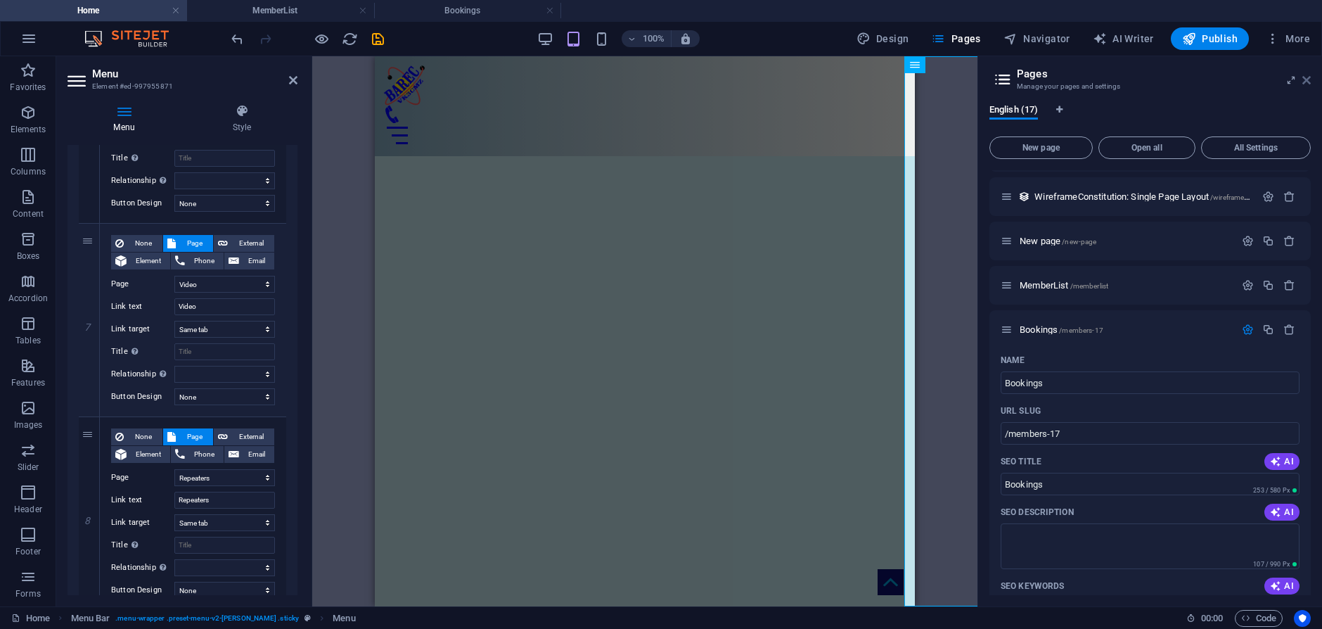
click at [1306, 80] on icon at bounding box center [1306, 80] width 8 height 11
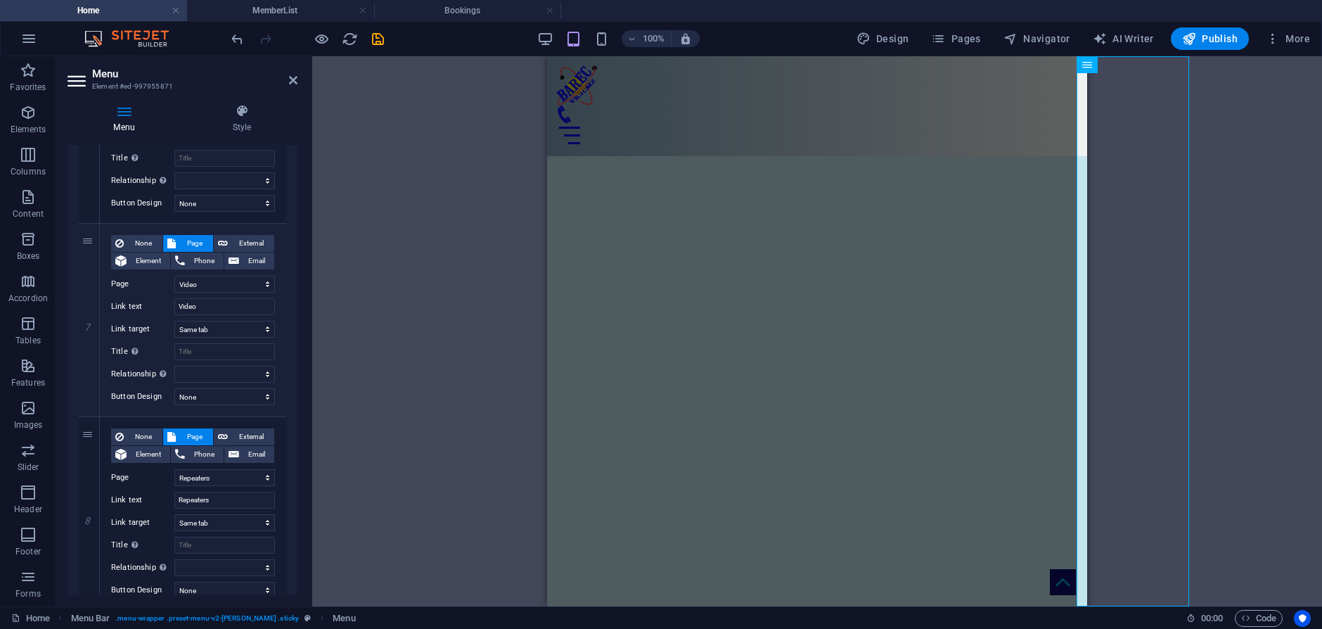
click at [481, 258] on div "H1 Banner Banner Container Menu Bar Menu Unequal Columns Text Container Contain…" at bounding box center [817, 331] width 1010 height 550
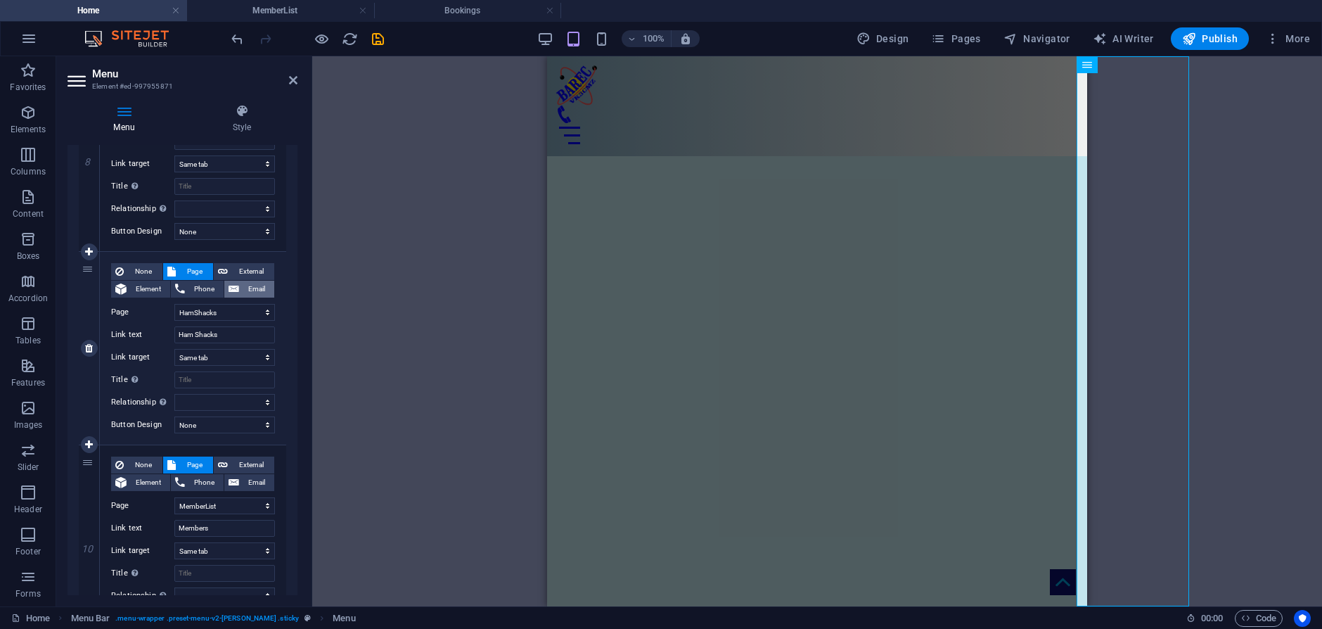
scroll to position [1987, 0]
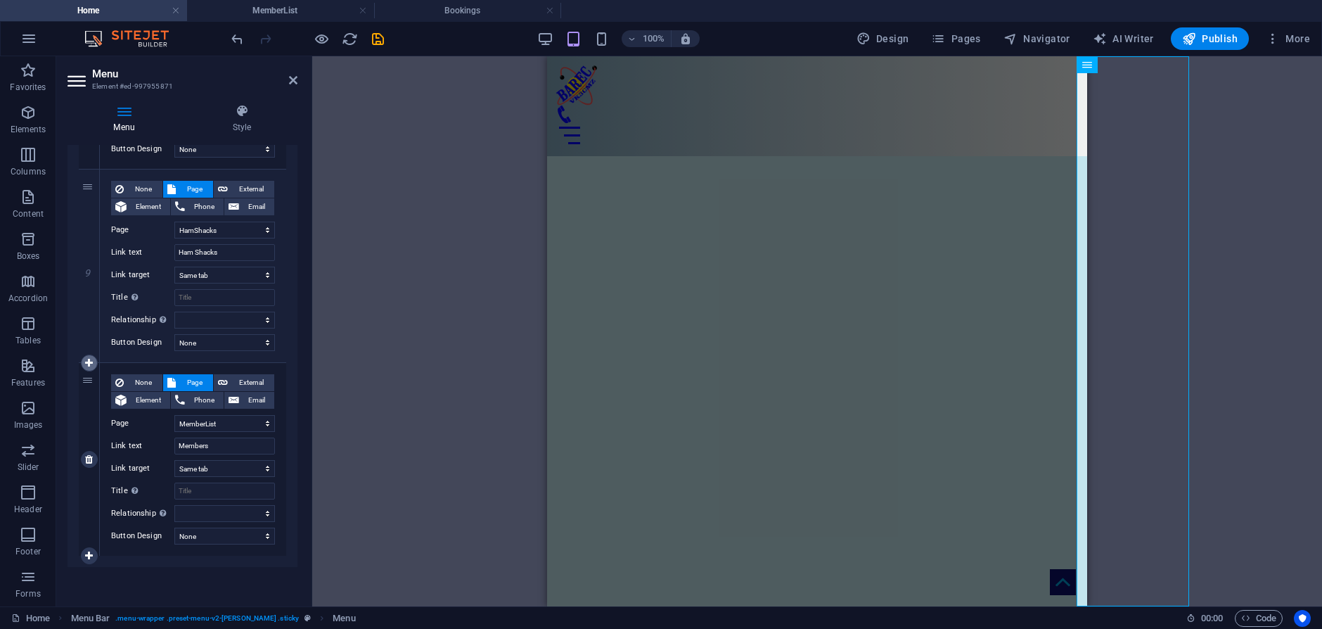
click at [90, 362] on icon at bounding box center [89, 363] width 8 height 10
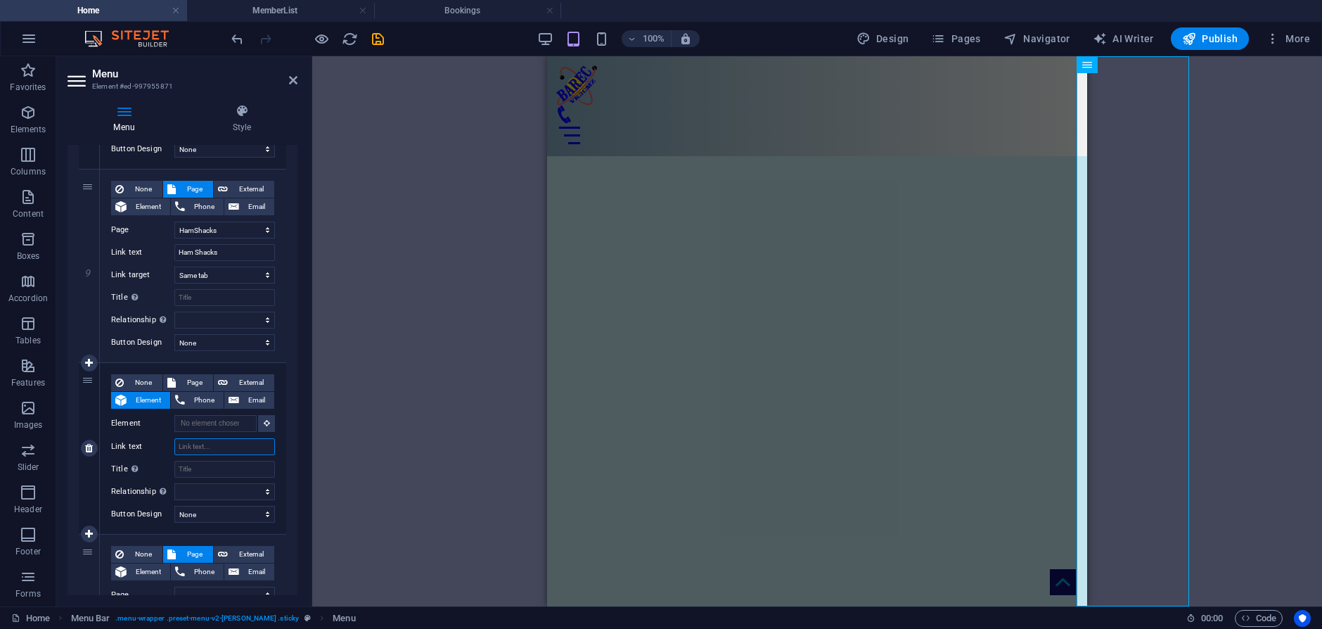
click at [205, 449] on input "Link text" at bounding box center [224, 446] width 101 height 17
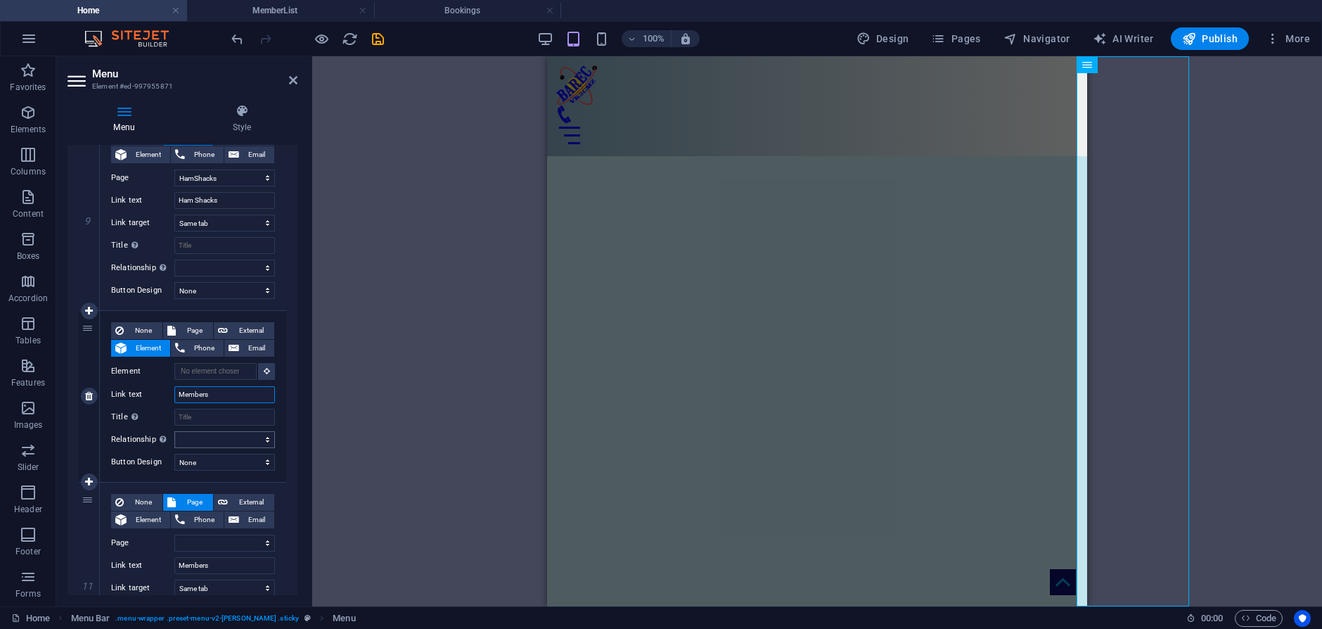
scroll to position [2128, 0]
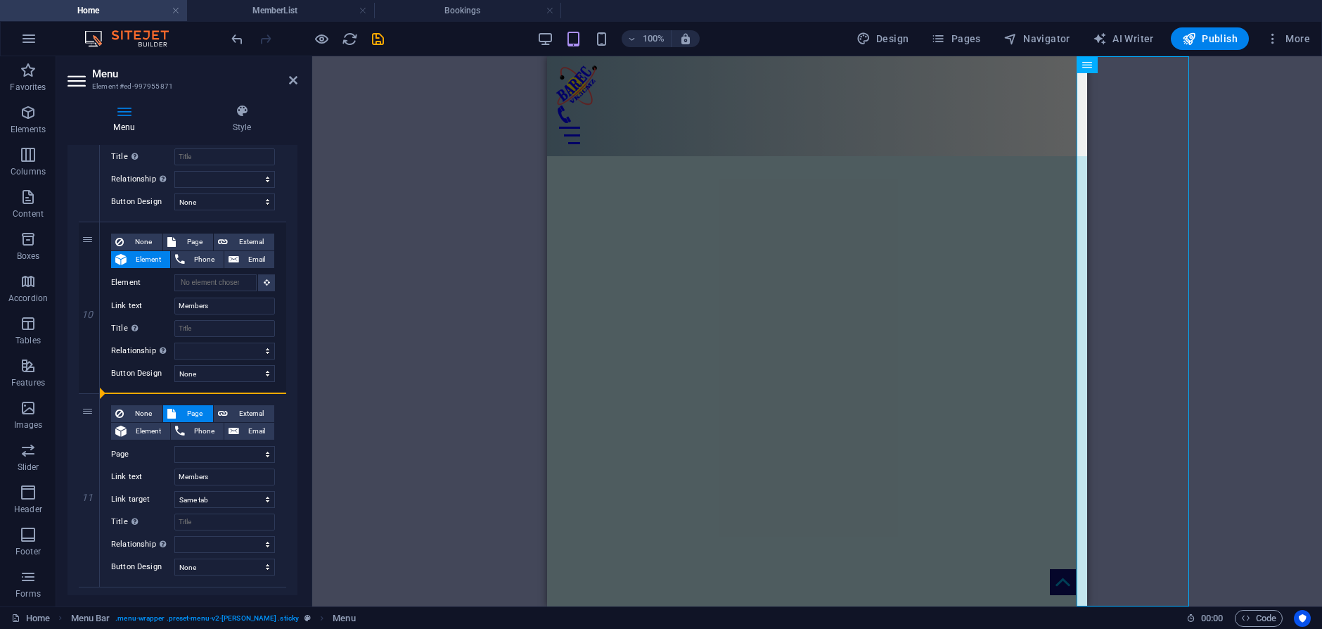
drag, startPoint x: 86, startPoint y: 413, endPoint x: 288, endPoint y: 389, distance: 203.9
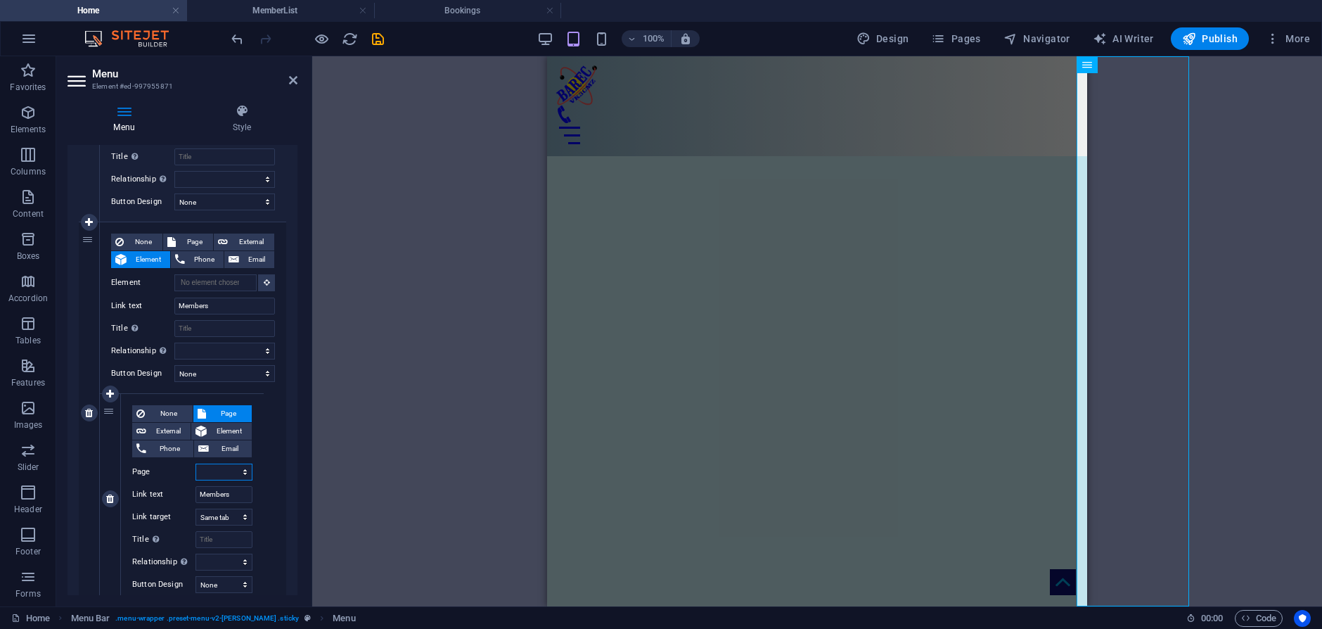
click at [238, 470] on select "Home Legal Notice Location Repeaters Video Committee HamShacks Calendar Members…" at bounding box center [223, 471] width 57 height 17
click at [195, 463] on select "Home Legal Notice Location Repeaters Video Committee HamShacks Calendar Members…" at bounding box center [223, 471] width 57 height 17
click at [239, 494] on input "Members" at bounding box center [223, 494] width 57 height 17
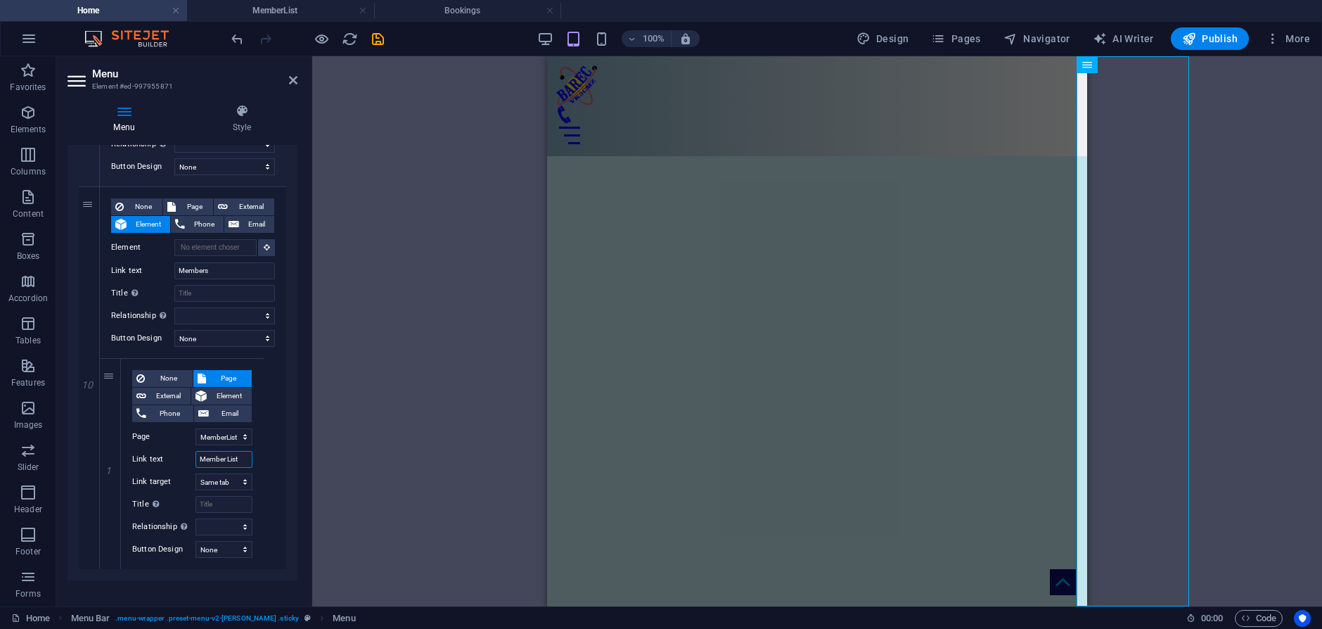
scroll to position [2177, 0]
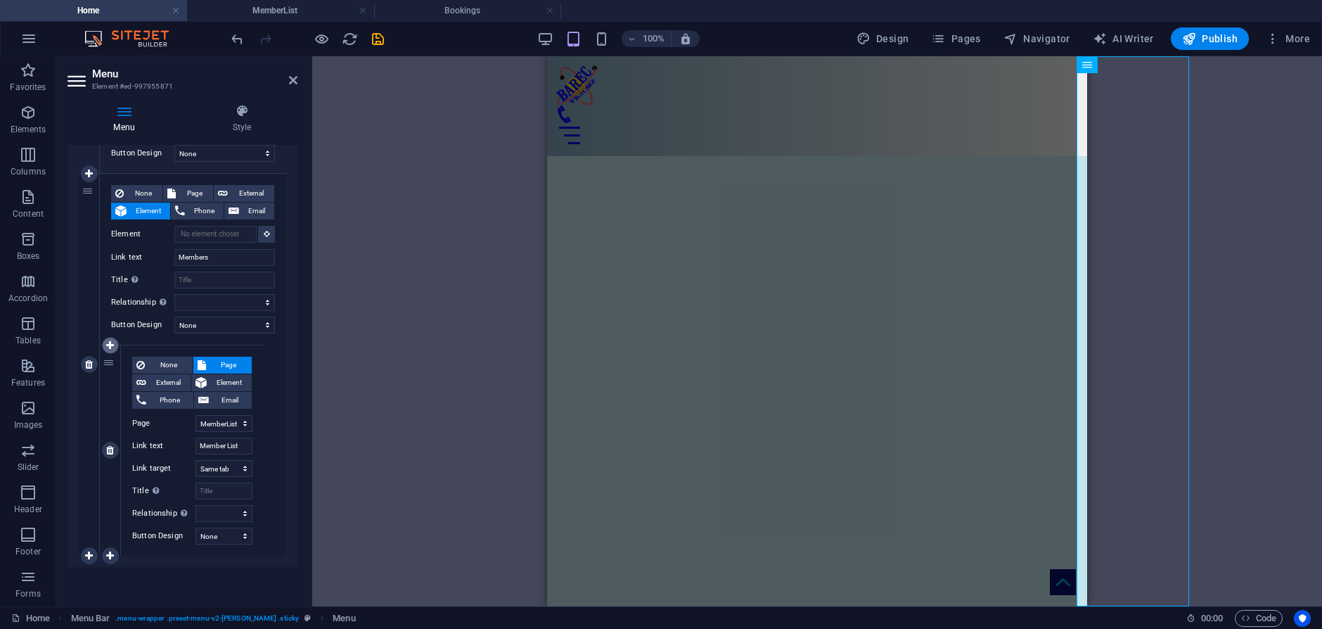
click at [107, 344] on icon at bounding box center [110, 345] width 8 height 10
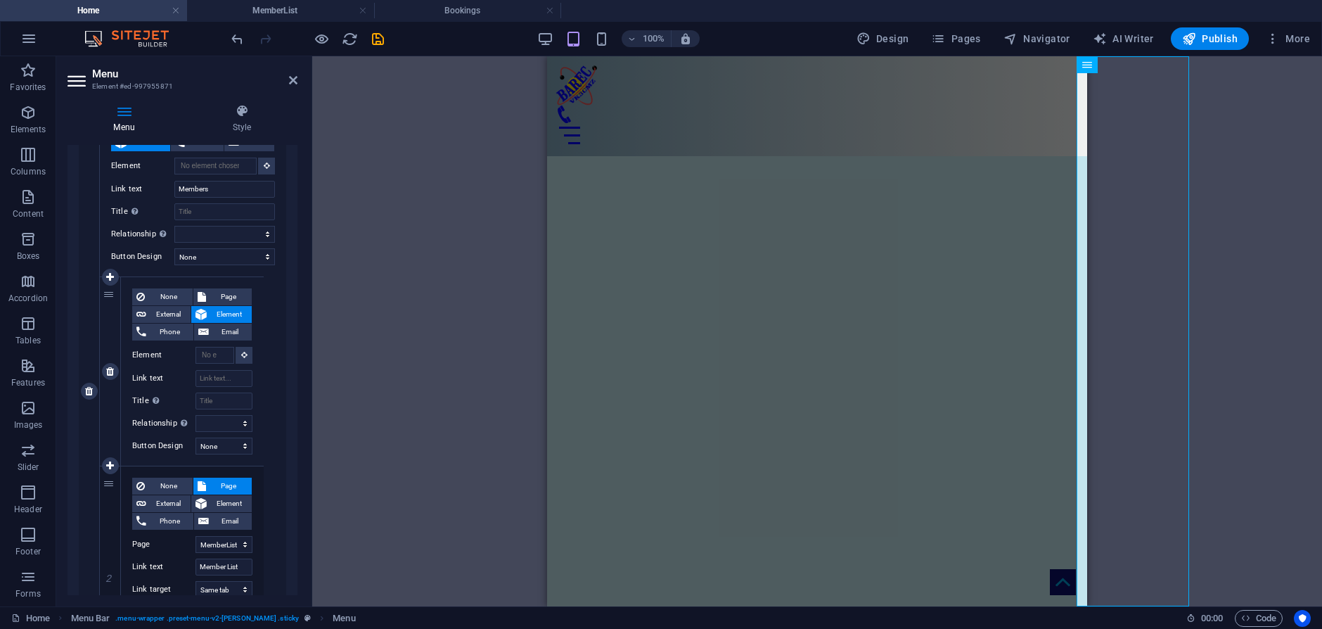
scroll to position [2317, 0]
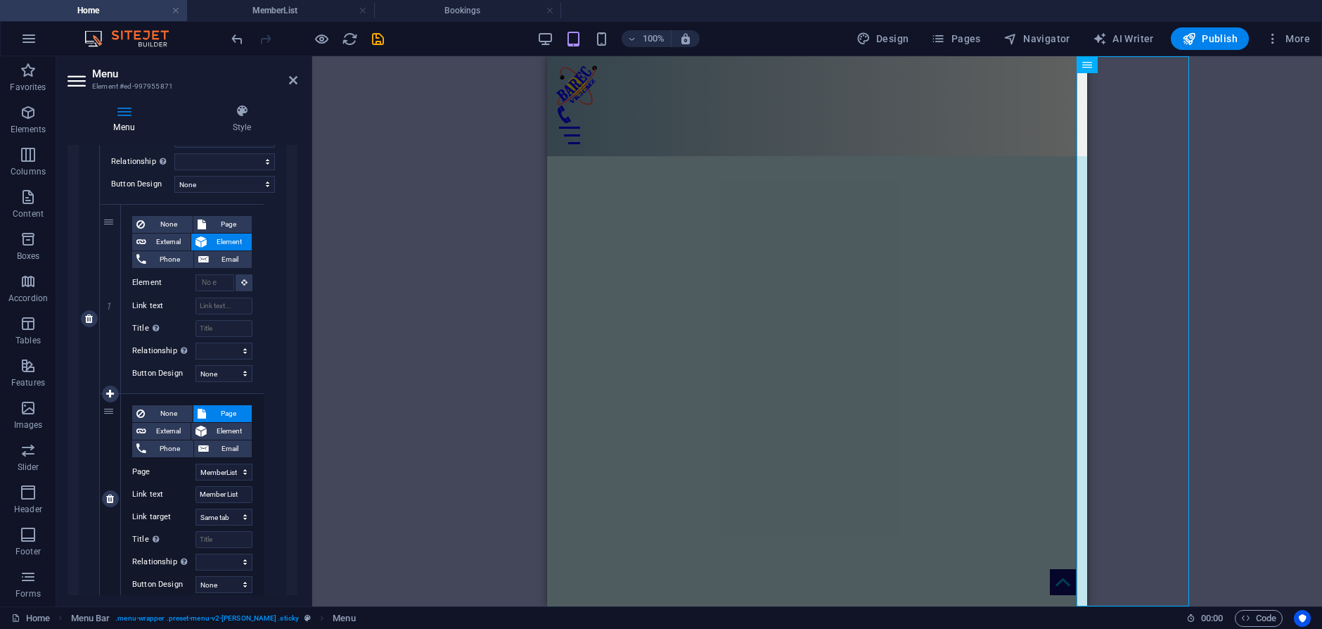
drag, startPoint x: 108, startPoint y: 220, endPoint x: 104, endPoint y: 588, distance: 368.4
click at [104, 588] on div "1 None Page External Element Phone Email Page Home Legal Notice Location Repeat…" at bounding box center [182, 404] width 164 height 400
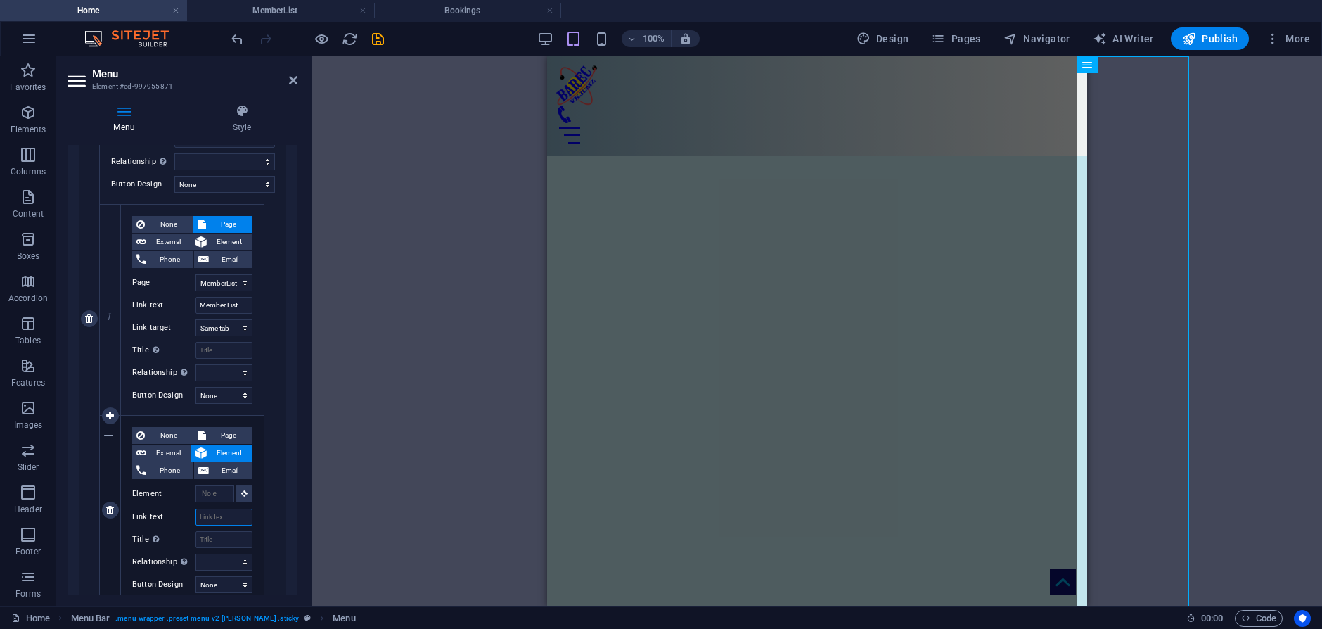
click at [217, 514] on input "Link text" at bounding box center [223, 516] width 57 height 17
click at [241, 494] on icon at bounding box center [244, 492] width 6 height 7
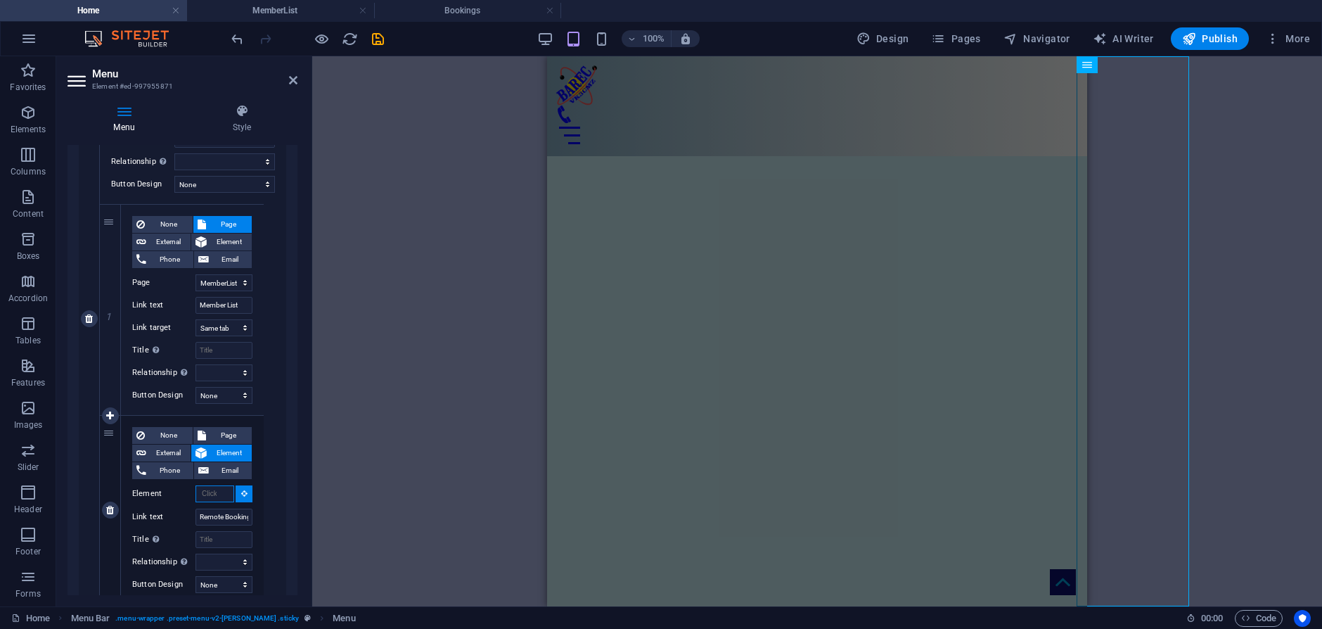
click at [214, 490] on input "Element" at bounding box center [214, 493] width 39 height 17
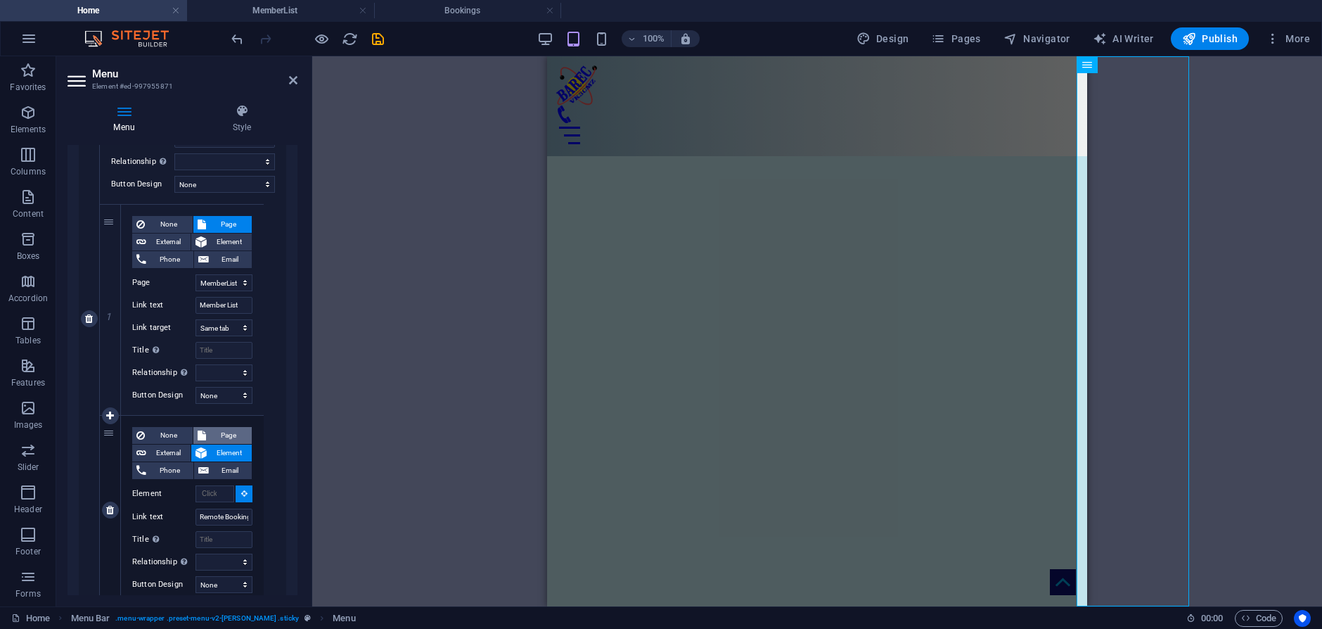
click at [221, 428] on span "Page" at bounding box center [229, 435] width 38 height 17
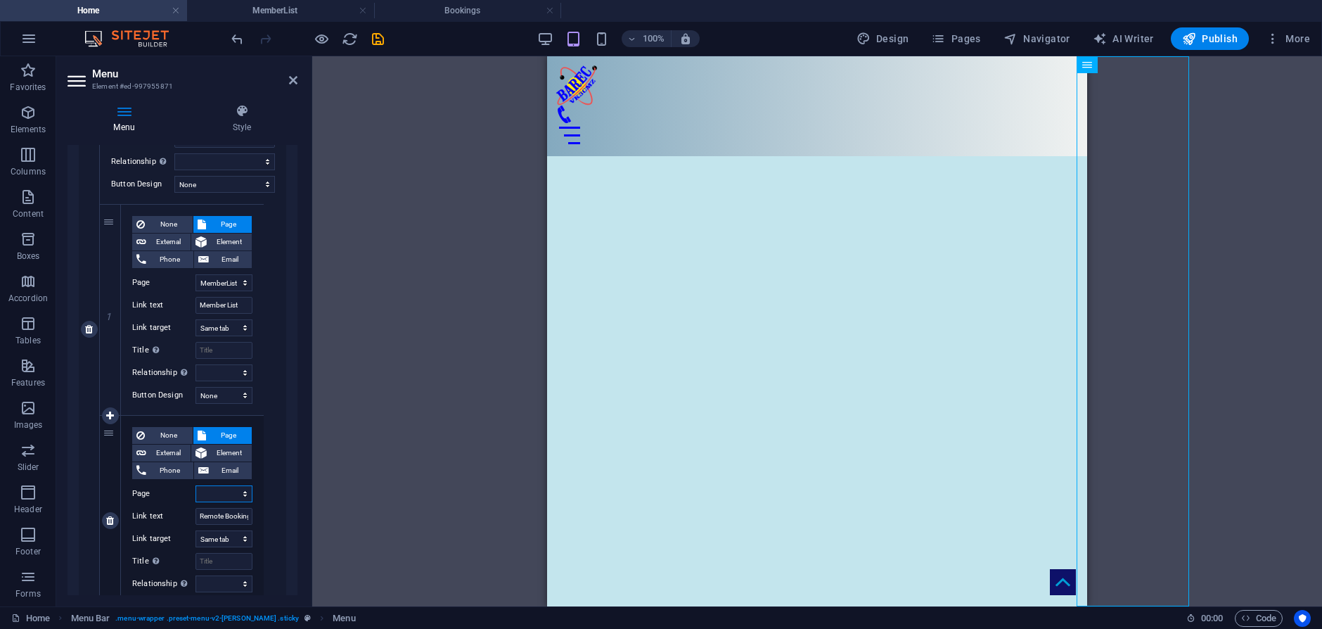
scroll to position [2328, 0]
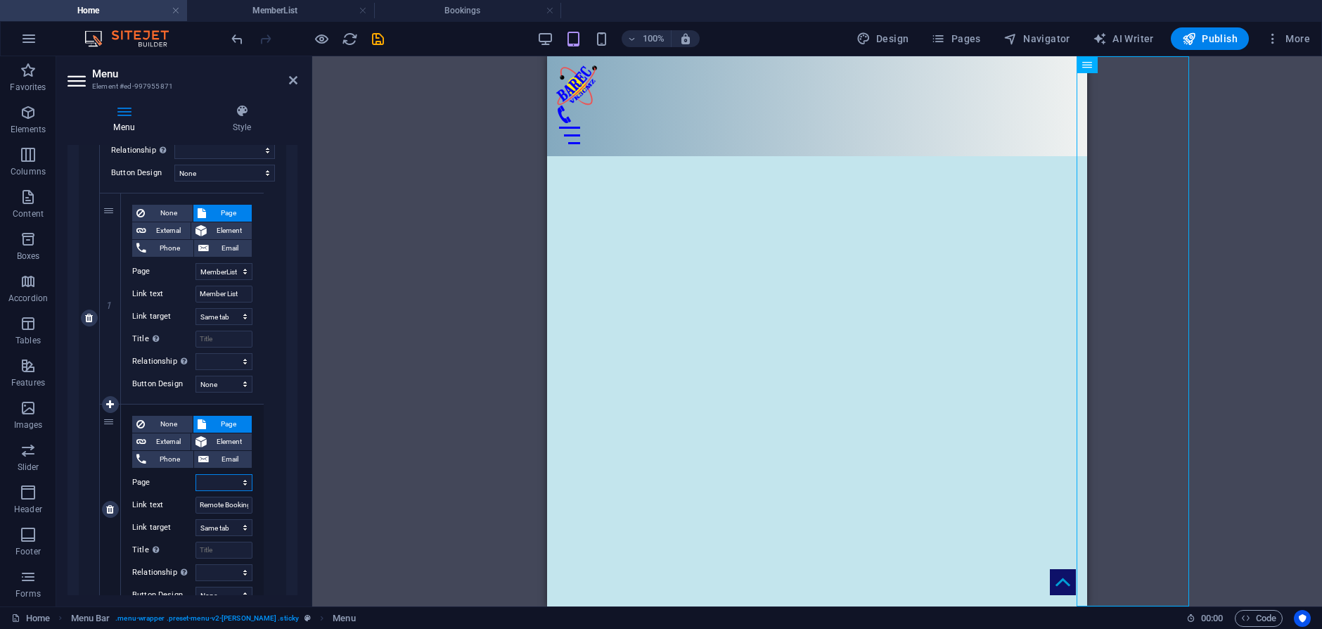
click at [241, 481] on select "Home Legal Notice Location Repeaters Video Committee HamShacks Calendar Members…" at bounding box center [223, 482] width 57 height 17
click at [195, 474] on select "Home Legal Notice Location Repeaters Video Committee HamShacks Calendar Members…" at bounding box center [223, 482] width 57 height 17
click at [343, 539] on div "H1 Banner Banner Container Menu Bar Menu Unequal Columns Text Container Contain…" at bounding box center [817, 331] width 1010 height 550
click at [219, 79] on h2 "Menu" at bounding box center [194, 73] width 205 height 13
click at [292, 79] on icon at bounding box center [293, 80] width 8 height 11
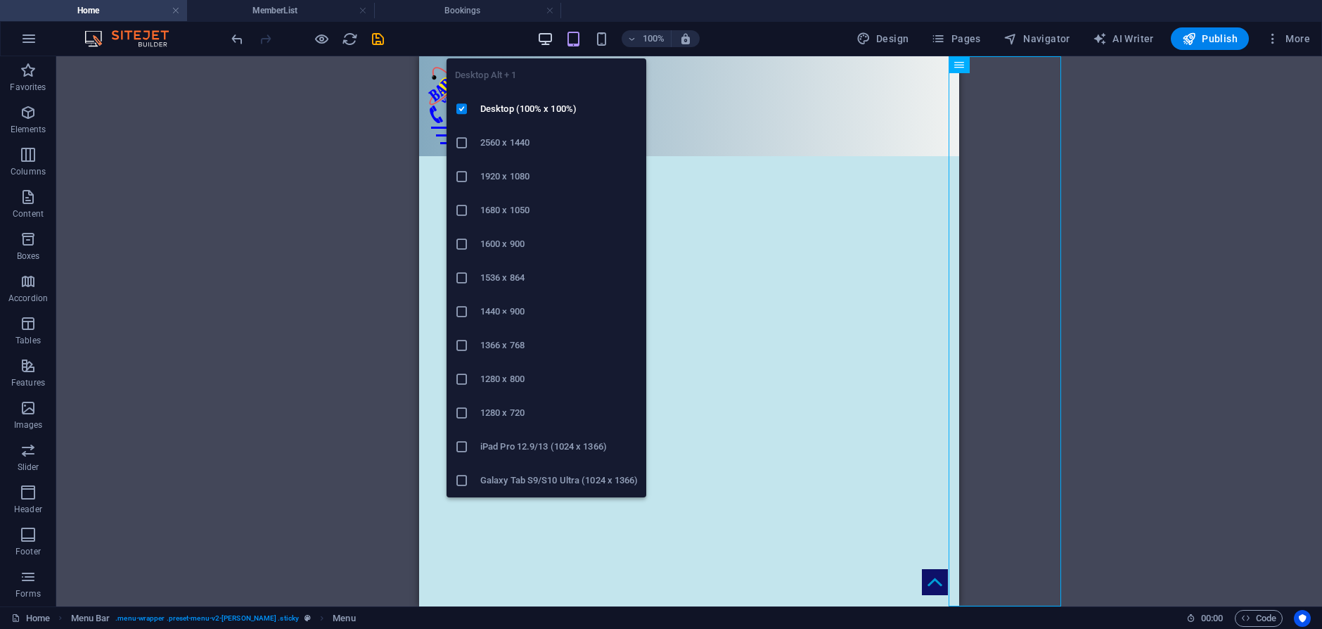
click at [545, 38] on icon "button" at bounding box center [545, 39] width 16 height 16
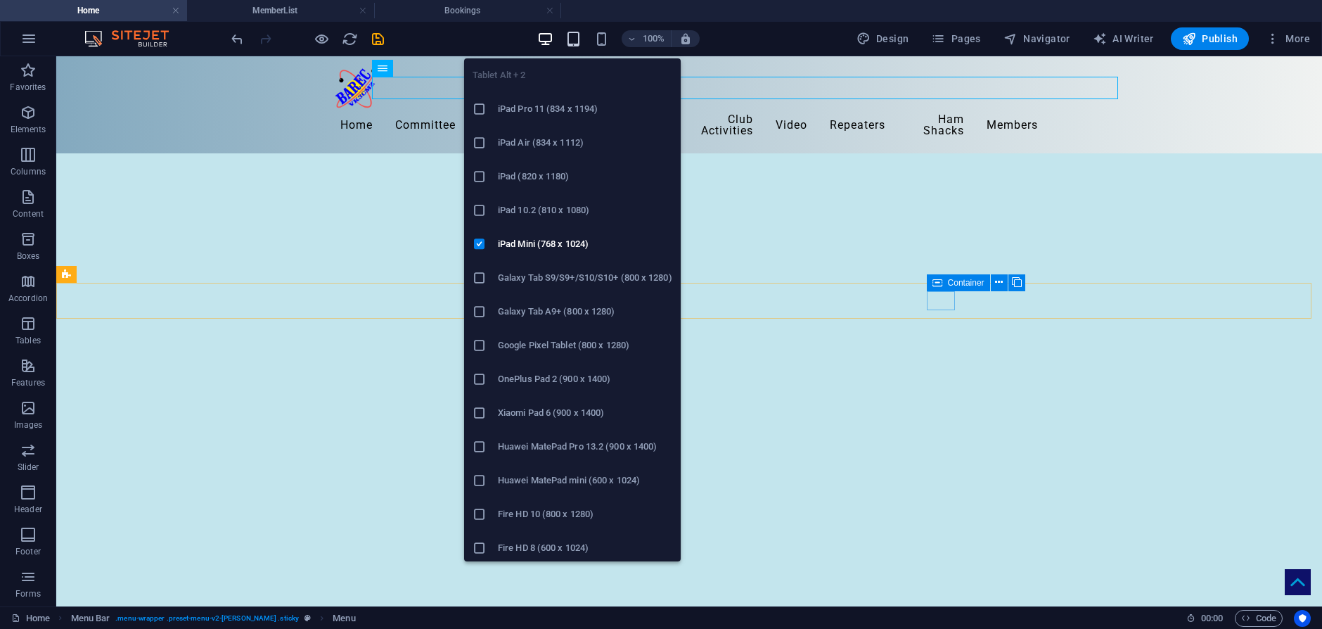
click at [577, 37] on icon "button" at bounding box center [573, 39] width 16 height 16
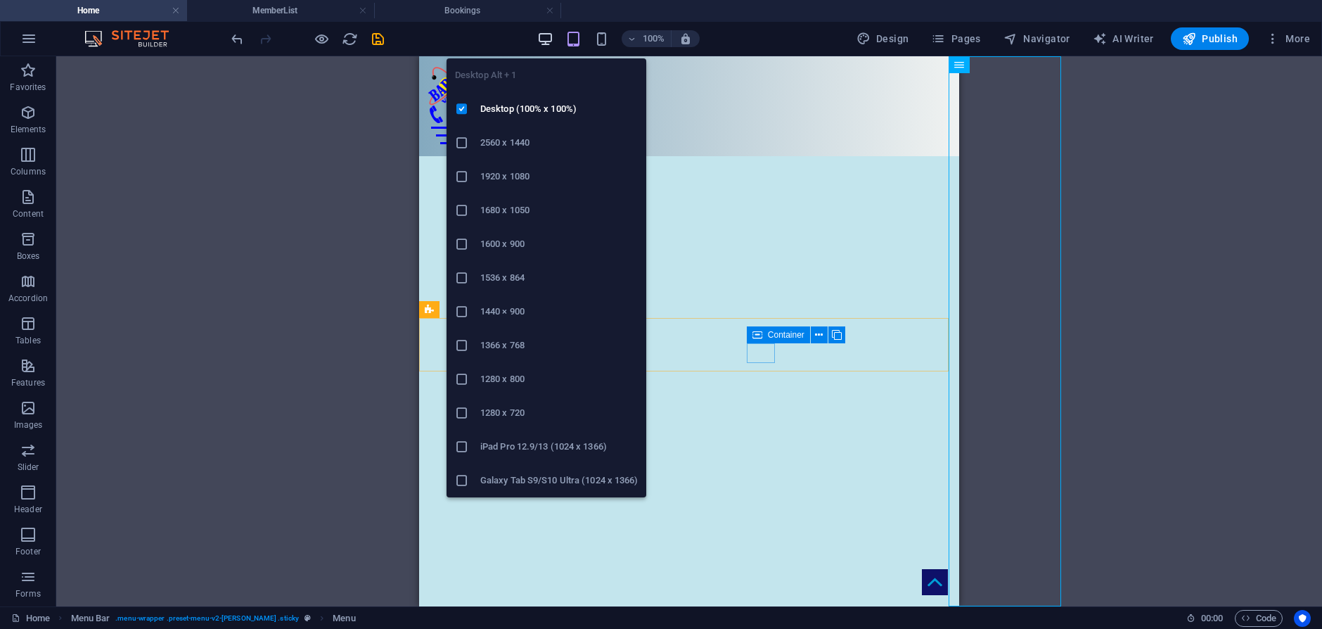
click at [551, 35] on icon "button" at bounding box center [545, 39] width 16 height 16
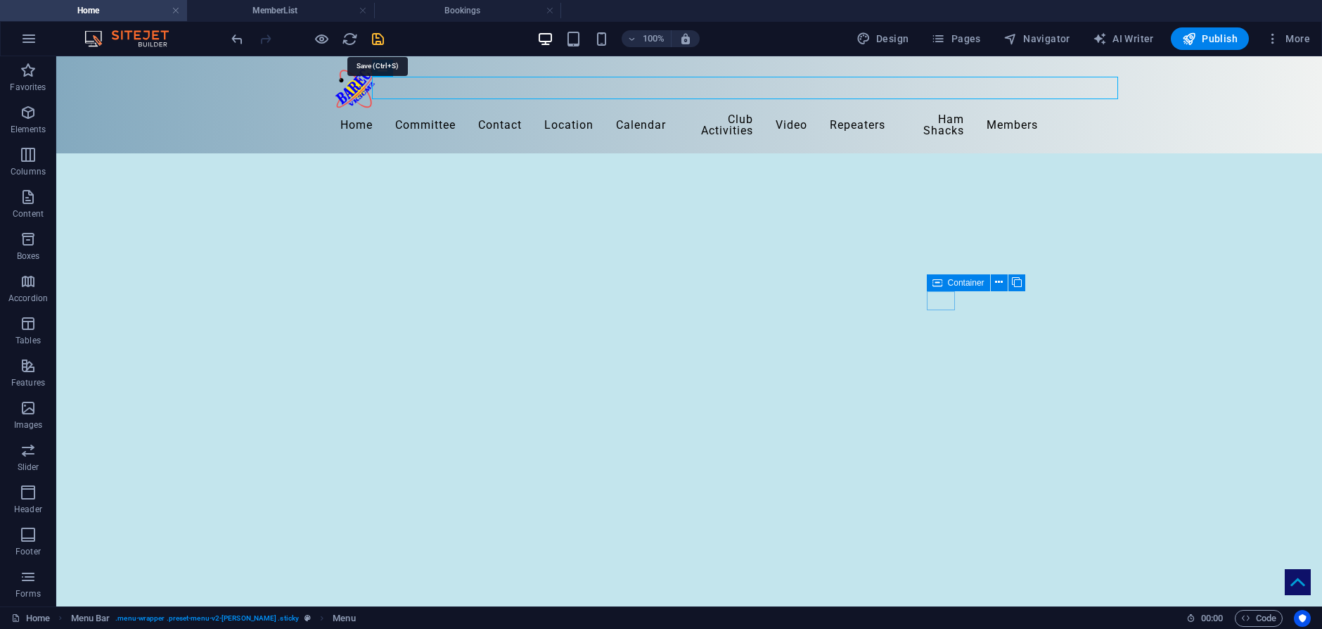
click at [377, 42] on icon "save" at bounding box center [378, 39] width 16 height 16
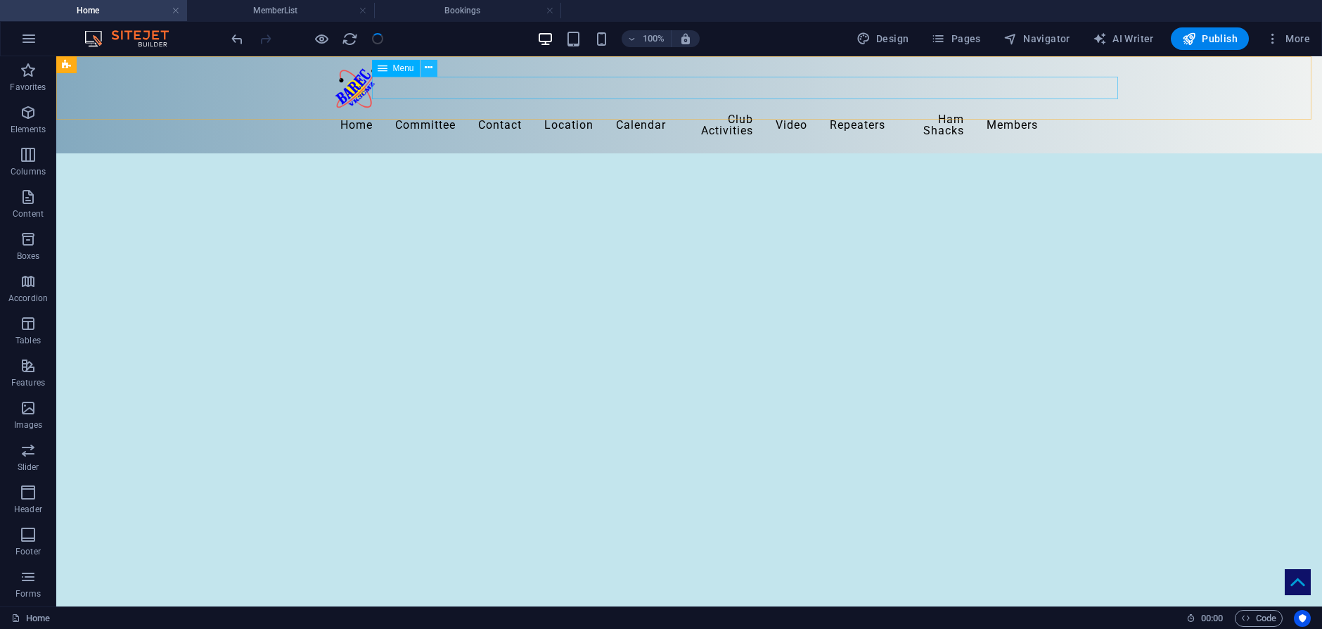
click at [427, 68] on icon at bounding box center [429, 67] width 8 height 15
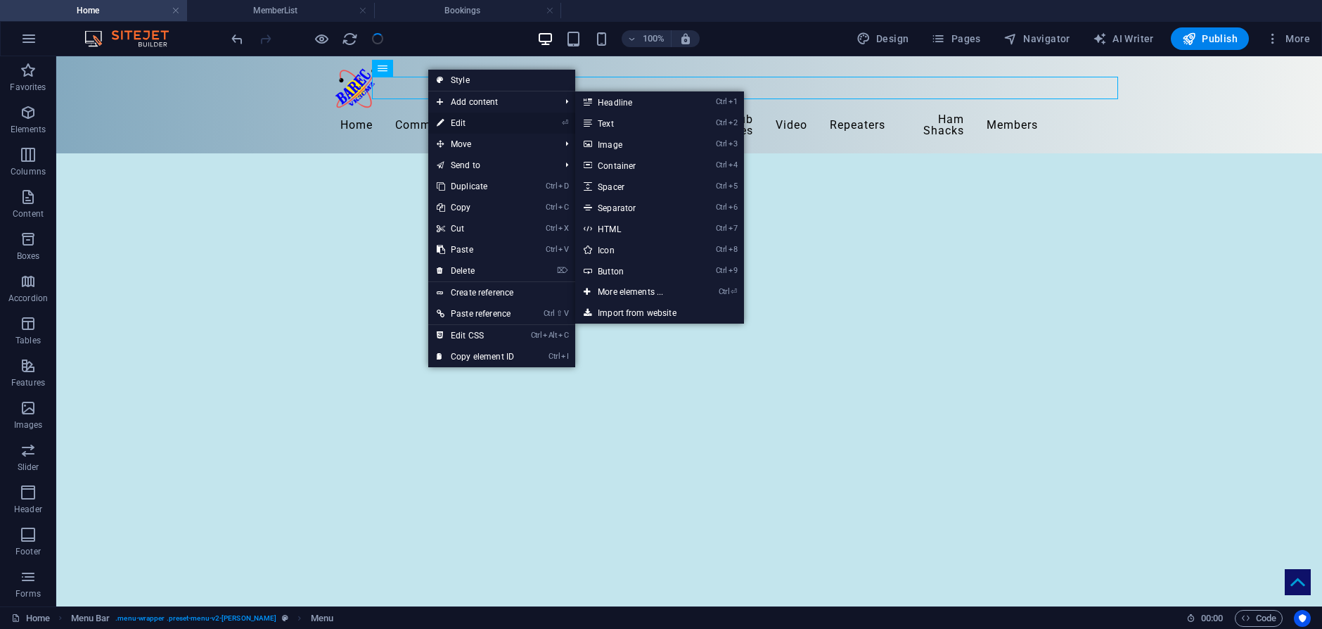
click at [452, 122] on link "⏎ Edit" at bounding box center [475, 122] width 94 height 21
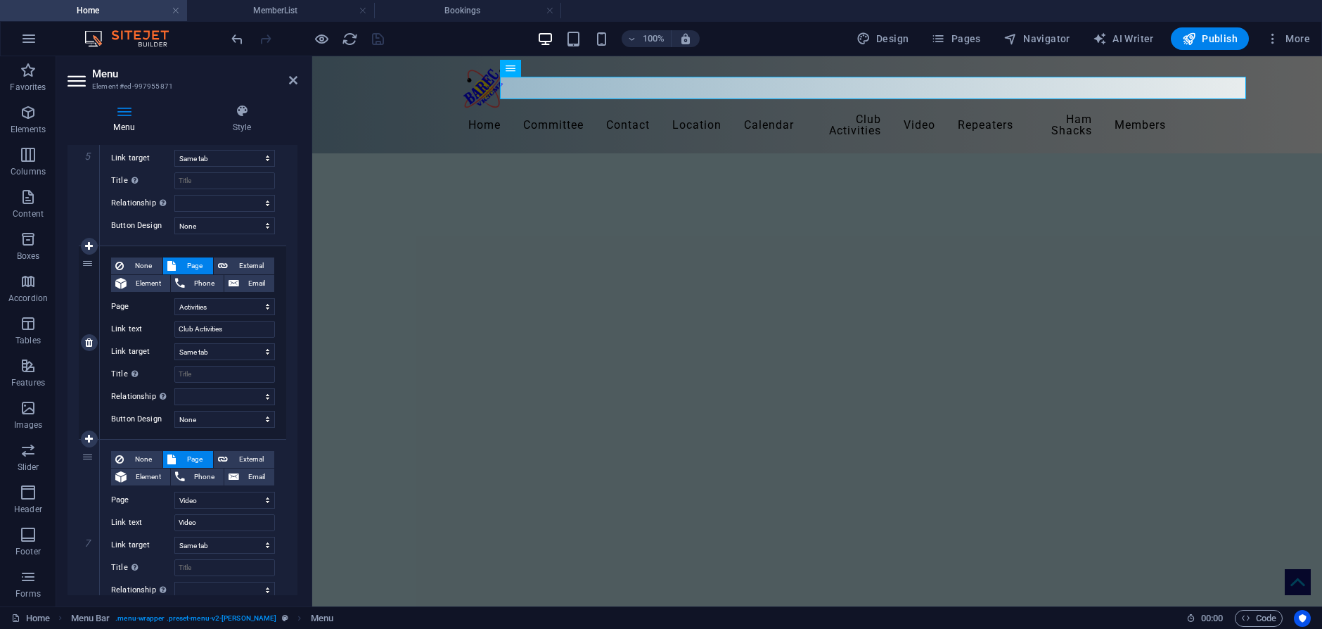
scroll to position [1336, 0]
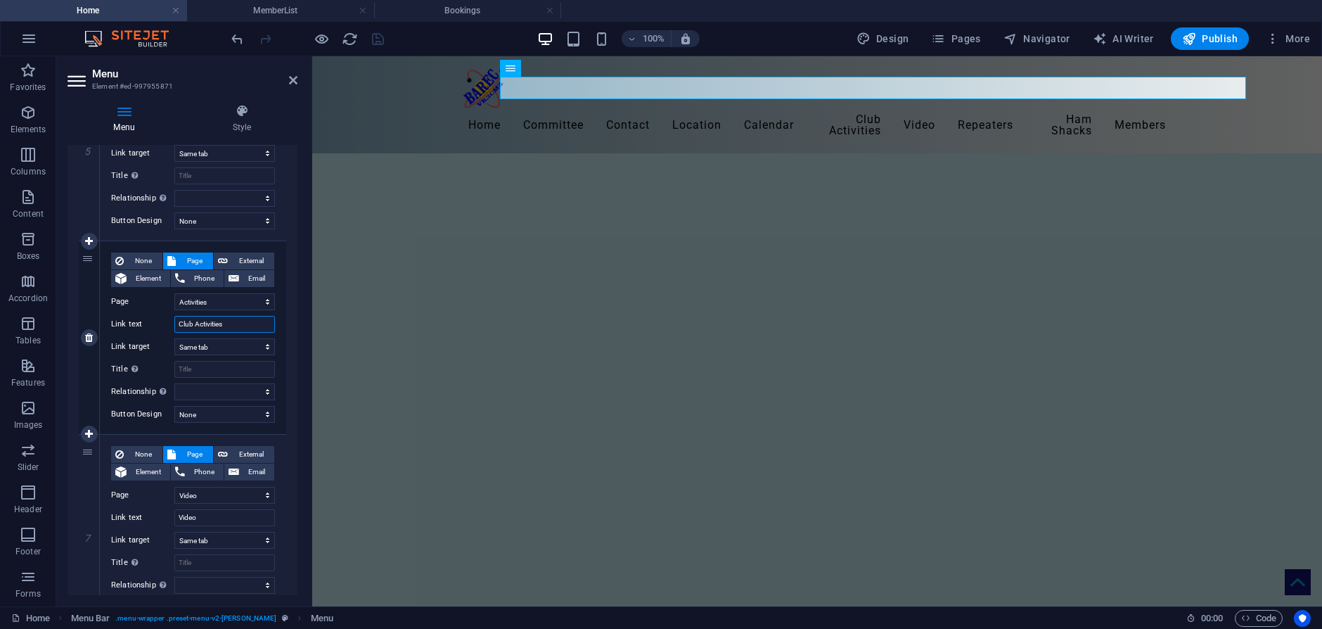
click at [193, 322] on input "Club Activities" at bounding box center [224, 324] width 101 height 17
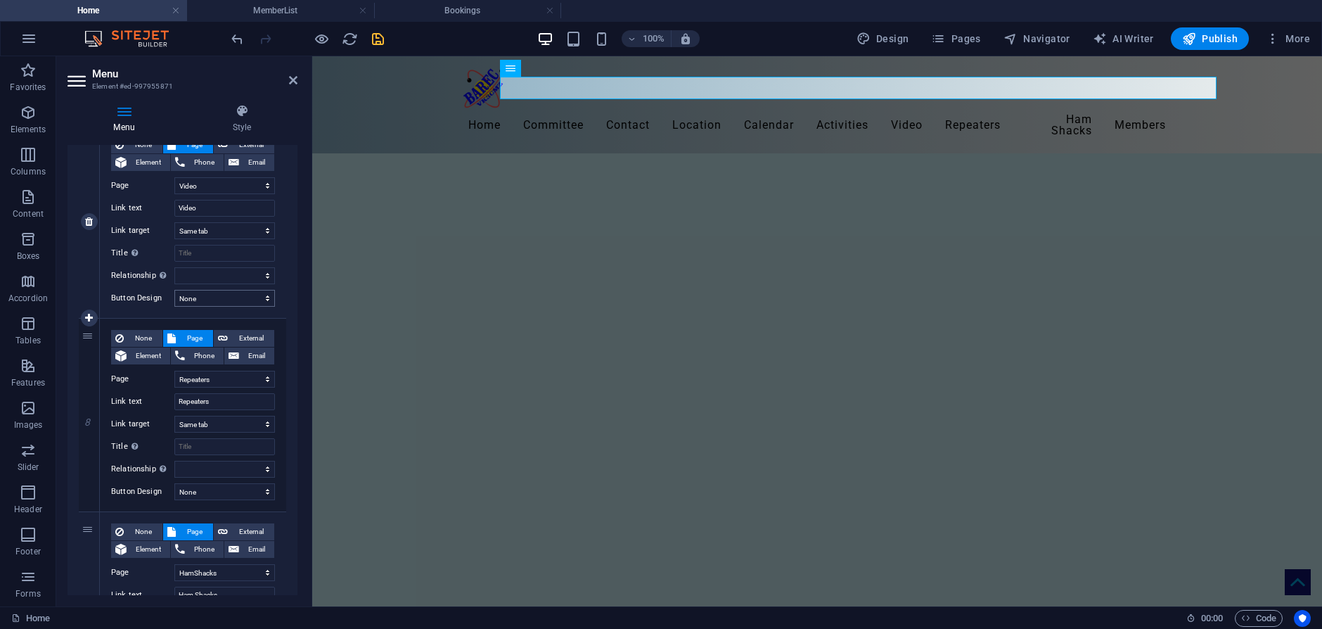
scroll to position [1828, 0]
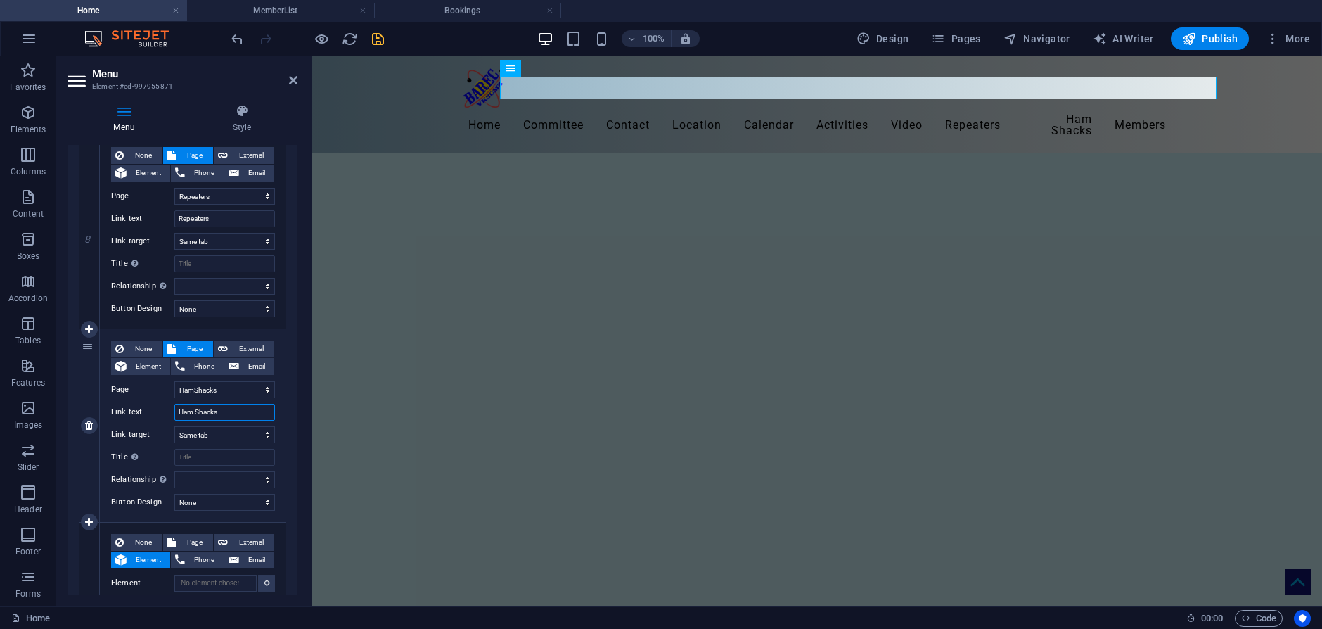
click at [194, 410] on input "Ham Shacks" at bounding box center [224, 412] width 101 height 17
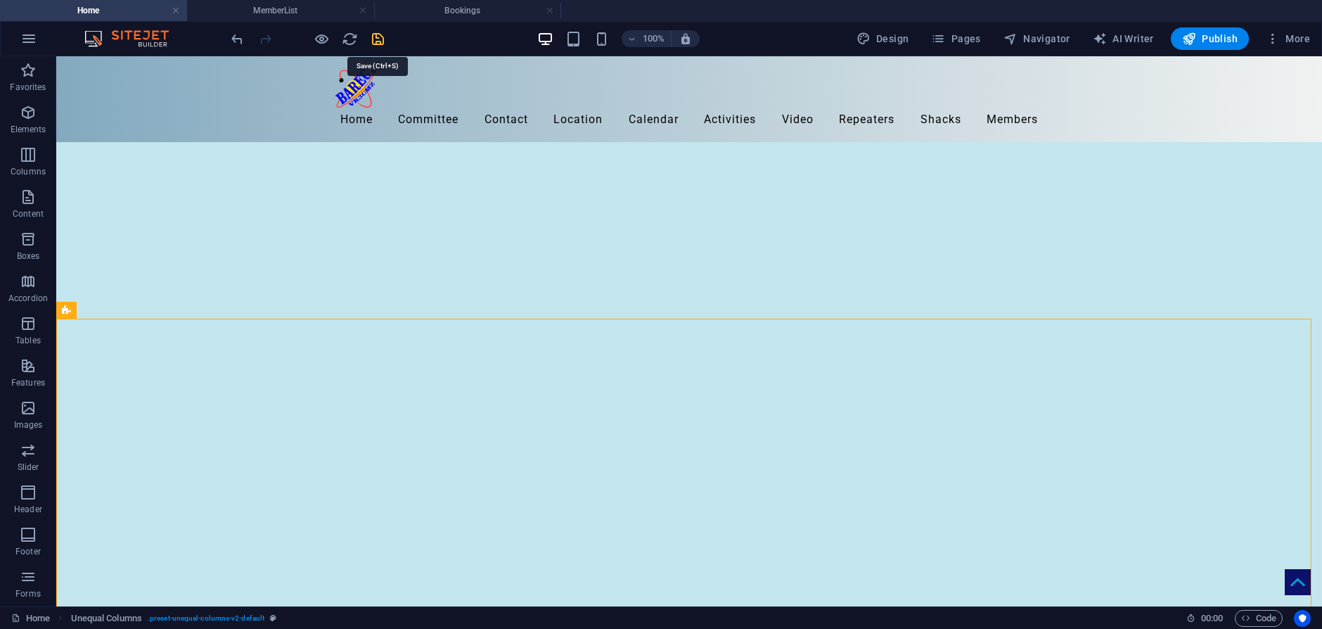
click at [378, 38] on icon "save" at bounding box center [378, 39] width 16 height 16
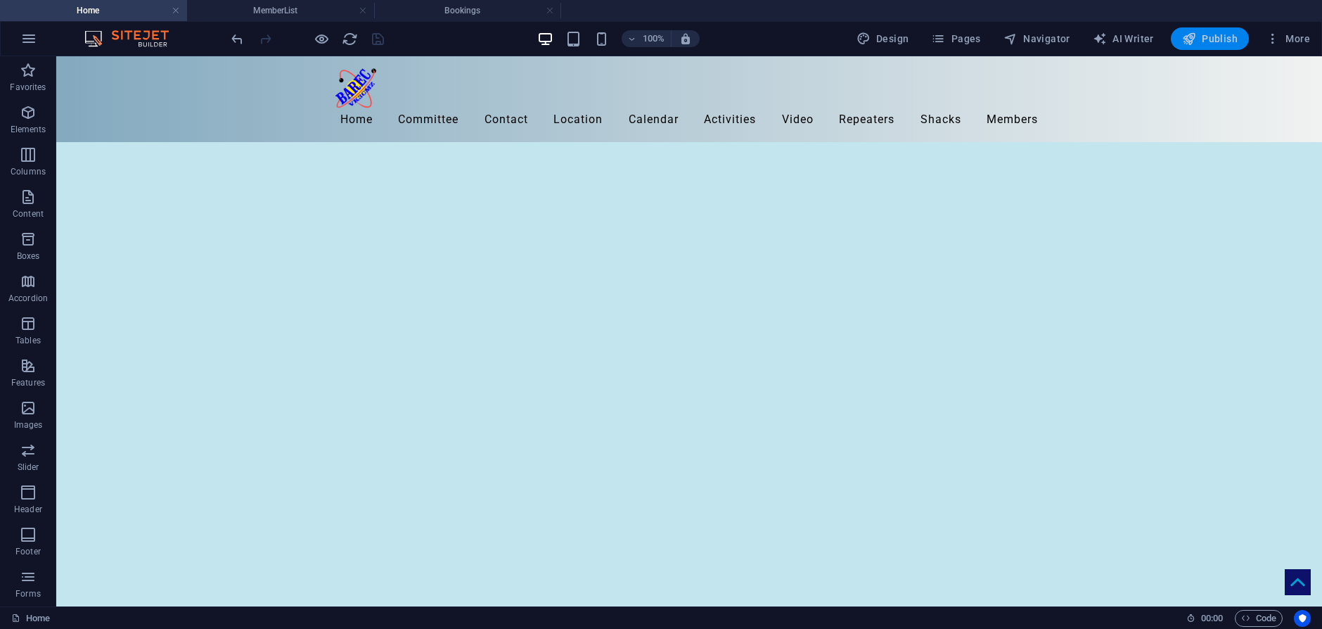
click at [1215, 38] on span "Publish" at bounding box center [1210, 39] width 56 height 14
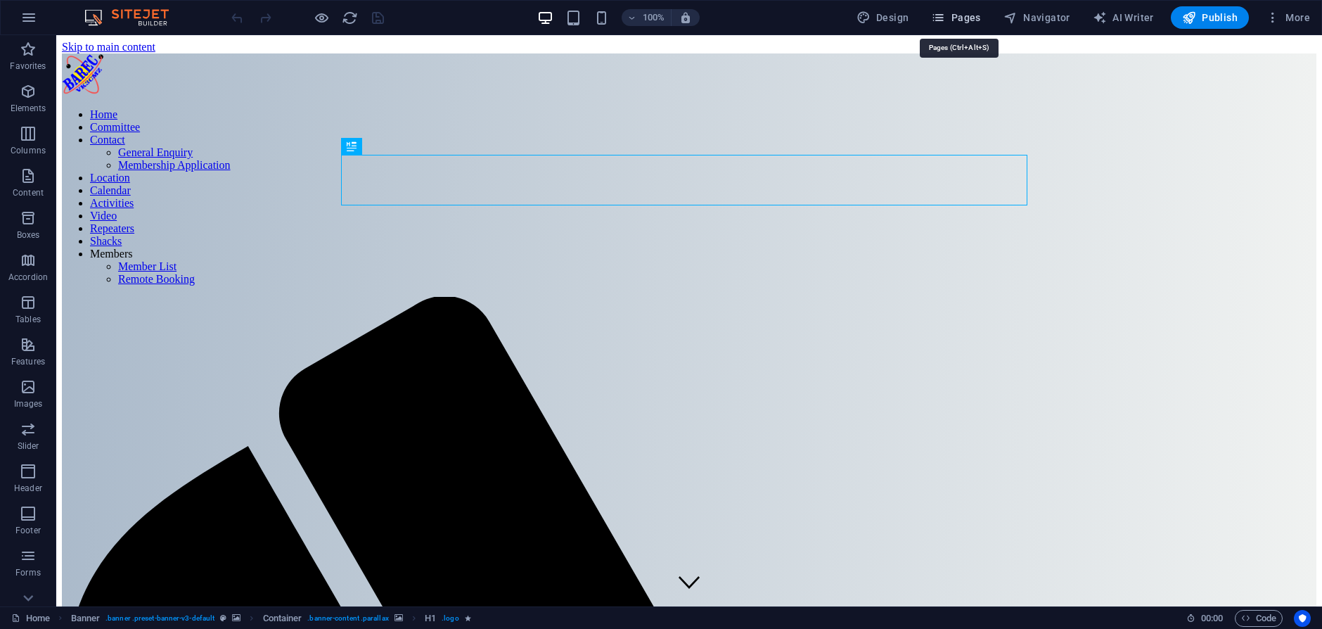
click at [959, 16] on span "Pages" at bounding box center [955, 18] width 49 height 14
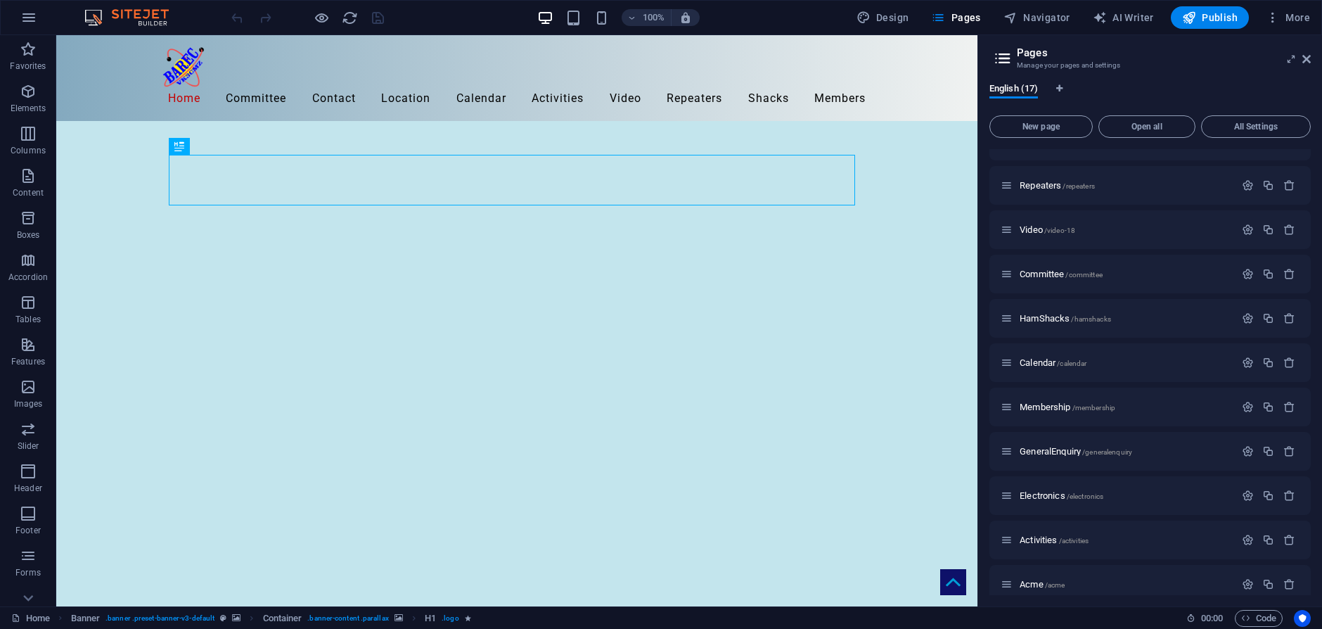
scroll to position [307, 0]
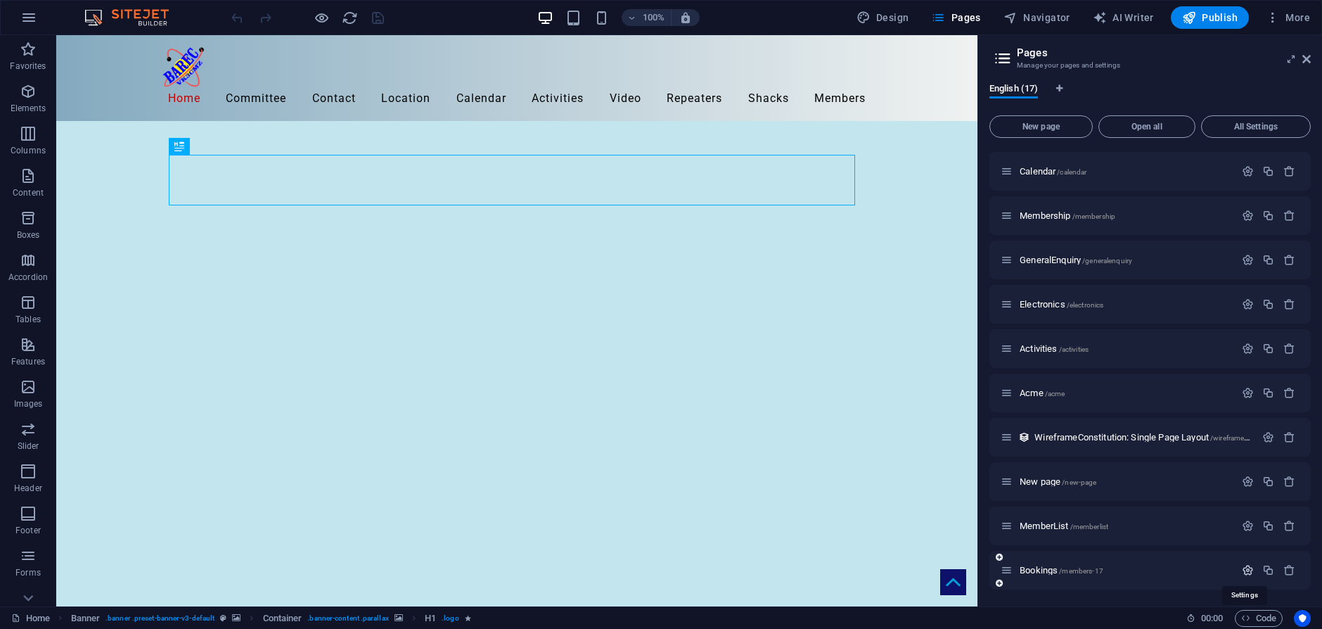
click at [1244, 569] on icon "button" at bounding box center [1248, 570] width 12 height 12
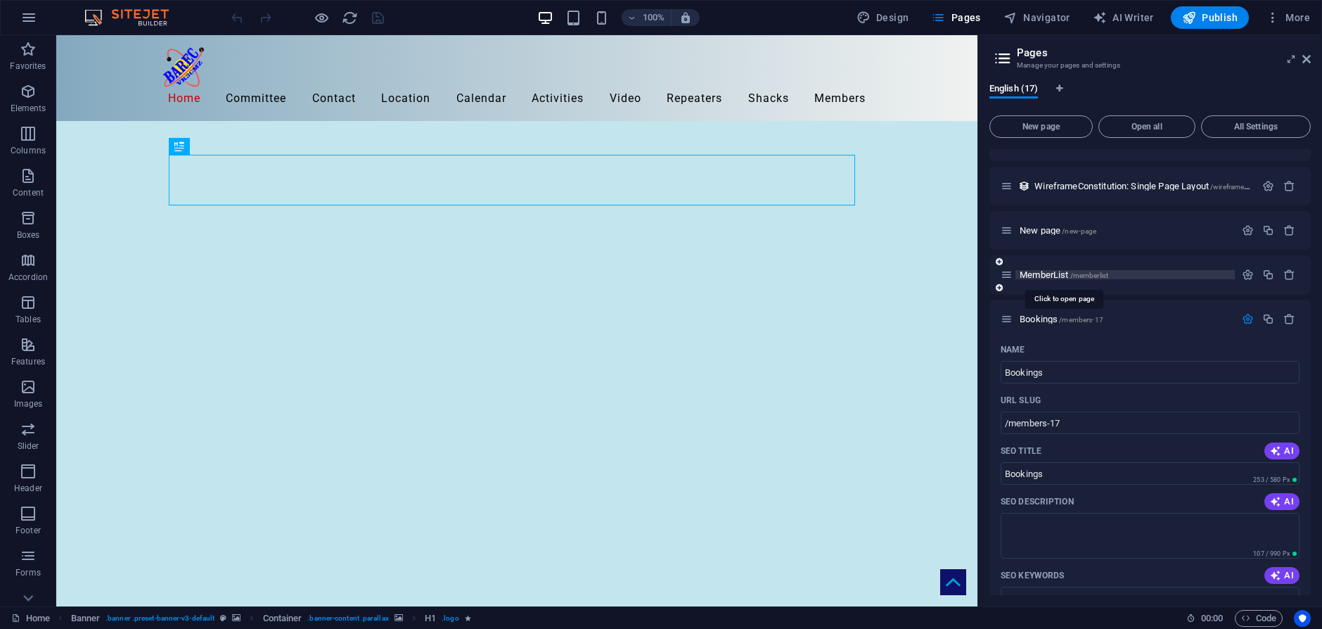
click at [1043, 271] on span "MemberList /memberlist" at bounding box center [1063, 274] width 89 height 11
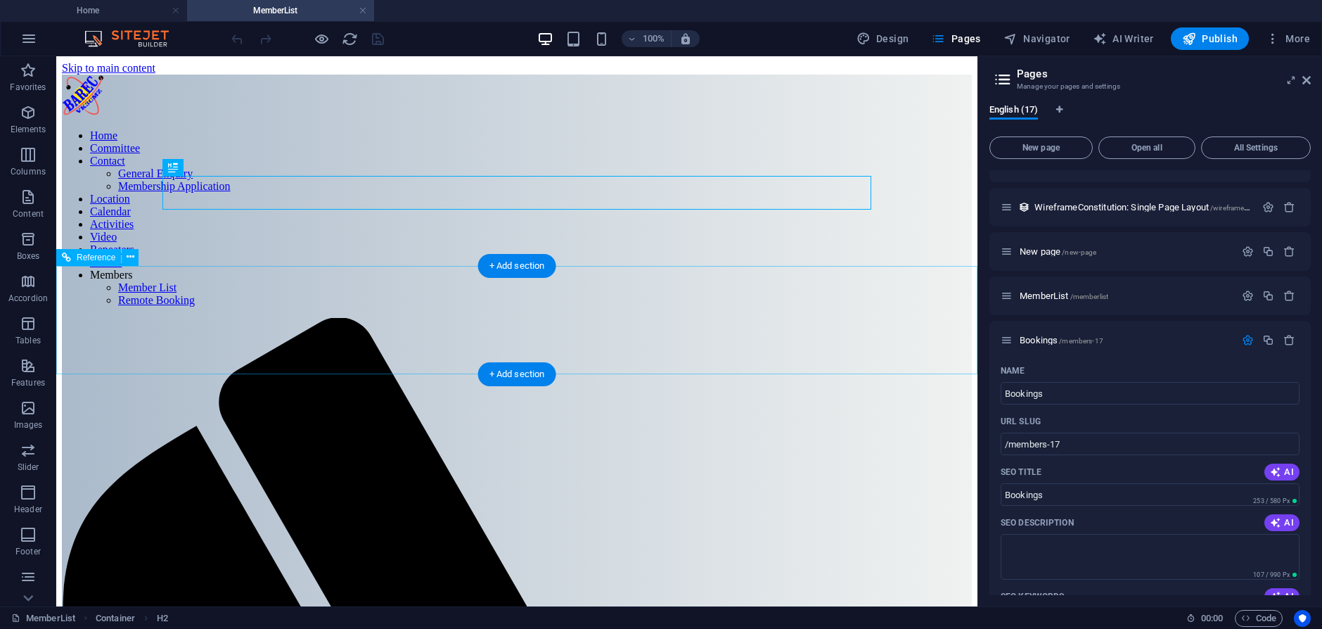
scroll to position [0, 0]
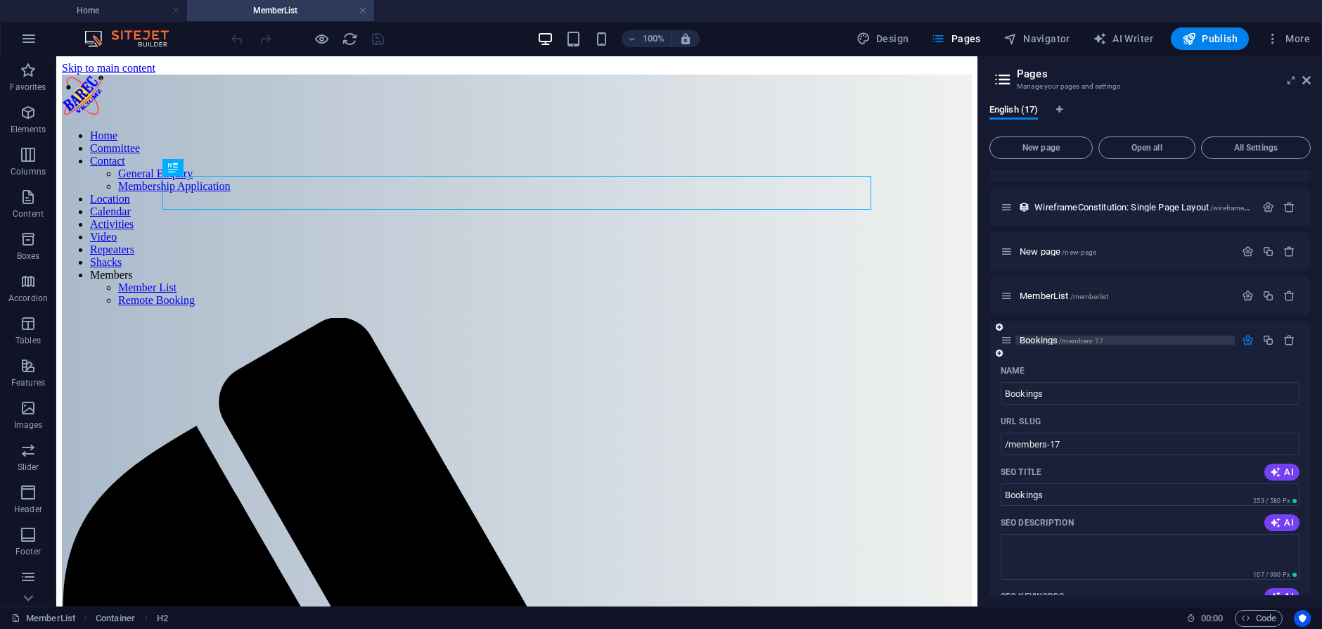
click at [1177, 340] on p "Bookings /members-17" at bounding box center [1124, 339] width 211 height 9
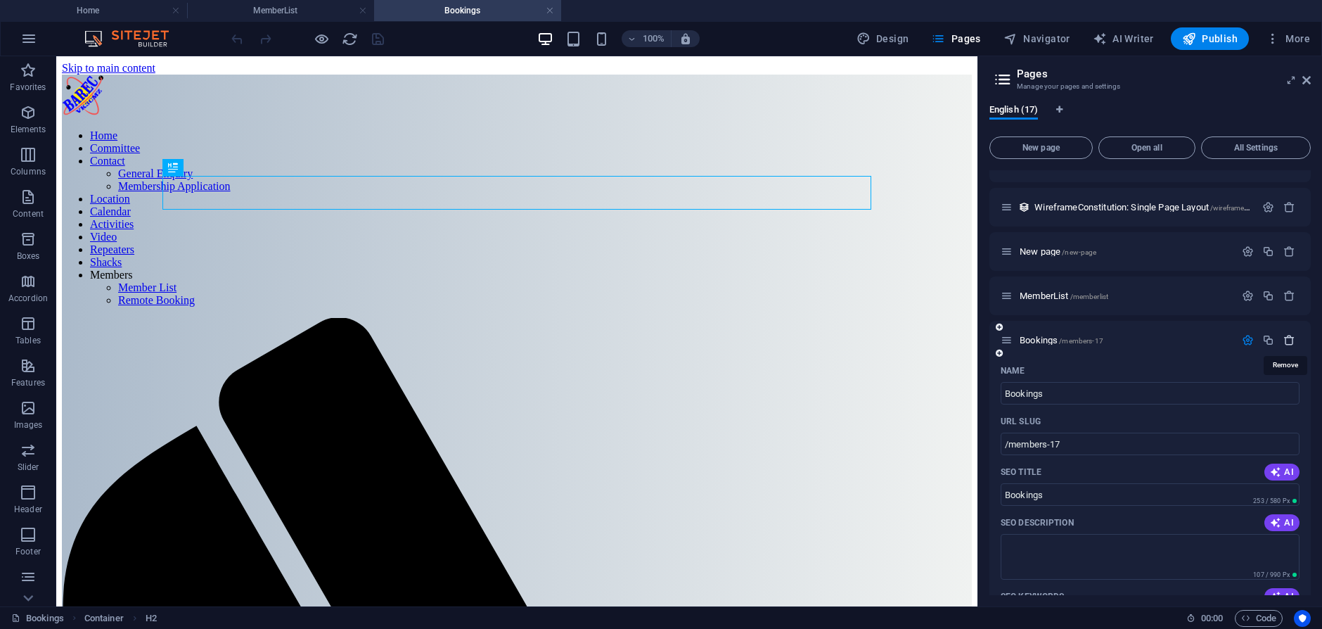
click at [1287, 339] on icon "button" at bounding box center [1289, 340] width 12 height 12
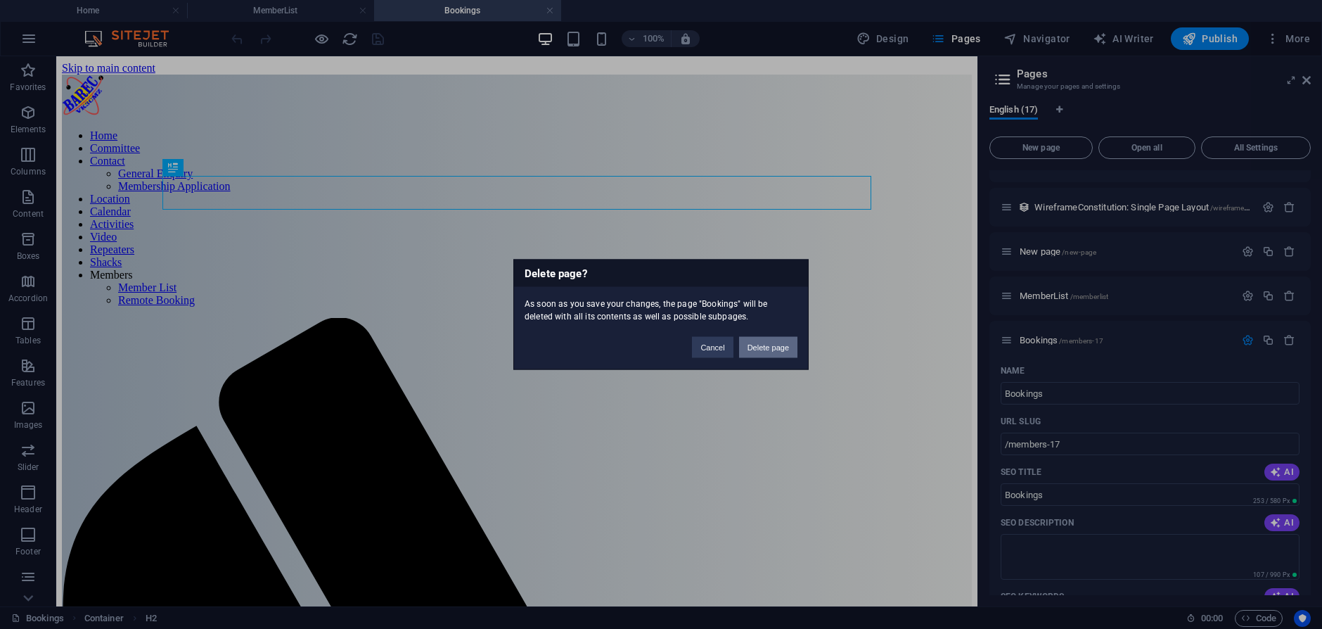
click at [774, 347] on button "Delete page" at bounding box center [768, 347] width 58 height 21
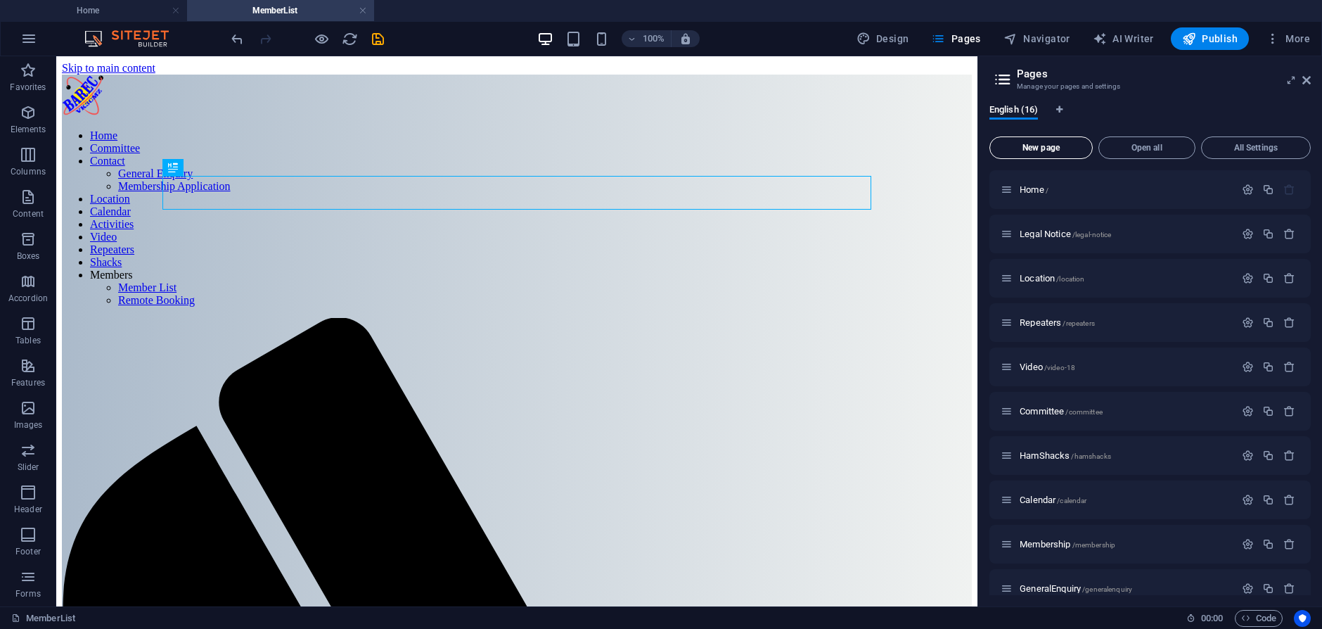
click at [1038, 149] on span "New page" at bounding box center [1040, 147] width 91 height 8
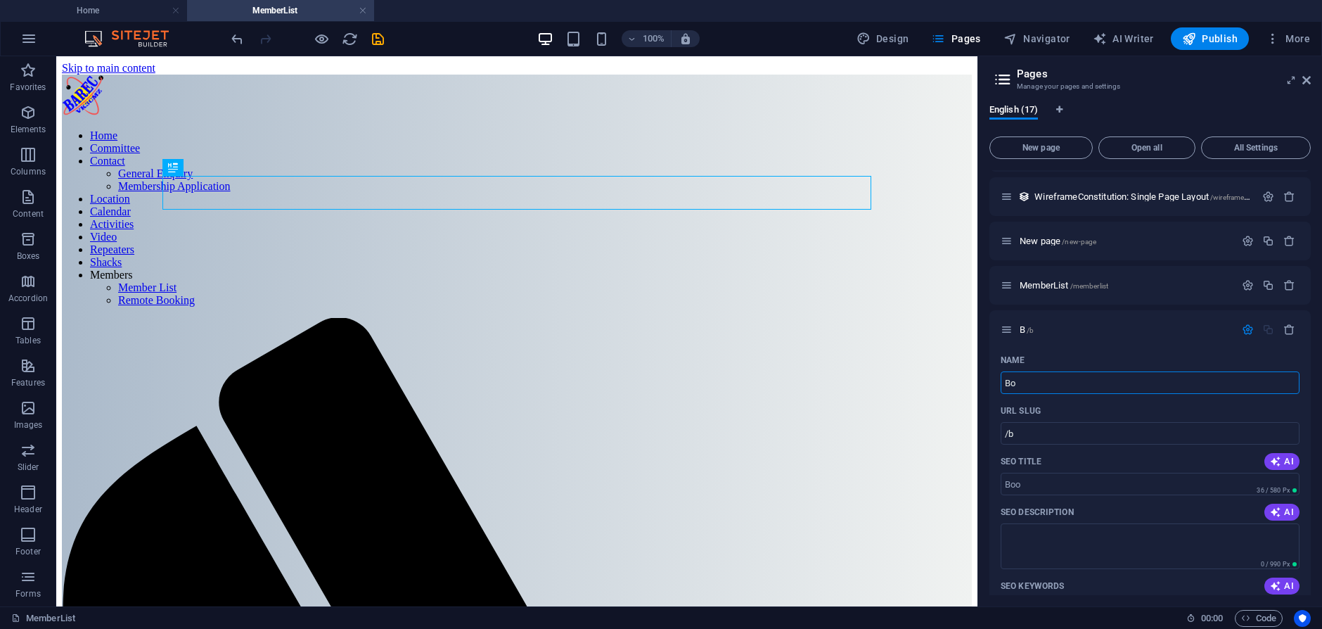
type input "Boo"
type input "/b"
type input "Bookl"
type input "/boo"
type input "Booklings"
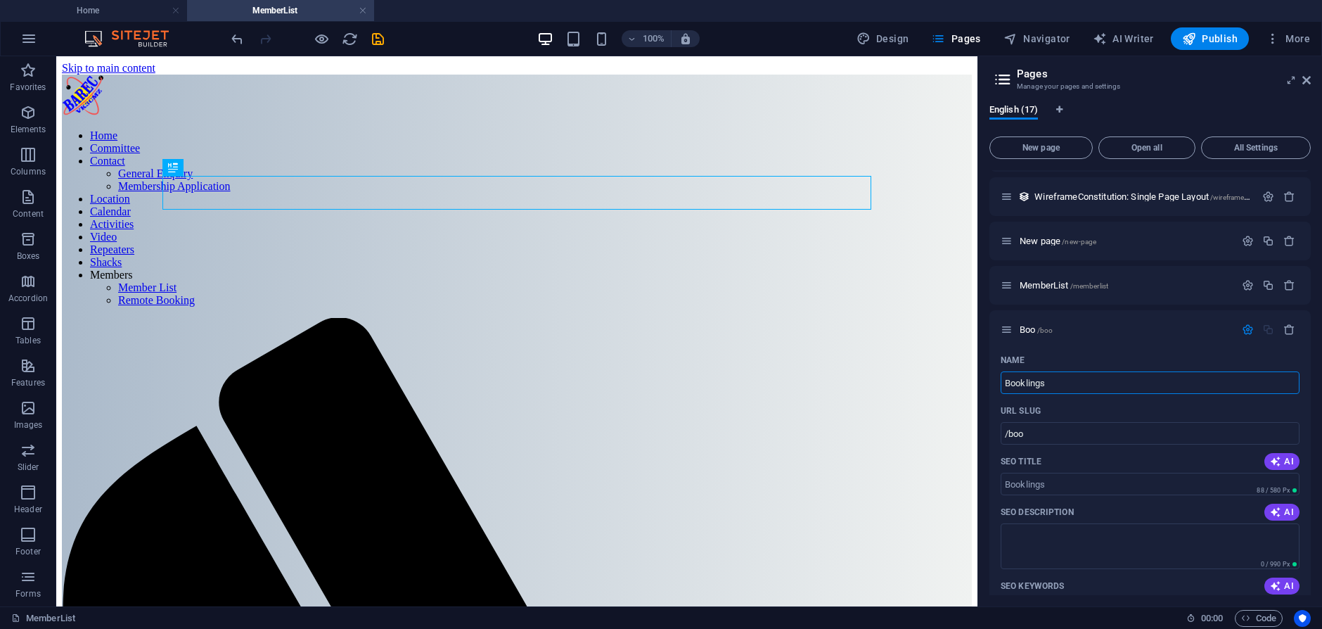
type input "/booklings"
type input "Booklings"
click at [1044, 333] on span "Booklings /booklings" at bounding box center [1057, 329] width 77 height 11
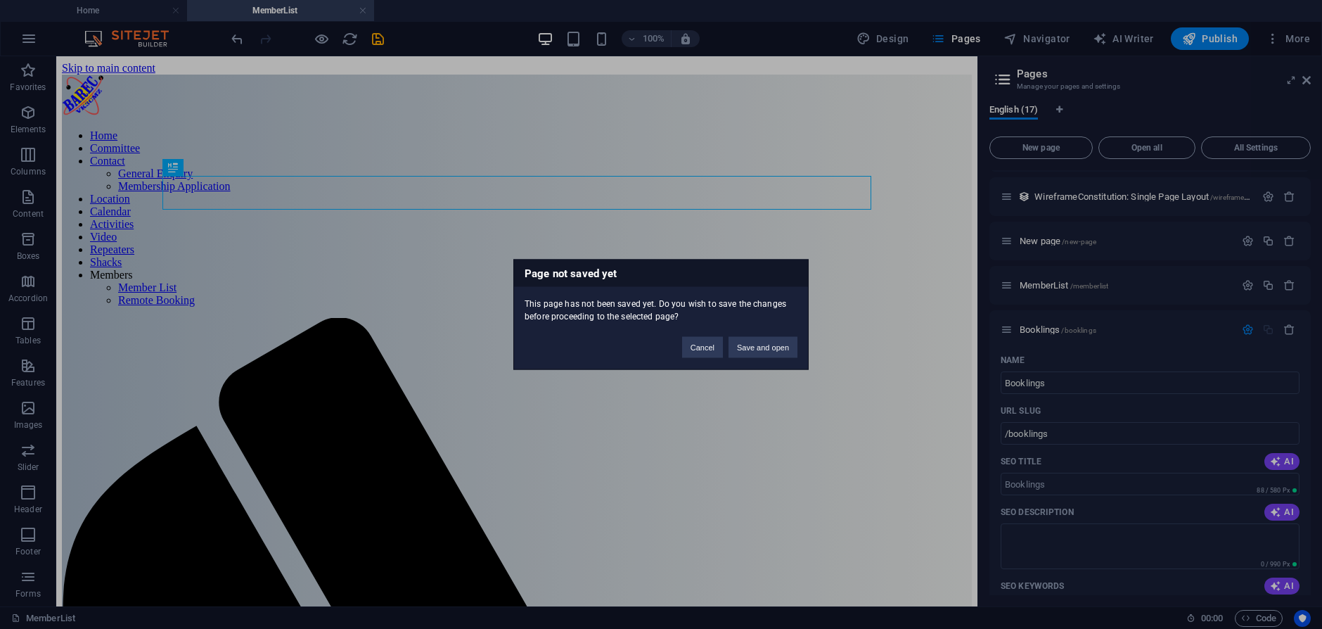
drag, startPoint x: 643, startPoint y: 191, endPoint x: 548, endPoint y: 129, distance: 113.7
click at [536, 198] on div "Page not saved yet This page has not been saved yet. Do you wish to save the ch…" at bounding box center [661, 314] width 1322 height 629
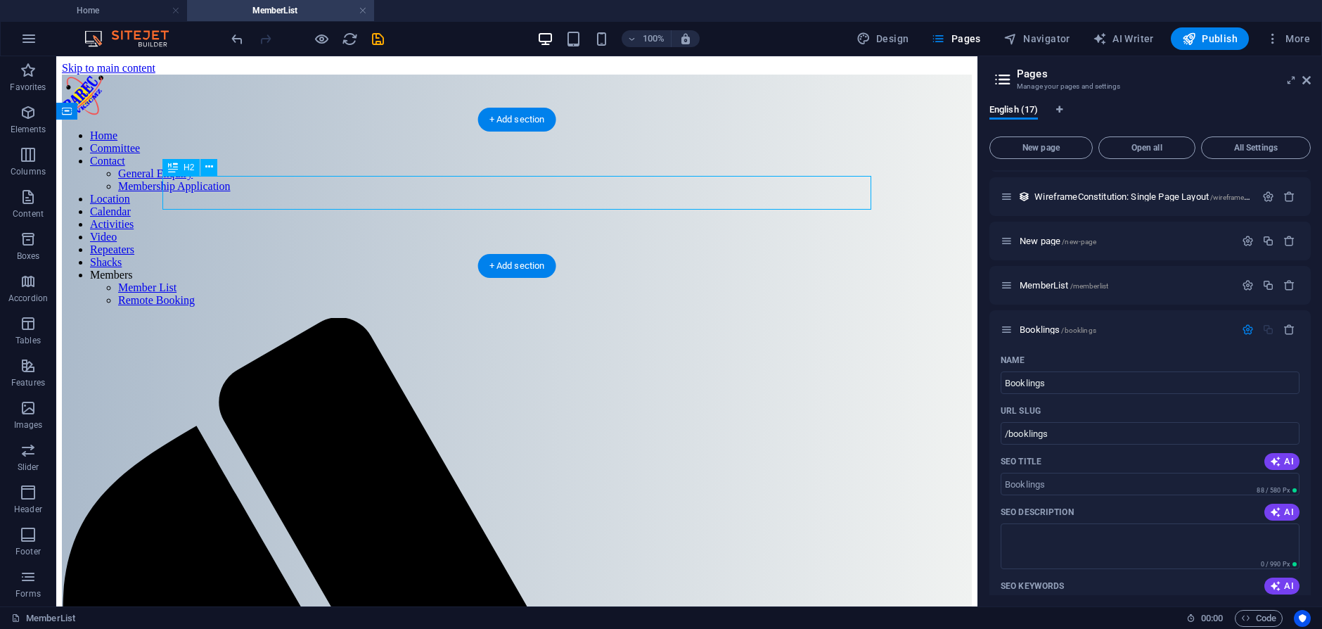
drag, startPoint x: 635, startPoint y: 195, endPoint x: 469, endPoint y: 193, distance: 165.9
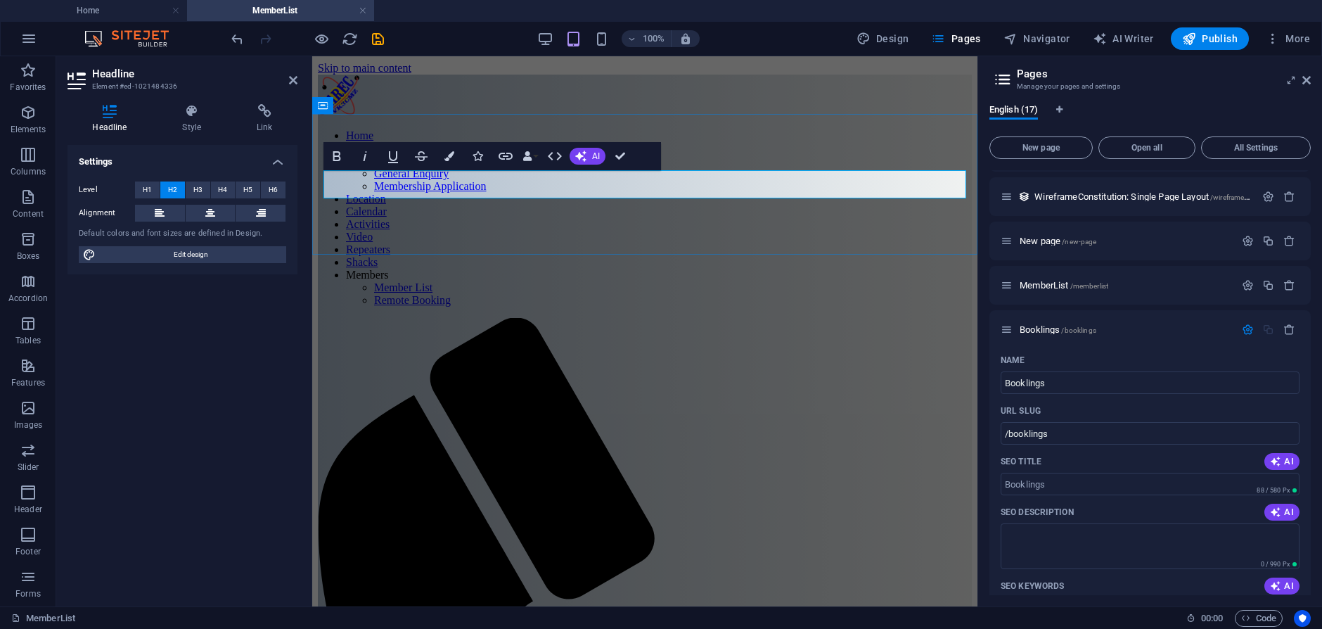
copy h2 "Experimental members only page - Member list"
click at [1048, 329] on span "Booklings /booklings" at bounding box center [1057, 329] width 77 height 11
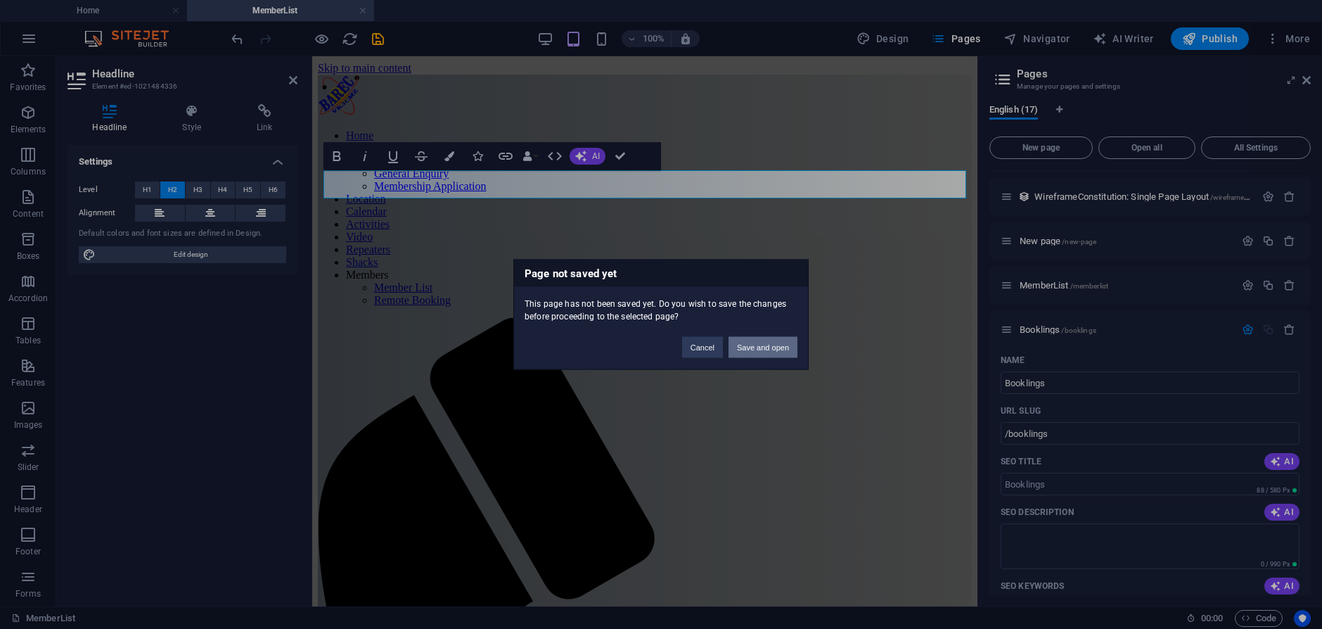
click at [773, 347] on button "Save and open" at bounding box center [762, 347] width 69 height 21
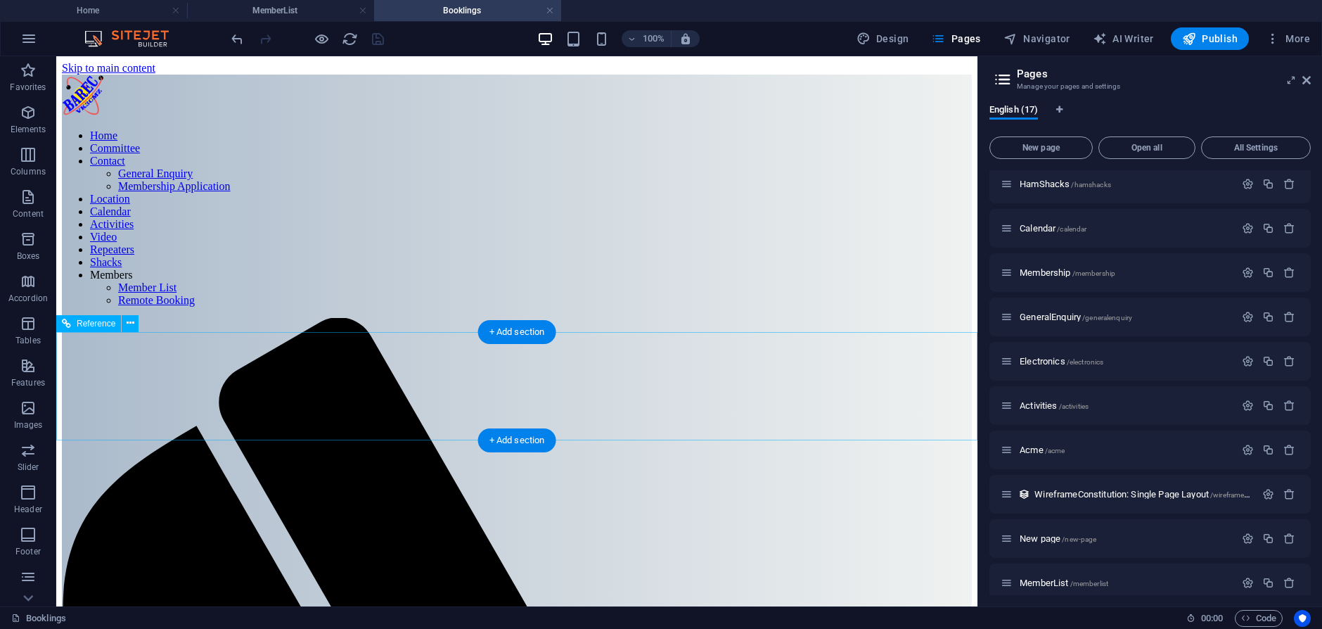
scroll to position [0, 0]
click at [23, 112] on icon "button" at bounding box center [28, 112] width 17 height 17
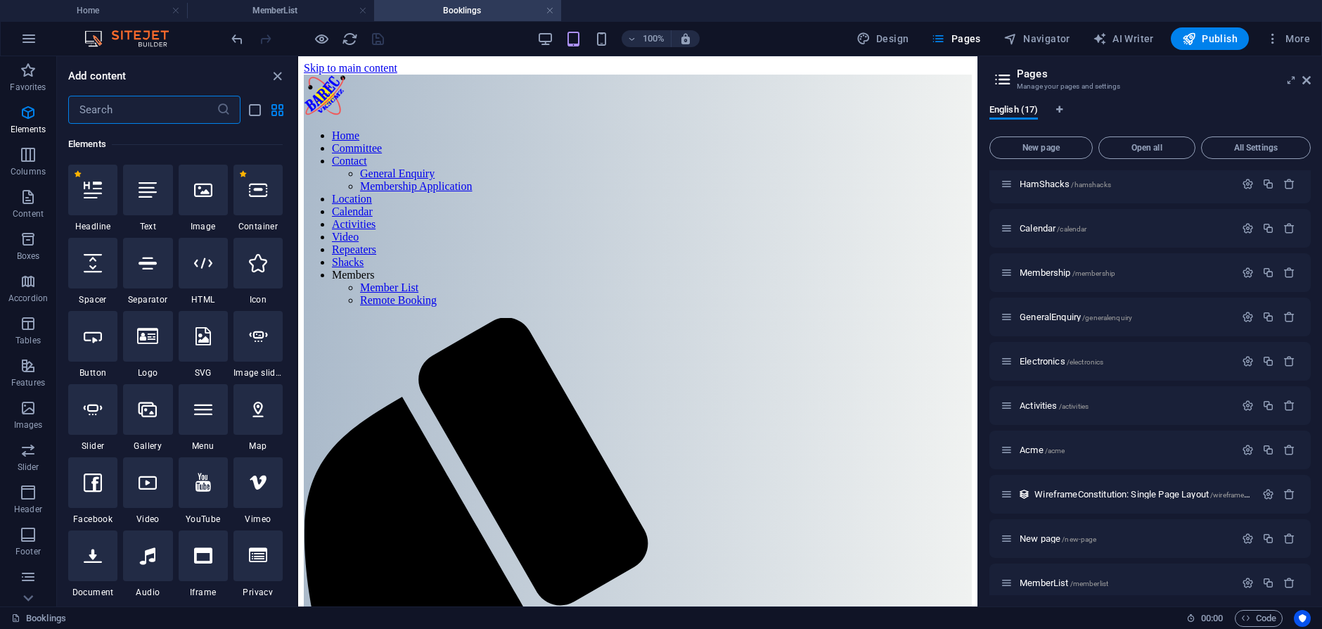
scroll to position [150, 0]
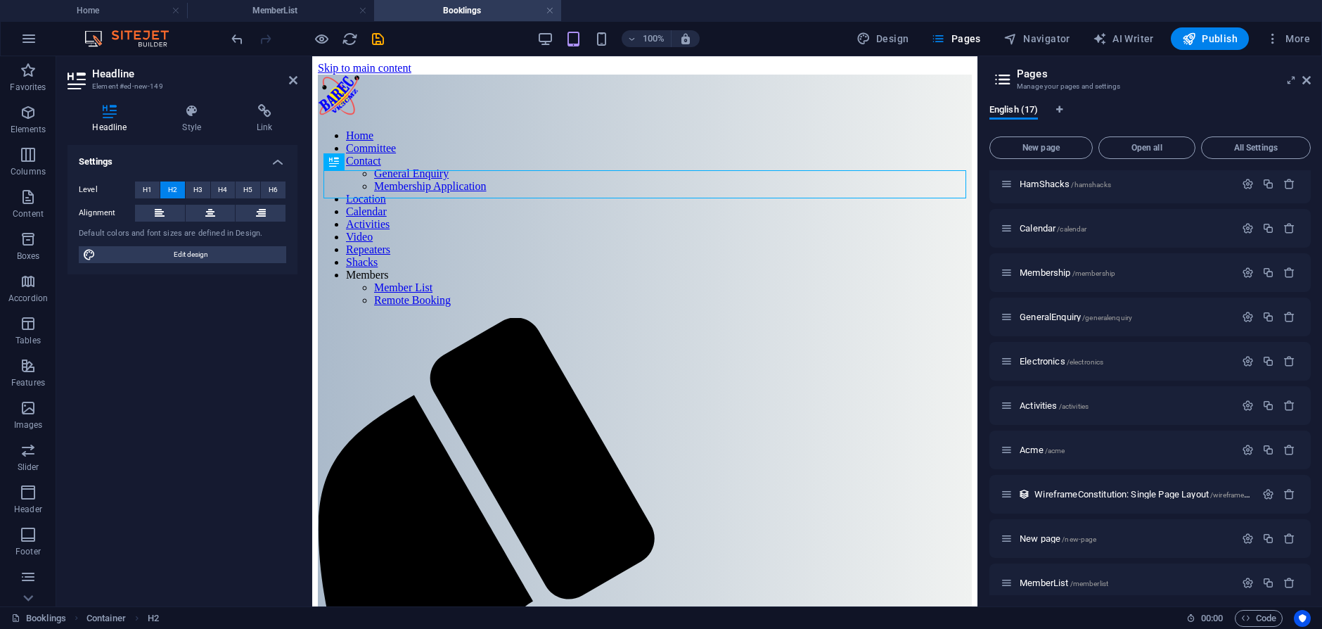
click at [292, 80] on icon at bounding box center [293, 80] width 8 height 11
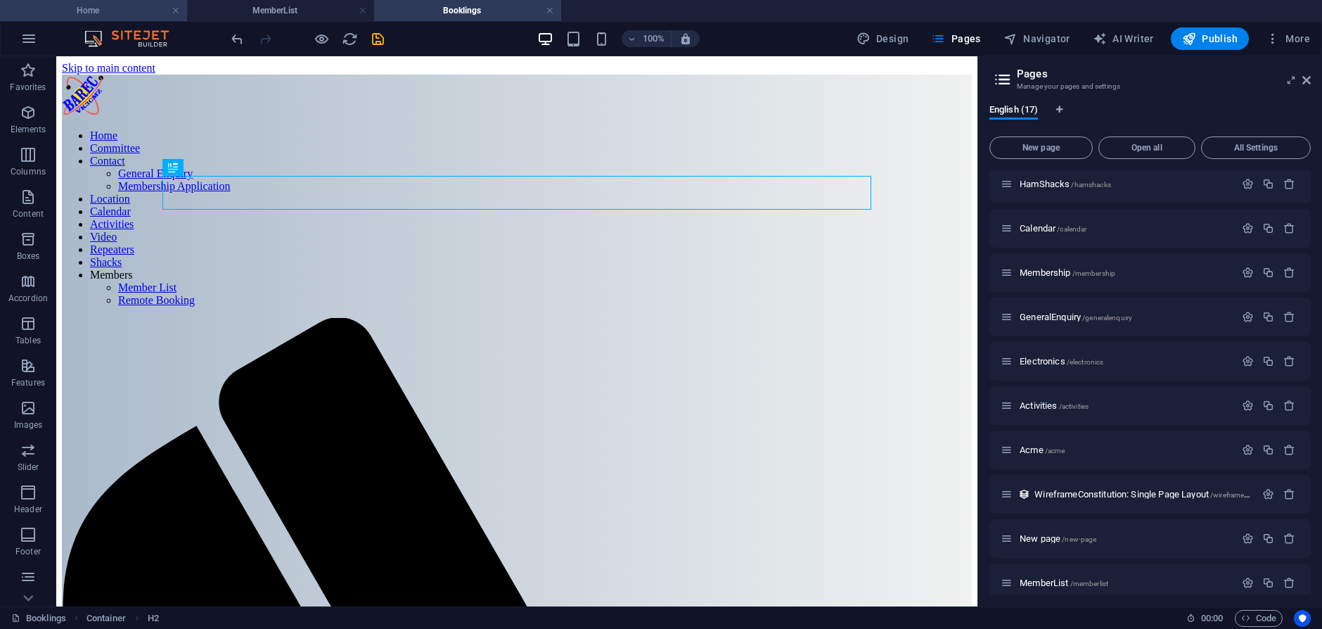
click at [81, 6] on h4 "Home" at bounding box center [93, 10] width 187 height 15
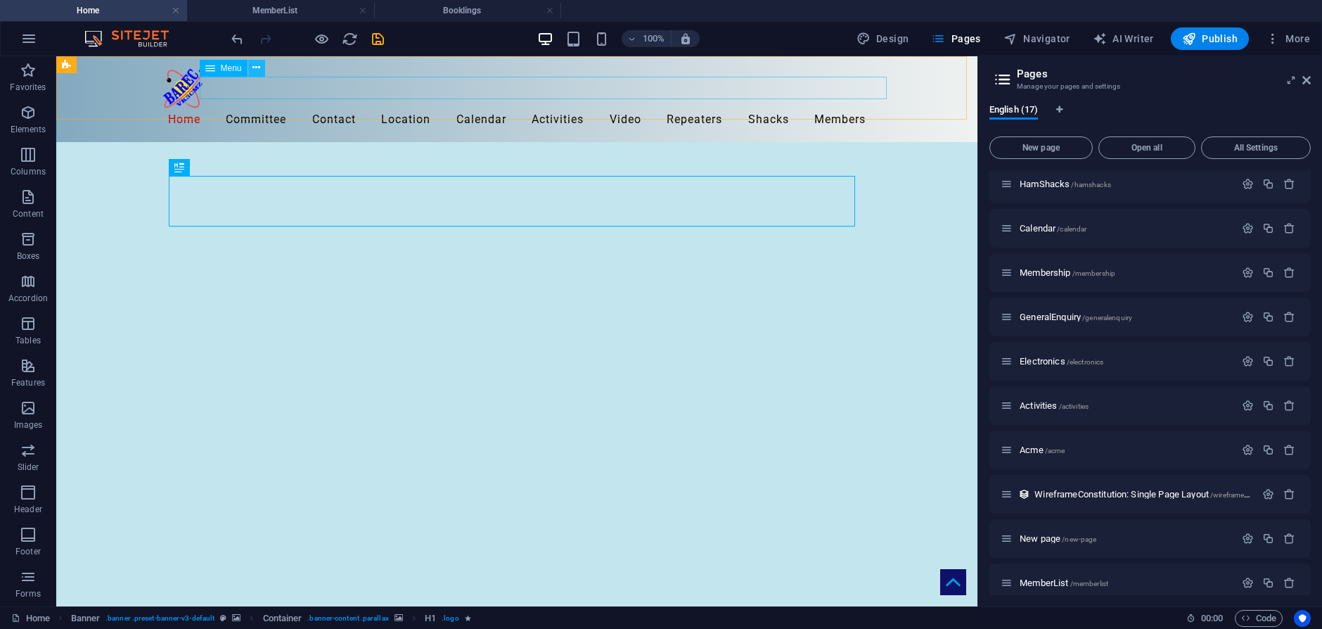
click at [260, 68] on icon at bounding box center [256, 67] width 8 height 15
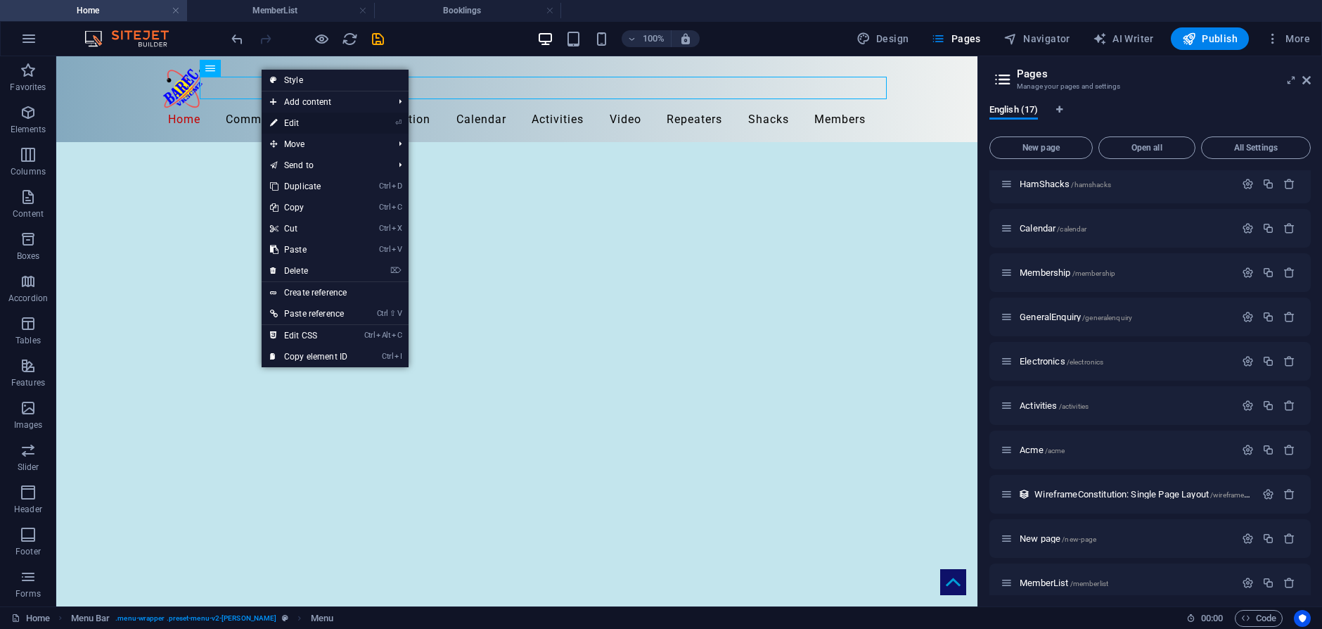
click at [285, 117] on link "⏎ Edit" at bounding box center [309, 122] width 94 height 21
select select
select select "5"
select select
select select "9"
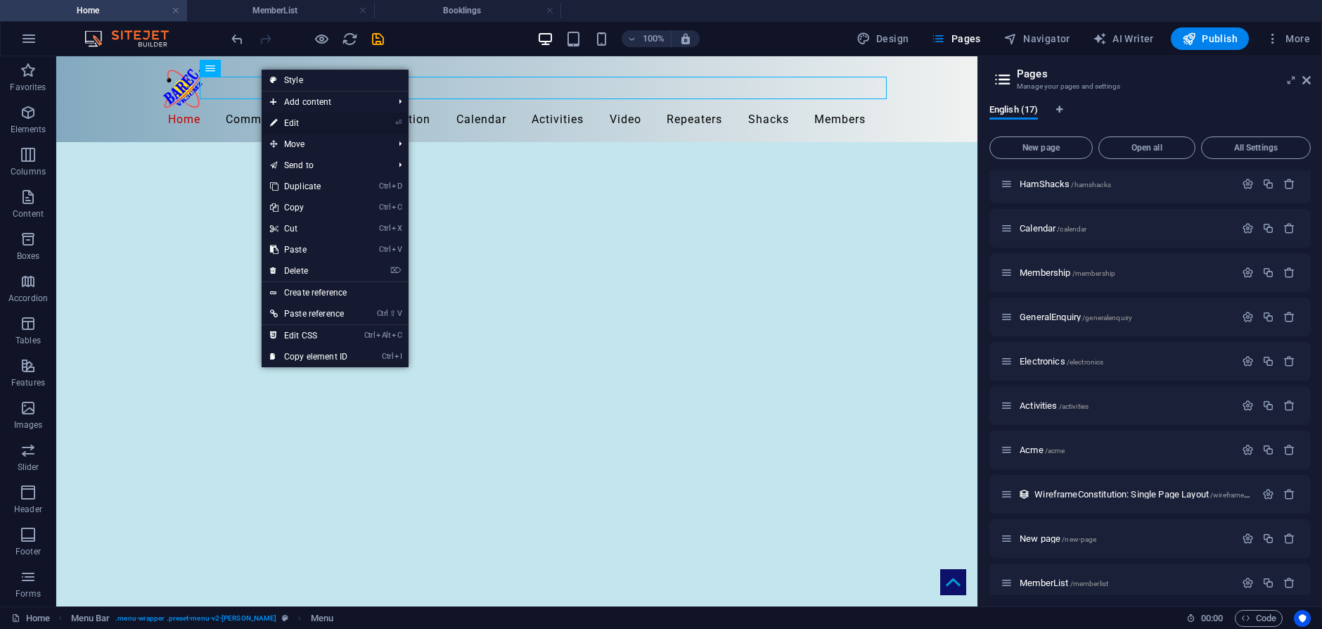
select select
select select "8"
select select
select select "2"
select select
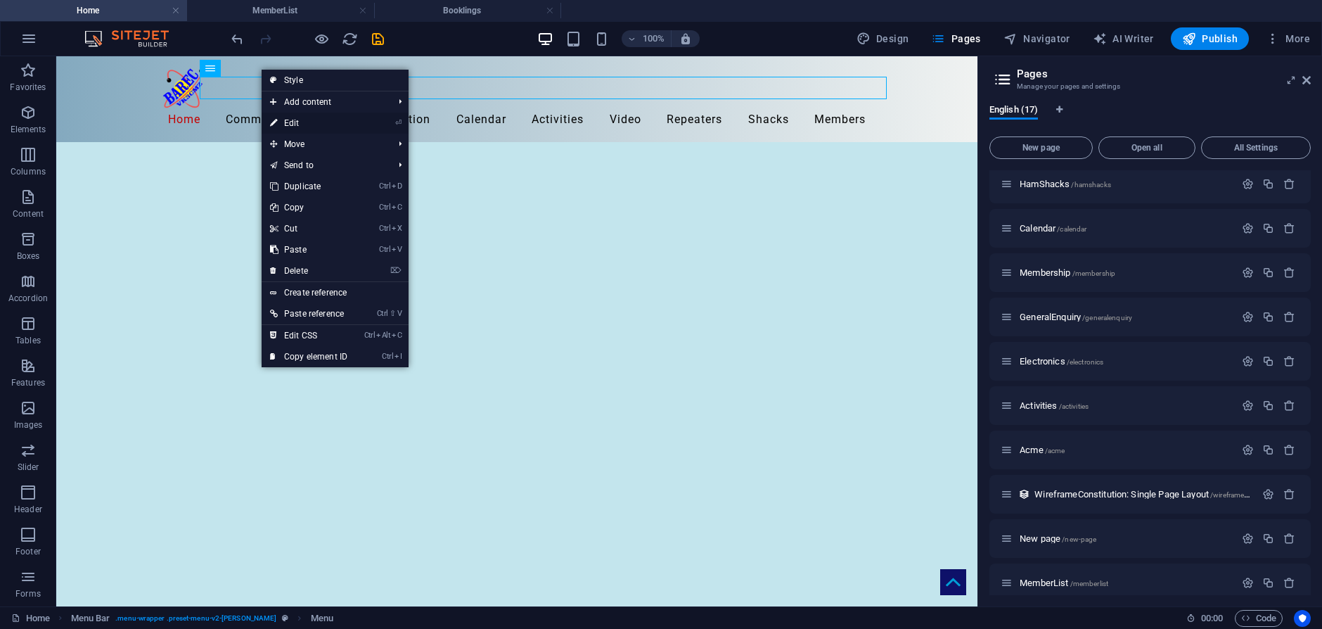
select select "7"
select select
select select "11"
select select
select select "4"
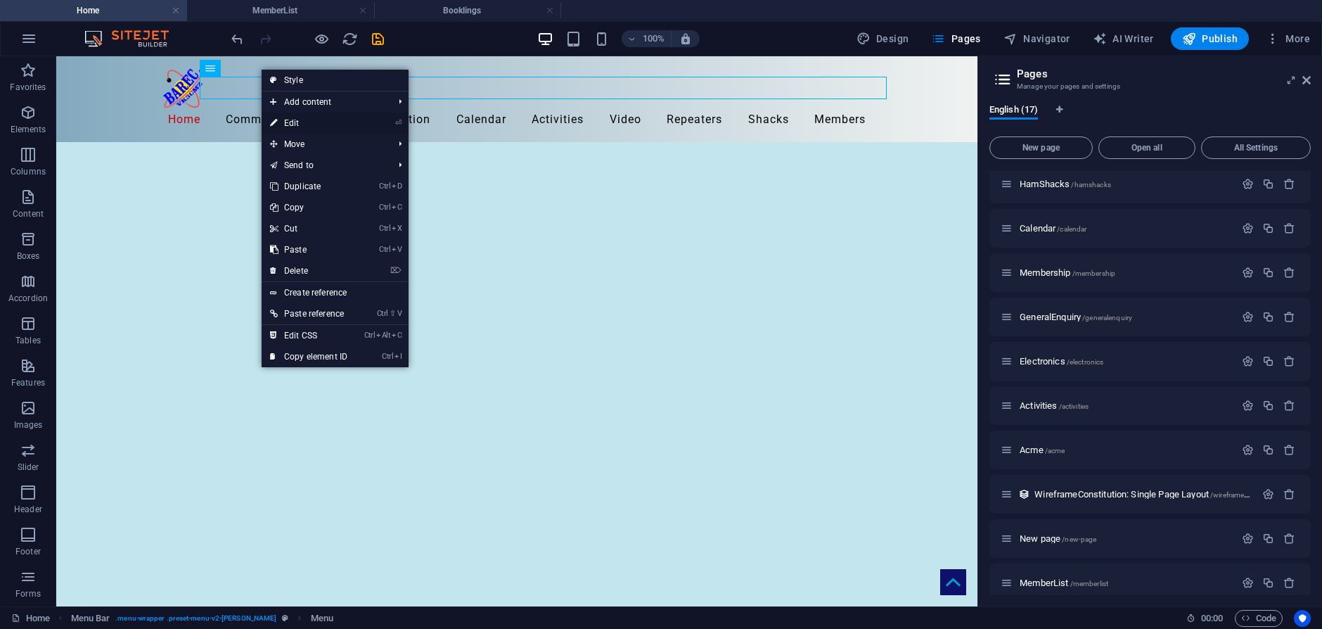
select select
select select "3"
select select
select select "6"
select select
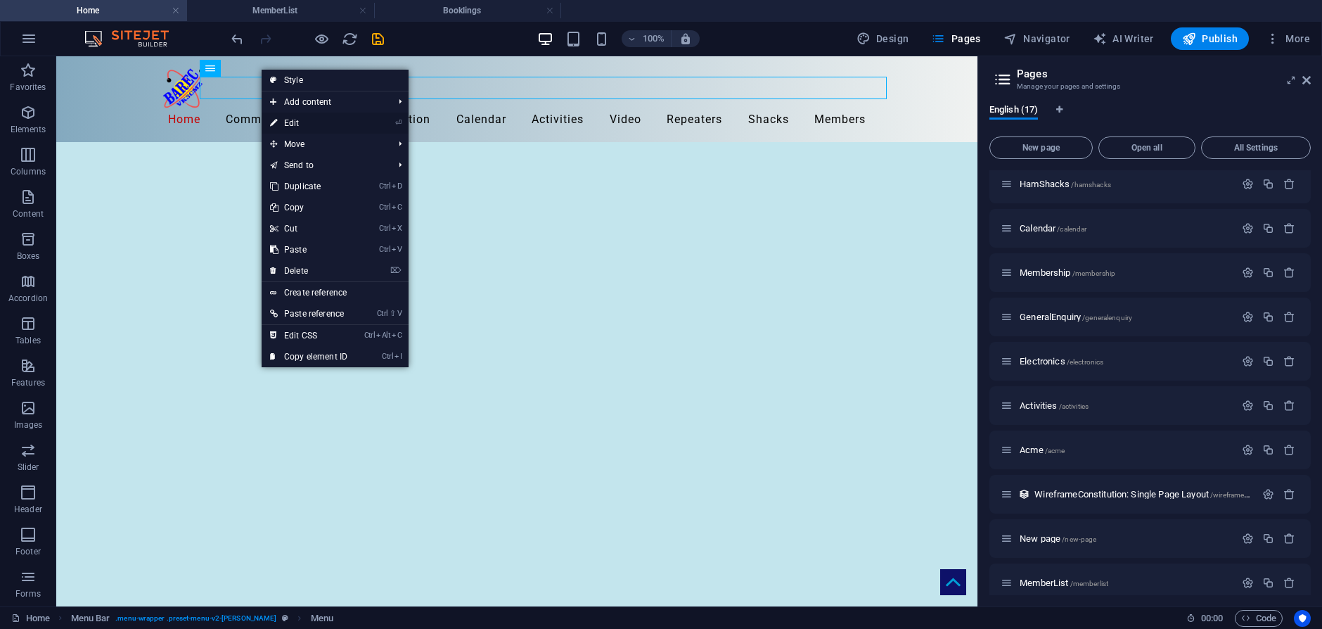
select select
select select "14"
select select
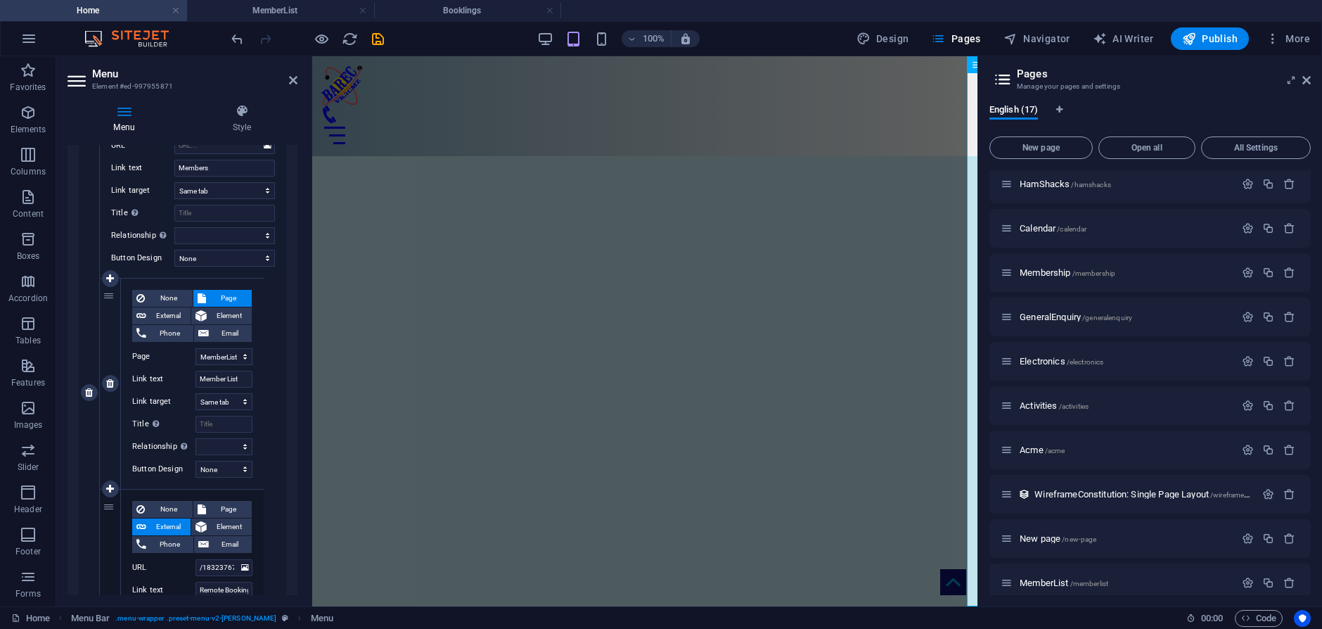
scroll to position [2409, 0]
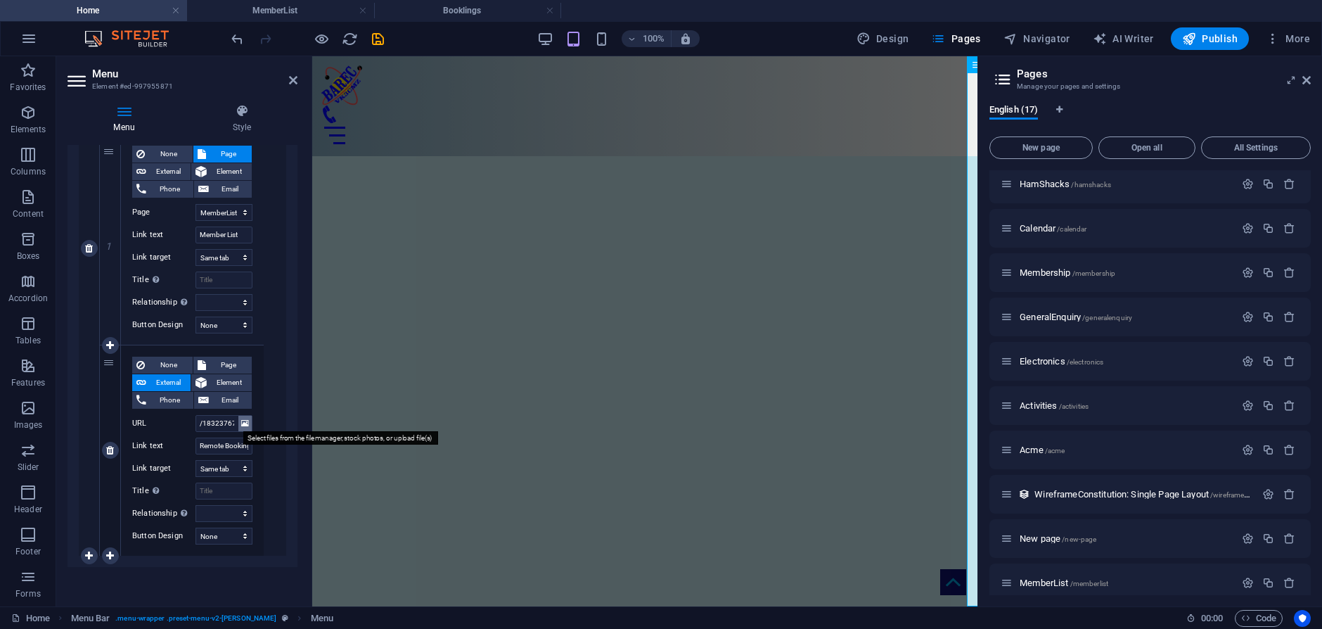
click at [242, 425] on icon at bounding box center [245, 422] width 8 height 15
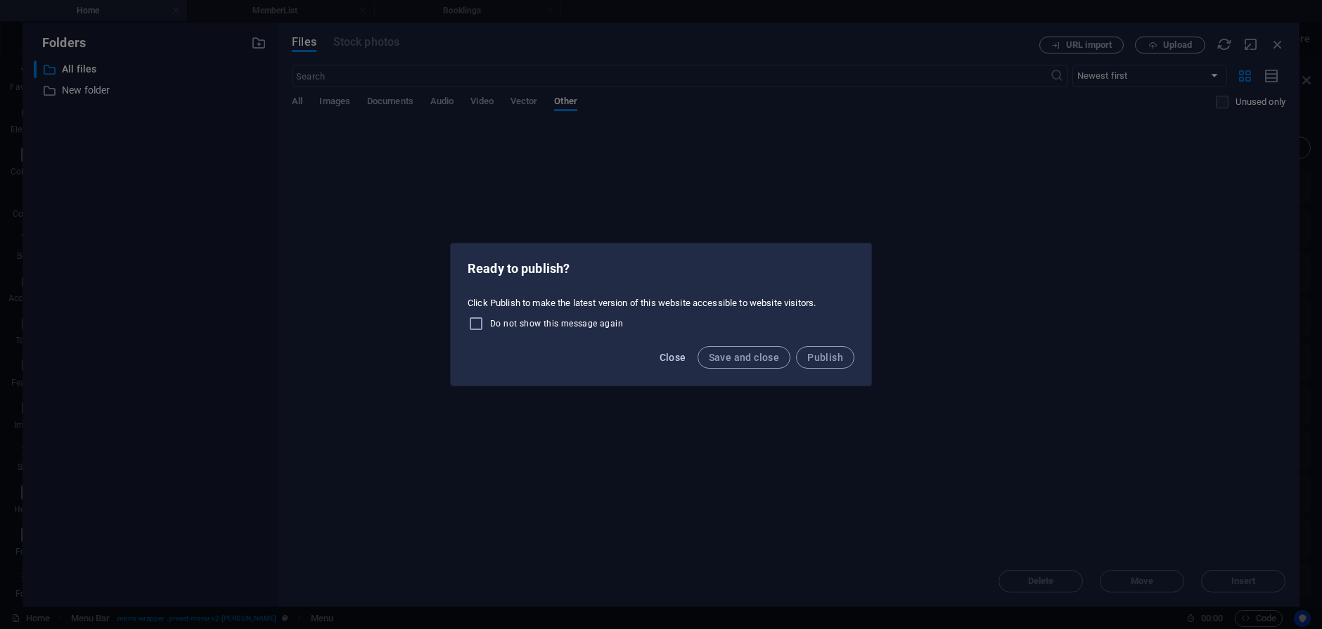
click at [675, 357] on span "Close" at bounding box center [672, 357] width 27 height 11
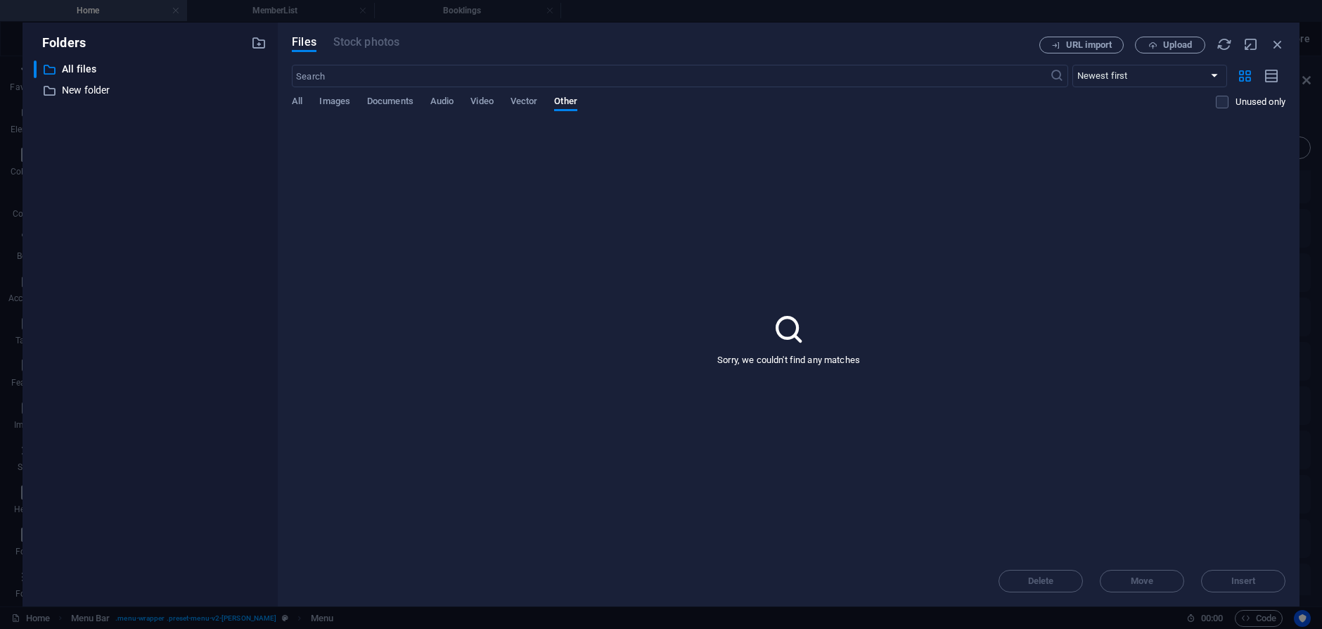
click at [102, 11] on div "Folders ​ All files All files ​ New folder New folder Files Stock photos URL im…" at bounding box center [661, 314] width 1322 height 629
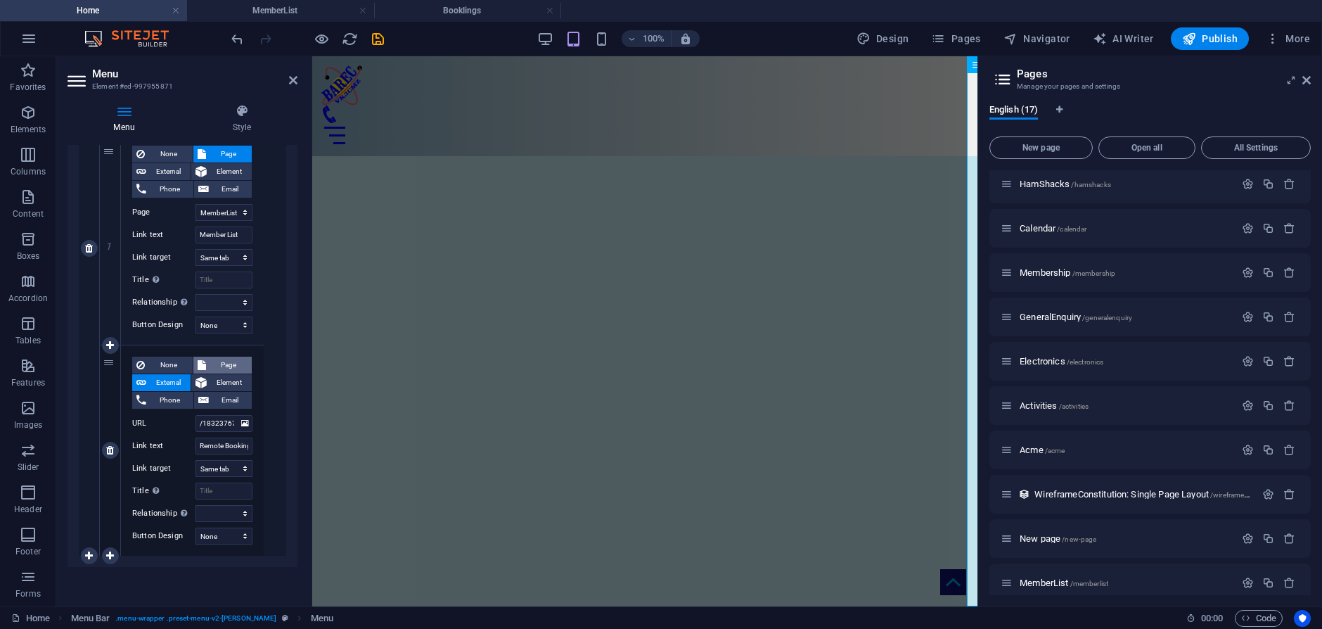
click at [226, 364] on span "Page" at bounding box center [229, 364] width 38 height 17
select select
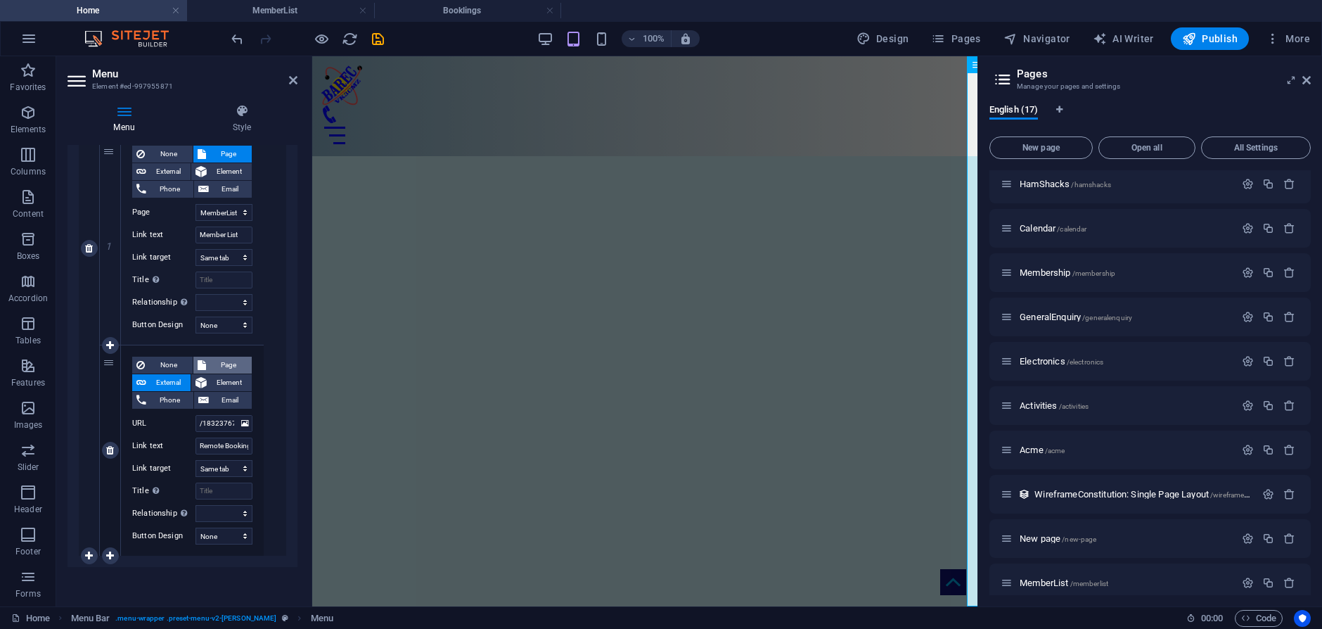
select select
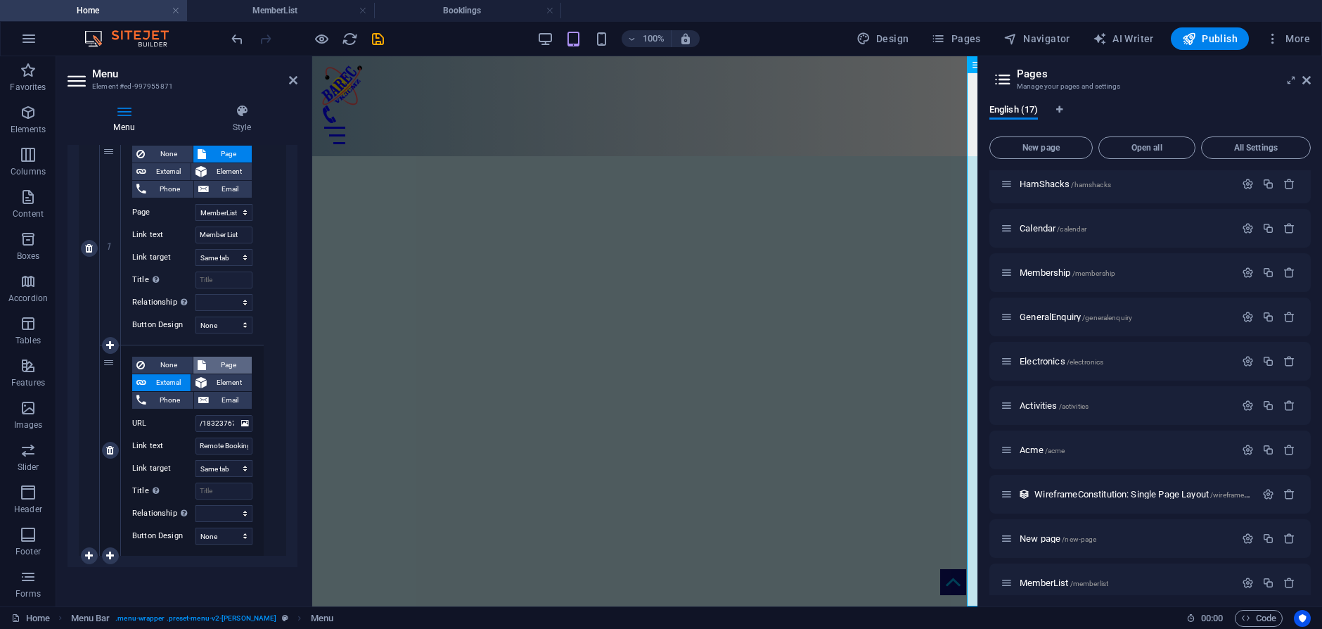
select select
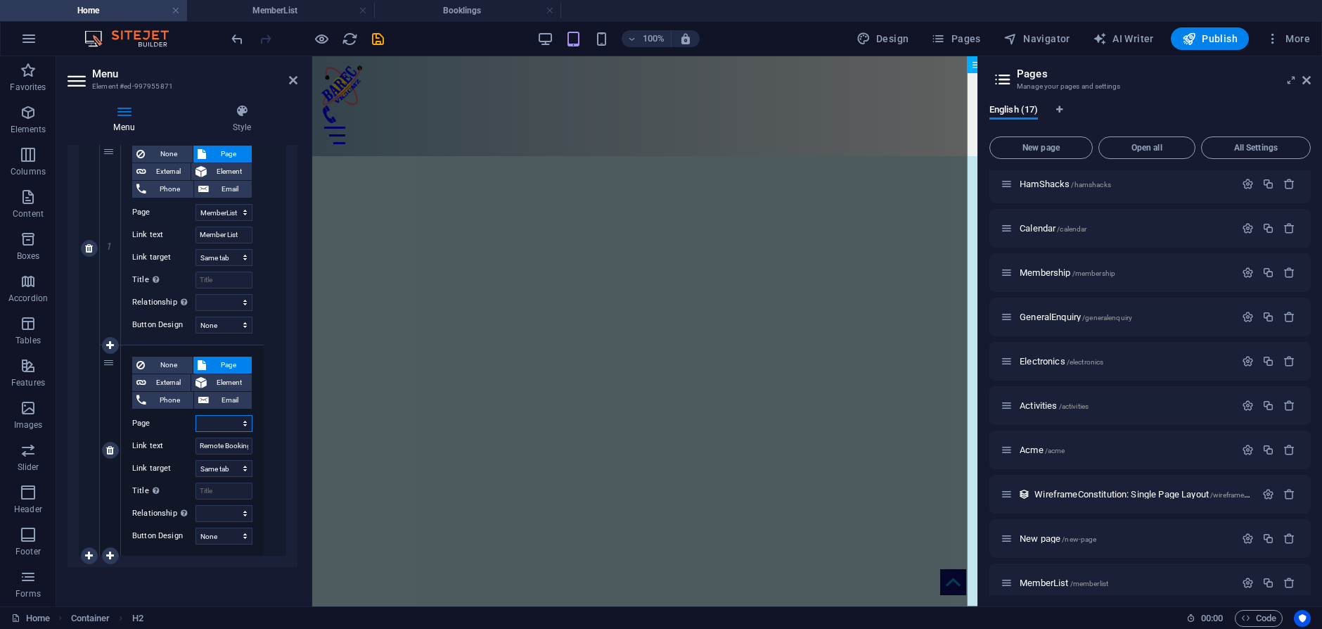
click at [219, 423] on select "Home Legal Notice Location Repeaters Video Committee HamShacks Calendar Members…" at bounding box center [223, 423] width 57 height 17
select select "15"
click at [195, 415] on select "Home Legal Notice Location Repeaters Video Committee HamShacks Calendar Members…" at bounding box center [223, 423] width 57 height 17
select select
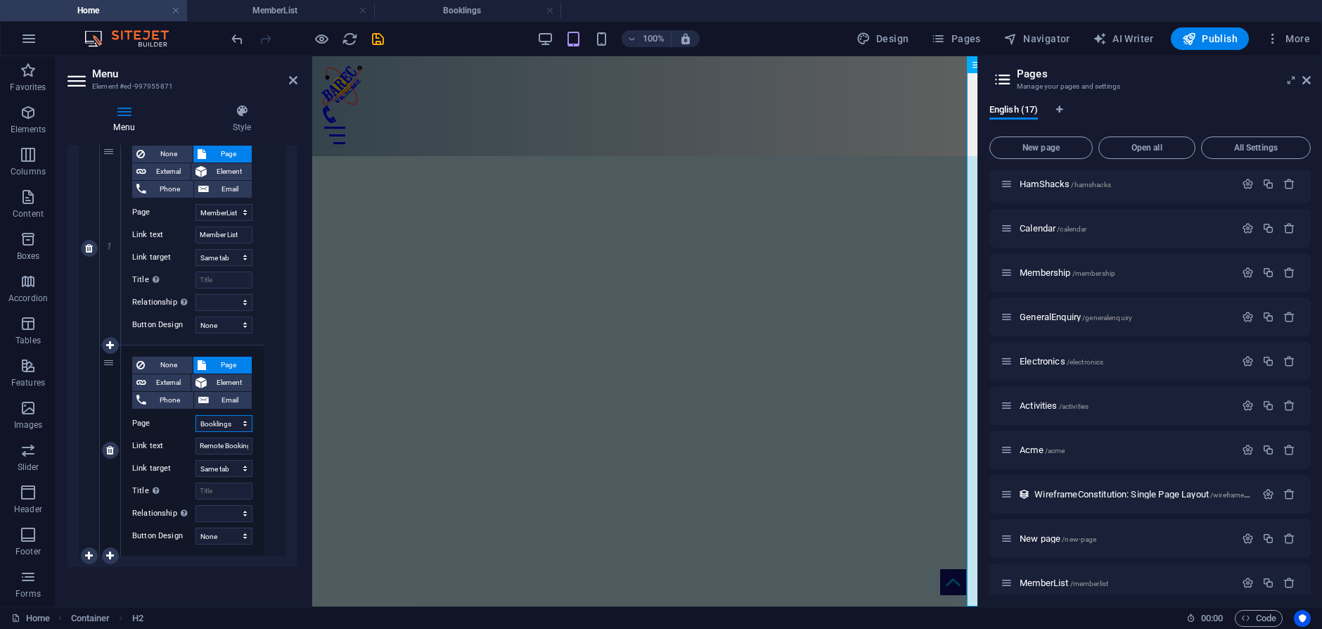
select select
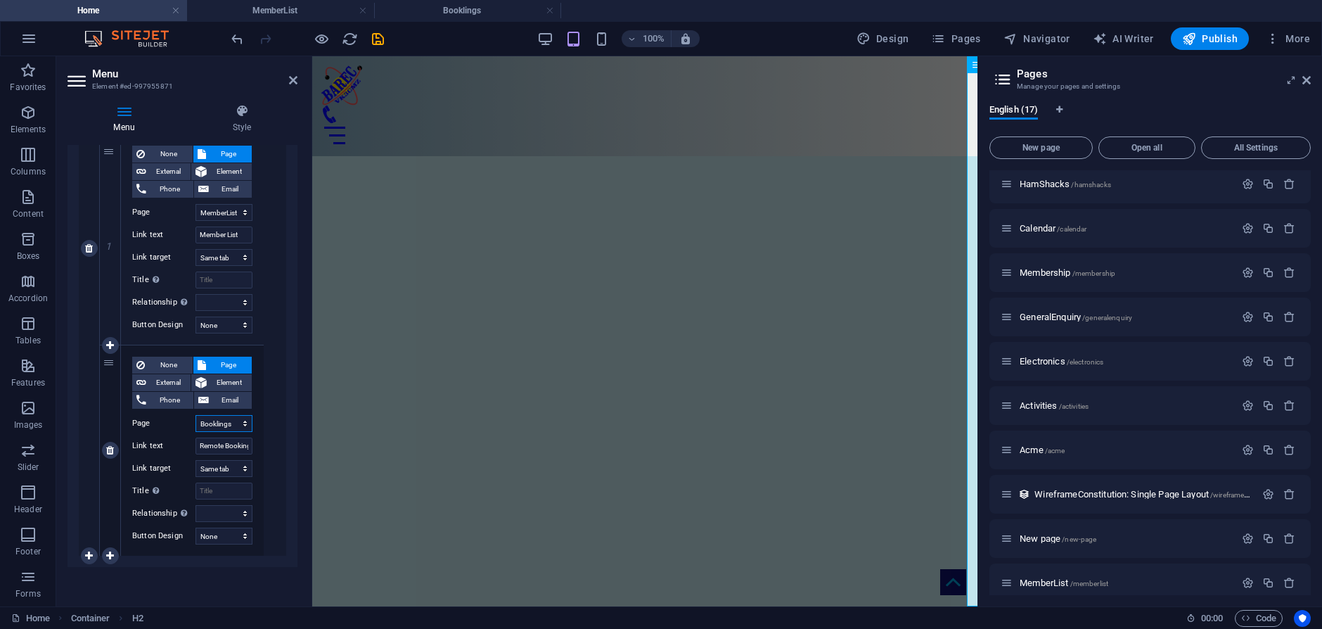
select select
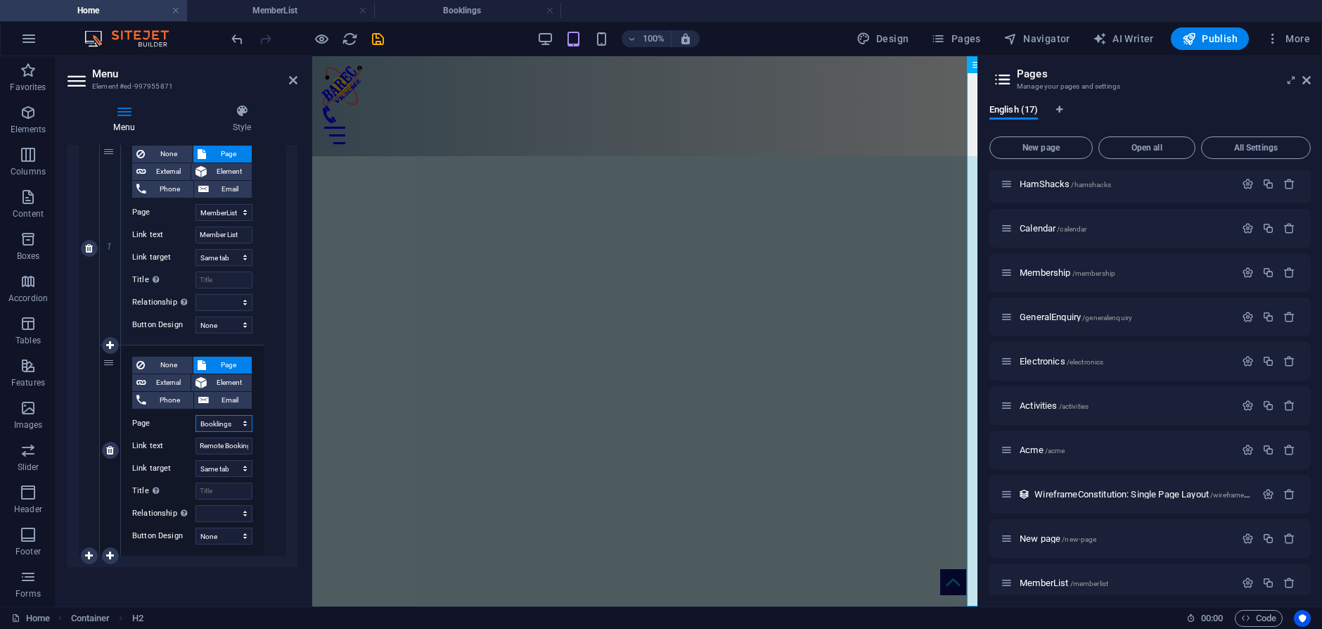
select select
click at [375, 38] on icon "save" at bounding box center [378, 39] width 16 height 16
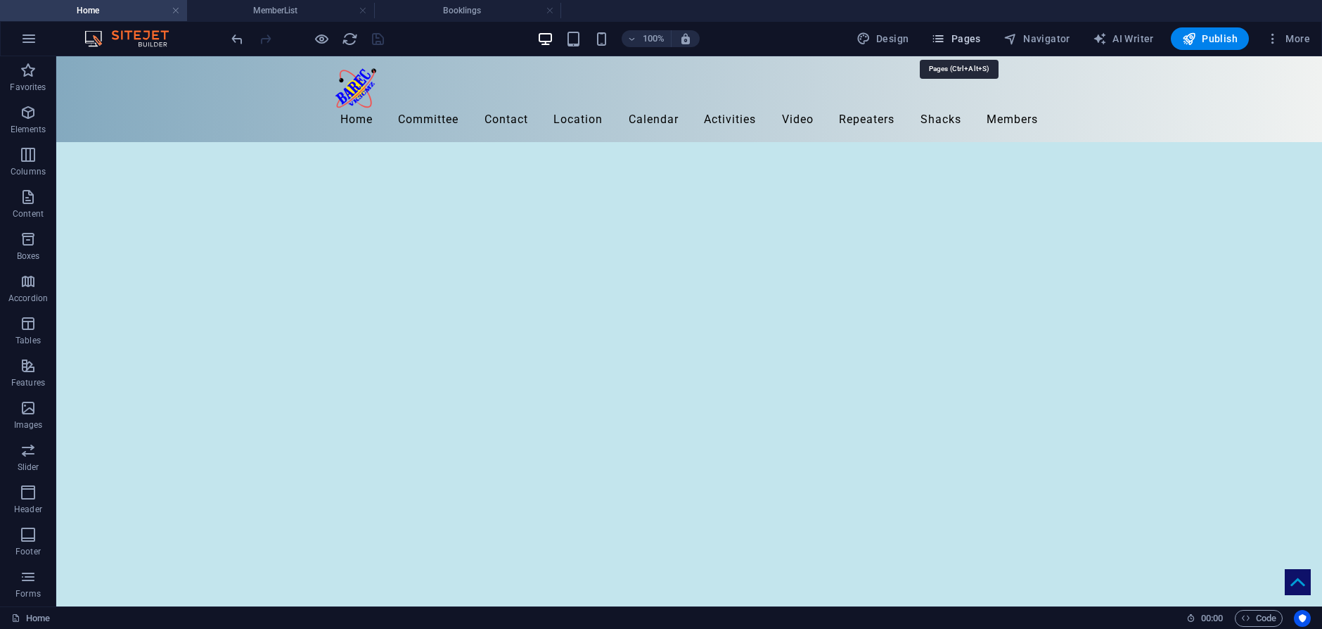
click at [958, 41] on span "Pages" at bounding box center [955, 39] width 49 height 14
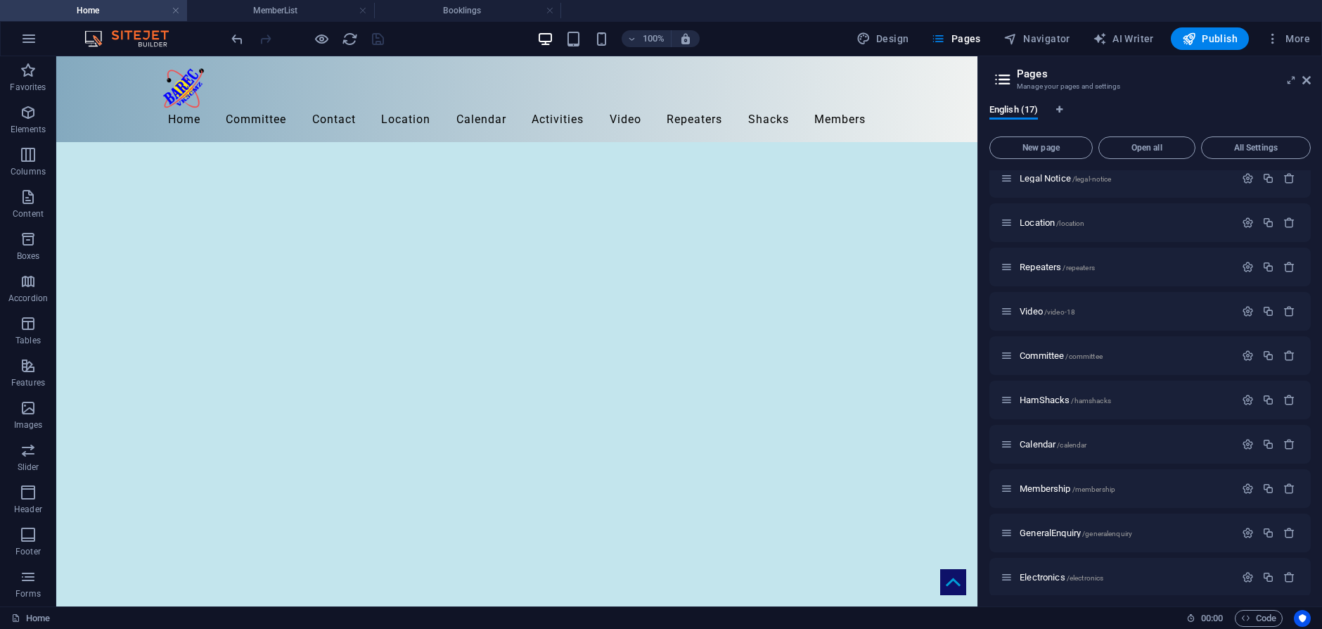
scroll to position [0, 0]
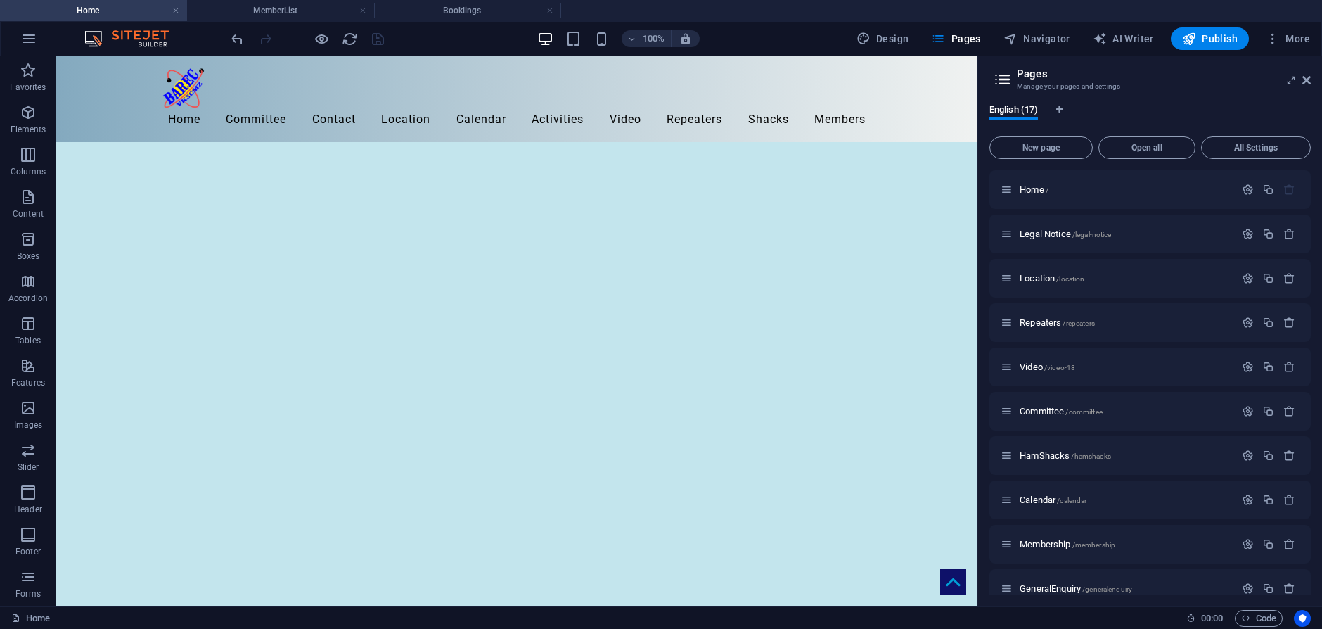
click at [471, 44] on div "100% Design Pages Navigator AI Writer Publish More" at bounding box center [771, 38] width 1087 height 22
click at [1242, 365] on icon "button" at bounding box center [1248, 367] width 12 height 12
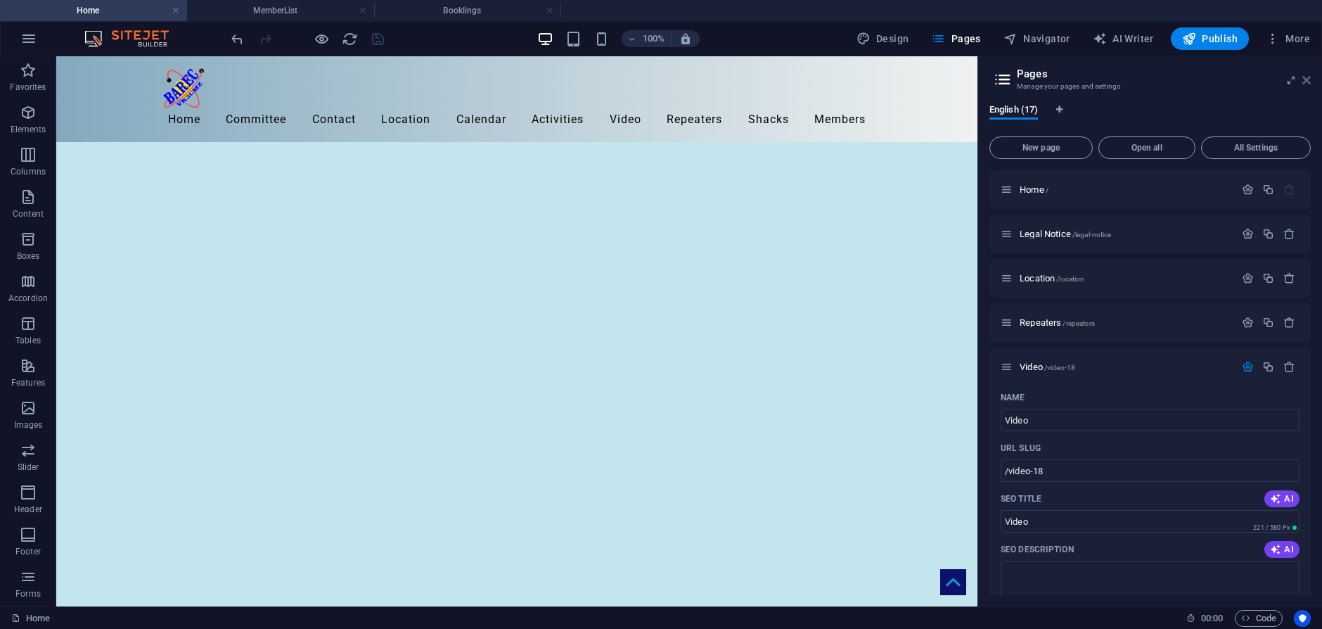
drag, startPoint x: 1308, startPoint y: 80, endPoint x: 1252, endPoint y: 25, distance: 78.5
click at [1308, 80] on icon at bounding box center [1306, 80] width 8 height 11
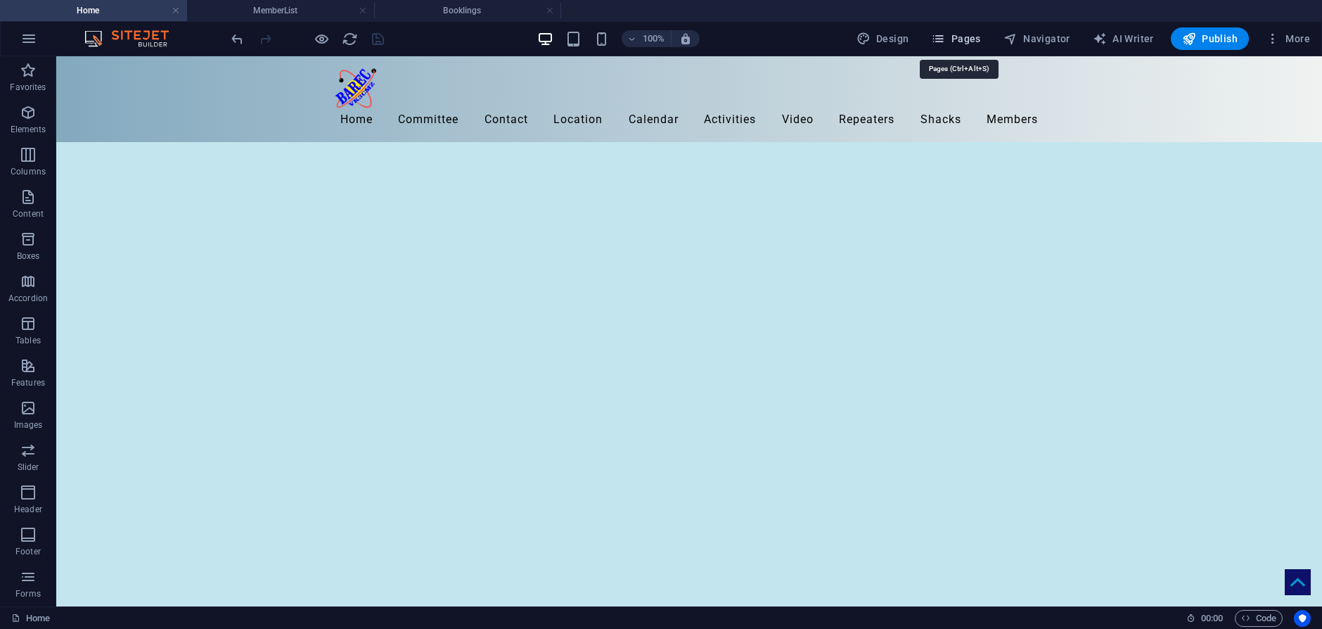
click at [967, 41] on span "Pages" at bounding box center [955, 39] width 49 height 14
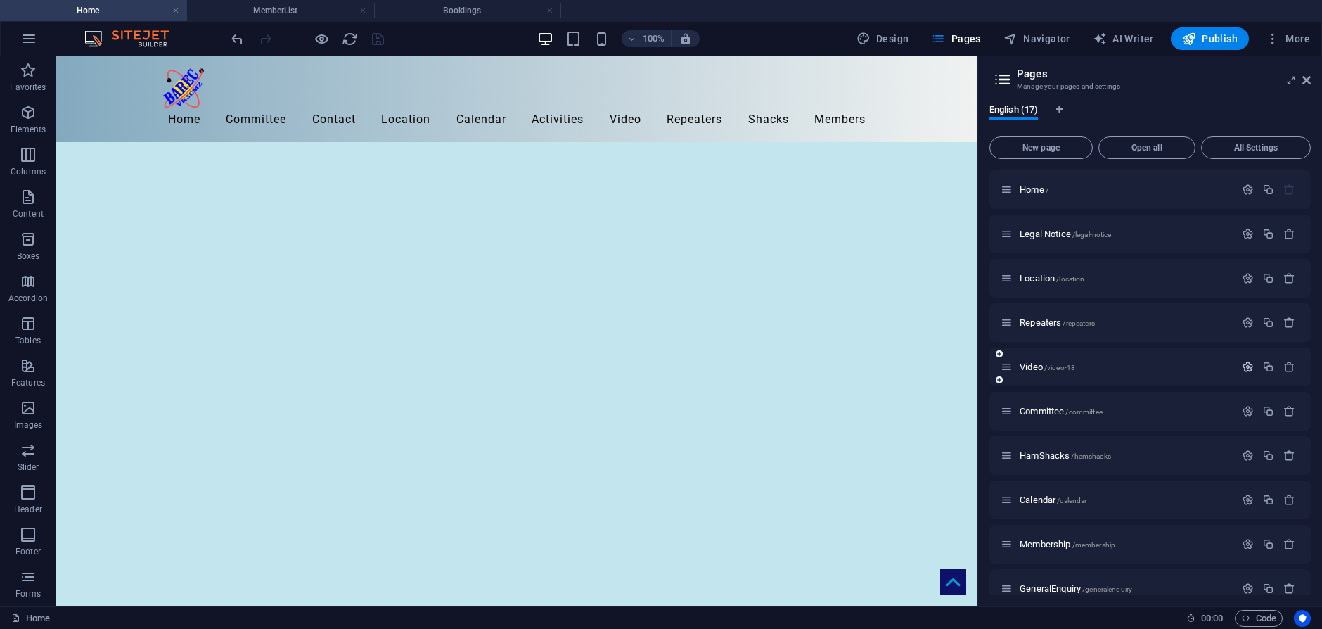
click at [1247, 368] on icon "button" at bounding box center [1248, 367] width 12 height 12
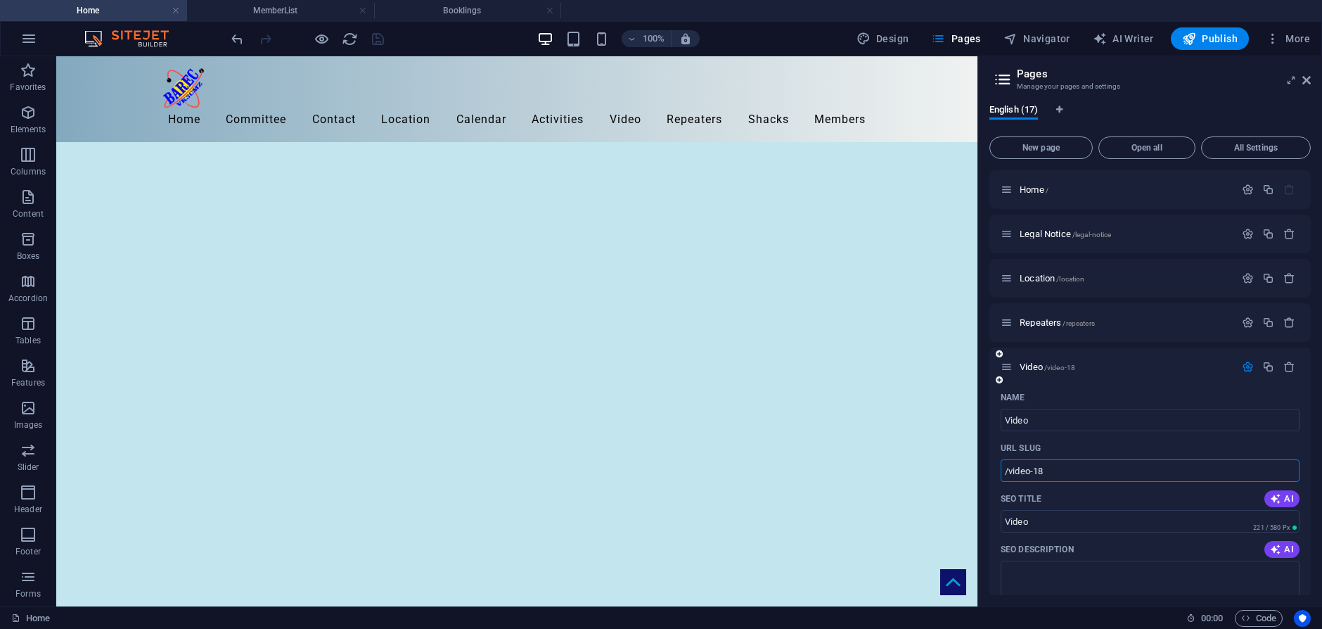
click at [1076, 465] on input "/video-18" at bounding box center [1149, 470] width 299 height 22
type input "/video"
click at [1121, 543] on div "SEO Description AI" at bounding box center [1149, 549] width 299 height 22
click at [1106, 391] on div "Name" at bounding box center [1149, 397] width 299 height 22
click at [1038, 367] on span "Video /video" at bounding box center [1041, 366] width 45 height 11
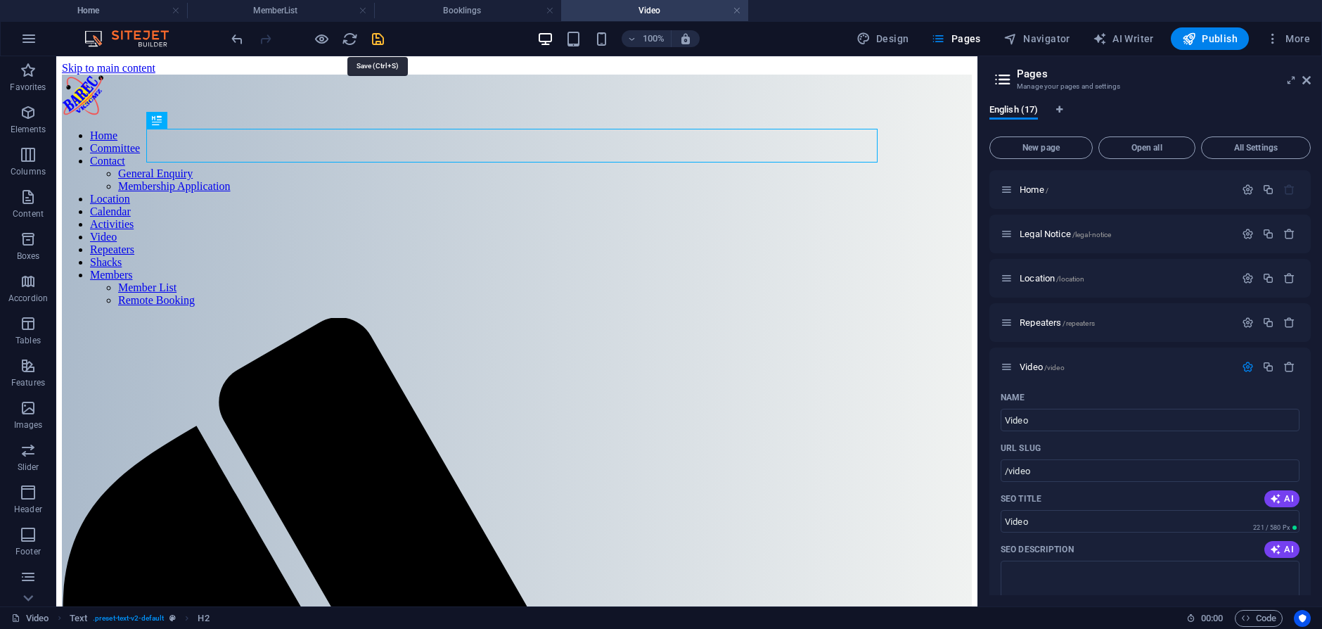
click at [375, 38] on icon "save" at bounding box center [378, 39] width 16 height 16
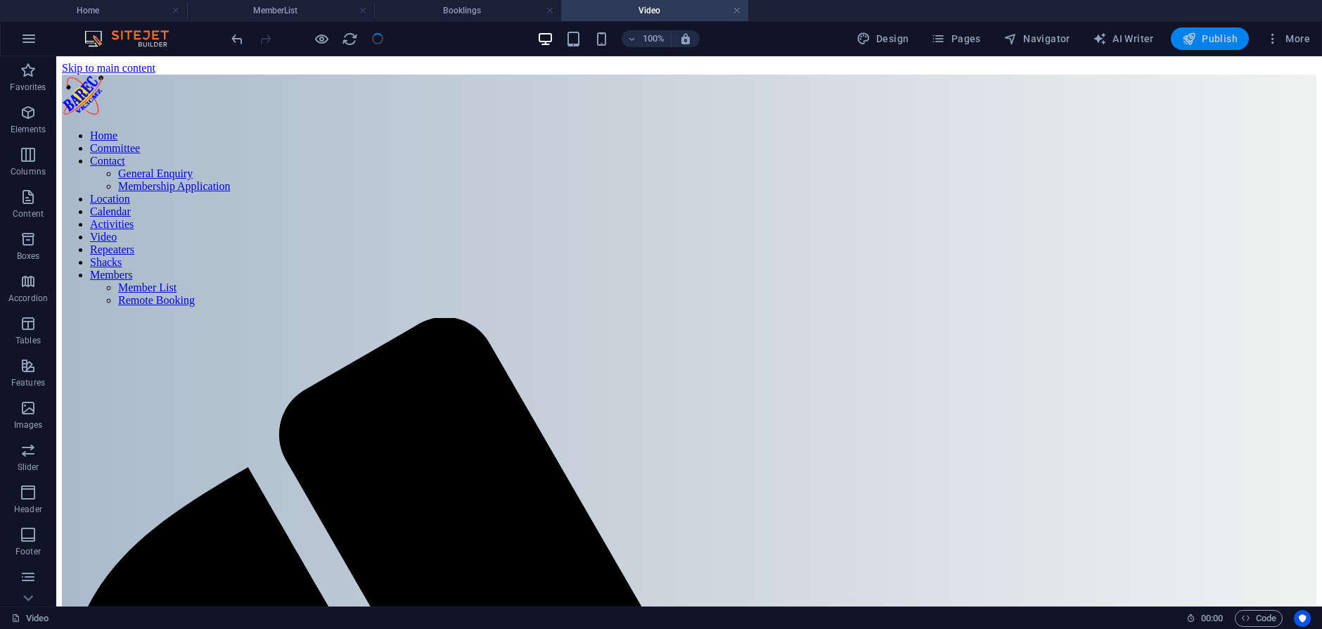
click at [1212, 37] on span "Publish" at bounding box center [1210, 39] width 56 height 14
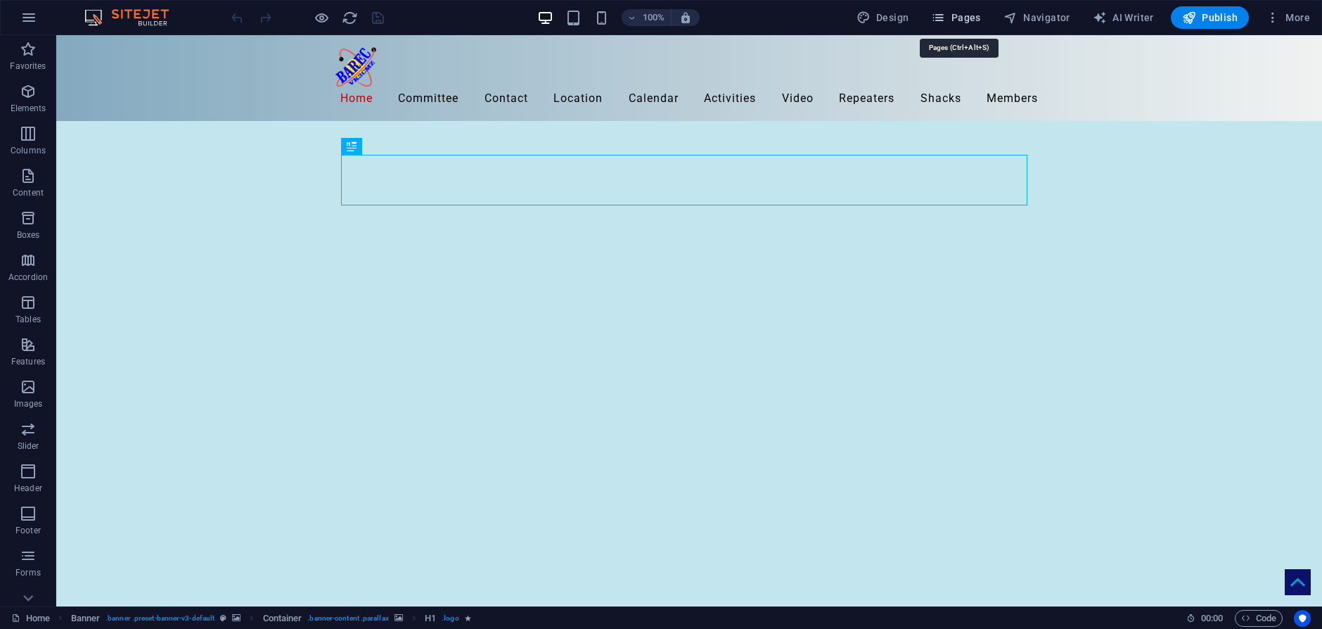
click at [953, 12] on span "Pages" at bounding box center [955, 18] width 49 height 14
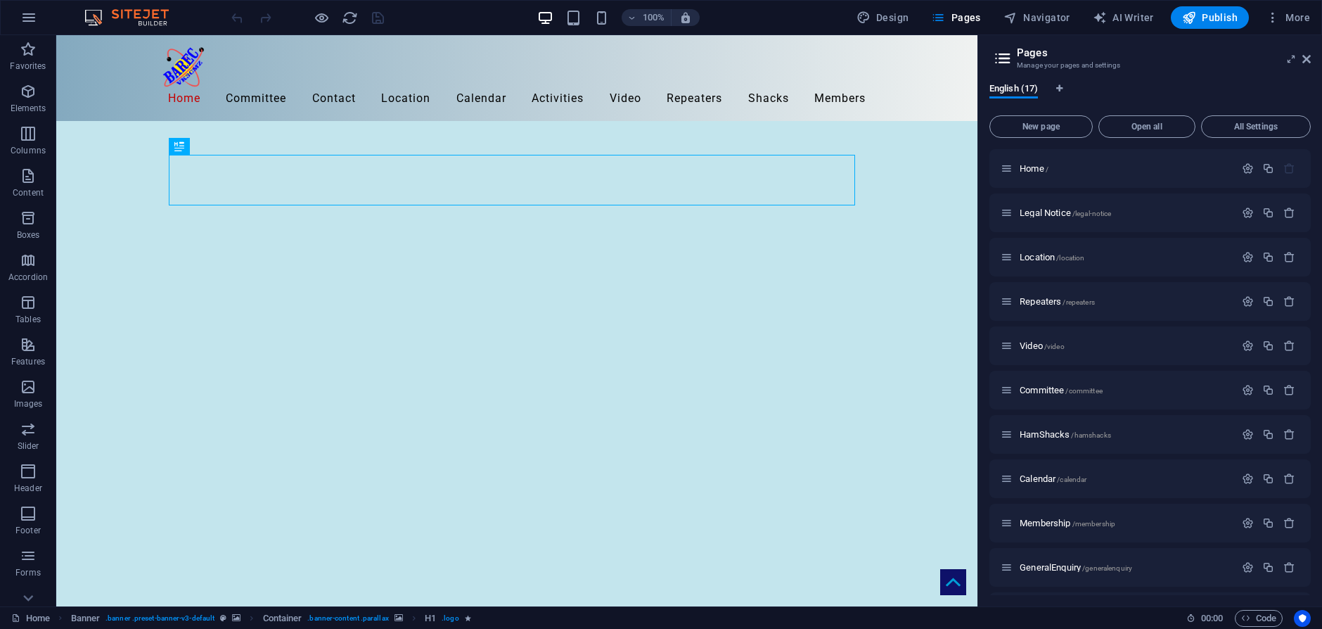
click at [1007, 53] on icon at bounding box center [1002, 59] width 21 height 20
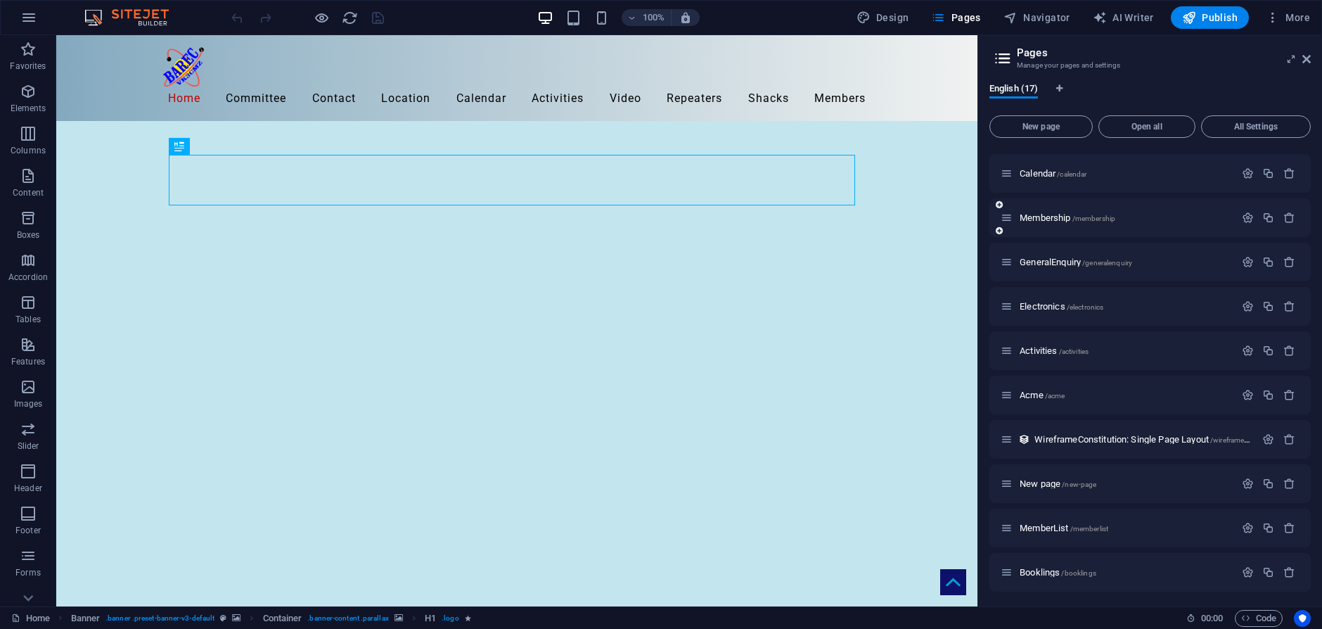
scroll to position [307, 0]
click at [1045, 569] on span "Booklings /booklings" at bounding box center [1057, 570] width 77 height 11
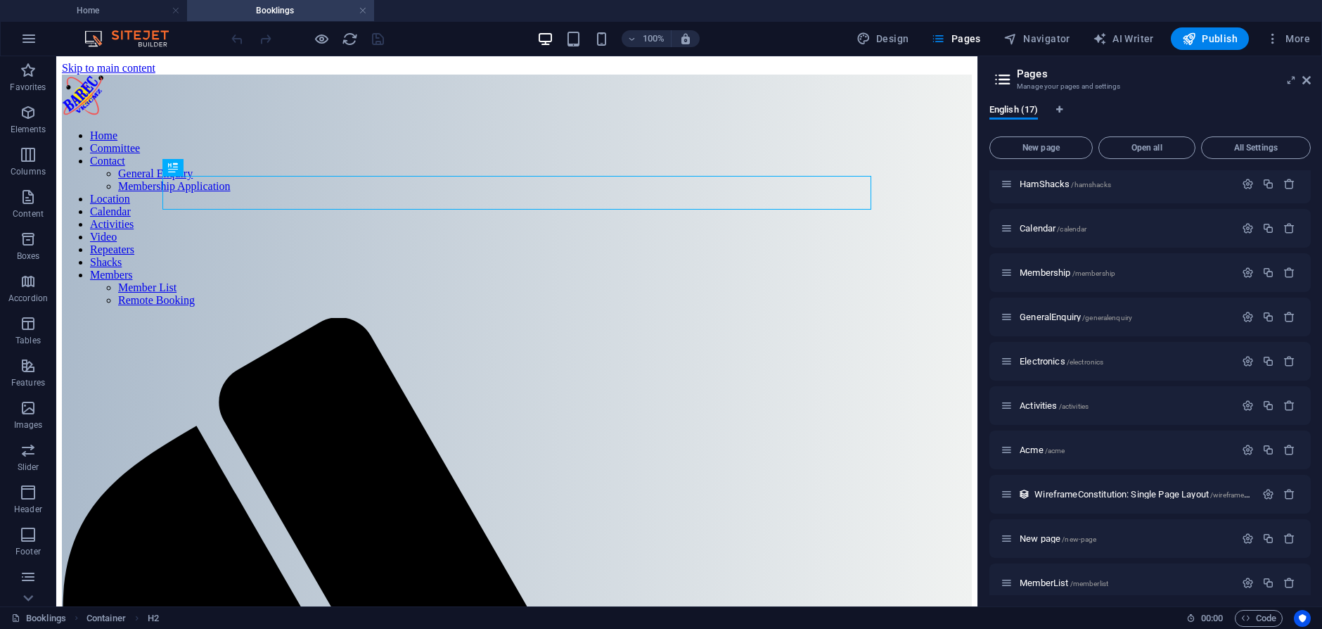
scroll to position [0, 0]
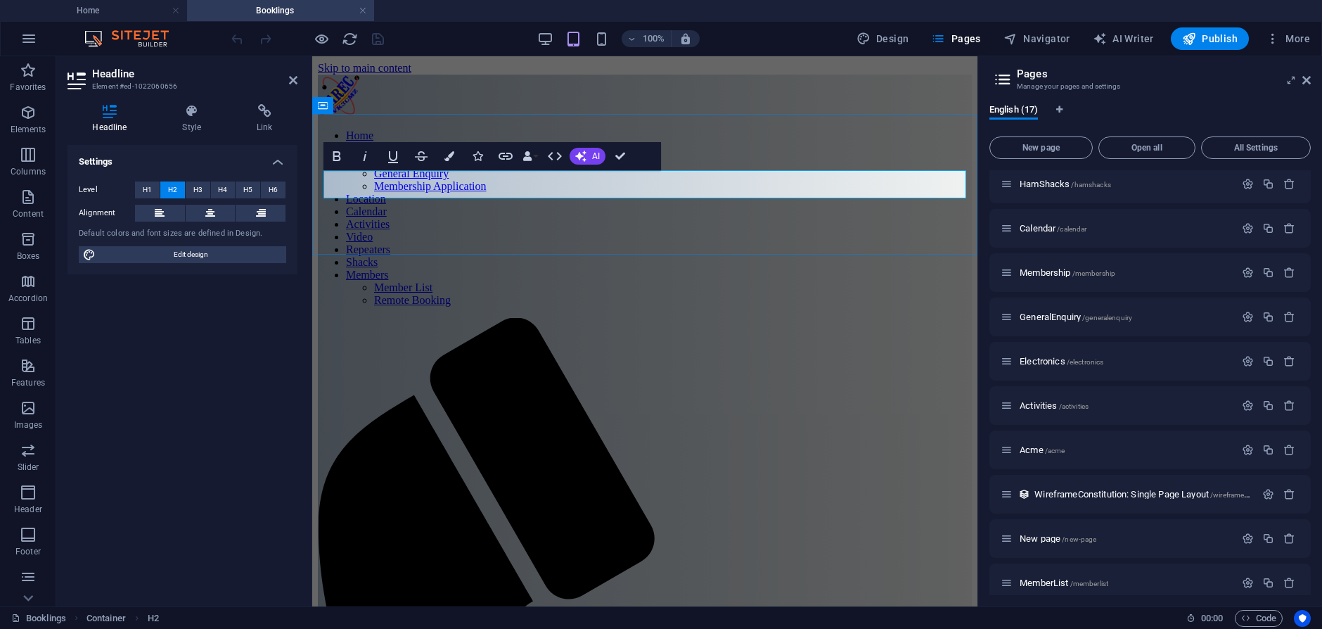
click at [492, 13] on ul "Home Booklings" at bounding box center [661, 10] width 1322 height 21
click at [271, 423] on div "Settings Level H1 H2 H3 H4 H5 H6 Alignment Default colors and font sizes are de…" at bounding box center [182, 370] width 230 height 450
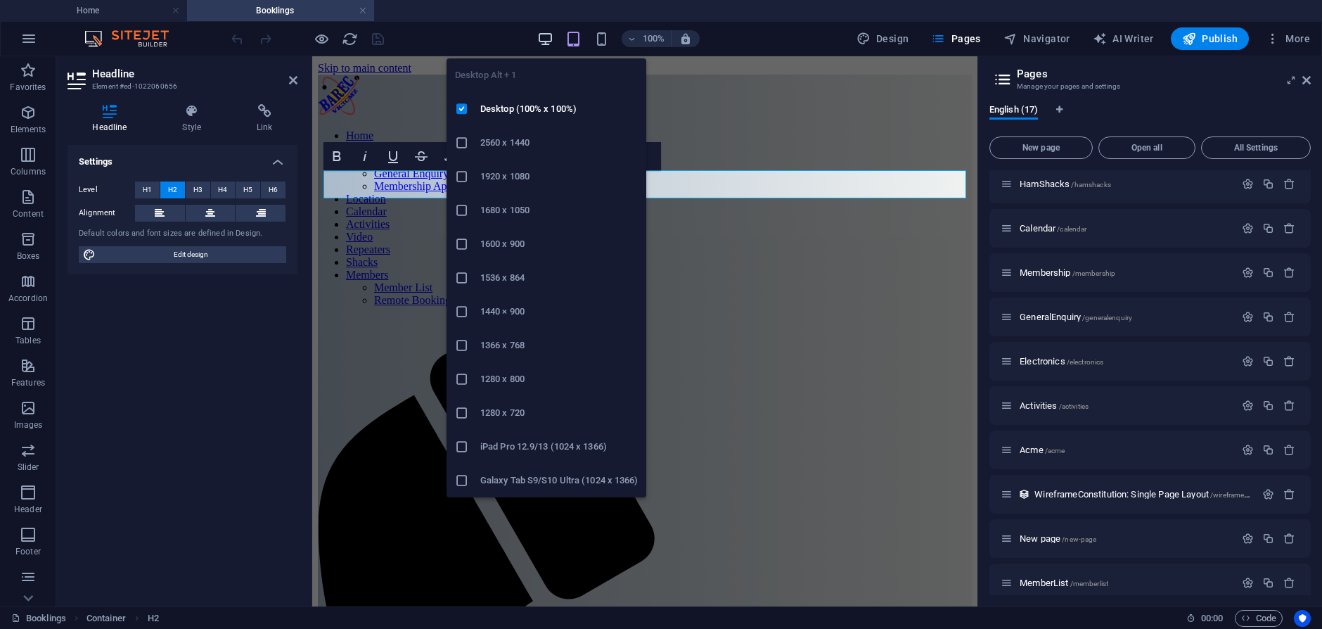
click at [548, 32] on icon "button" at bounding box center [545, 39] width 16 height 16
click at [547, 38] on icon "button" at bounding box center [545, 39] width 16 height 16
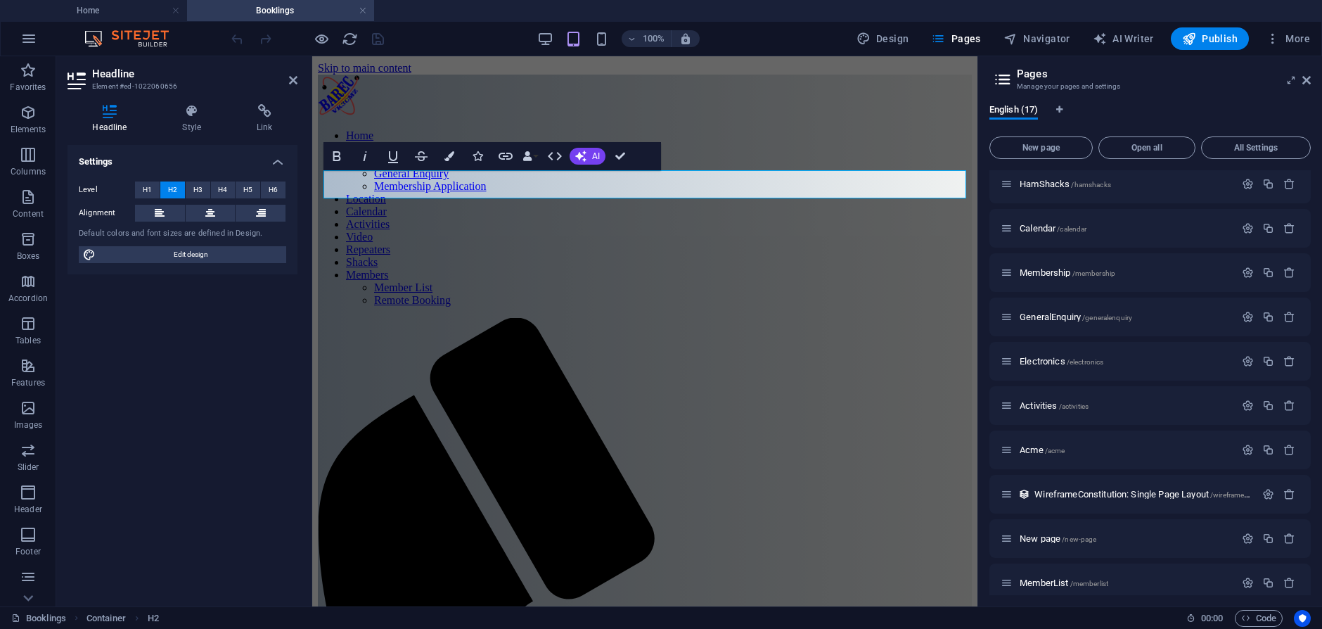
click at [147, 437] on div "Settings Level H1 H2 H3 H4 H5 H6 Alignment Default colors and font sizes are de…" at bounding box center [182, 370] width 230 height 450
click at [151, 437] on div "Settings Level H1 H2 H3 H4 H5 H6 Alignment Default colors and font sizes are de…" at bounding box center [182, 370] width 230 height 450
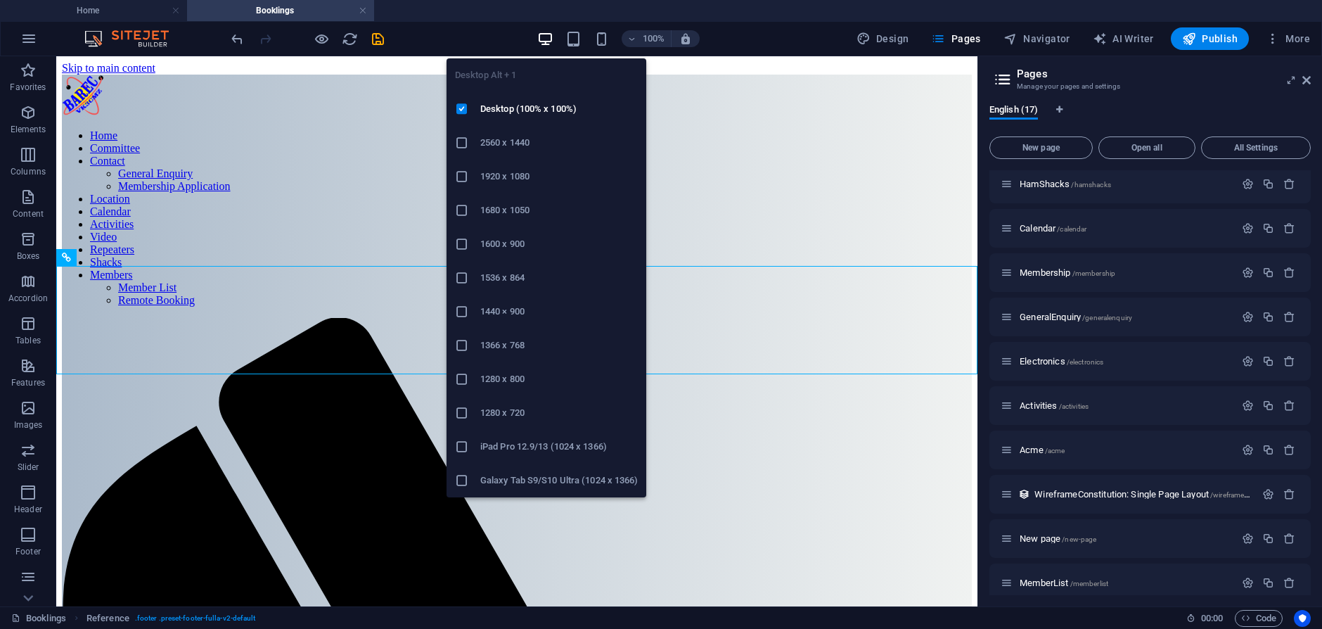
click at [545, 34] on icon "button" at bounding box center [545, 39] width 16 height 16
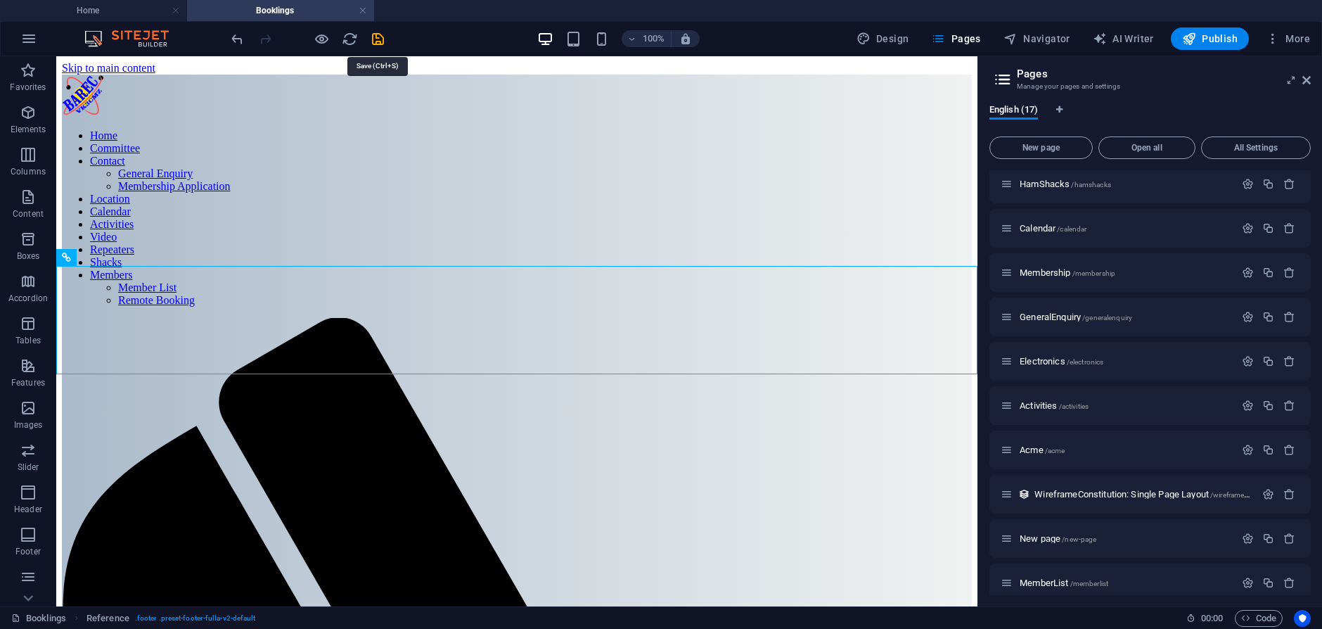
click at [377, 40] on icon "save" at bounding box center [378, 39] width 16 height 16
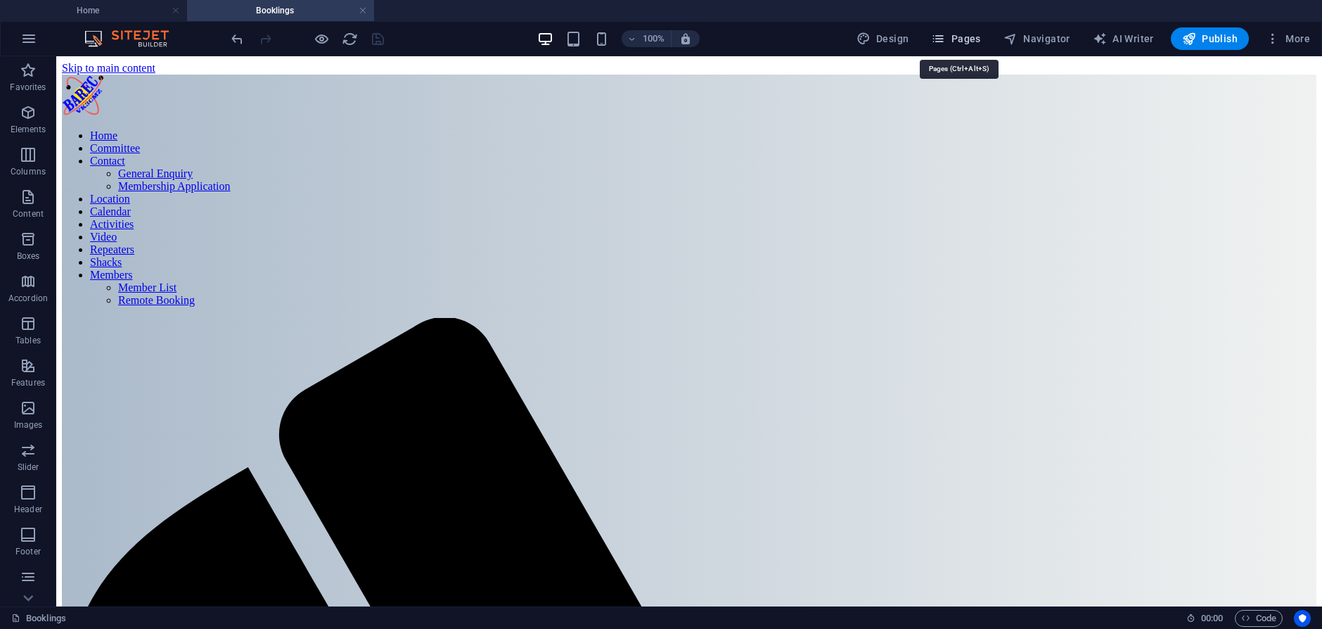
click at [961, 37] on span "Pages" at bounding box center [955, 39] width 49 height 14
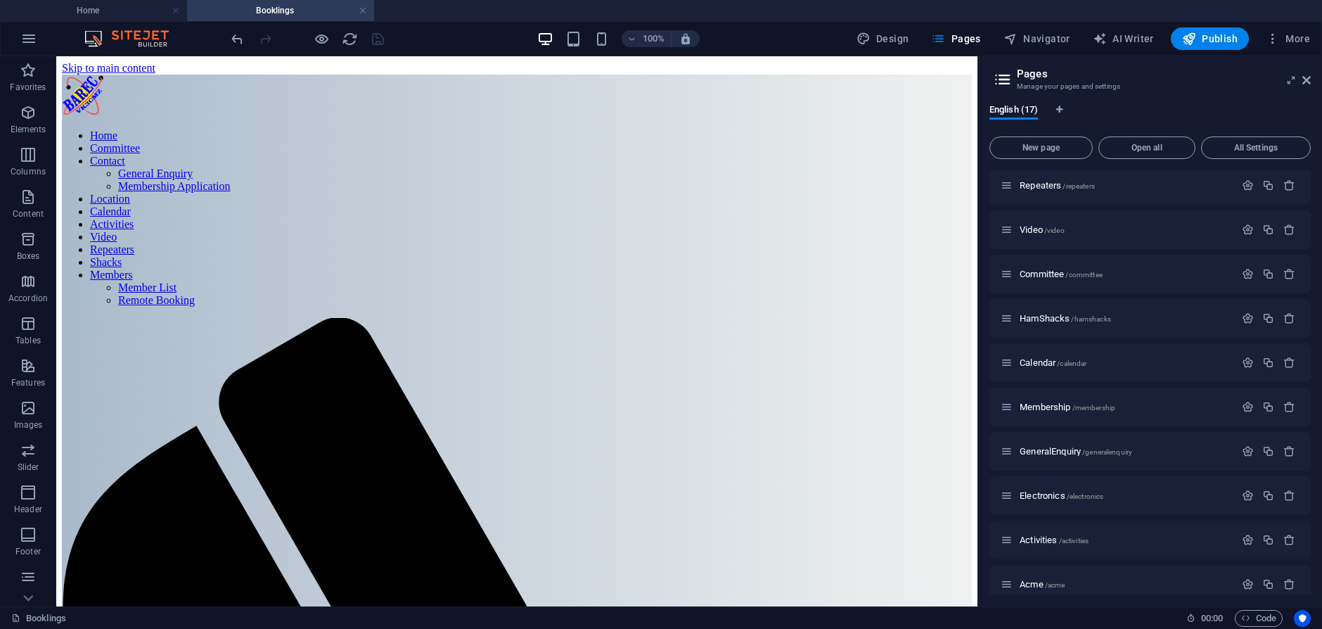
scroll to position [328, 0]
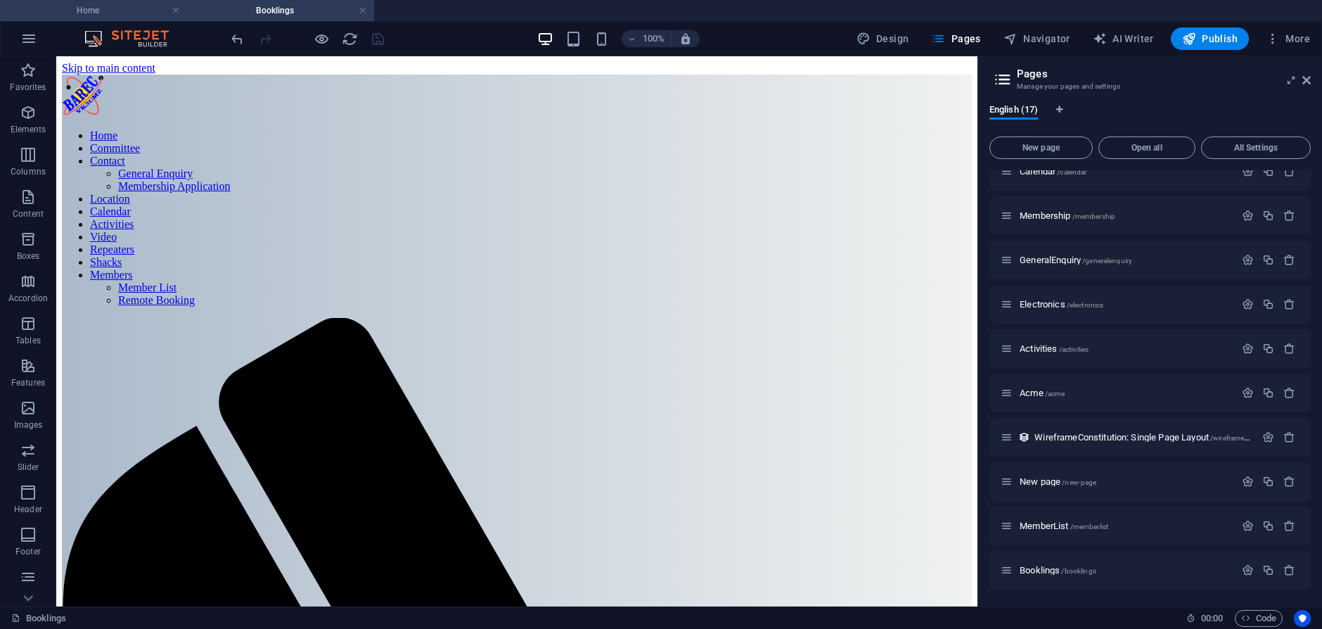
click at [82, 8] on h4 "Home" at bounding box center [93, 10] width 187 height 15
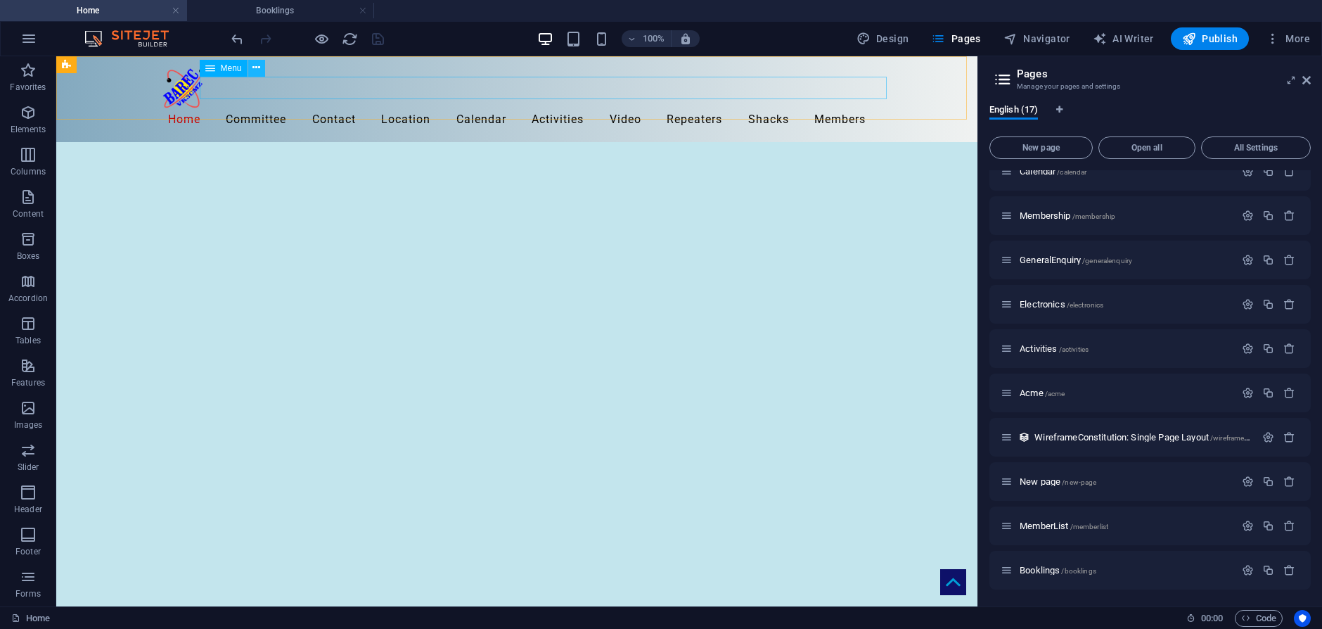
click at [256, 68] on icon at bounding box center [256, 67] width 8 height 15
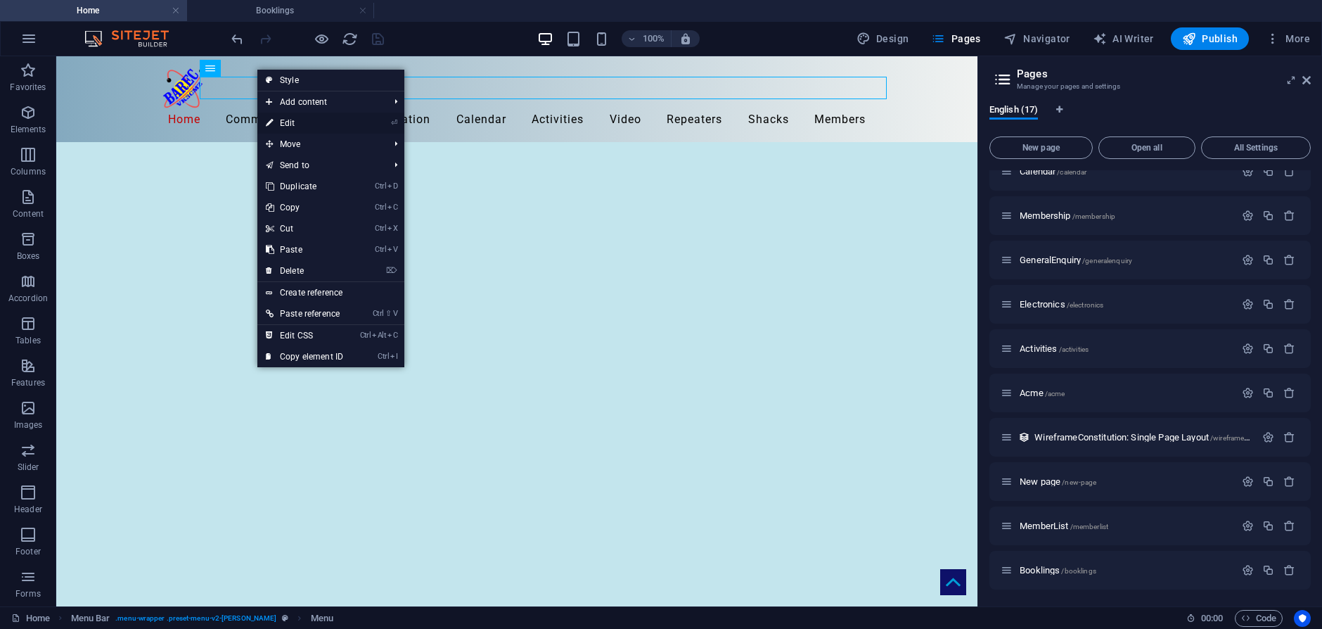
click at [290, 122] on link "⏎ Edit" at bounding box center [304, 122] width 94 height 21
select select
select select "5"
select select
select select "9"
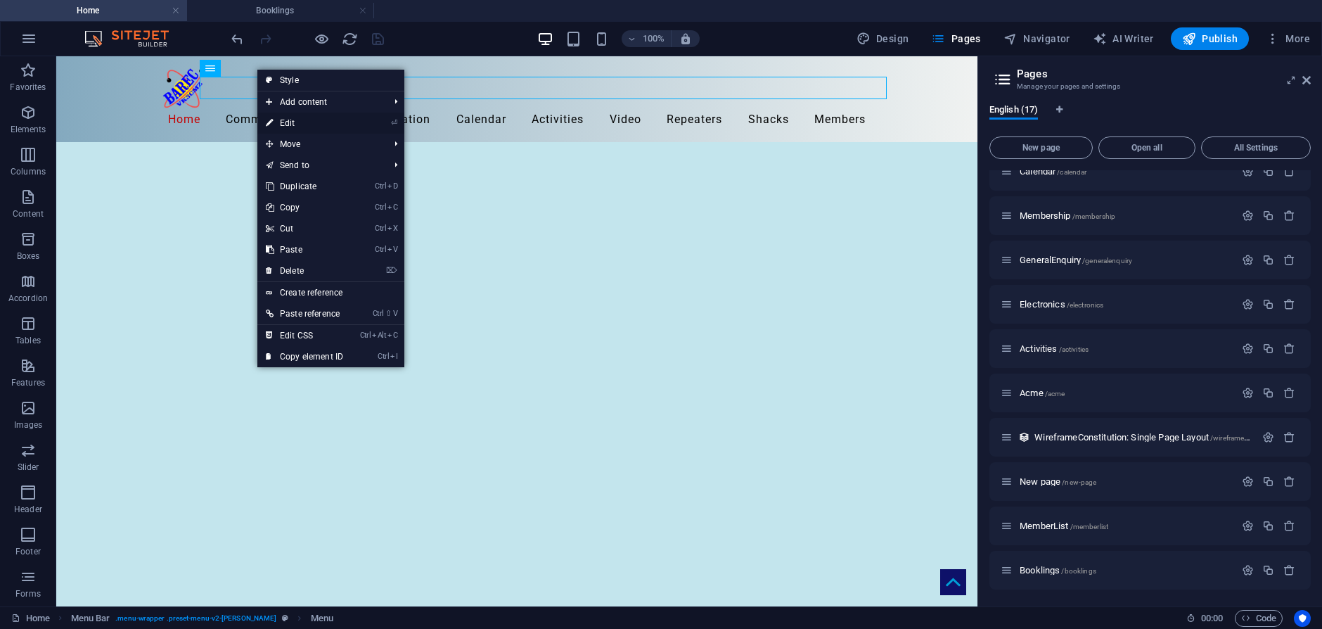
select select
select select "8"
select select
select select "2"
select select
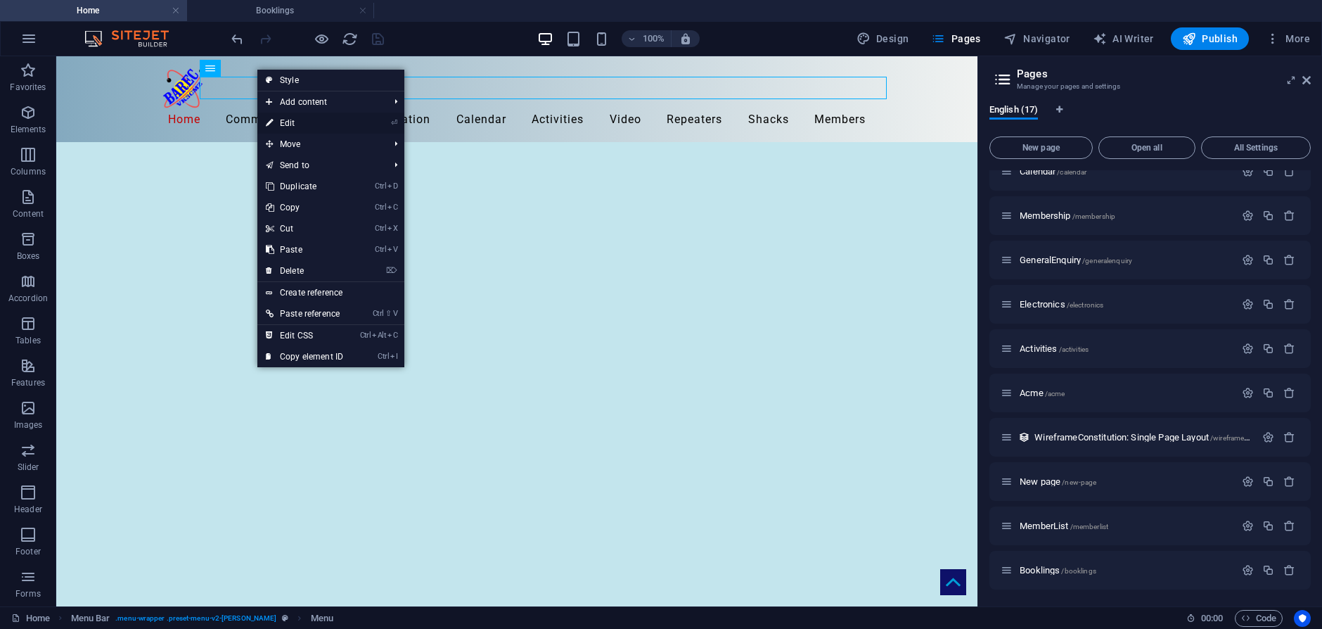
select select "7"
select select
select select "11"
select select
select select "4"
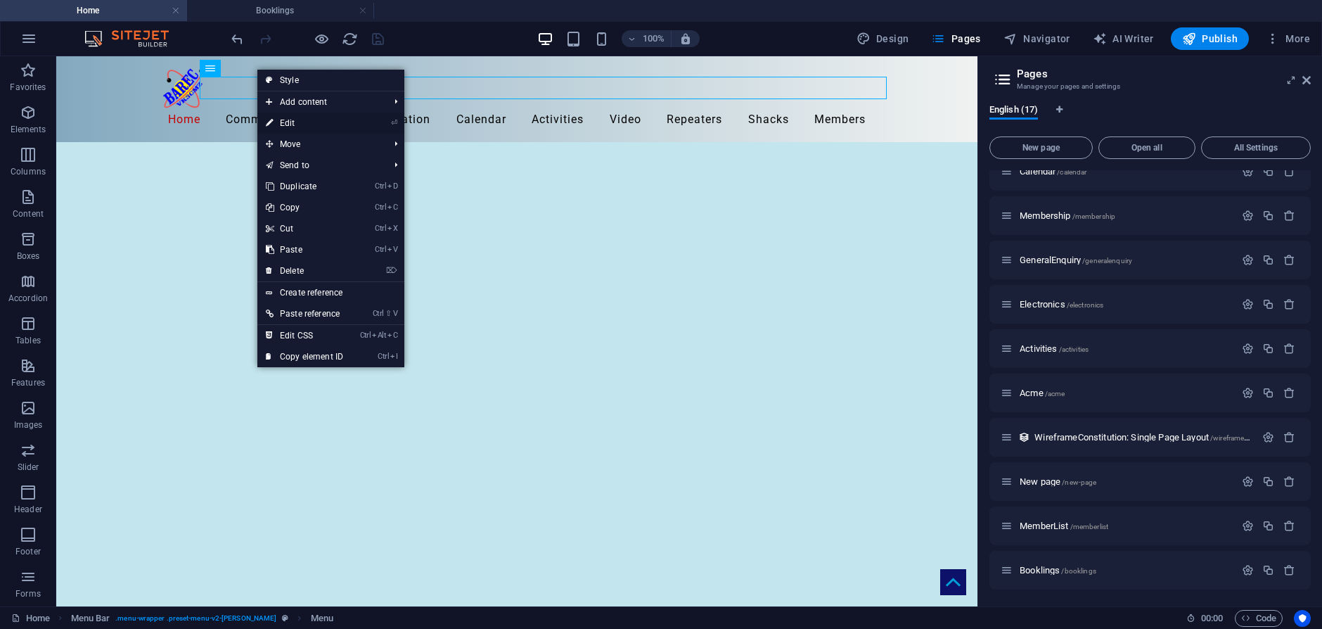
select select
select select "3"
select select
select select "6"
select select
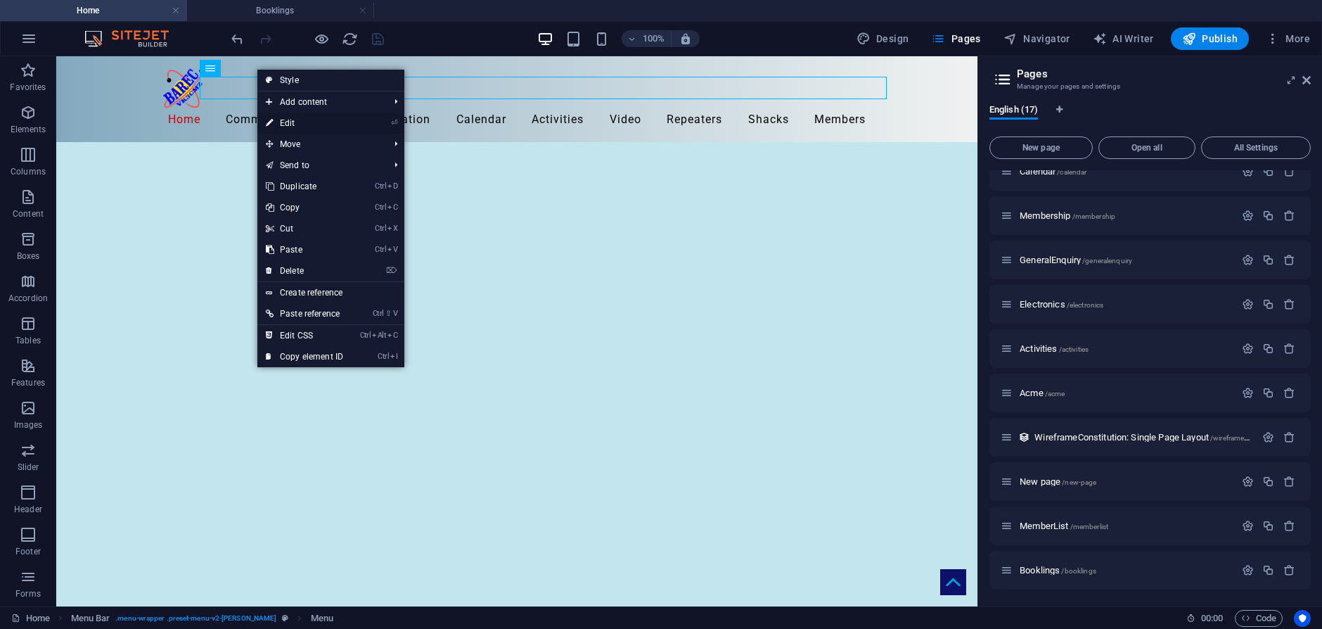
select select "14"
select select
select select "15"
select select
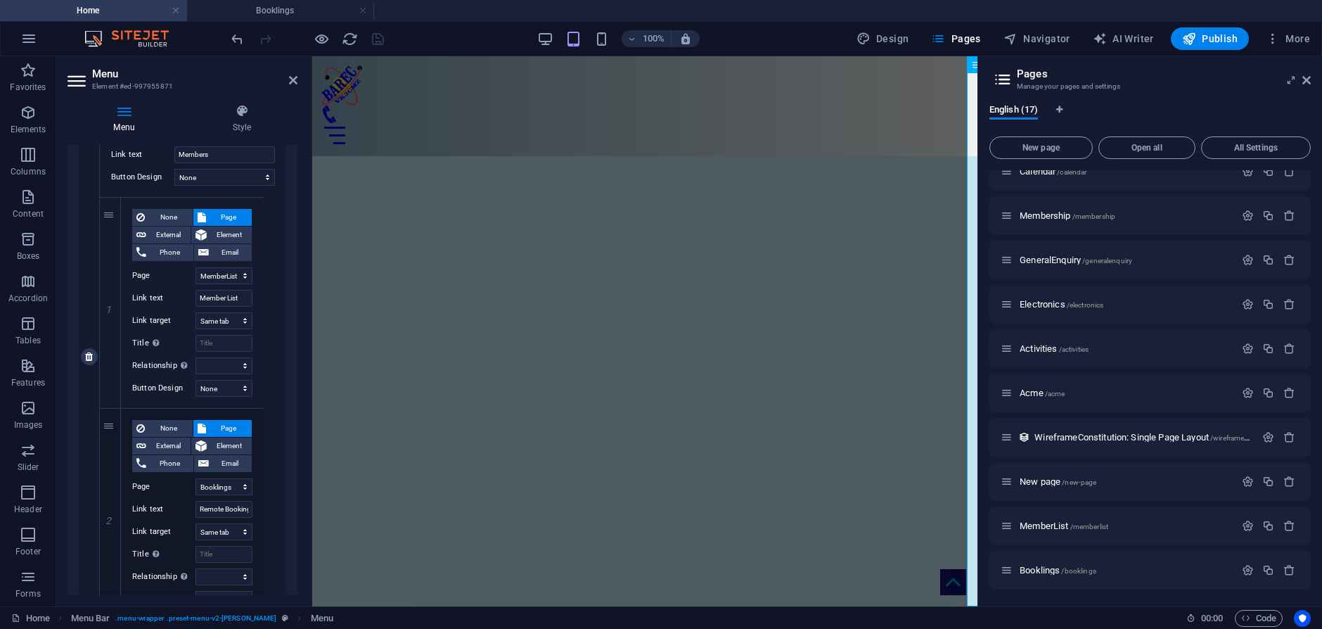
scroll to position [2319, 0]
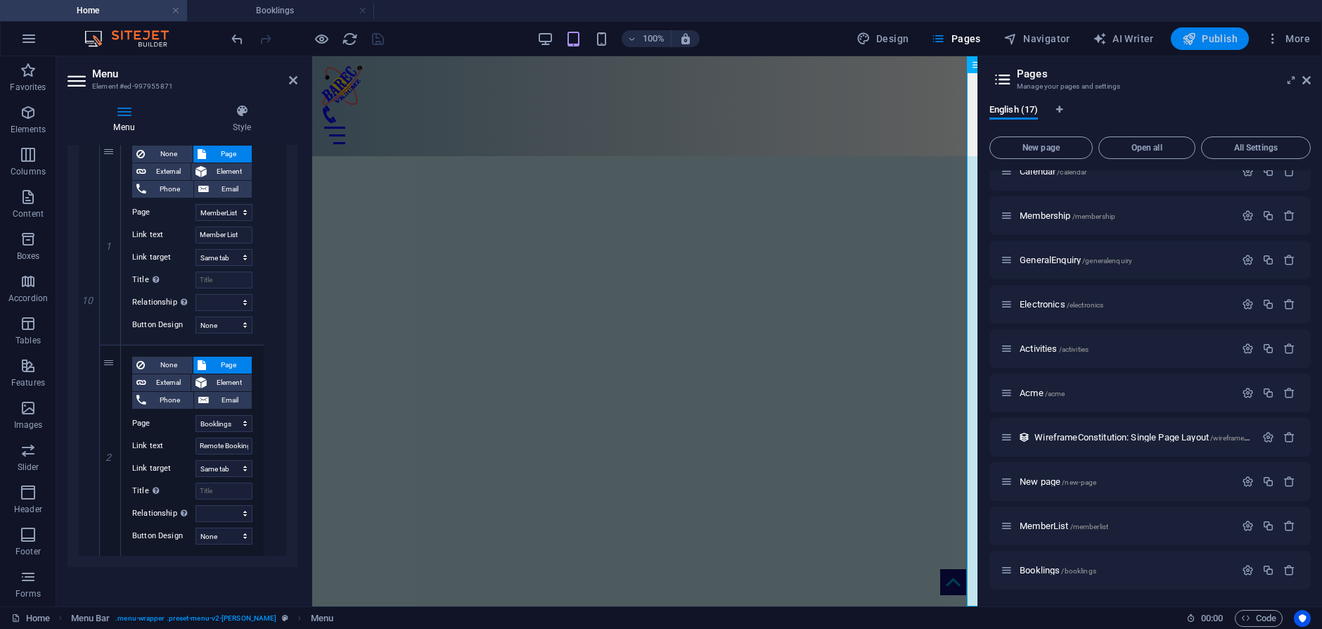
click at [1207, 40] on span "Publish" at bounding box center [1210, 39] width 56 height 14
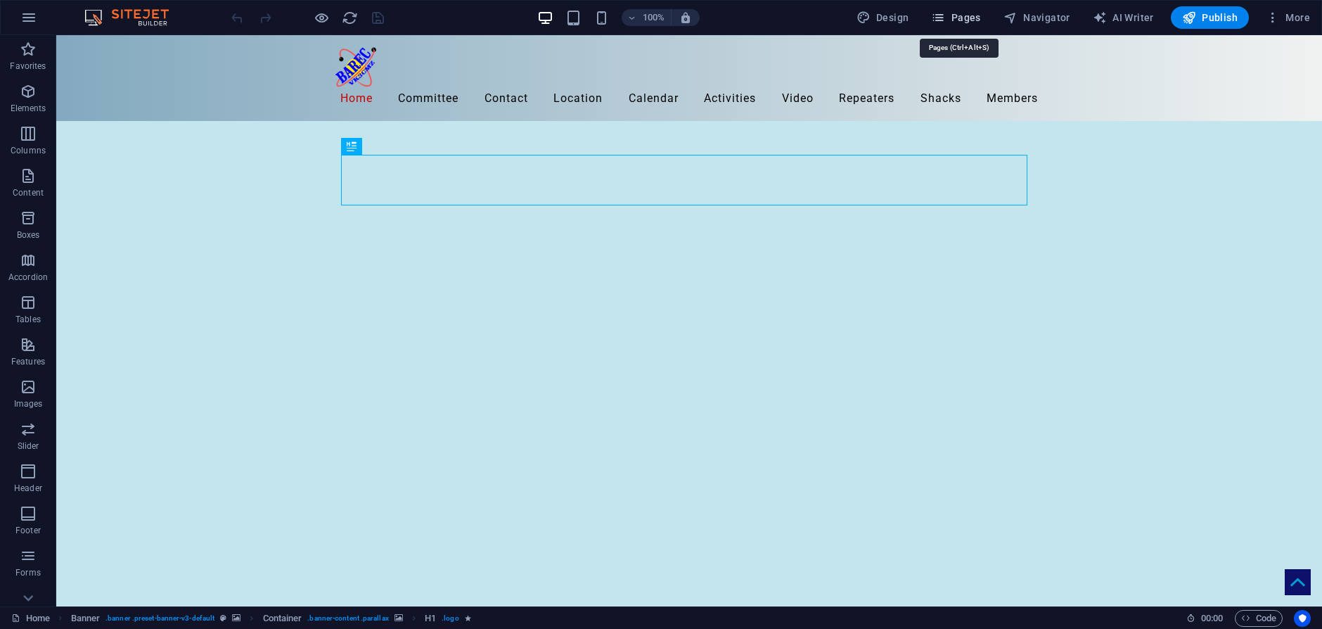
click at [953, 20] on span "Pages" at bounding box center [955, 18] width 49 height 14
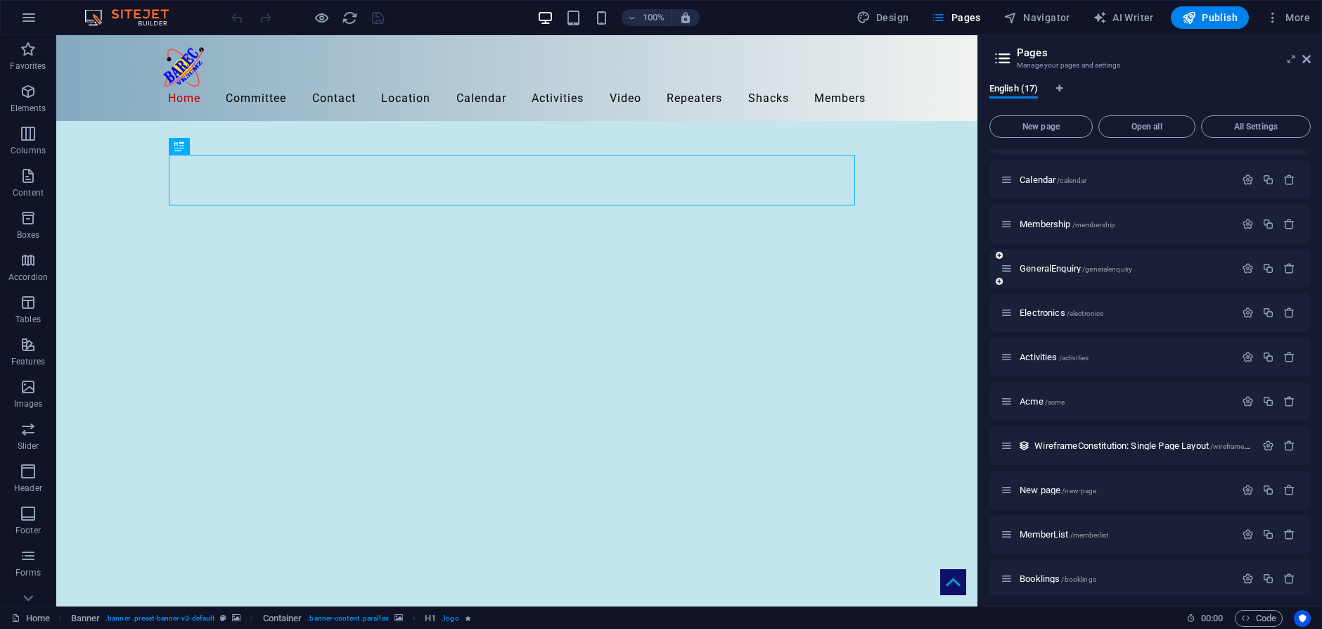
scroll to position [307, 0]
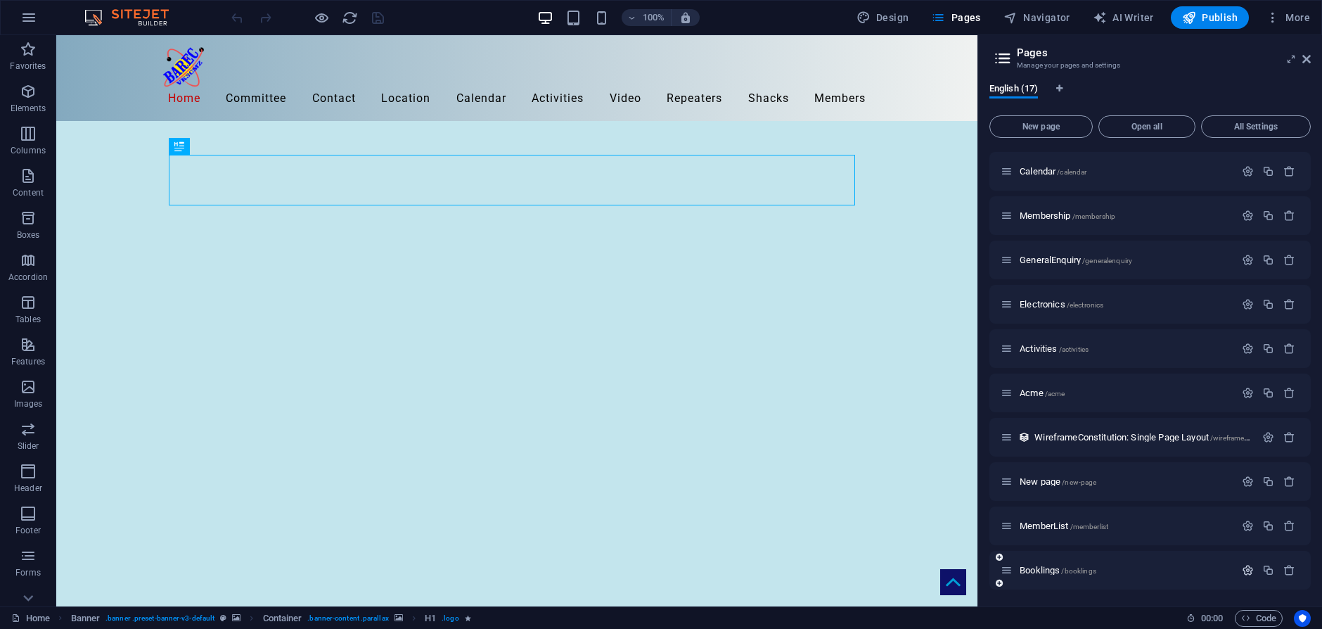
click at [1246, 575] on icon "button" at bounding box center [1248, 570] width 12 height 12
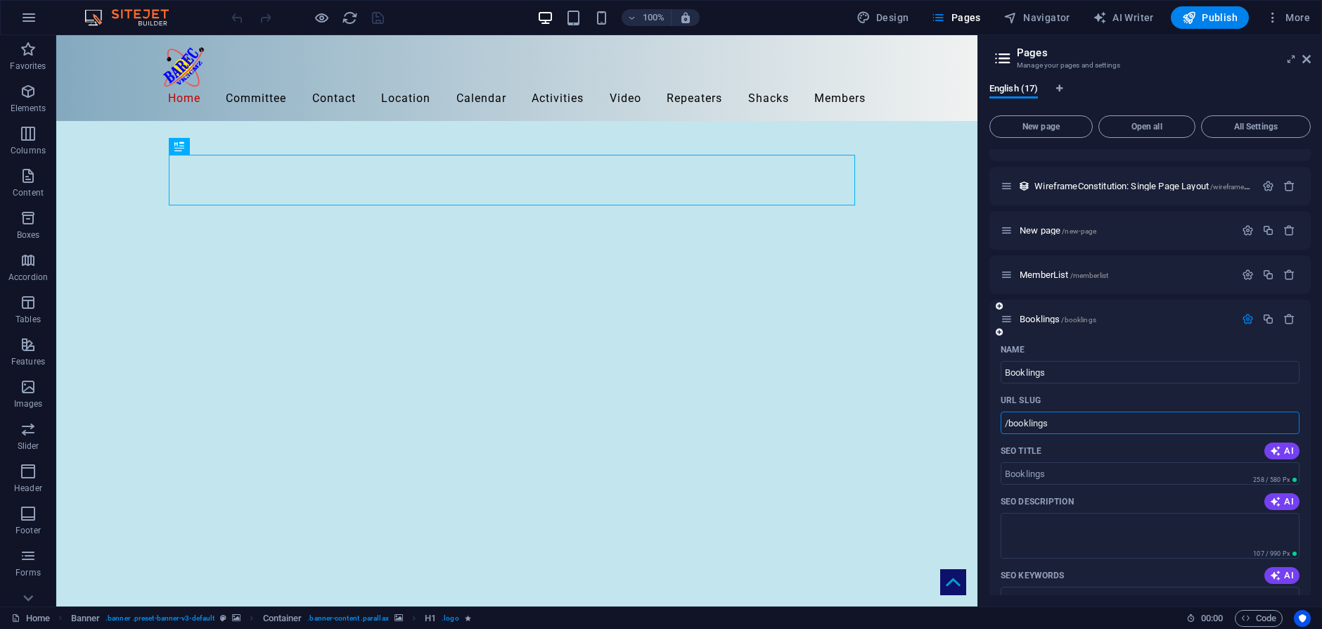
click at [1008, 423] on input "/booklings" at bounding box center [1149, 422] width 299 height 22
type input "/members_only/booklings"
click at [1158, 343] on div "Name" at bounding box center [1149, 349] width 299 height 22
click at [1052, 316] on span "Booklings /members_only/booklings" at bounding box center [1082, 319] width 127 height 11
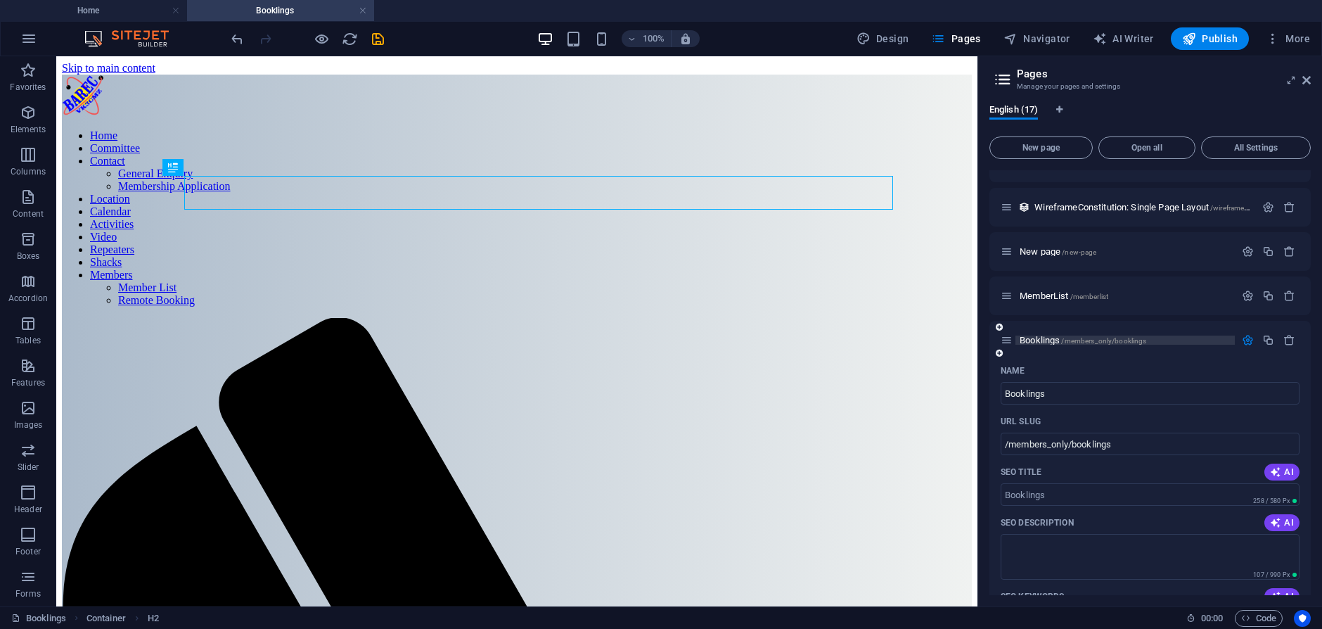
scroll to position [0, 0]
click at [378, 41] on icon "save" at bounding box center [378, 39] width 16 height 16
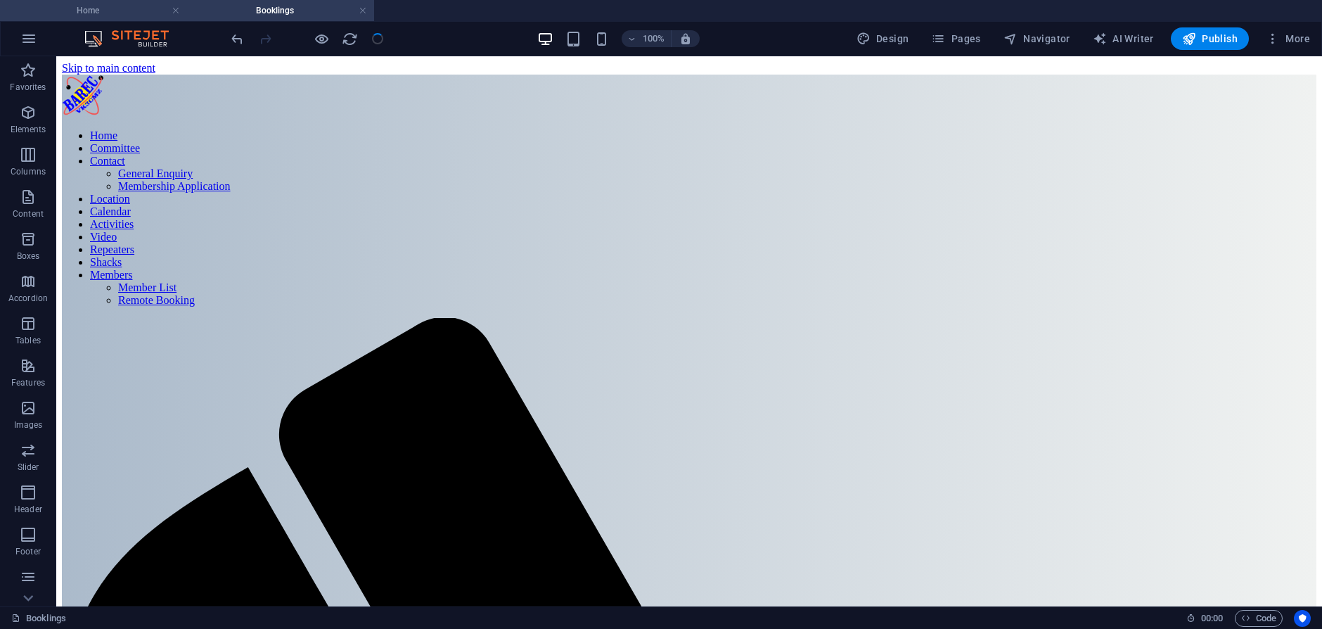
click at [99, 11] on h4 "Home" at bounding box center [93, 10] width 187 height 15
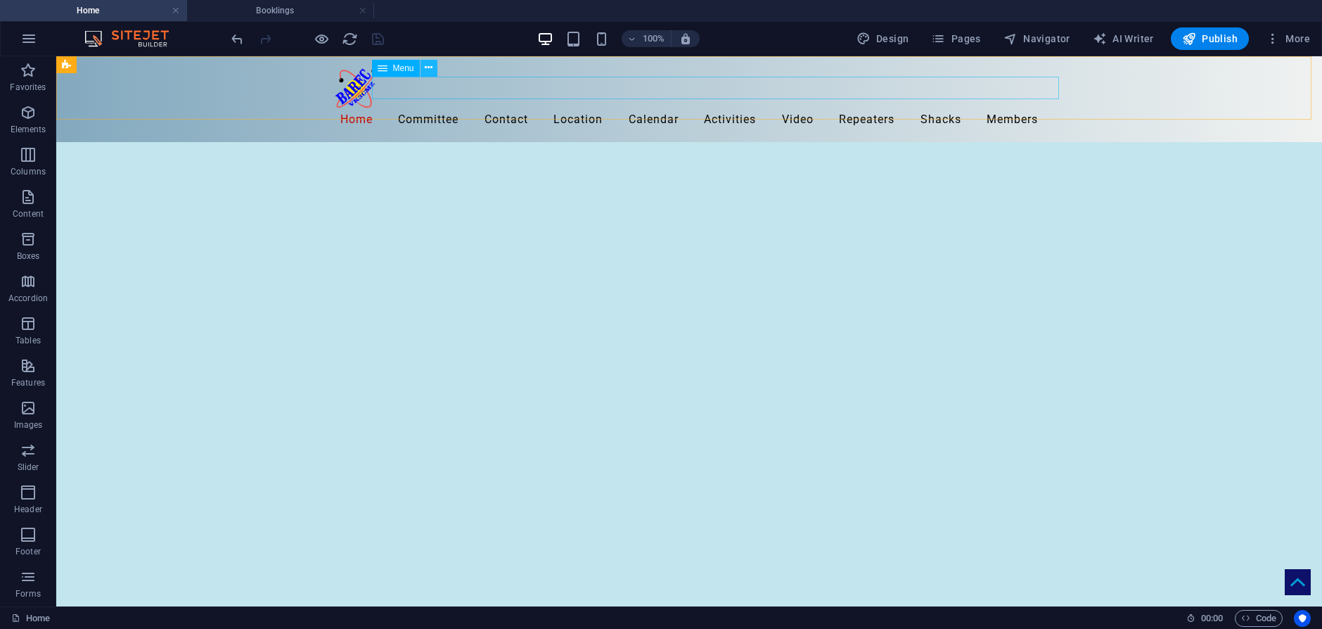
click at [430, 67] on icon at bounding box center [429, 67] width 8 height 15
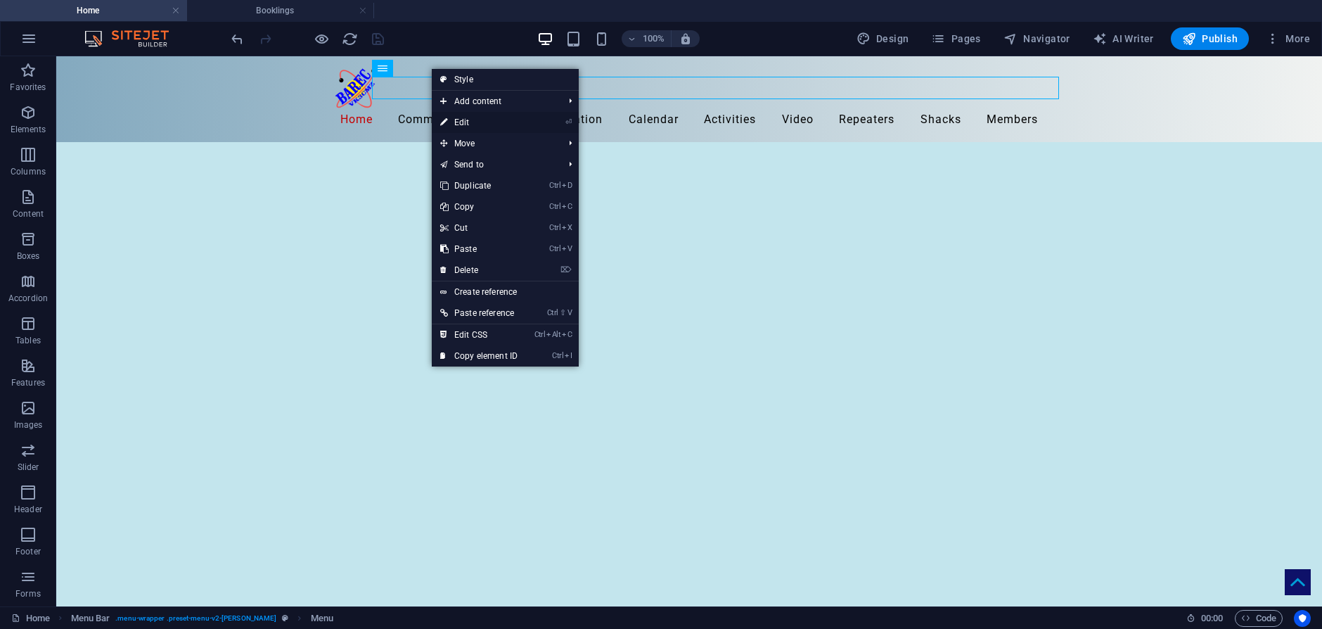
click at [465, 122] on link "⏎ Edit" at bounding box center [479, 122] width 94 height 21
select select
select select "5"
select select
select select "9"
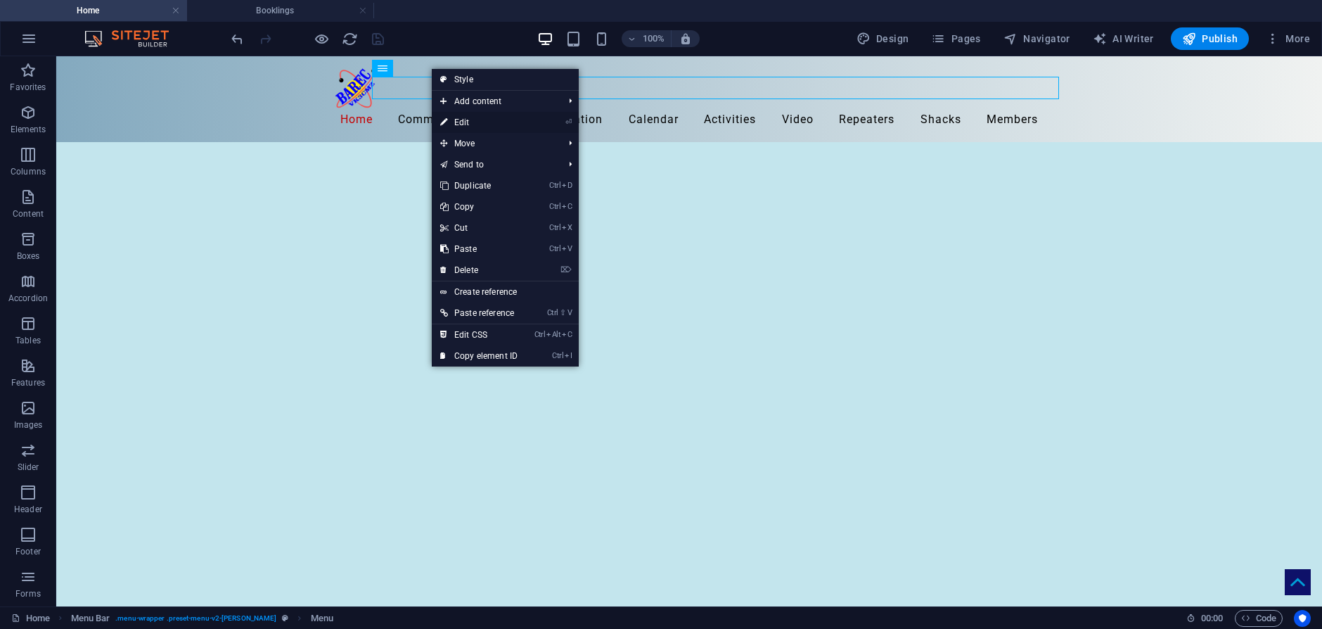
select select
select select "8"
select select
select select "2"
select select
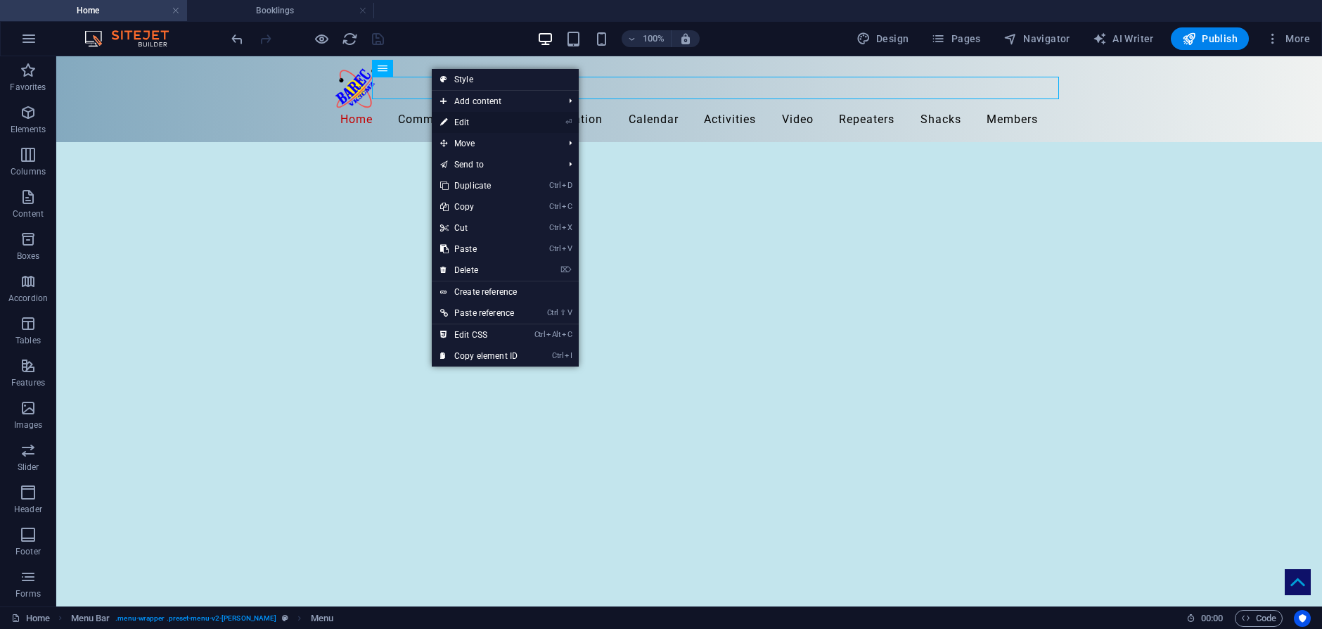
select select "7"
select select
select select "11"
select select
select select "4"
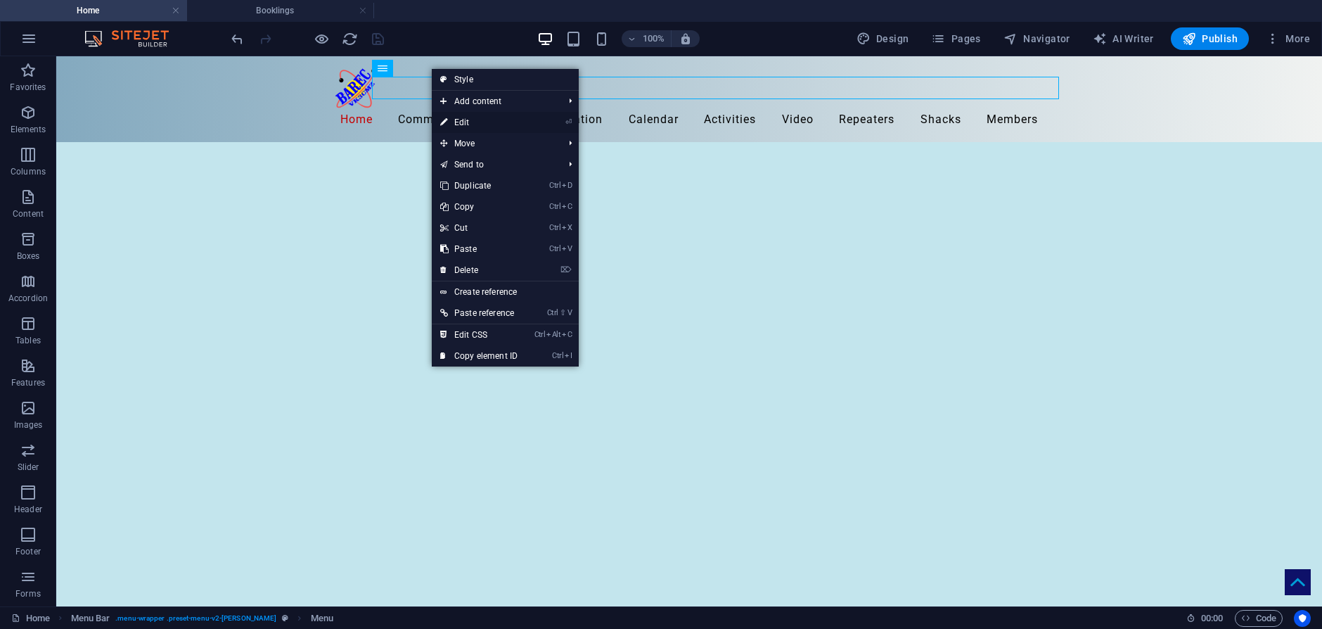
select select
select select "3"
select select
select select "6"
select select
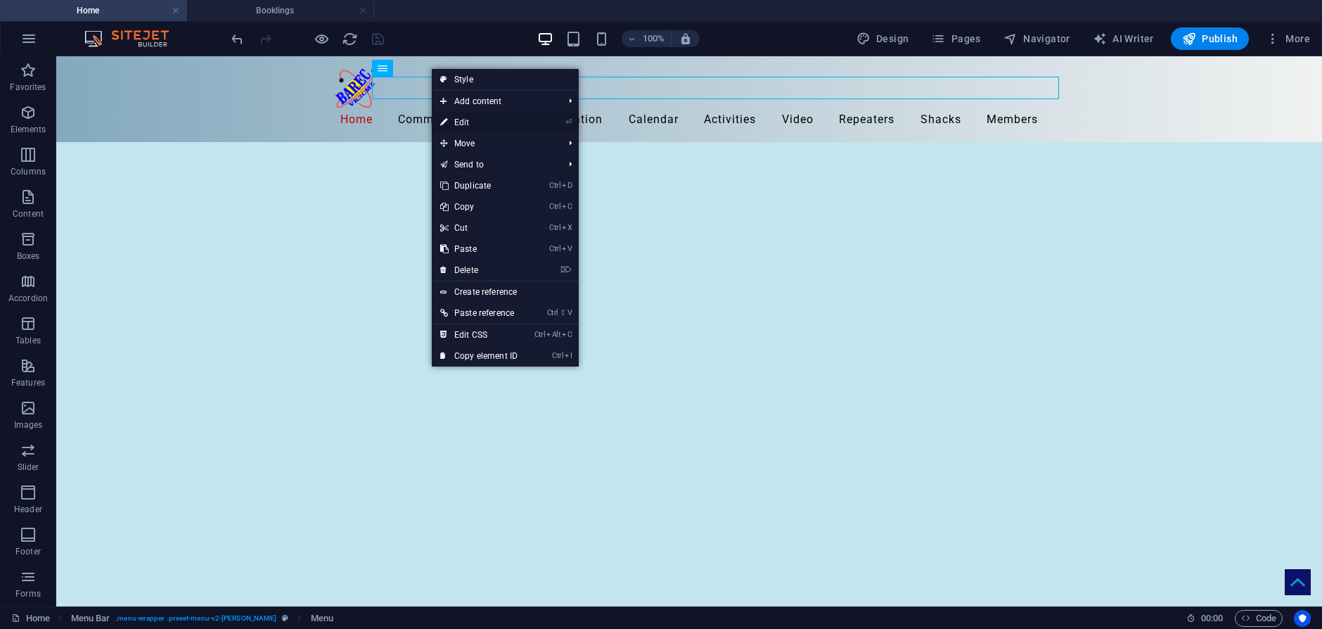
select select "14"
select select
select select "15"
select select
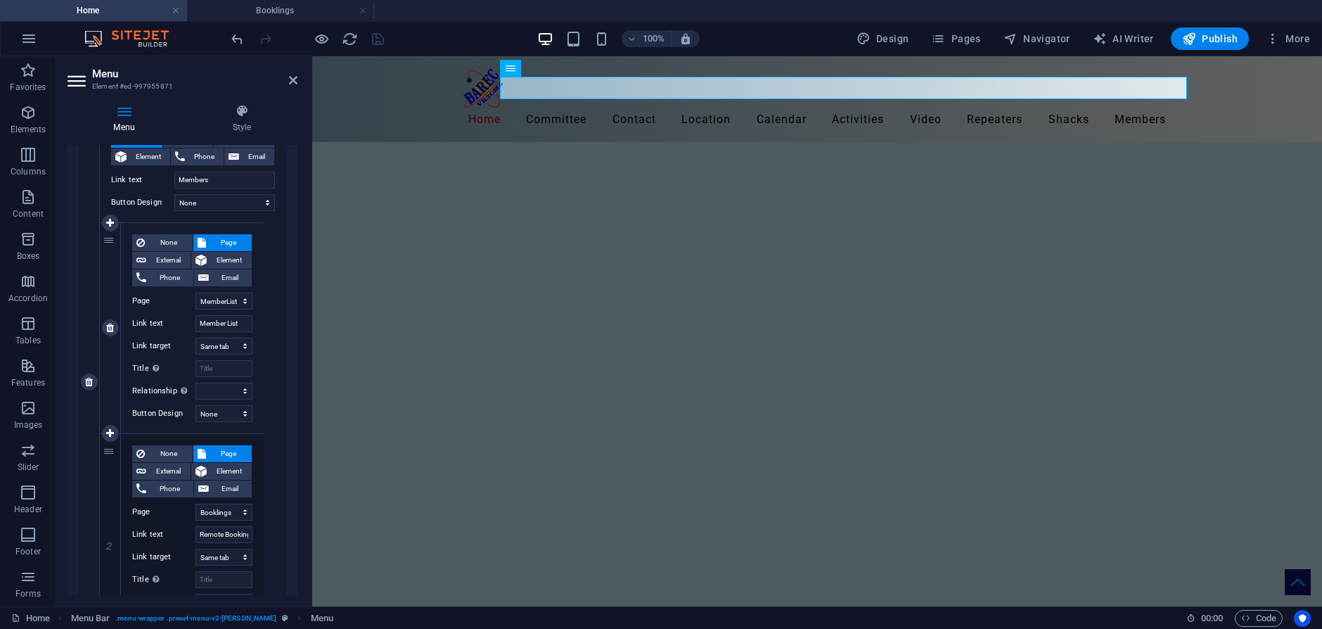
scroll to position [2319, 0]
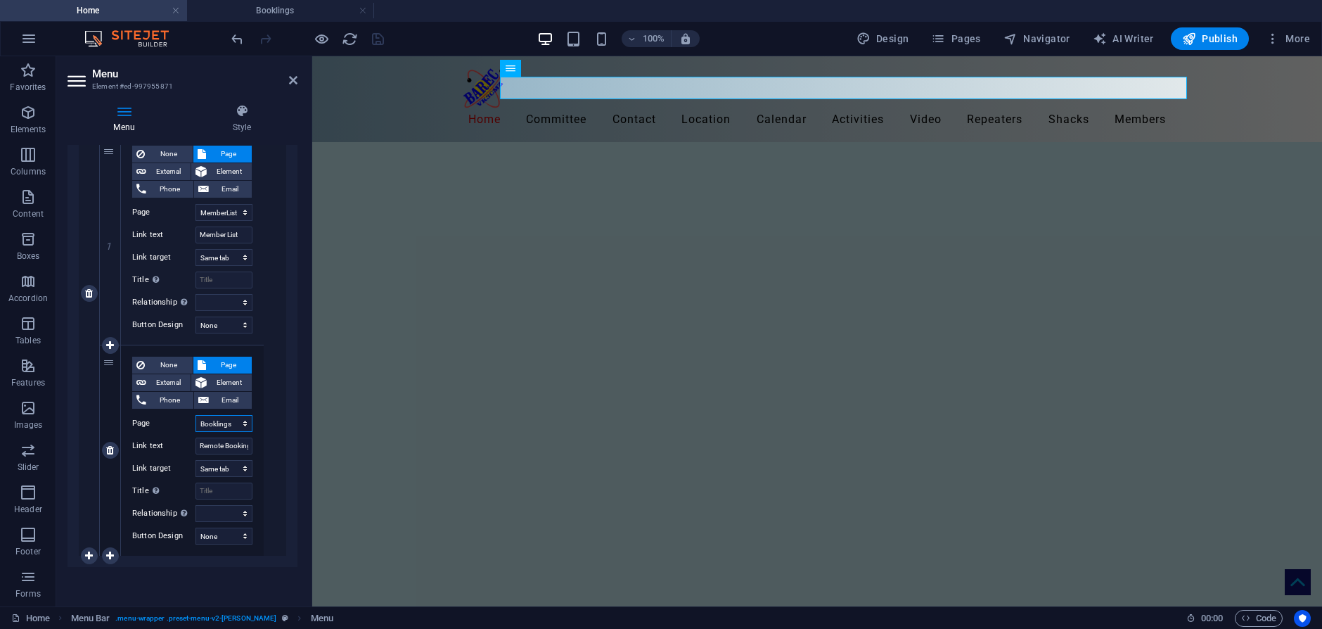
click at [238, 423] on select "Home Legal Notice Location Repeaters Video Committee HamShacks Calendar Members…" at bounding box center [223, 423] width 57 height 17
click at [228, 423] on select "Home Legal Notice Location Repeaters Video Committee HamShacks Calendar Members…" at bounding box center [223, 423] width 57 height 17
click at [220, 418] on select "Home Legal Notice Location Repeaters Video Committee HamShacks Calendar Members…" at bounding box center [223, 423] width 57 height 17
click at [217, 422] on select "Home Legal Notice Location Repeaters Video Committee HamShacks Calendar Members…" at bounding box center [223, 423] width 57 height 17
click at [290, 81] on icon at bounding box center [293, 80] width 8 height 11
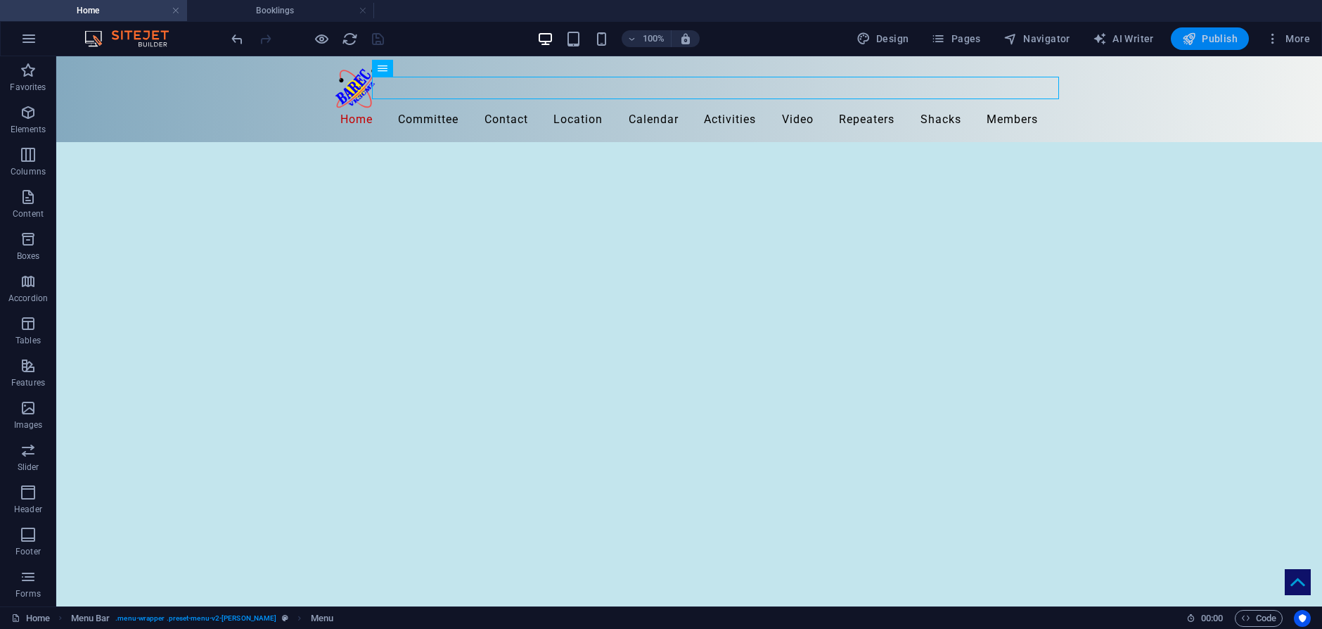
click at [1219, 33] on span "Publish" at bounding box center [1210, 39] width 56 height 14
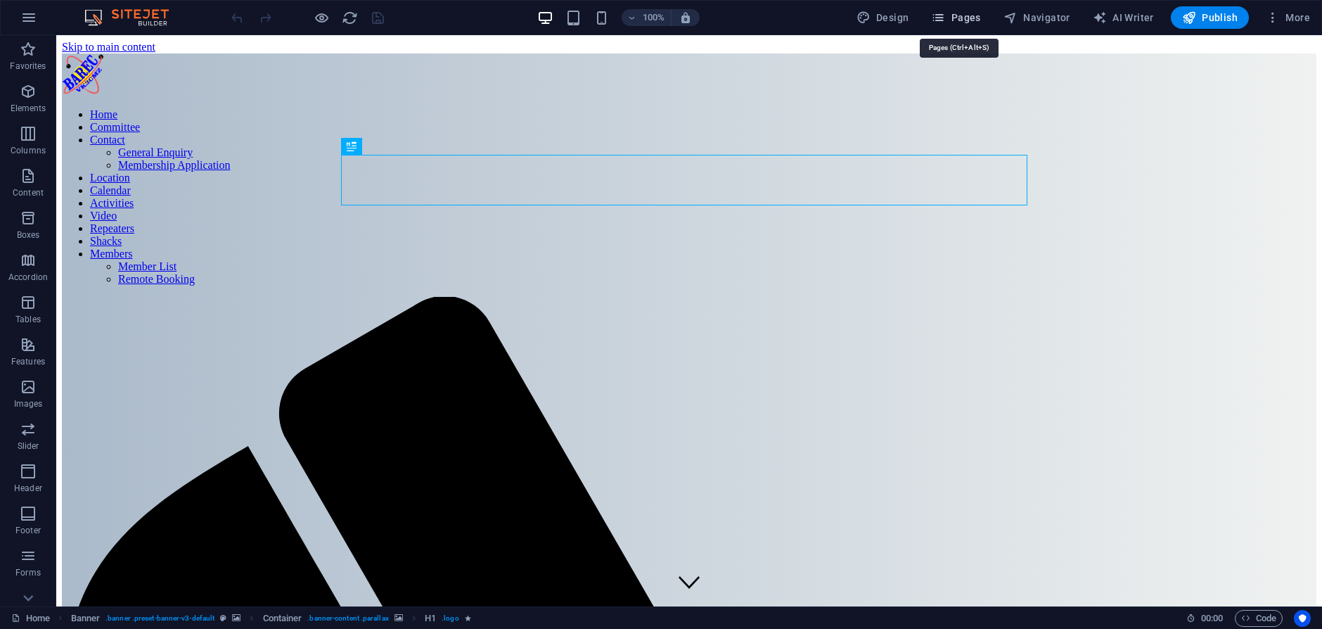
click at [973, 18] on span "Pages" at bounding box center [955, 18] width 49 height 14
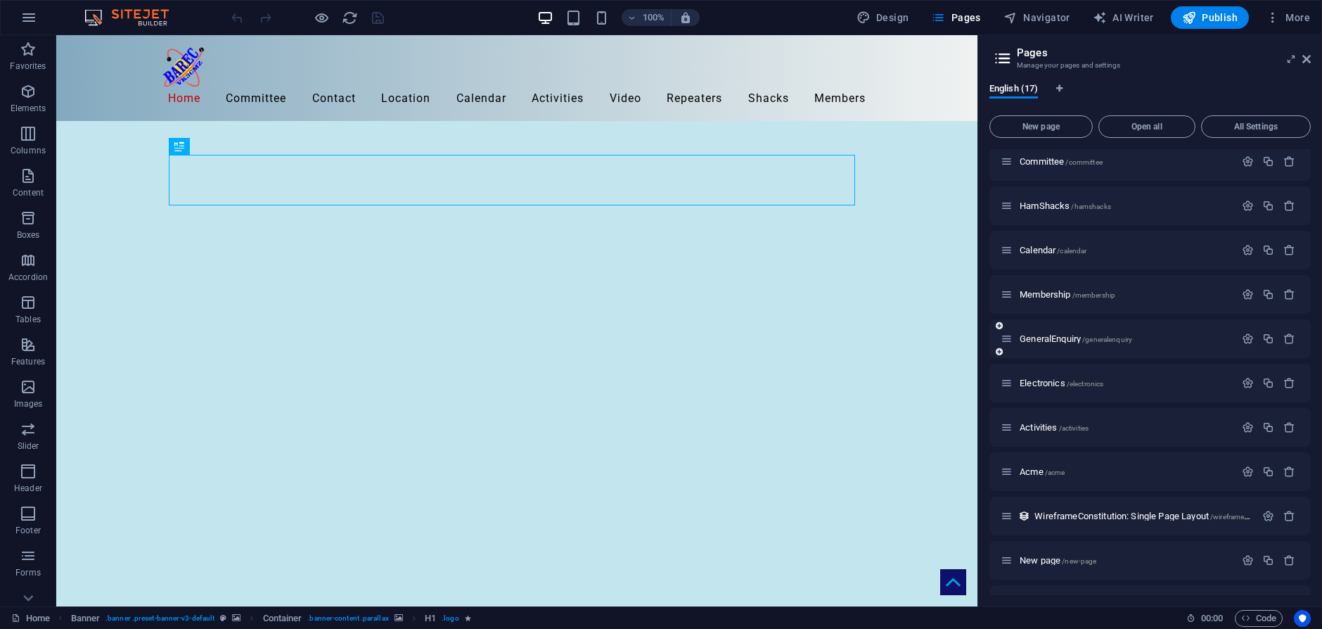
scroll to position [307, 0]
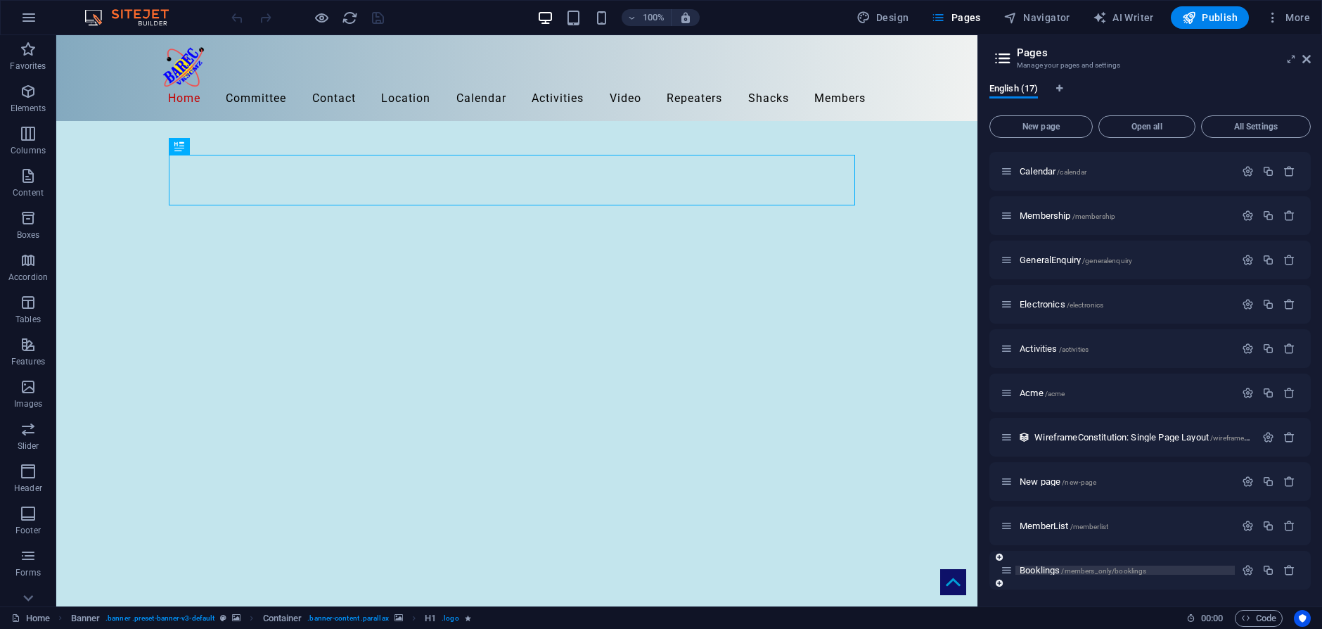
click at [1052, 567] on span "Booklings /members_only/booklings" at bounding box center [1082, 570] width 127 height 11
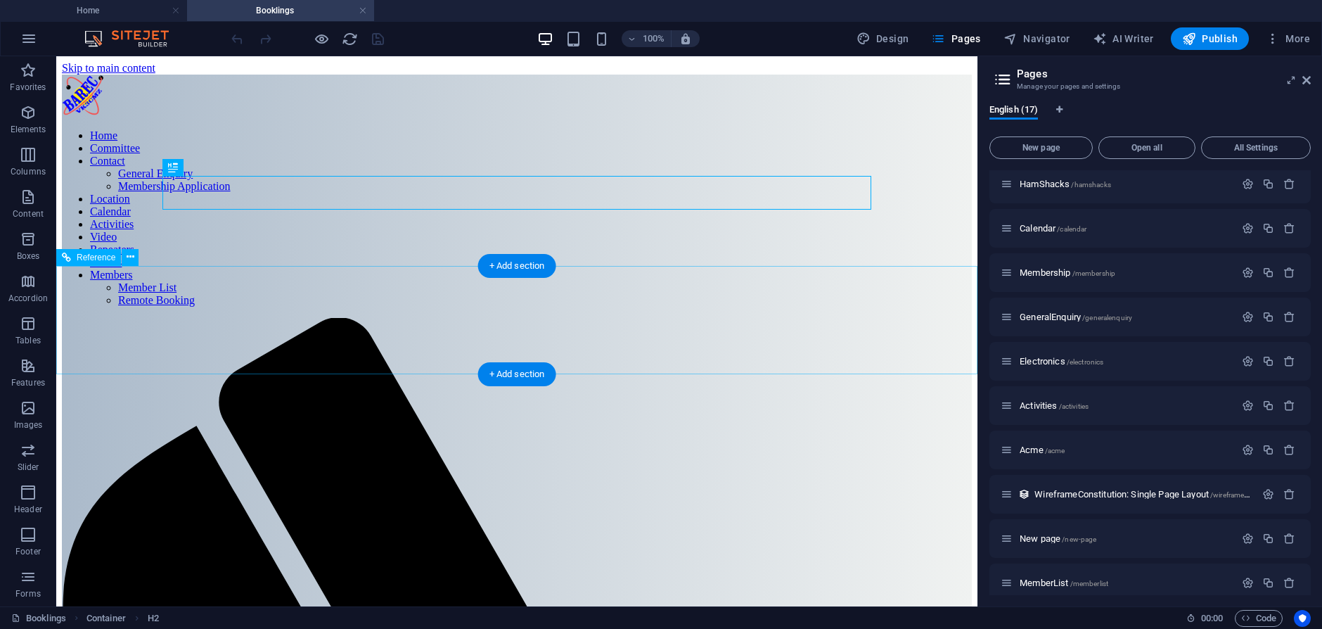
scroll to position [0, 0]
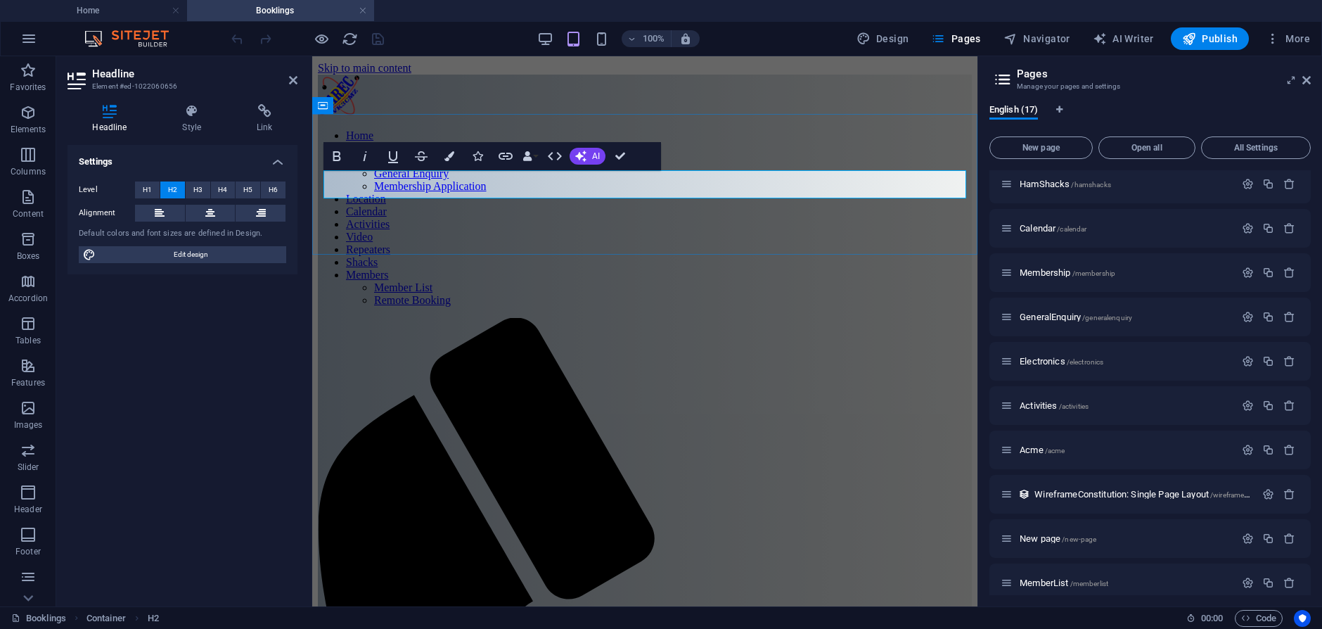
click at [366, 9] on link at bounding box center [363, 10] width 8 height 13
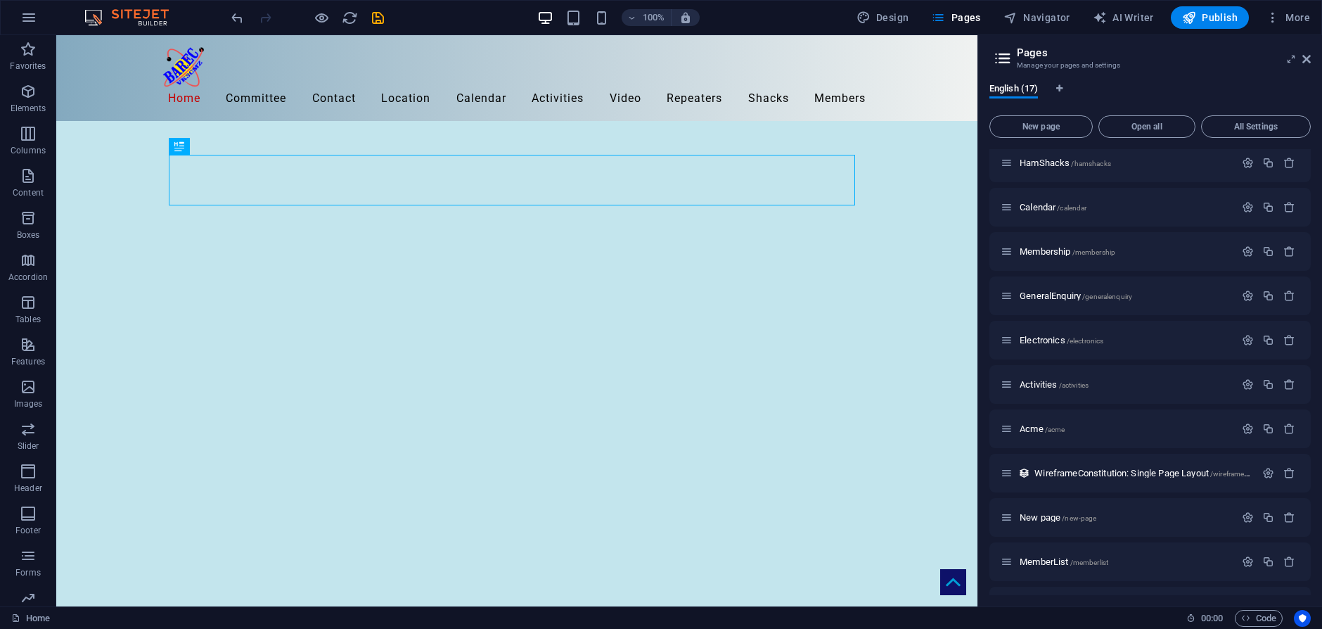
click at [446, 8] on div "100% Design Pages Navigator AI Writer Publish More" at bounding box center [771, 17] width 1087 height 22
click at [373, 14] on icon "save" at bounding box center [378, 18] width 16 height 16
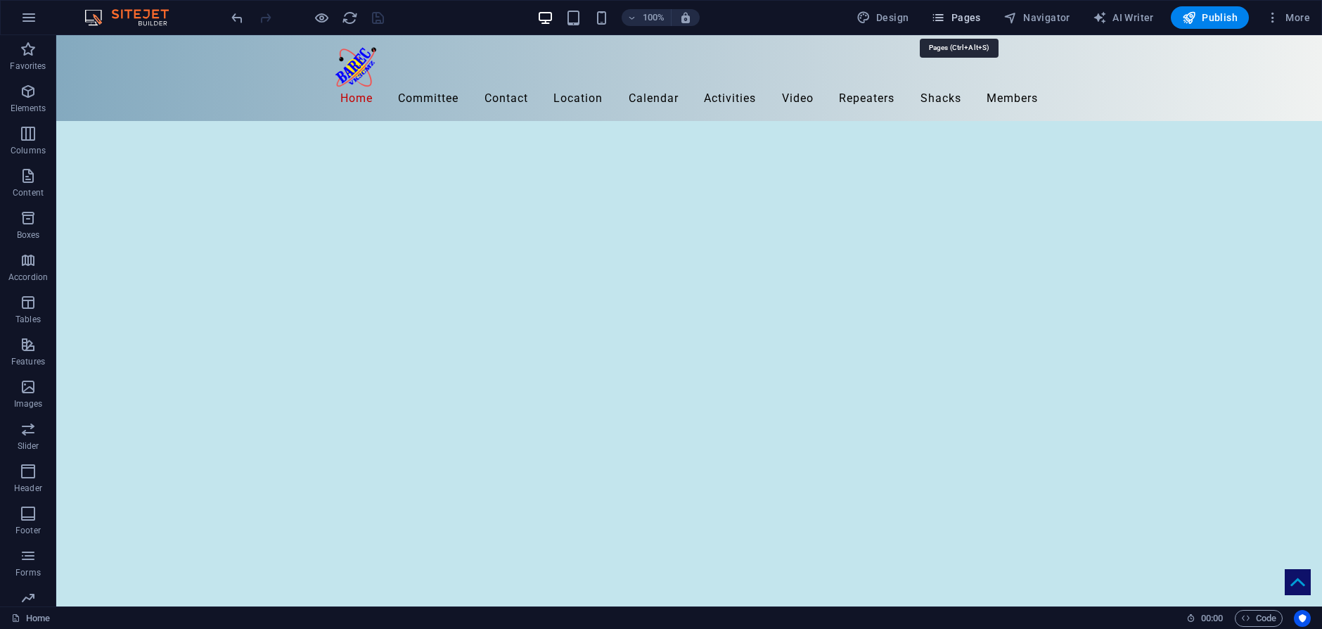
click at [965, 13] on span "Pages" at bounding box center [955, 18] width 49 height 14
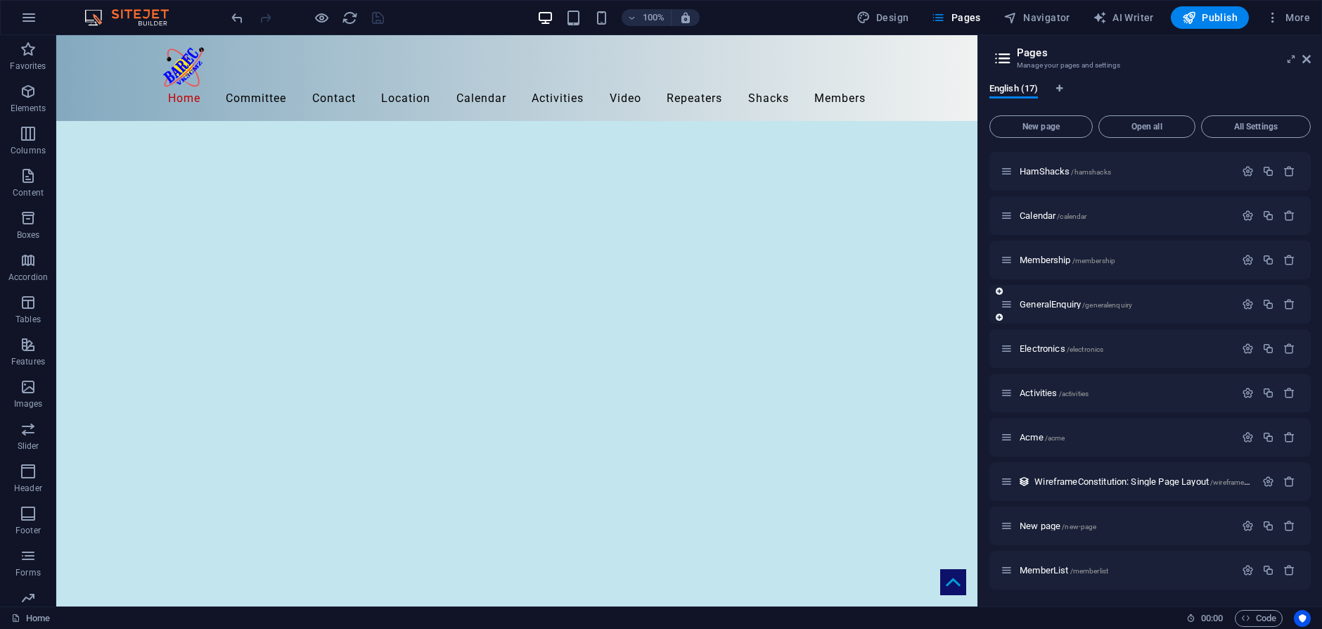
scroll to position [307, 0]
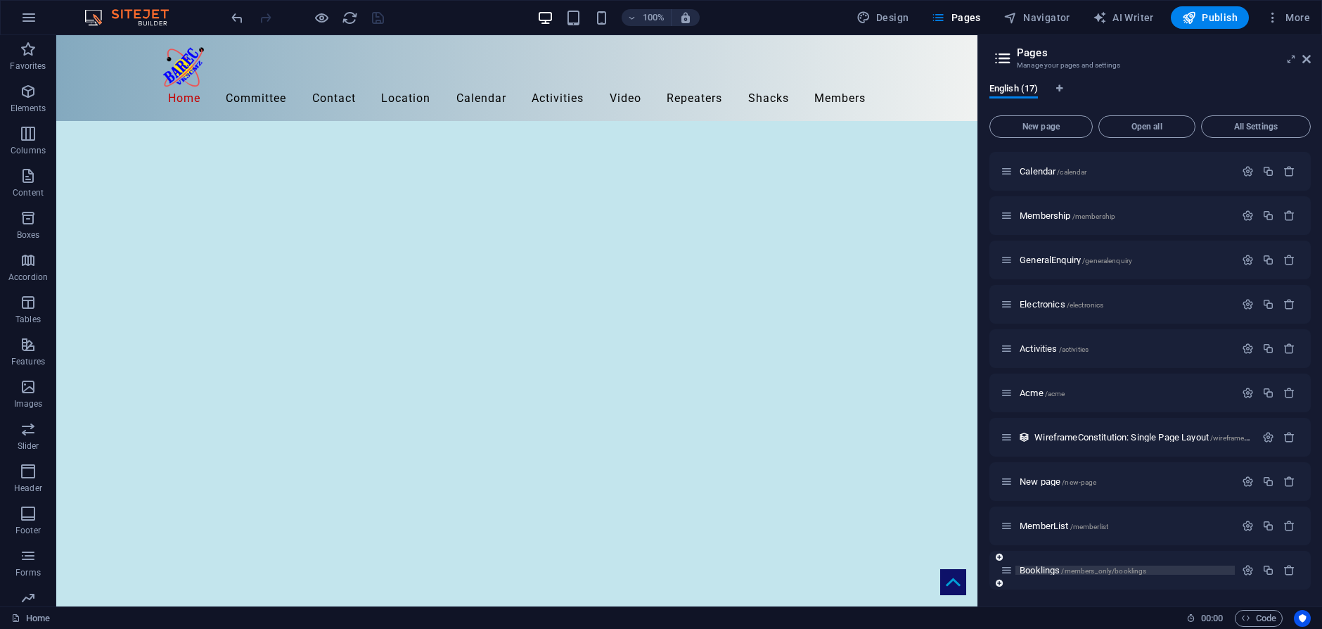
click at [1047, 571] on span "Booklings /members_only/booklings" at bounding box center [1082, 570] width 127 height 11
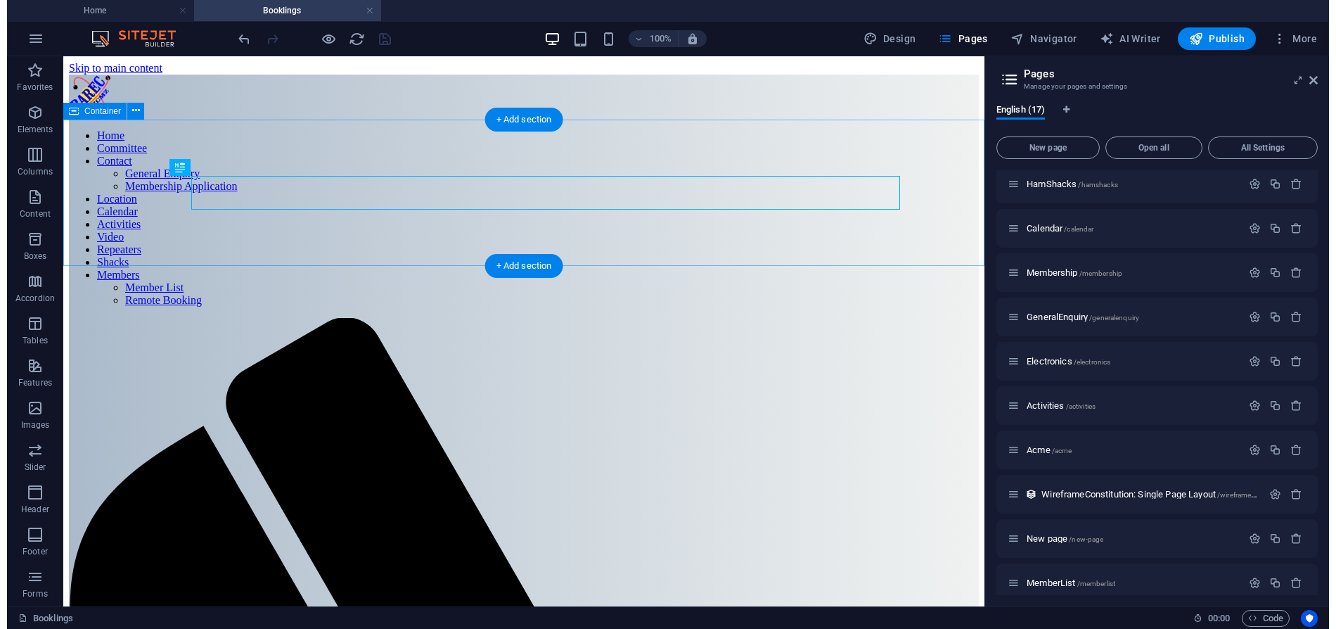
scroll to position [0, 0]
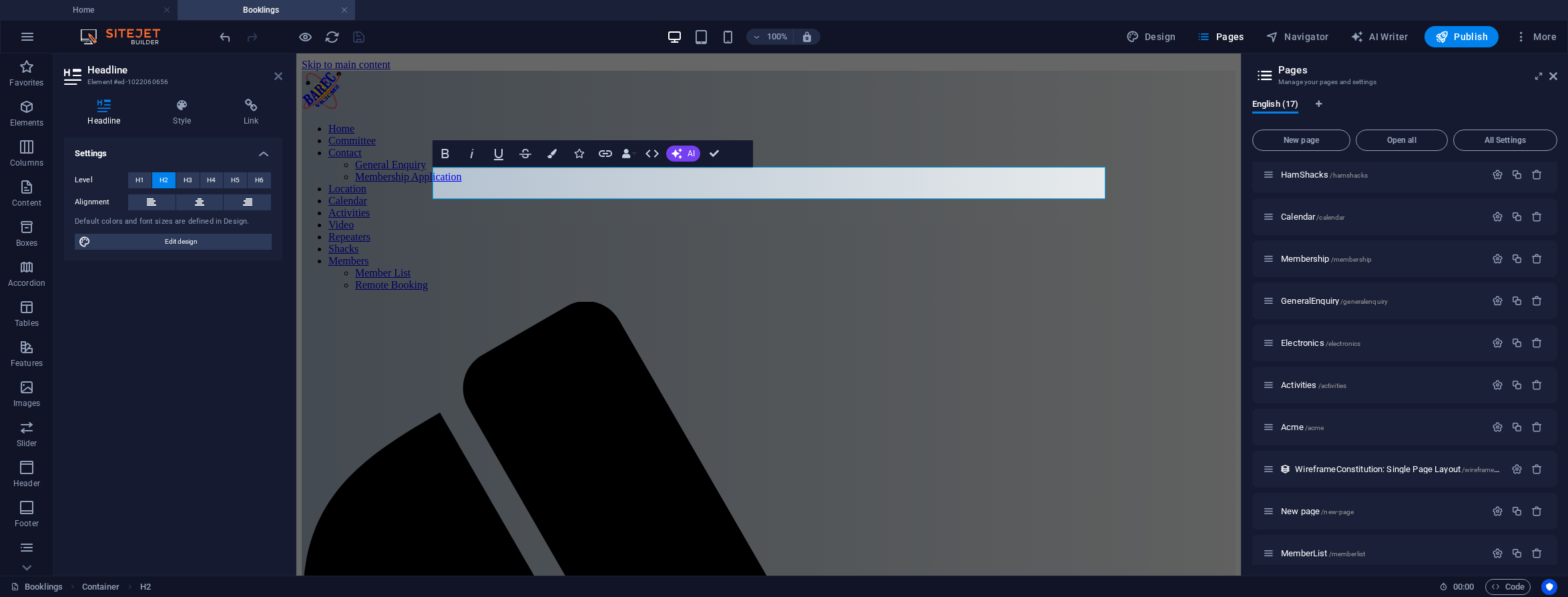
click at [279, 78] on icon at bounding box center [278, 76] width 8 height 10
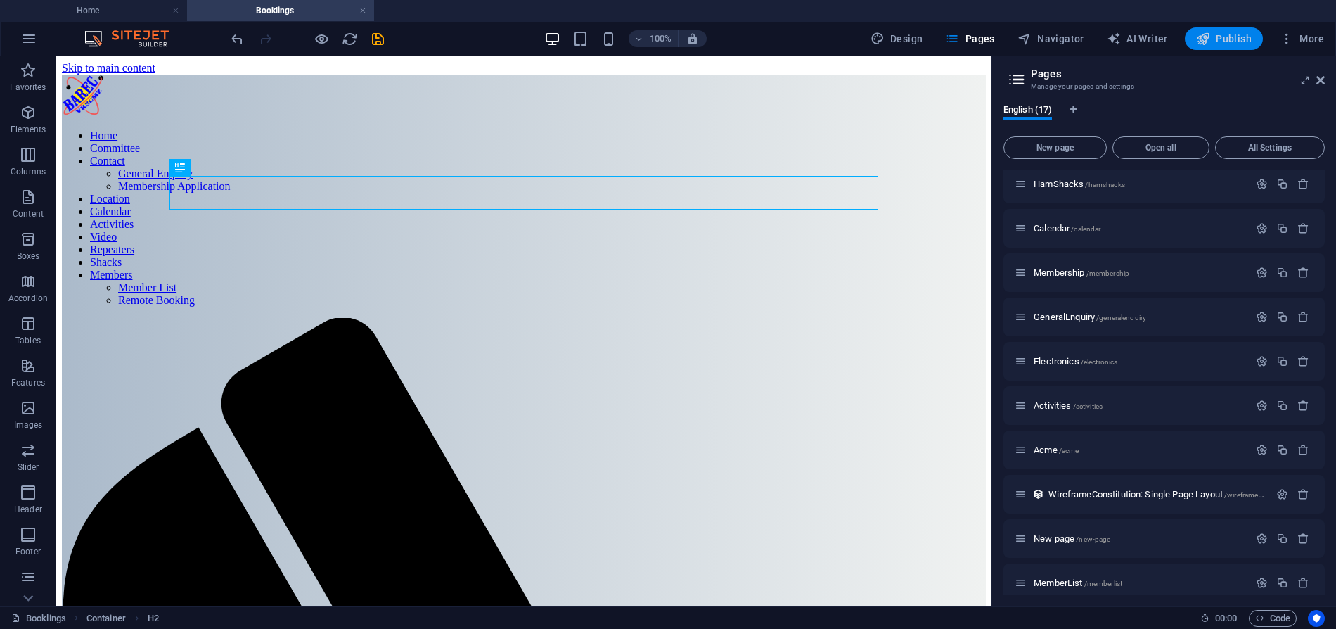
click at [1232, 36] on span "Publish" at bounding box center [1224, 39] width 56 height 14
